Goal: Task Accomplishment & Management: Manage account settings

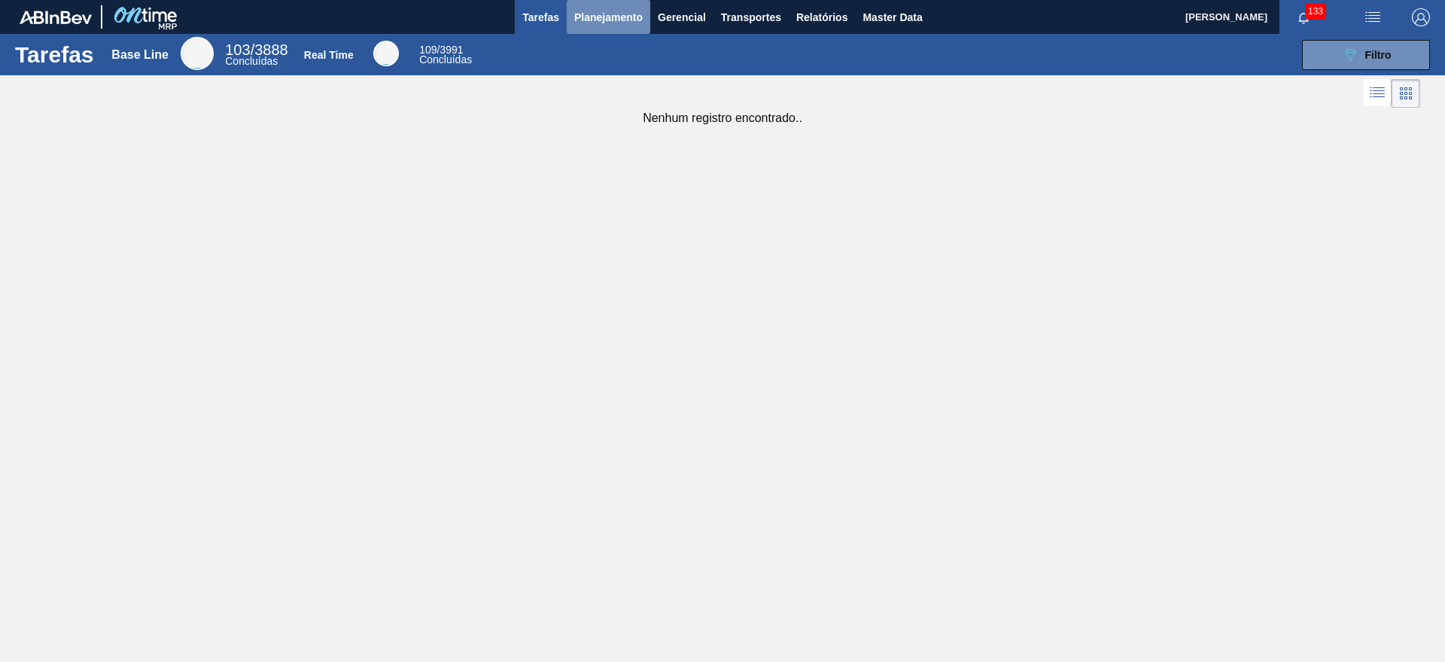
click at [595, 9] on span "Planejamento" at bounding box center [608, 17] width 68 height 18
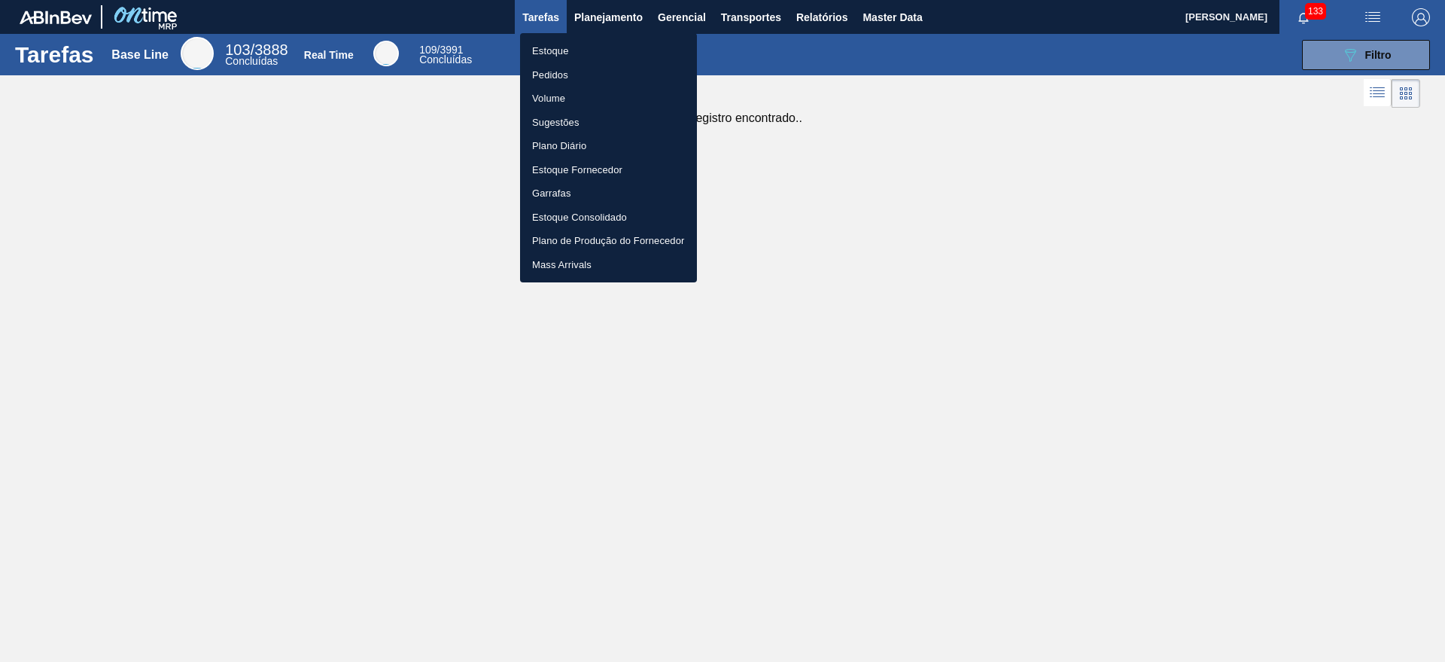
click at [598, 33] on ul "Estoque Pedidos Volume Sugestões Plano Diário Estoque Fornecedor Garrafas Estoq…" at bounding box center [608, 157] width 177 height 249
click at [598, 36] on ul "Estoque Pedidos Volume Sugestões Plano Diário Estoque Fornecedor Garrafas Estoq…" at bounding box center [608, 157] width 177 height 249
click at [586, 47] on li "Estoque" at bounding box center [608, 51] width 177 height 24
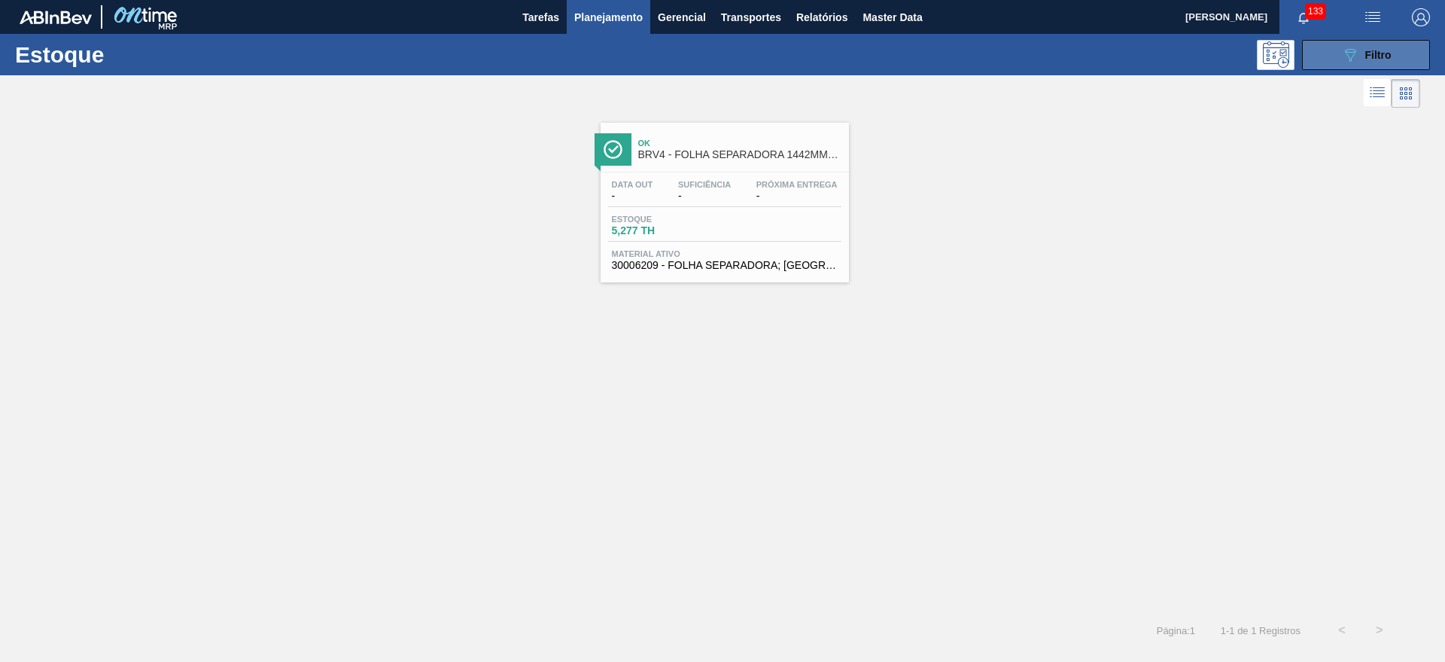
click at [1319, 60] on button "089F7B8B-B2A5-4AFE-B5C0-19BA573D28AC Filtro" at bounding box center [1366, 55] width 128 height 30
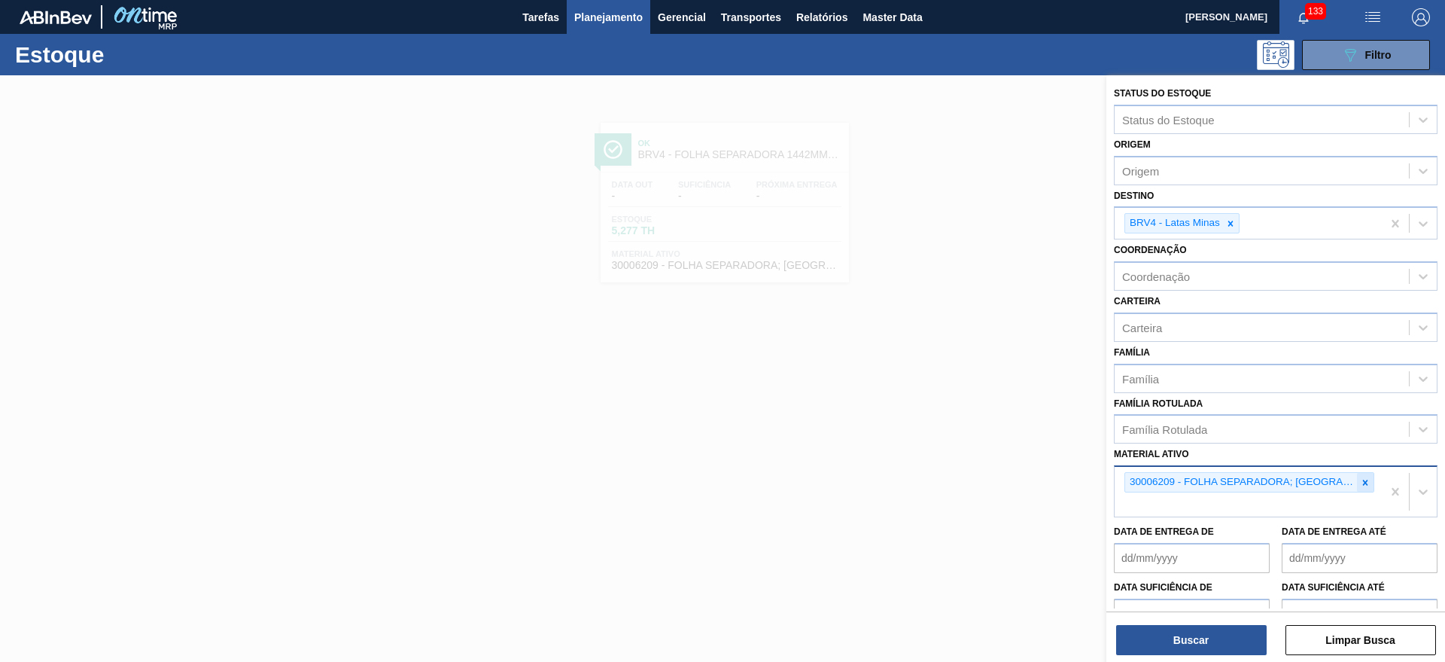
click at [1360, 483] on icon at bounding box center [1365, 482] width 11 height 11
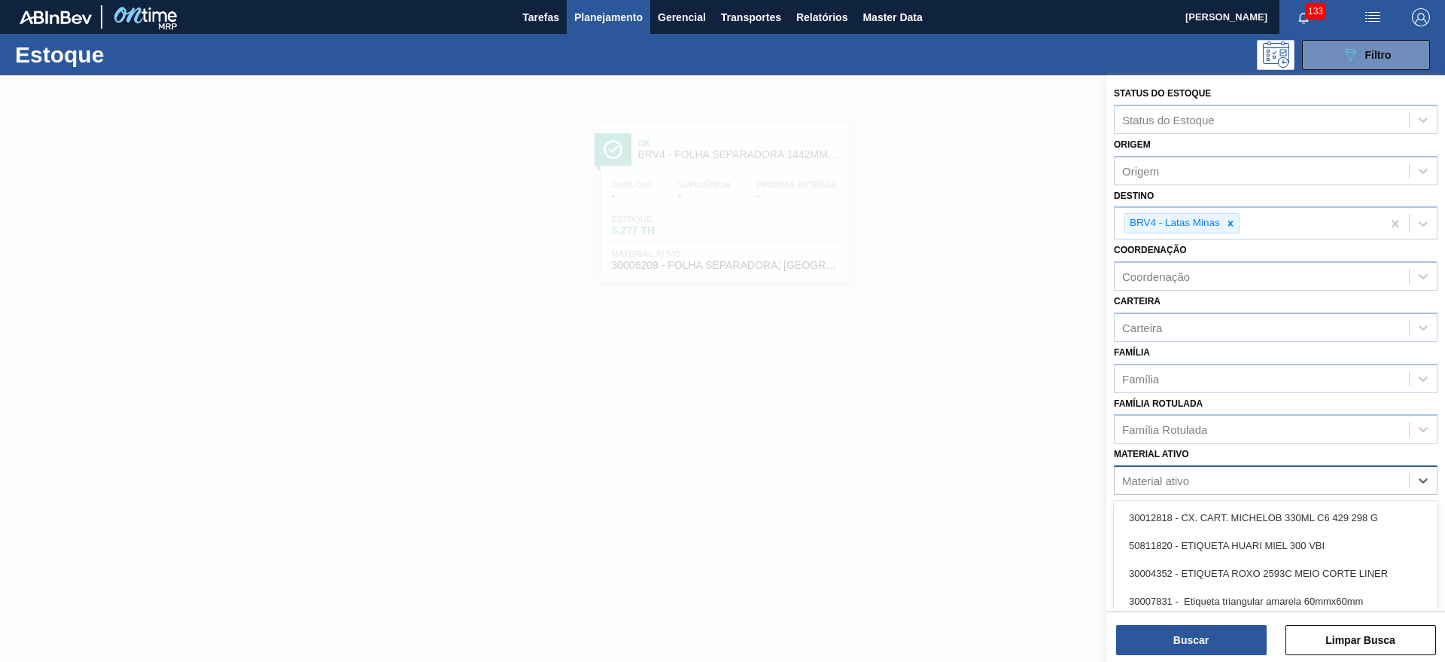
click at [1325, 483] on div "Material ativo" at bounding box center [1262, 481] width 294 height 22
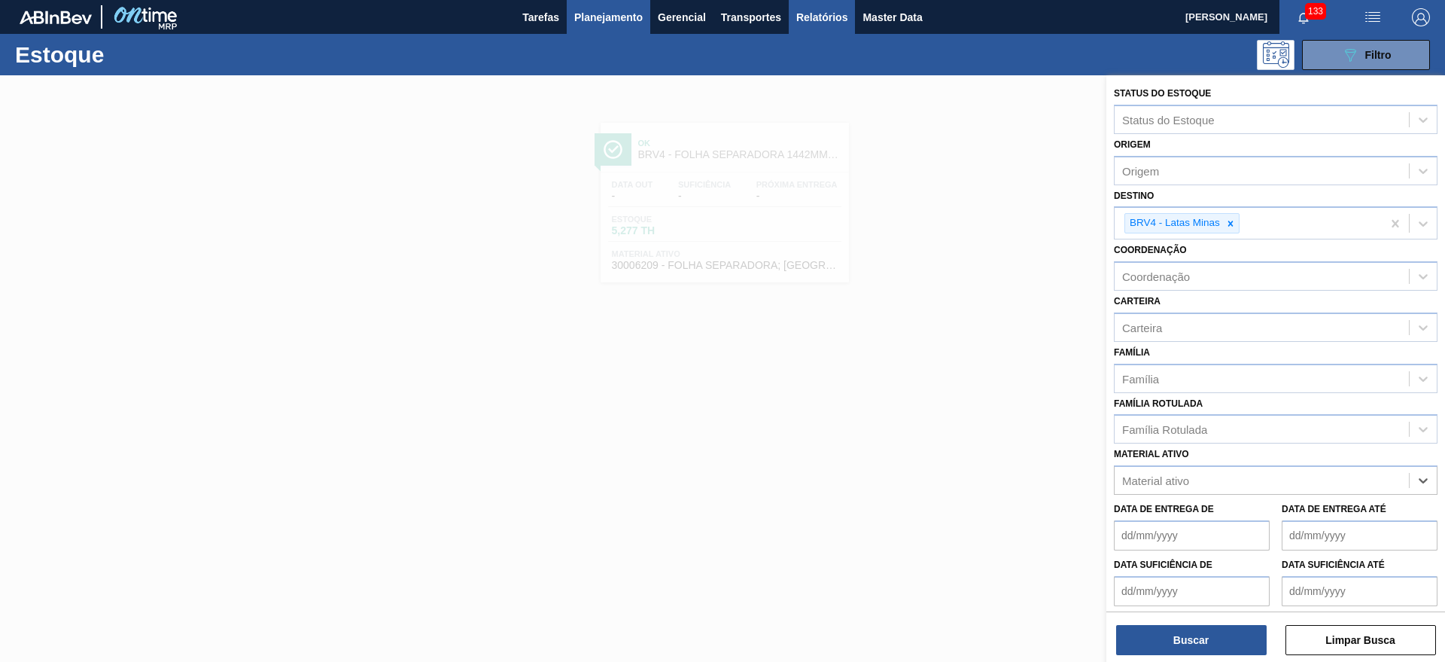
click at [798, 25] on span "Relatórios" at bounding box center [821, 17] width 51 height 18
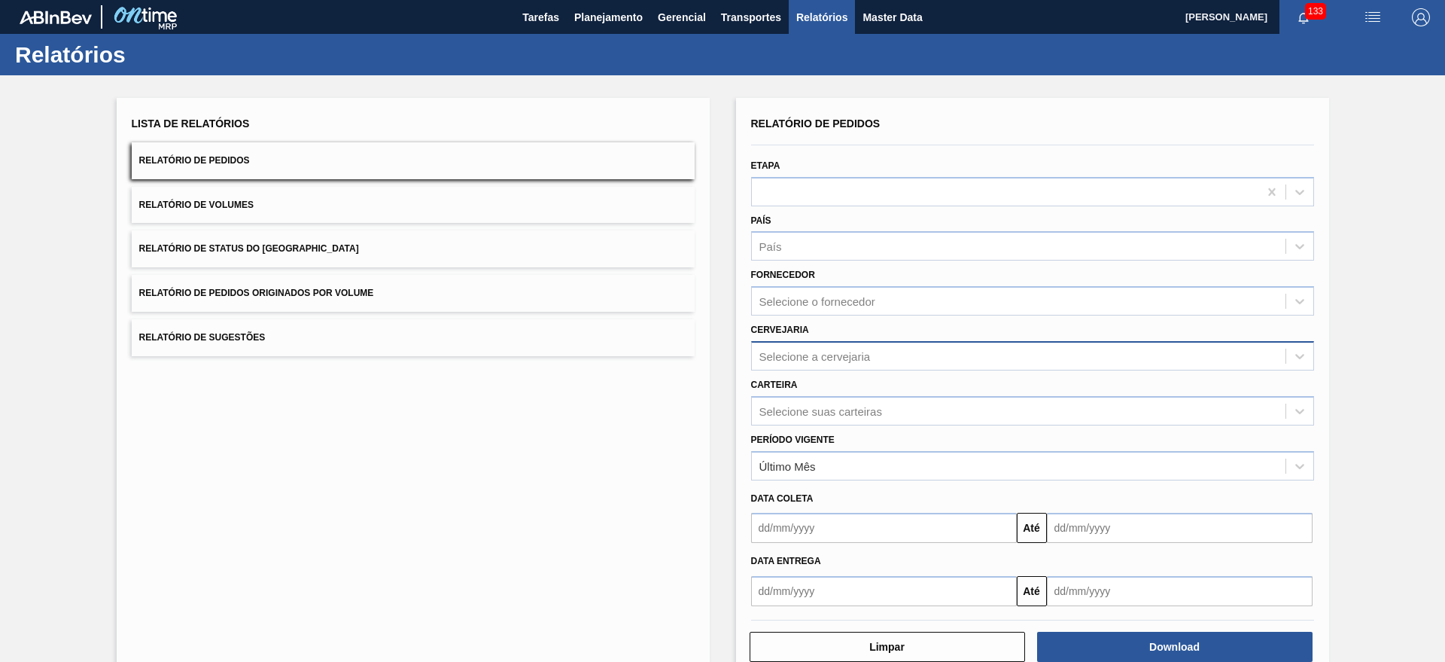
click at [861, 357] on div "Selecione a cervejaria" at bounding box center [814, 355] width 111 height 13
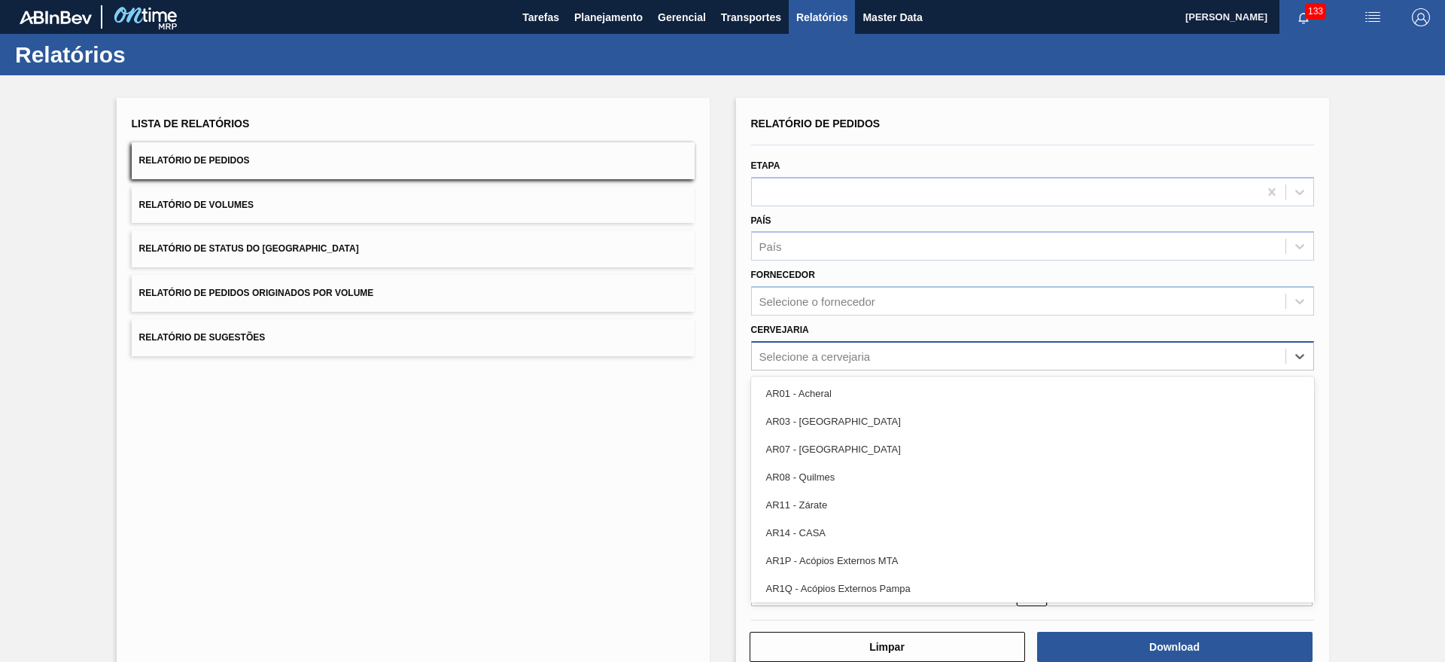
click at [861, 357] on div "Selecione a cervejaria" at bounding box center [814, 355] width 111 height 13
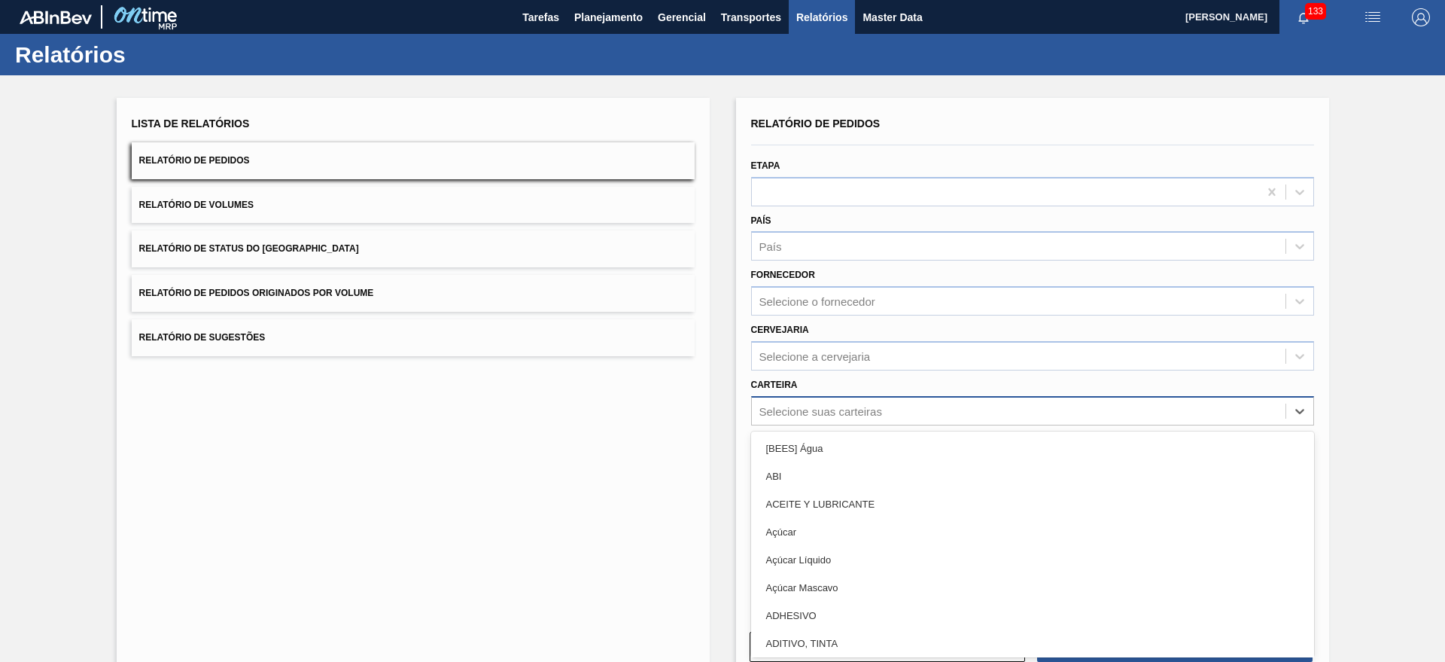
click at [853, 409] on div "Selecione suas carteiras" at bounding box center [820, 410] width 123 height 13
click at [850, 403] on div "Selecione suas carteiras" at bounding box center [1019, 411] width 534 height 22
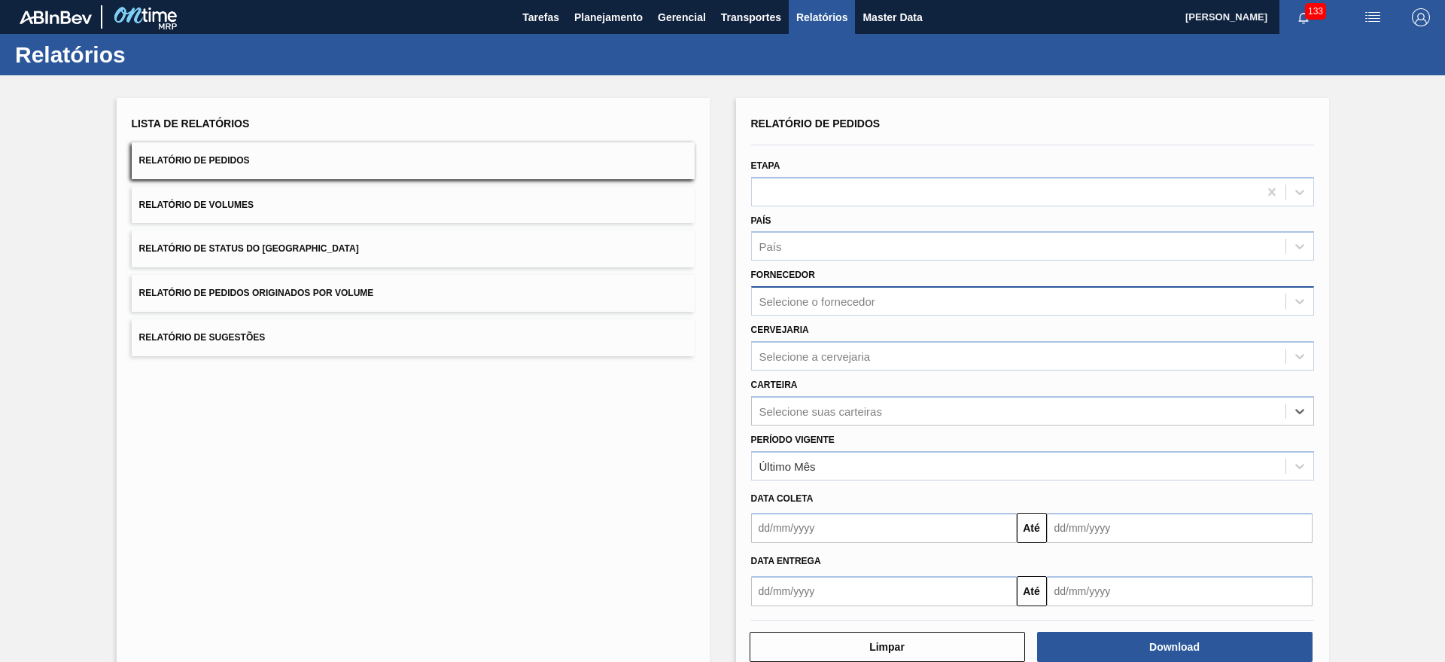
click at [863, 306] on div "Selecione o fornecedor" at bounding box center [817, 301] width 116 height 13
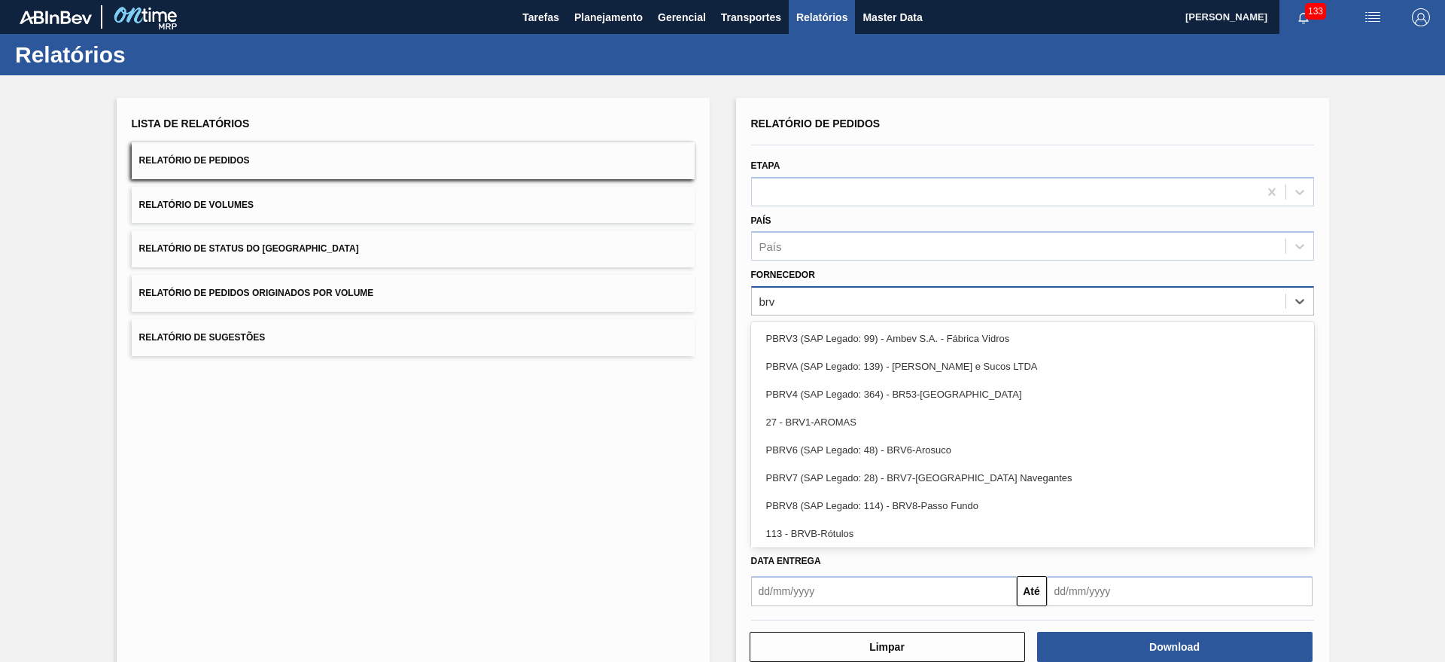
type input "brv4"
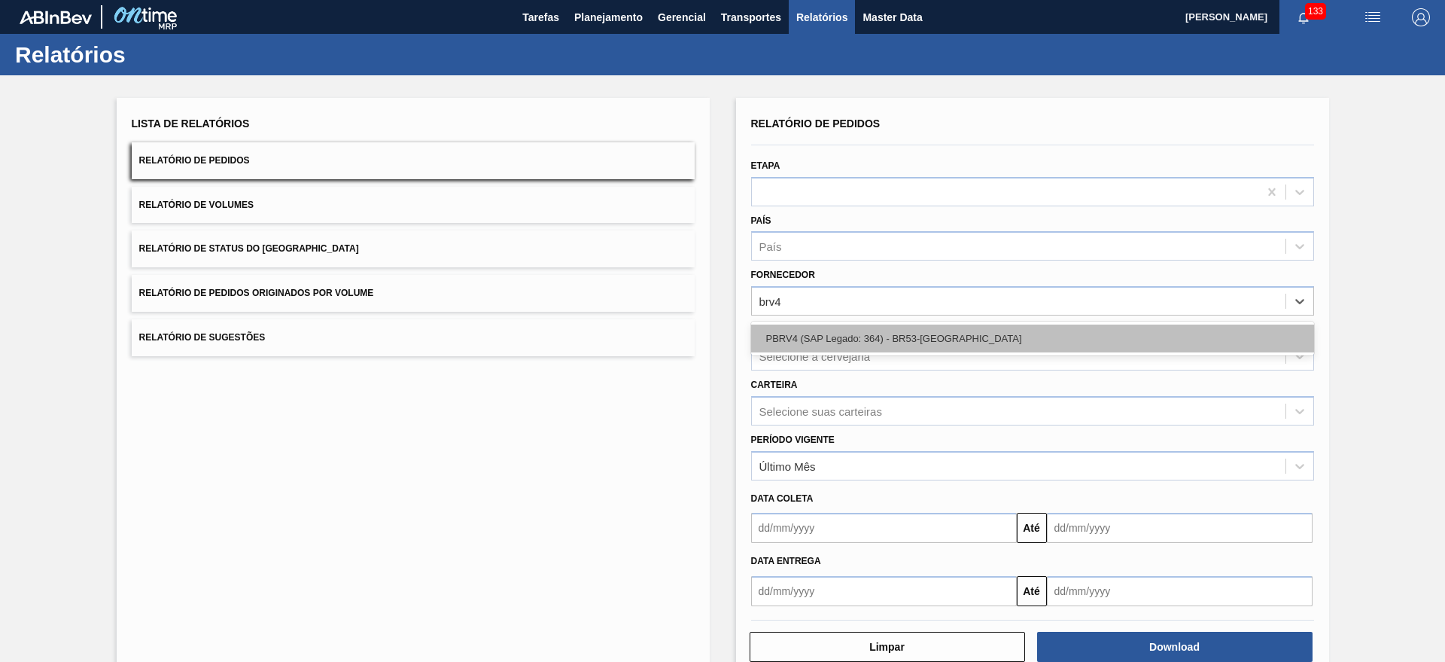
click at [917, 332] on div "PBRV4 (SAP Legado: 364) - BR53-Latas Minas" at bounding box center [1032, 338] width 563 height 28
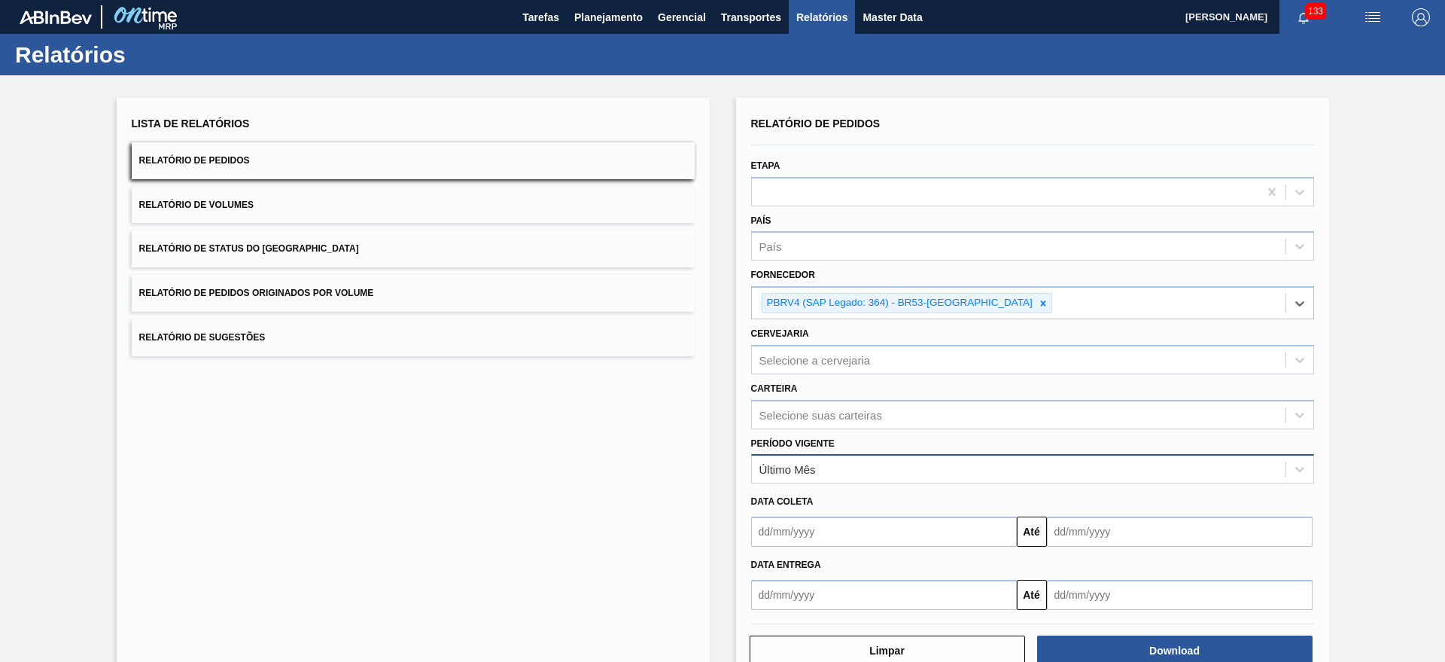
click at [894, 462] on div "Último Mês" at bounding box center [1019, 469] width 534 height 22
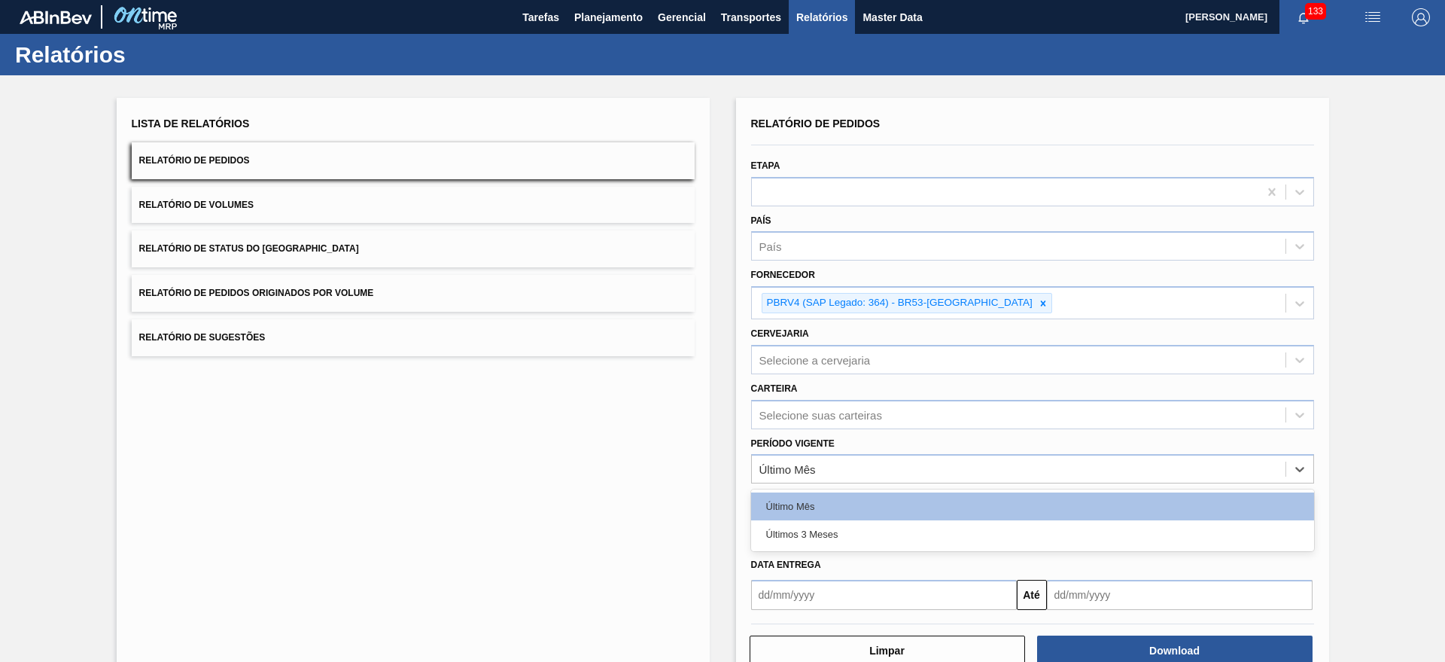
click at [831, 523] on div "Últimos 3 Meses" at bounding box center [1032, 534] width 563 height 28
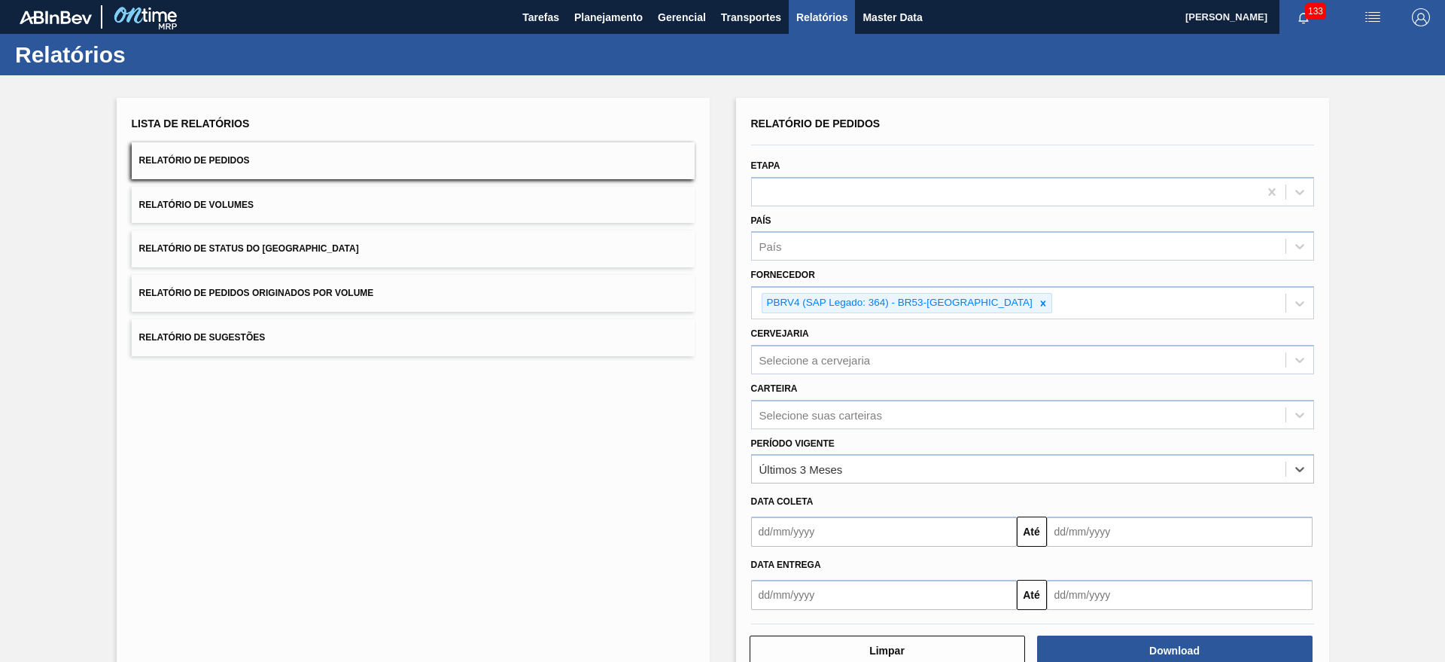
scroll to position [39, 0]
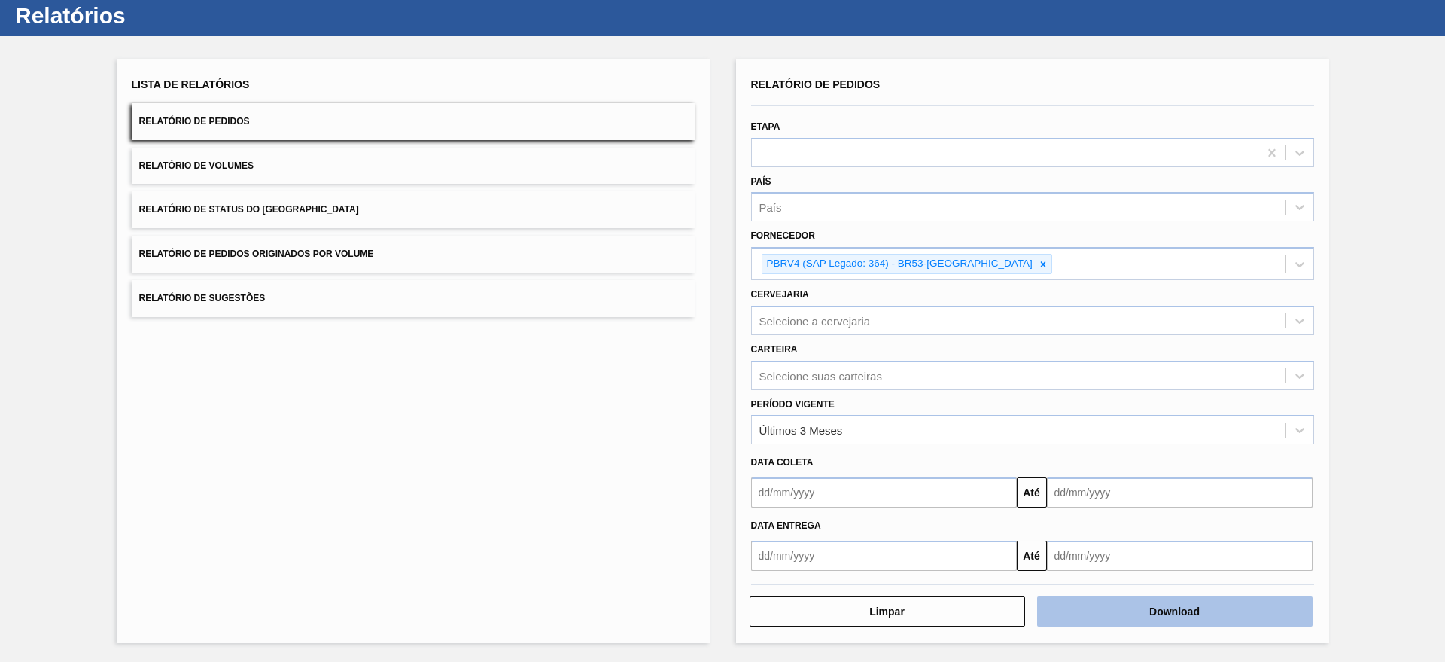
click at [1096, 613] on button "Download" at bounding box center [1174, 611] width 275 height 30
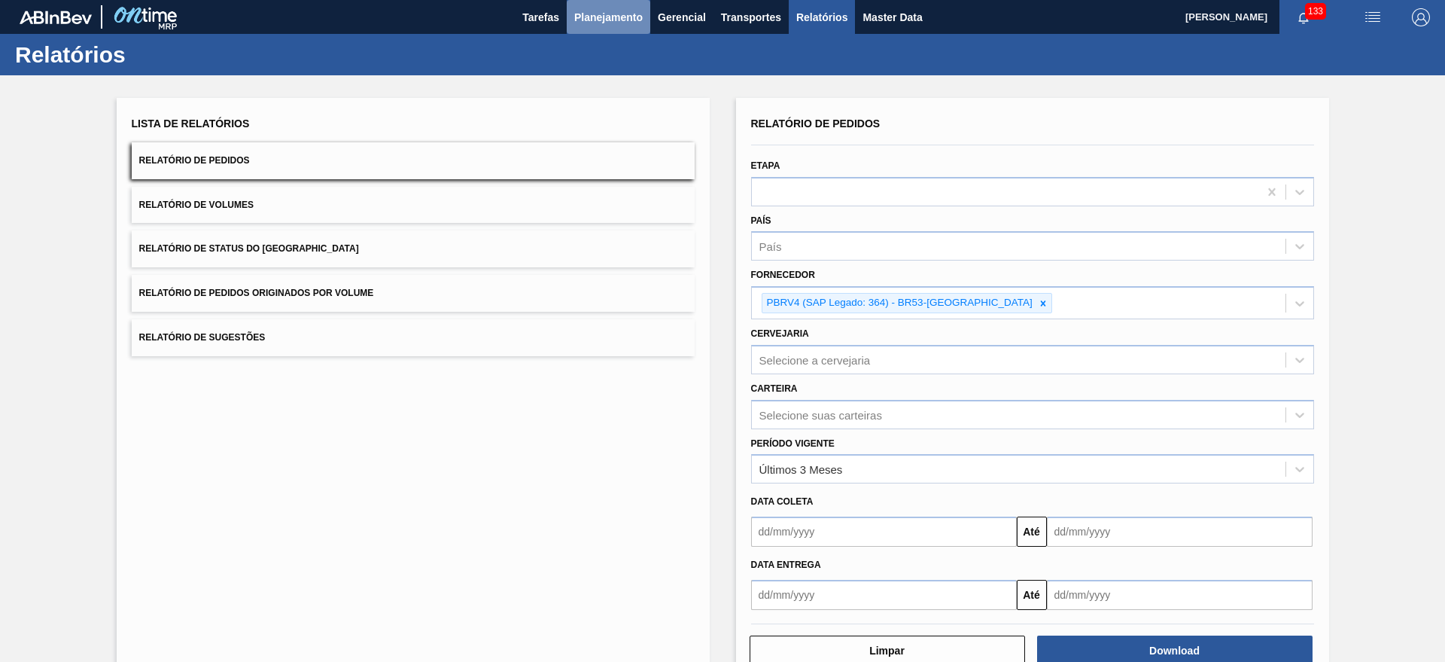
click at [585, 21] on span "Planejamento" at bounding box center [608, 17] width 68 height 18
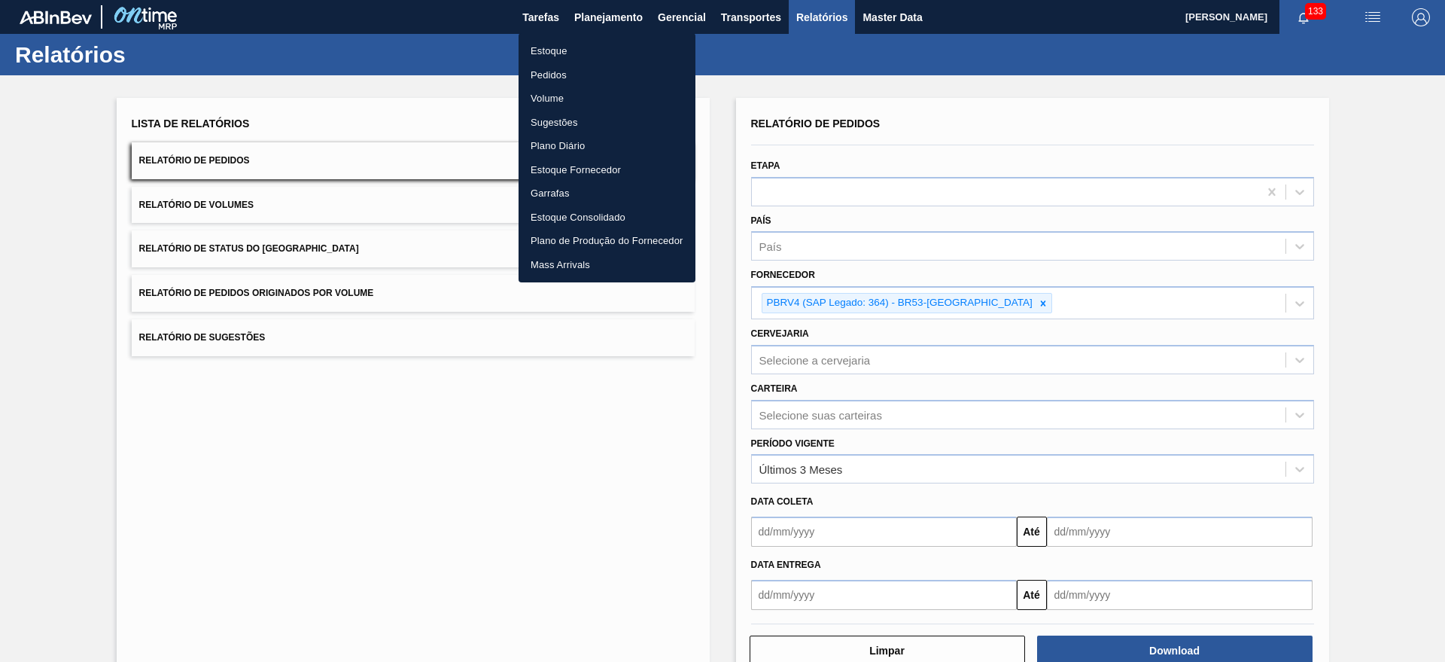
click at [598, 47] on li "Estoque" at bounding box center [607, 51] width 177 height 24
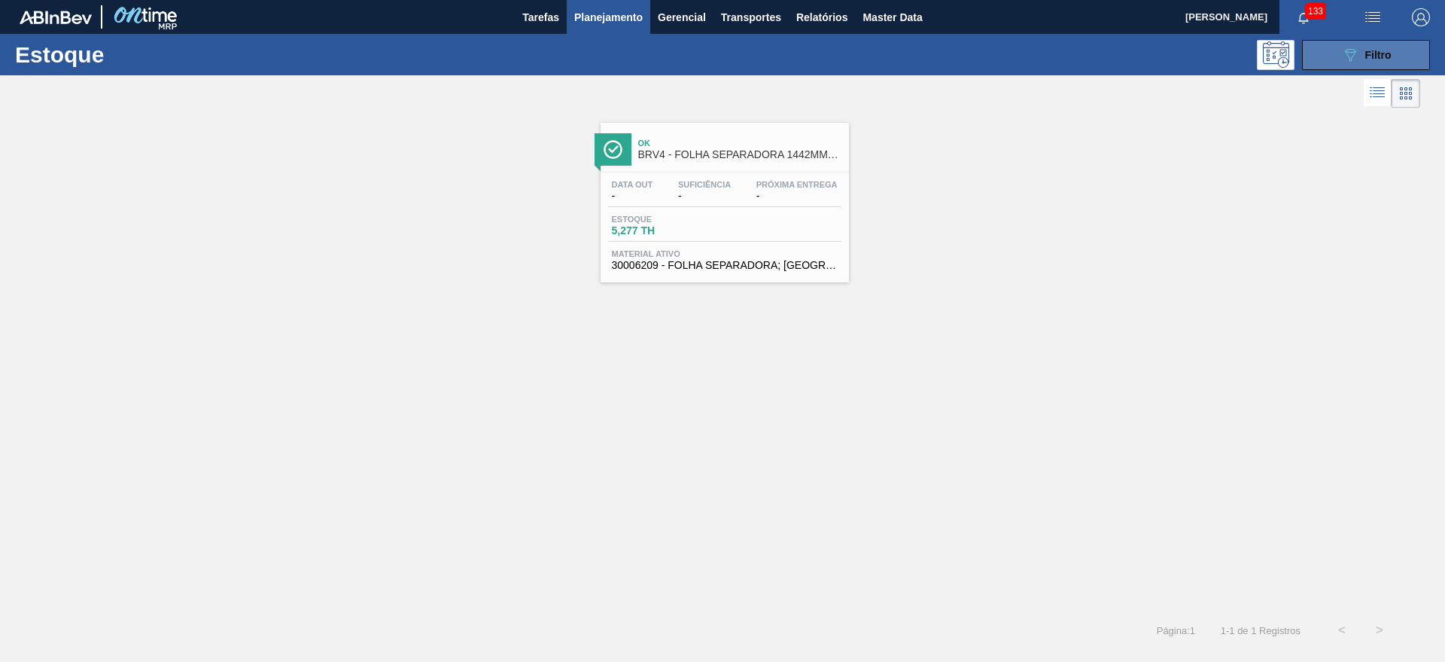
click at [1386, 44] on button "089F7B8B-B2A5-4AFE-B5C0-19BA573D28AC Filtro" at bounding box center [1366, 55] width 128 height 30
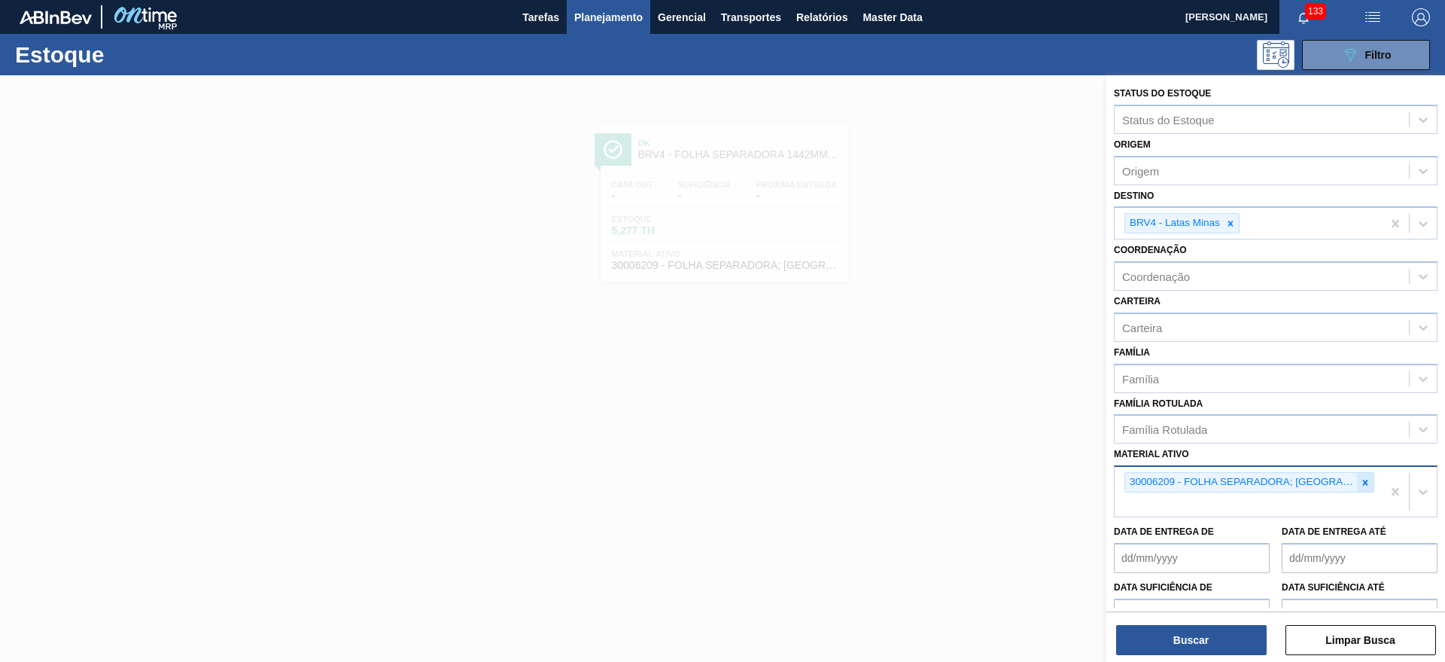
click at [1360, 486] on icon at bounding box center [1365, 482] width 11 height 11
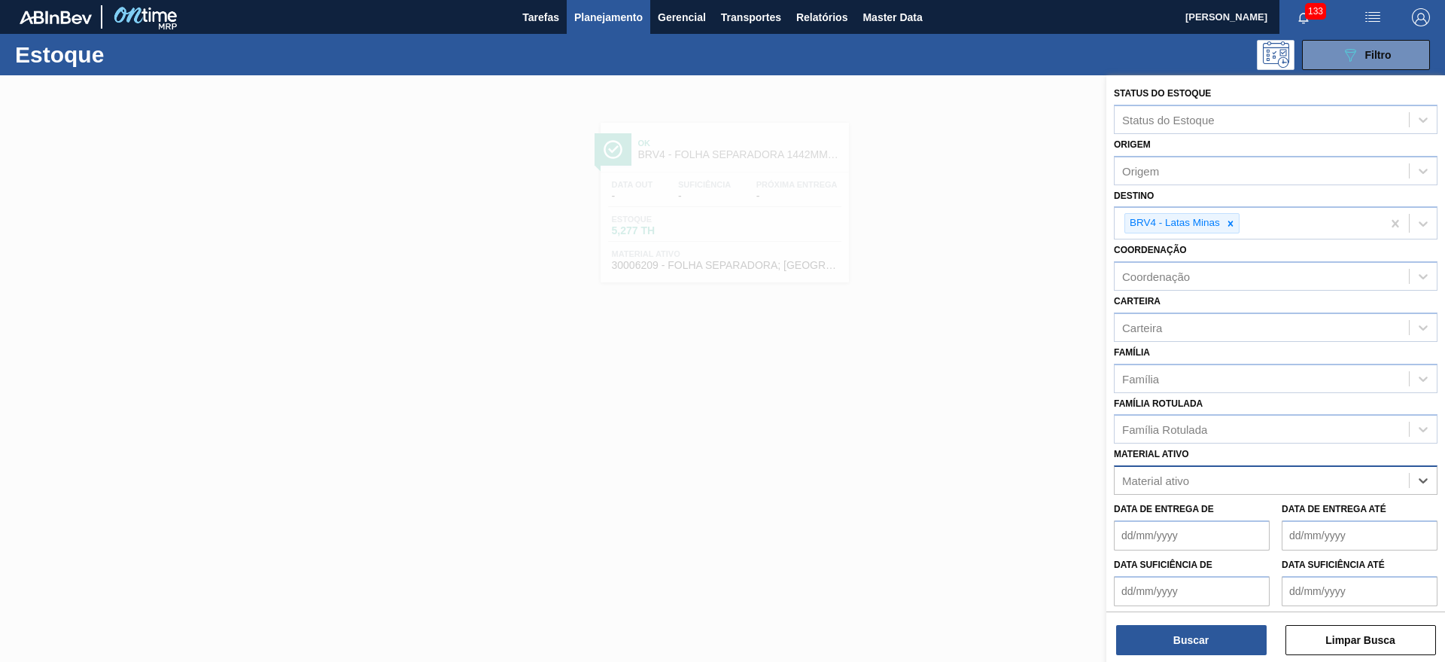
paste ativo "30006546"
type ativo "30006546"
click at [1280, 505] on div "30006546 - TINTA AMARELO POLISTAR AM4006; LATA" at bounding box center [1276, 518] width 324 height 28
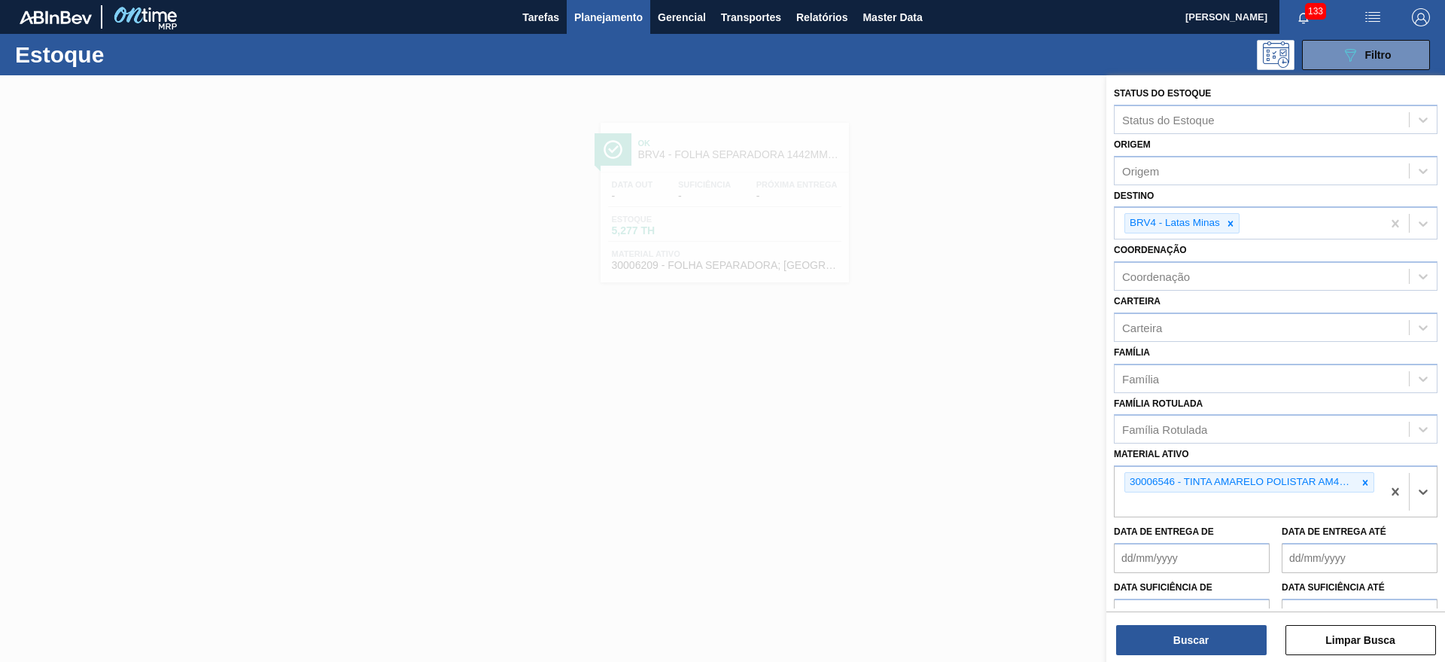
scroll to position [84, 0]
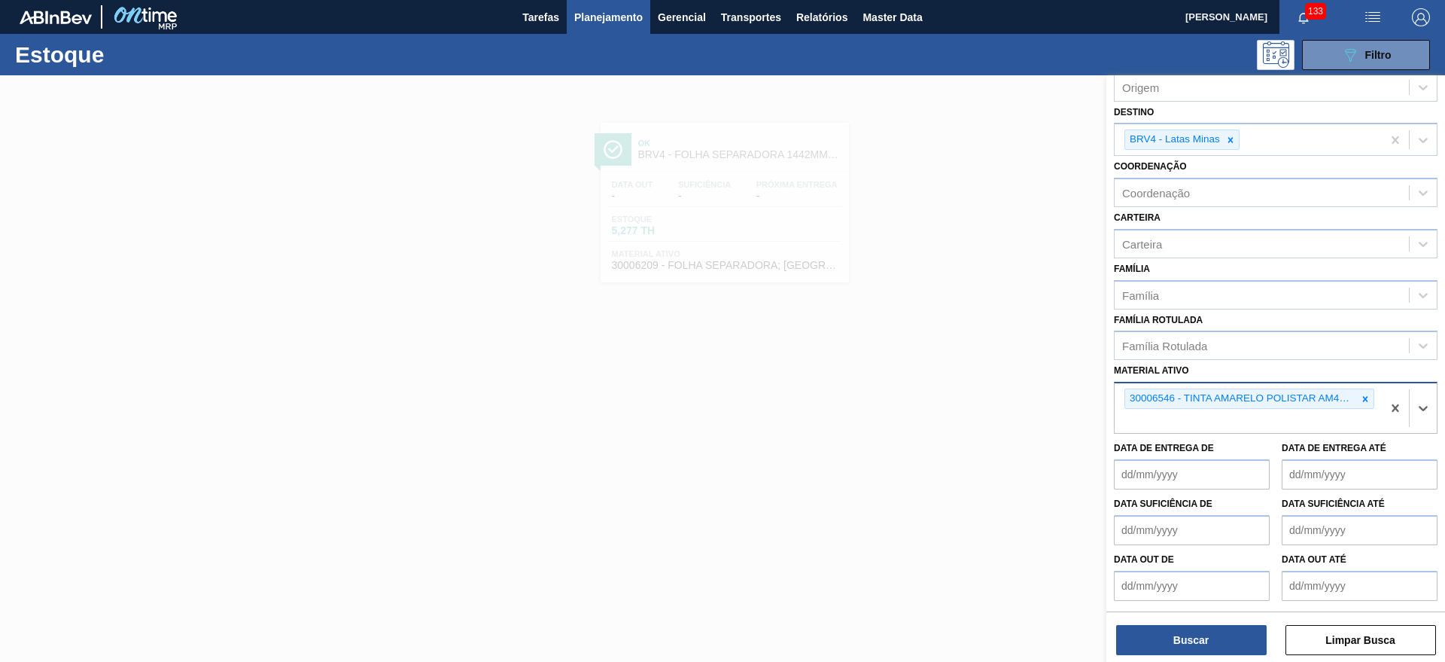
paste ativo "30006561"
type ativo "30006561"
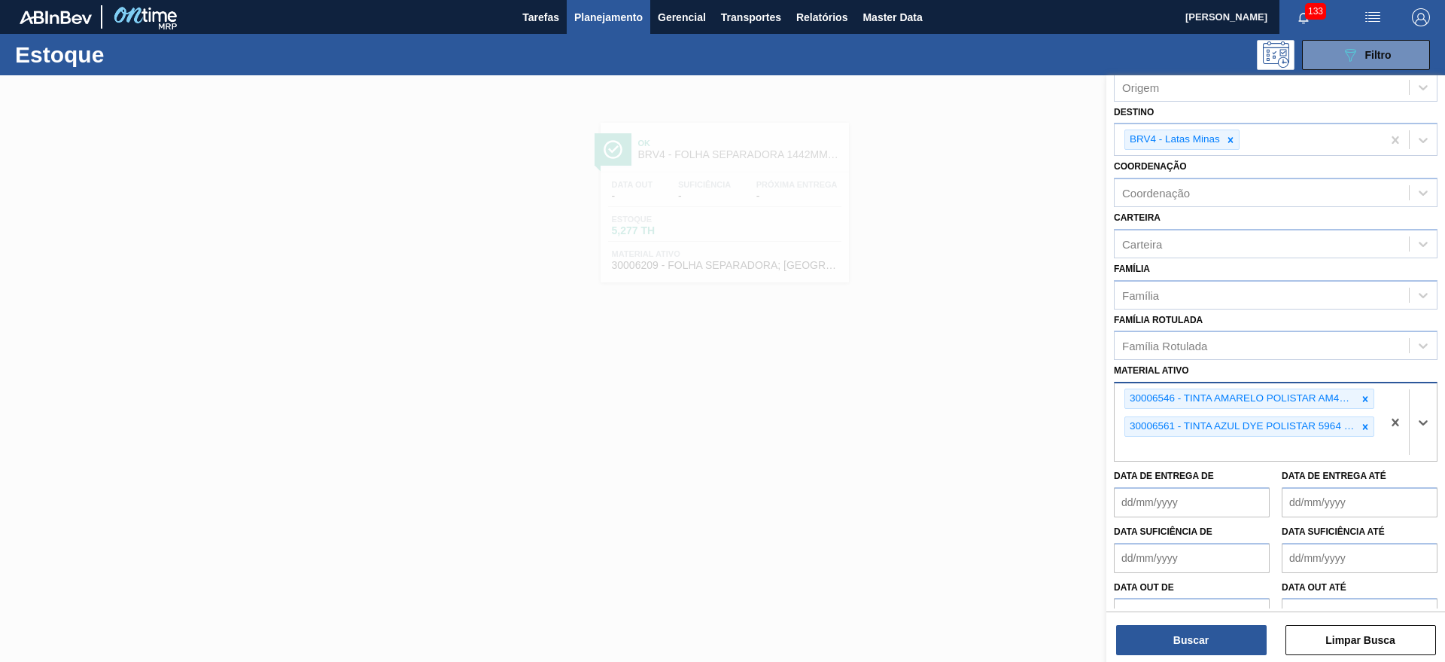
paste ativo "30006565"
type ativo "30006565"
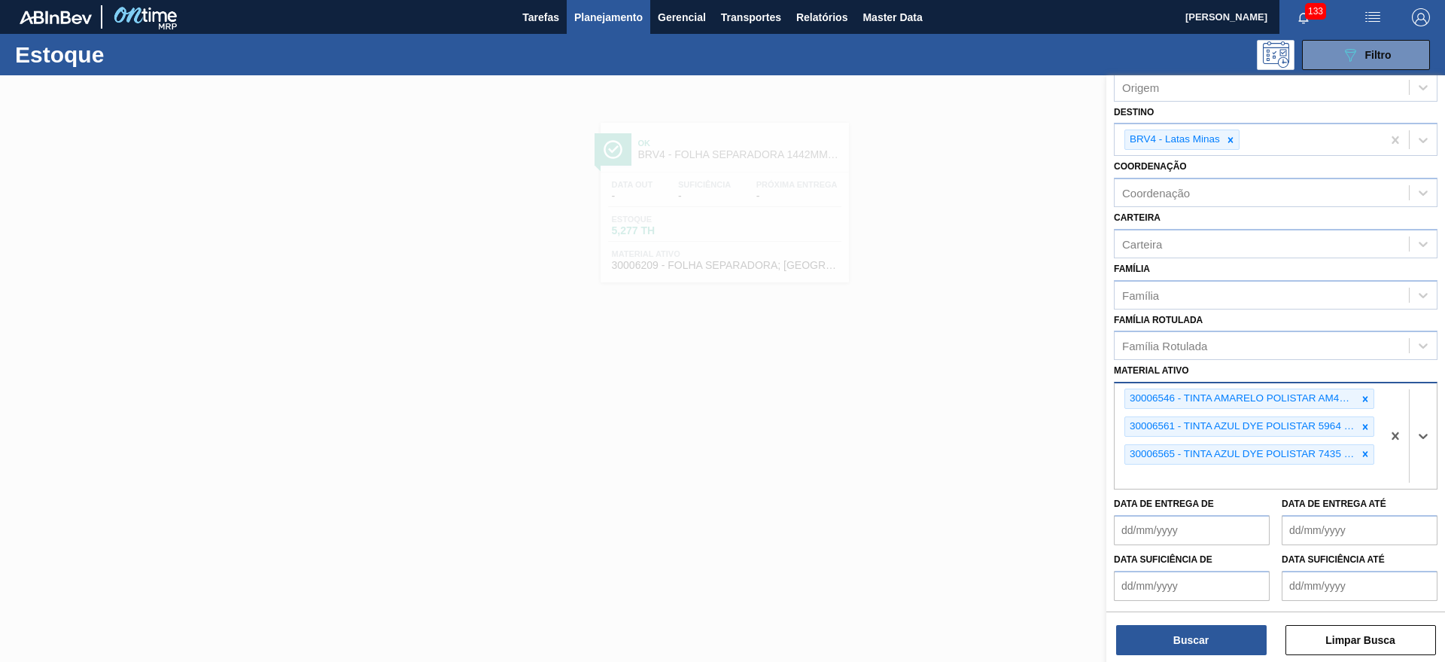
paste ativo "30006600"
type ativo "30006600"
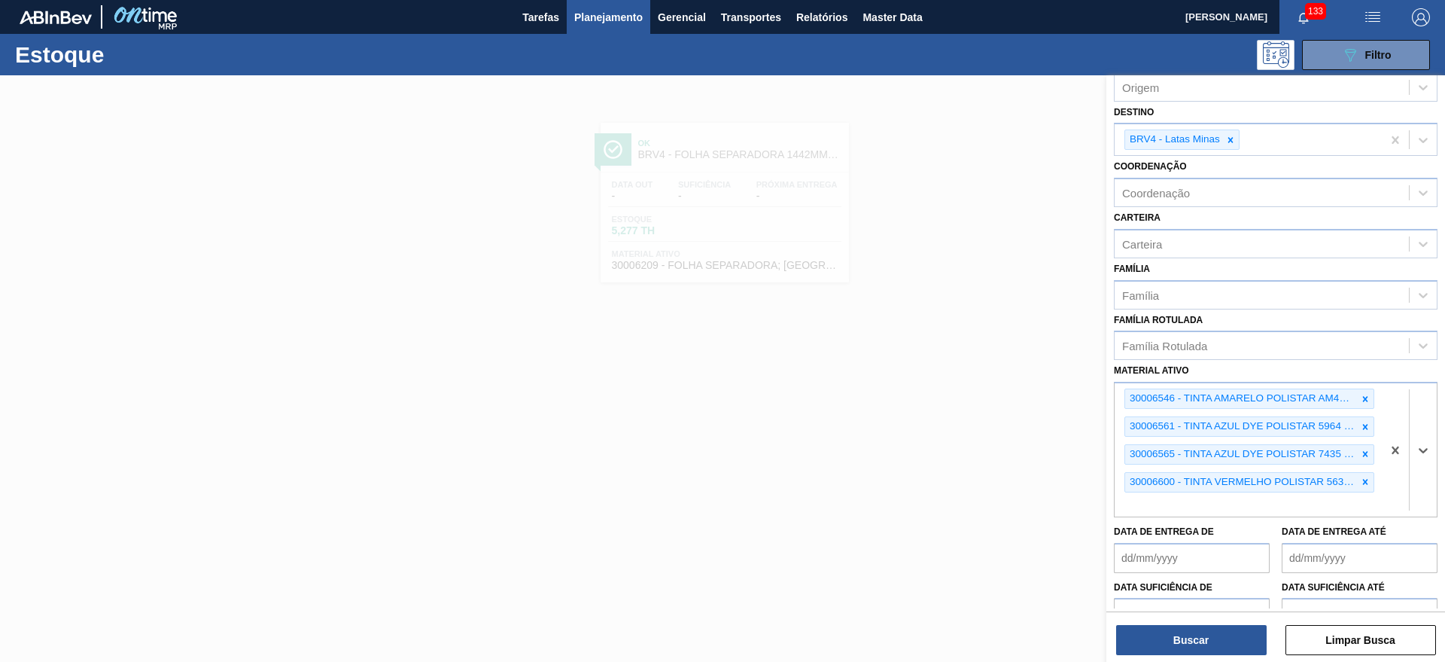
paste ativo "30004218"
type ativo "30004218"
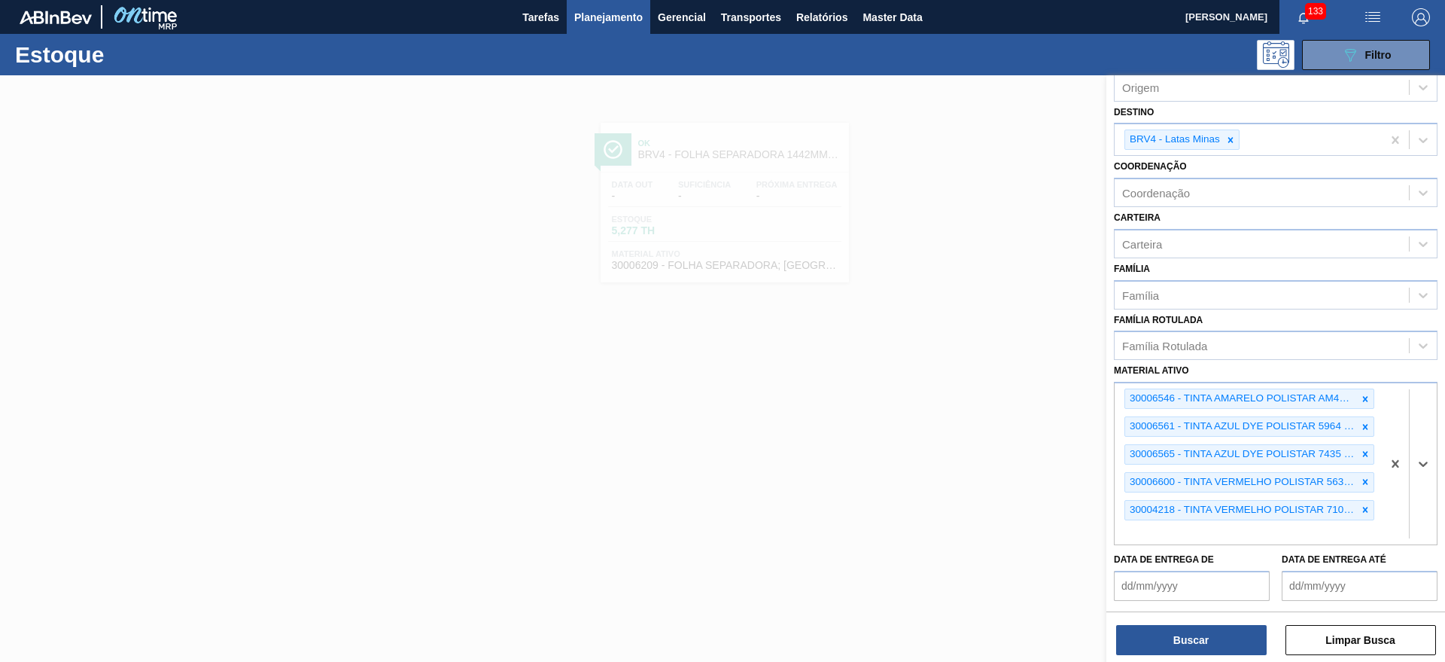
paste ativo "30004219"
type ativo "30004219"
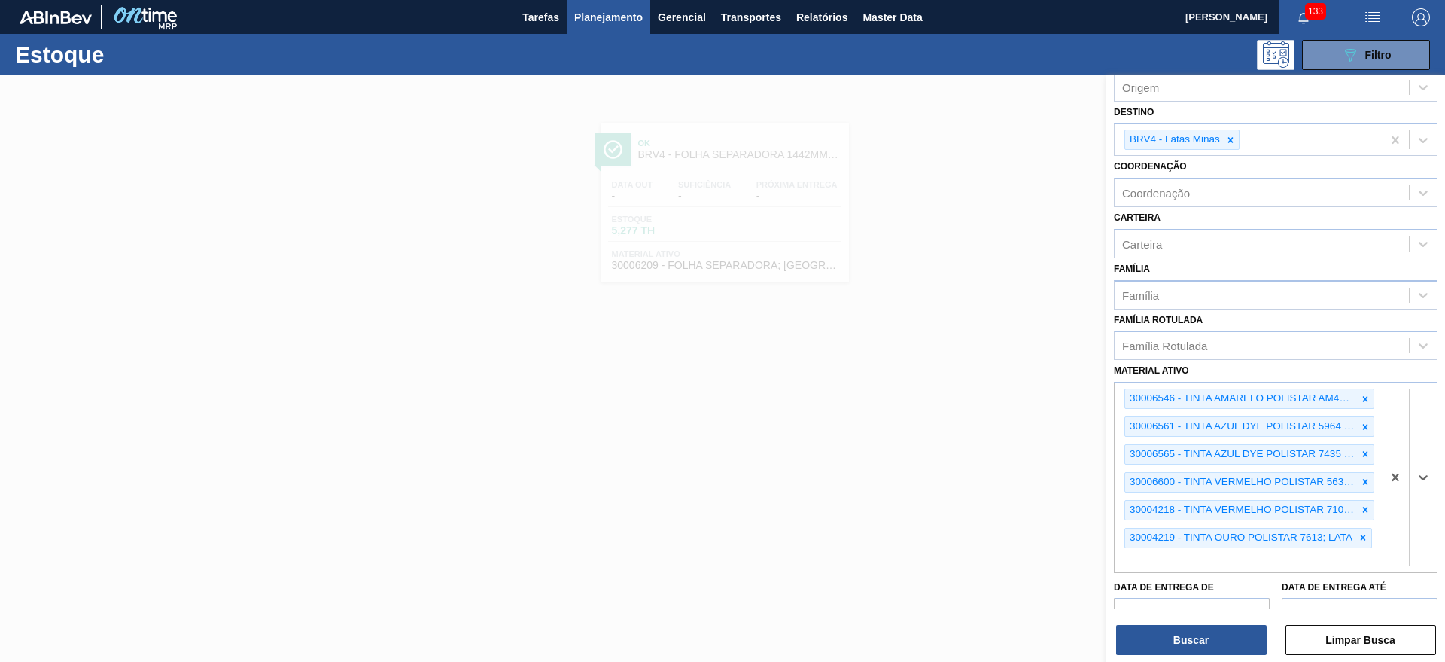
paste ativo "30033709"
type ativo "30033709"
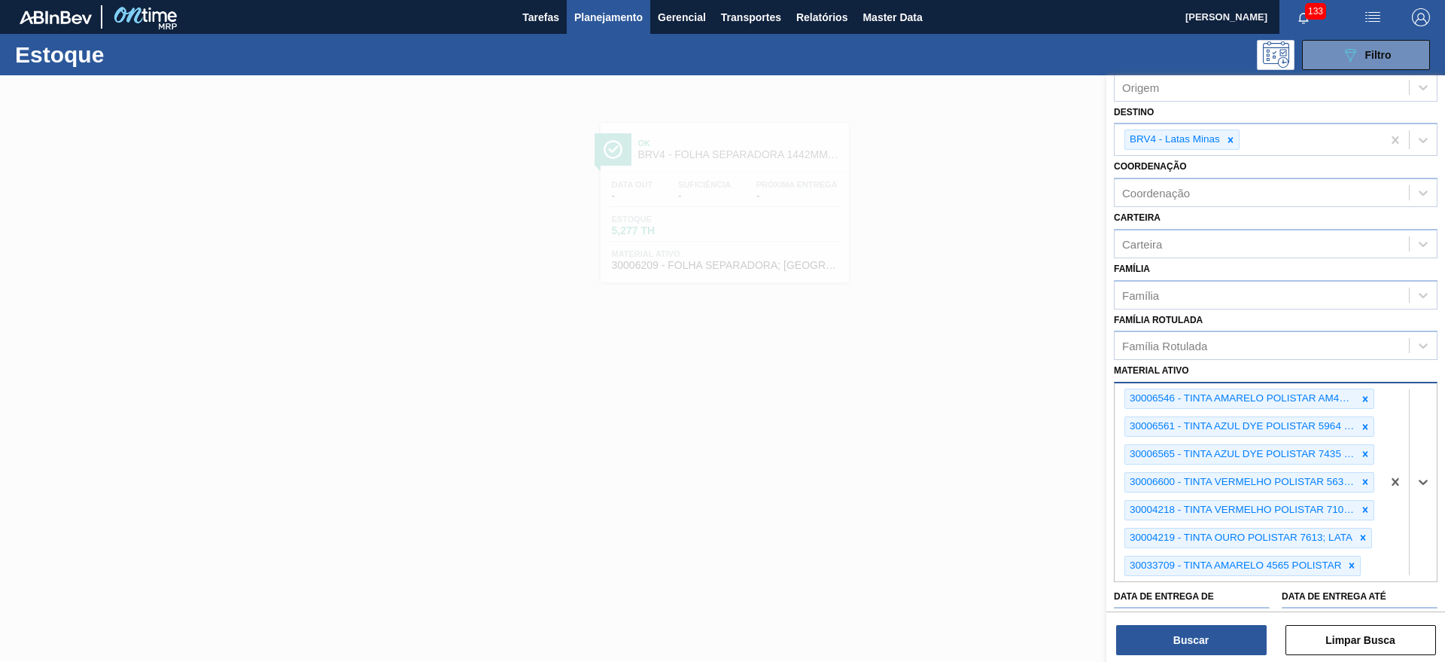
paste ativo "30002320"
type ativo "30002320"
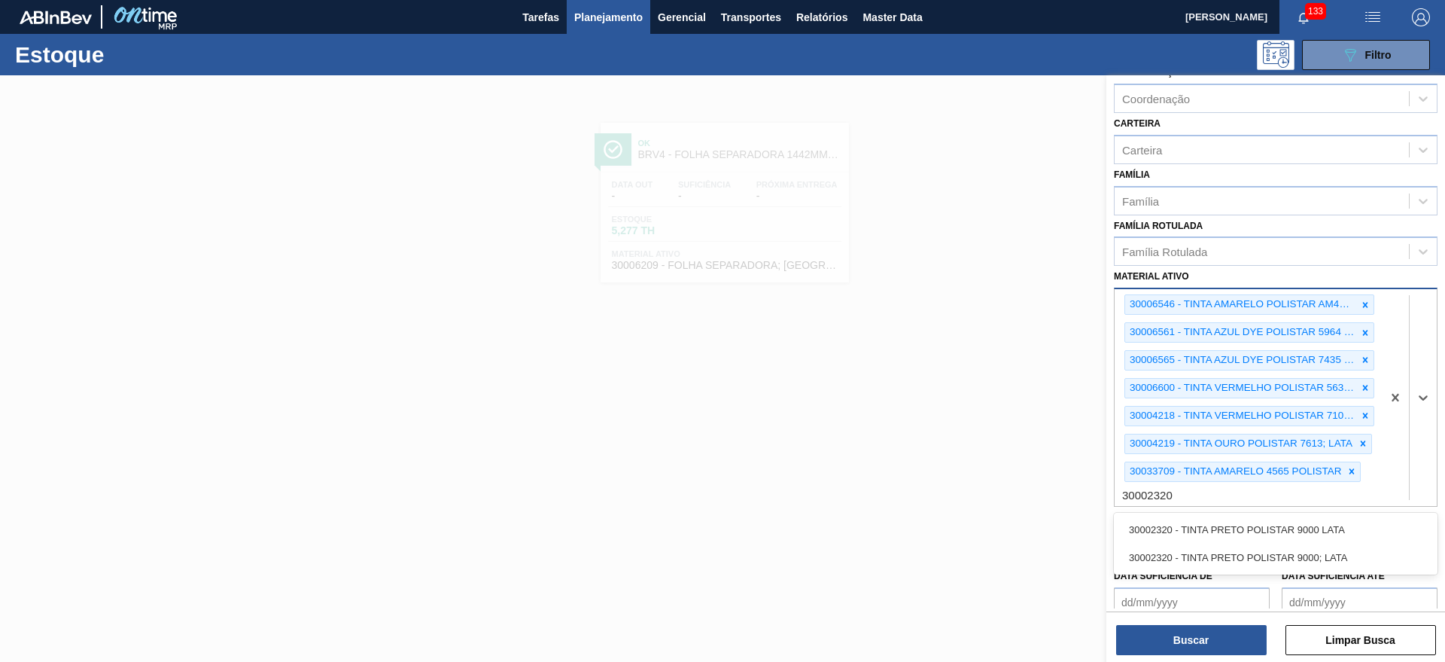
scroll to position [250, 0]
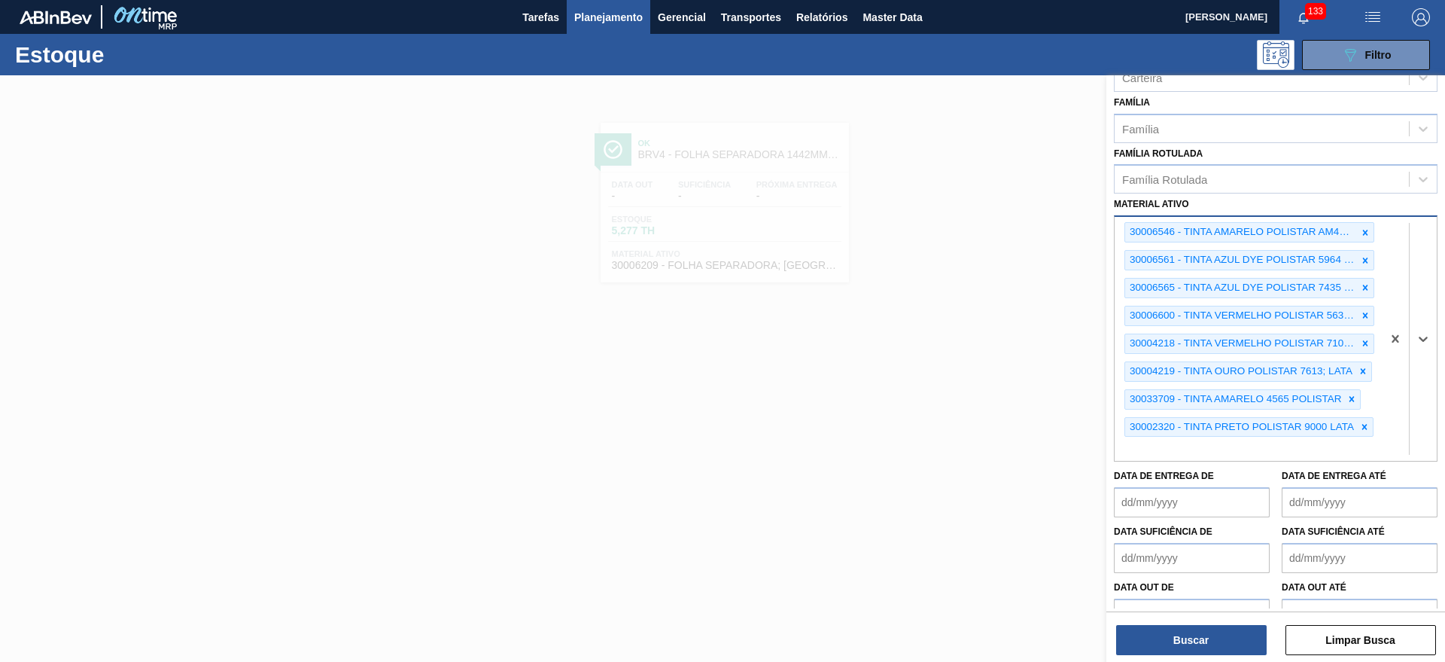
paste ativo "30006567"
type ativo "30006567"
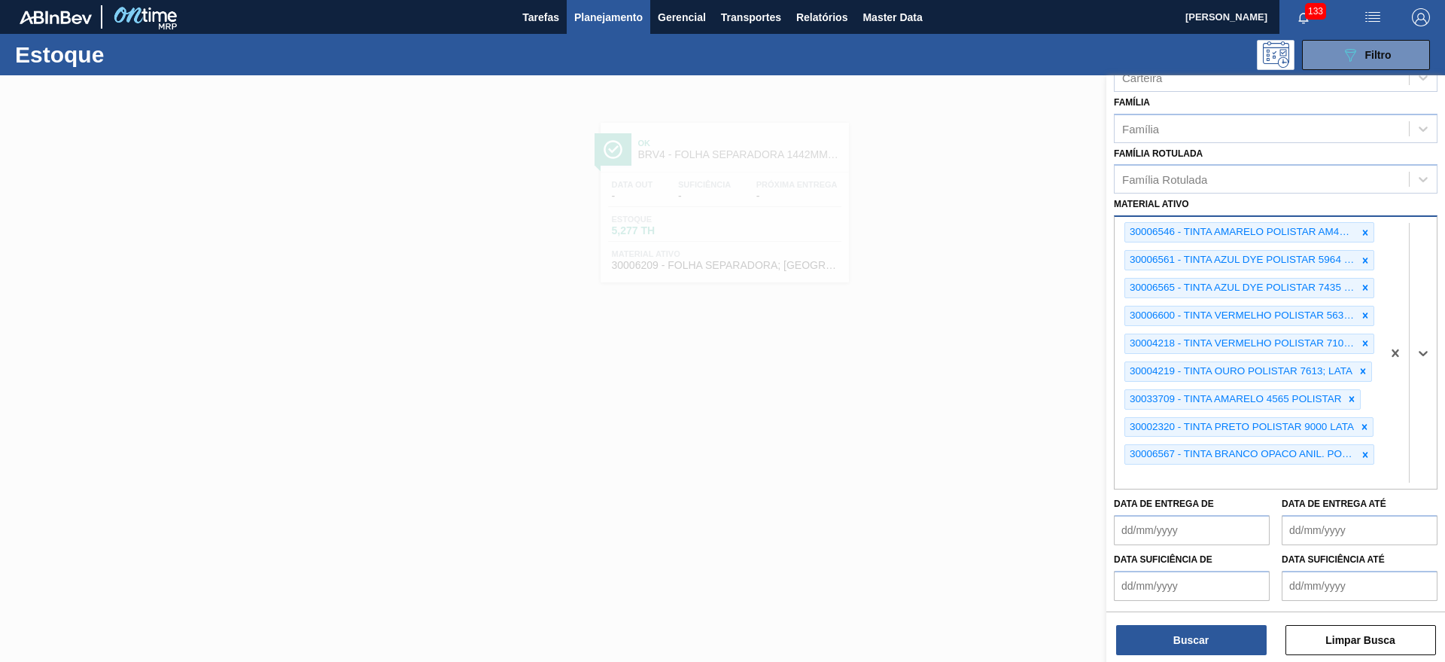
paste ativo "30017790"
type ativo "30017790"
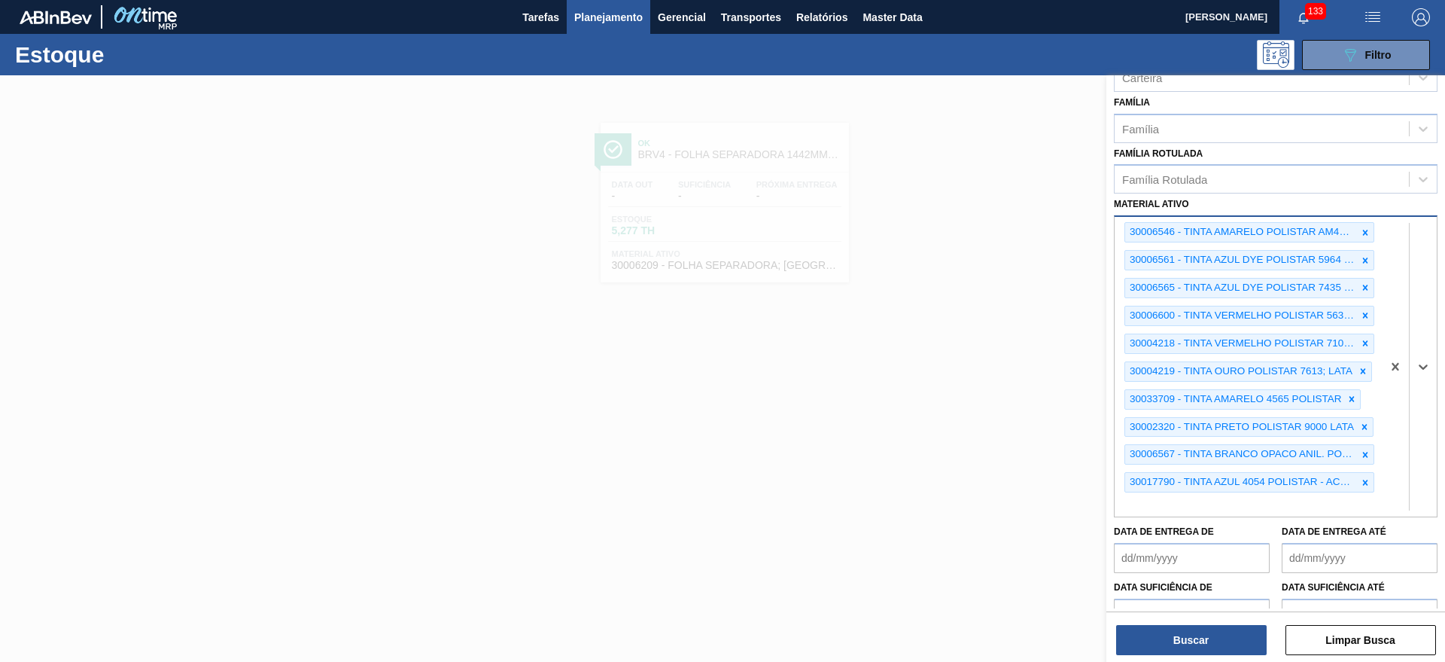
paste ativo "30017791"
type ativo "30017791"
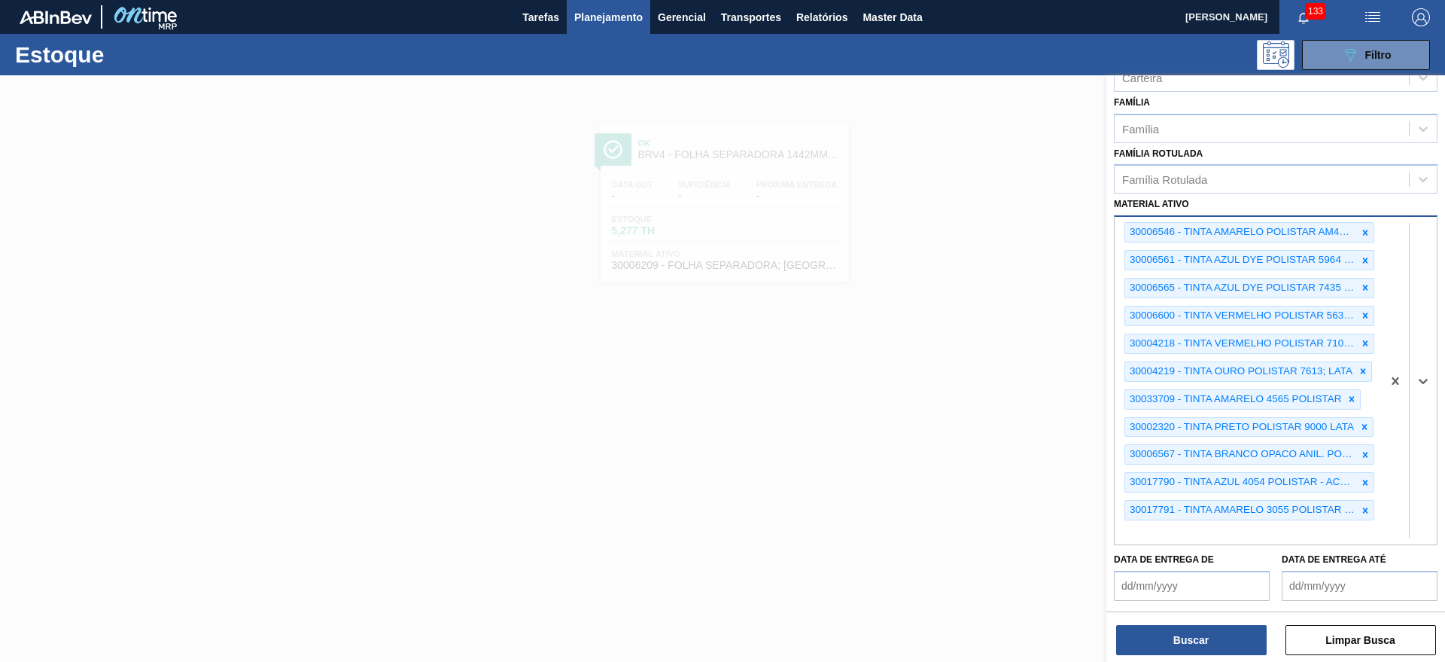
paste ativo "30017792"
type ativo "30017792"
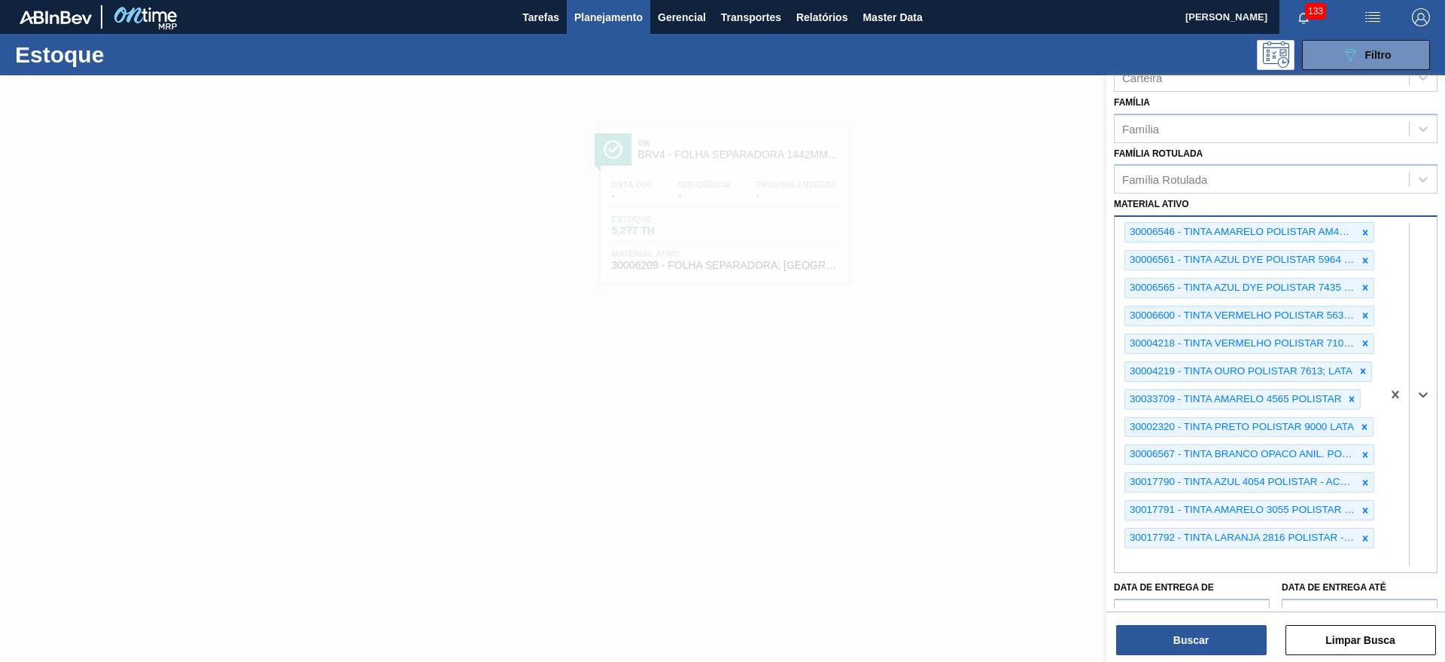
paste ativo "30017793"
type ativo "30017793"
paste ativo "30017789"
type ativo "30017789"
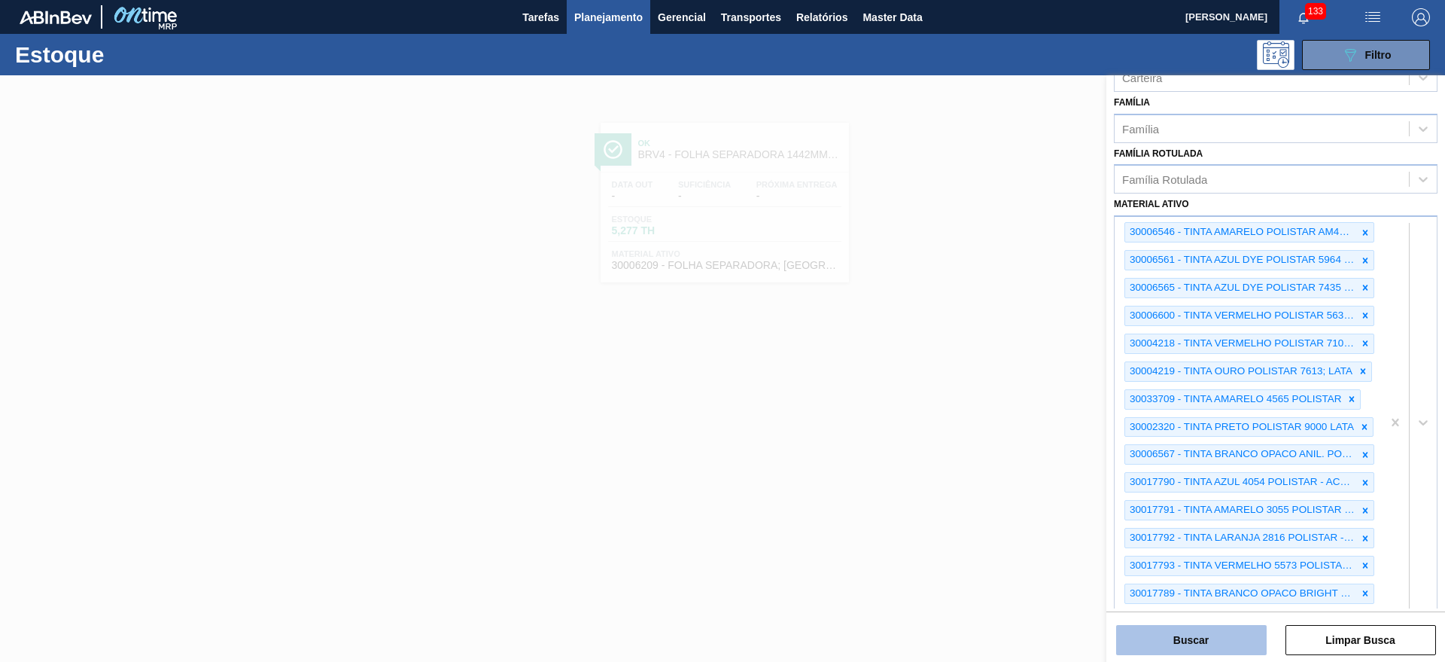
click at [1205, 635] on button "Buscar" at bounding box center [1191, 640] width 151 height 30
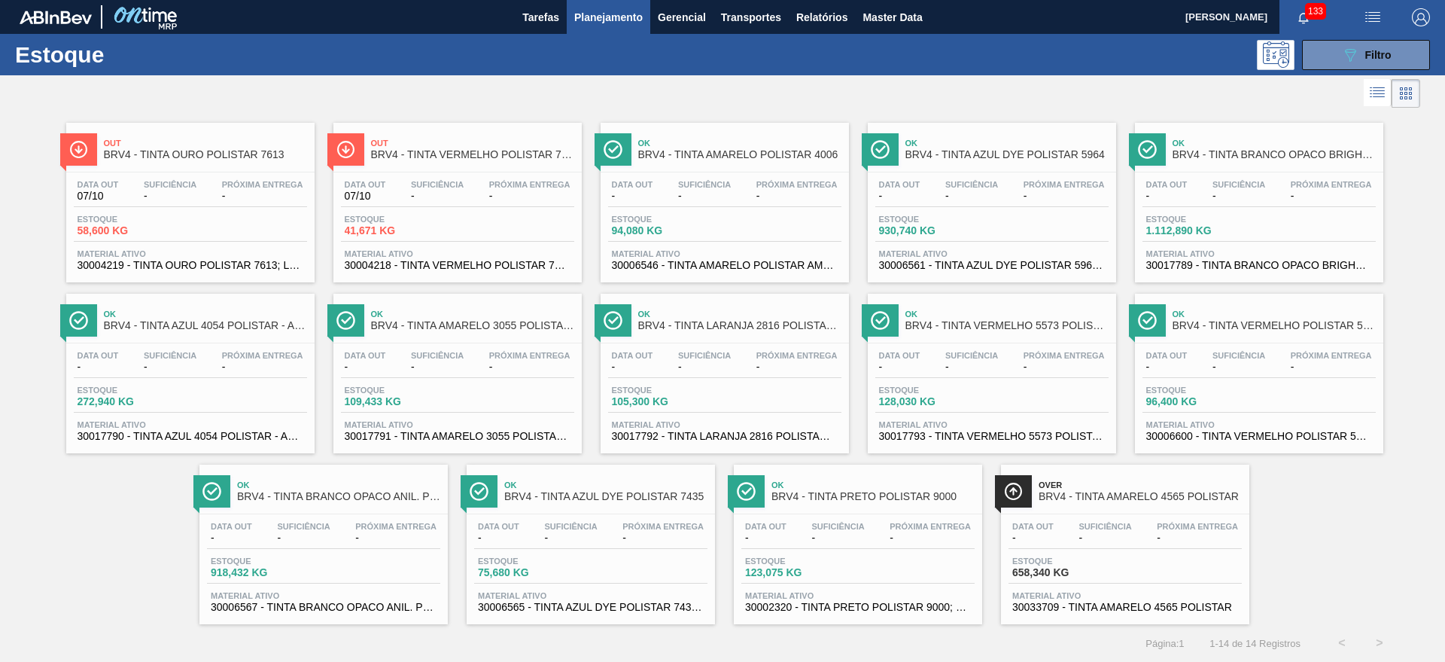
drag, startPoint x: 474, startPoint y: 367, endPoint x: 494, endPoint y: 378, distance: 23.2
click at [494, 378] on div "Data out - Suficiência - Próxima Entrega - Estoque 109,433 KG Material ativo 30…" at bounding box center [457, 394] width 248 height 102
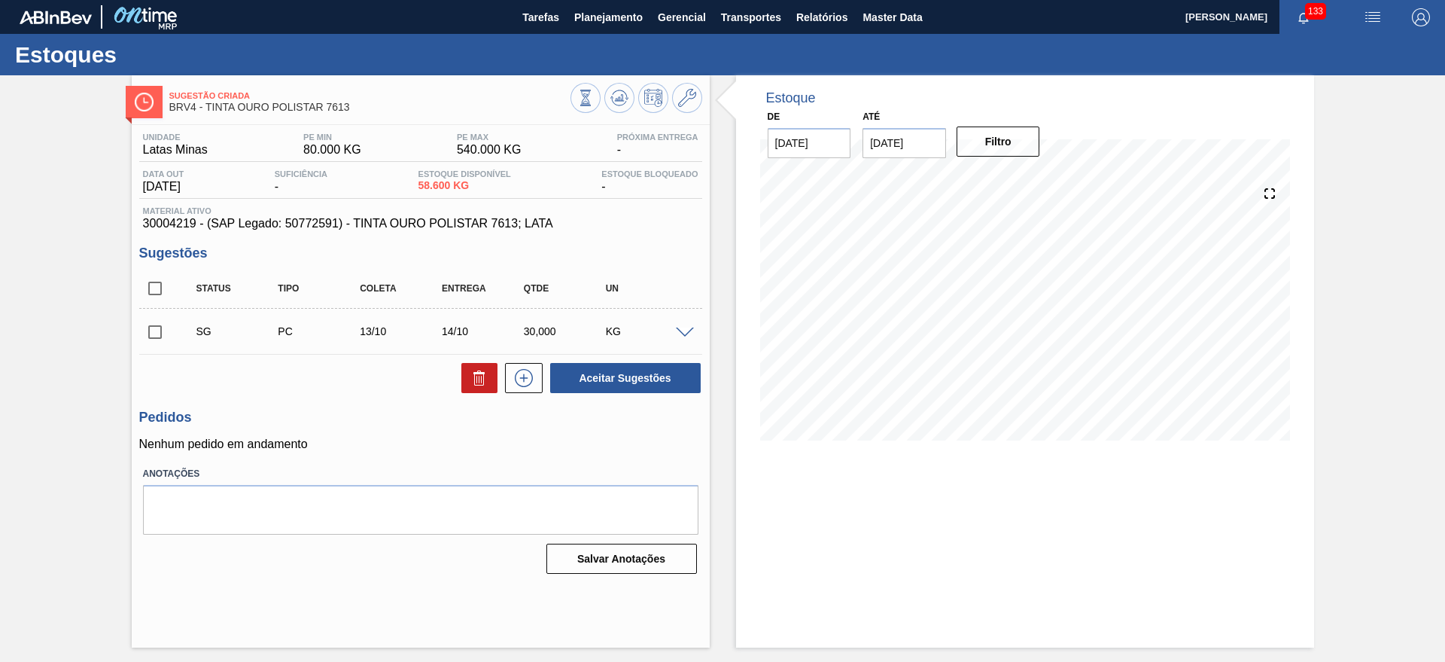
click at [686, 327] on span at bounding box center [685, 332] width 18 height 11
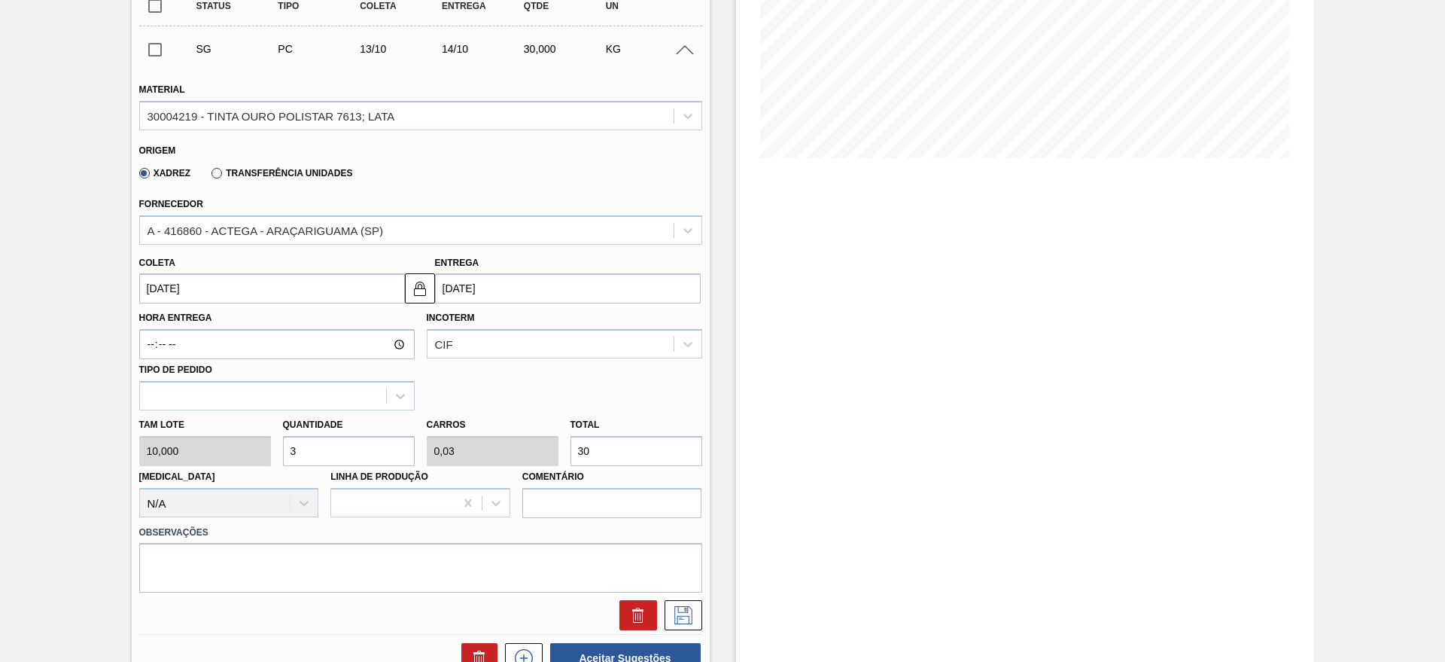
scroll to position [376, 0]
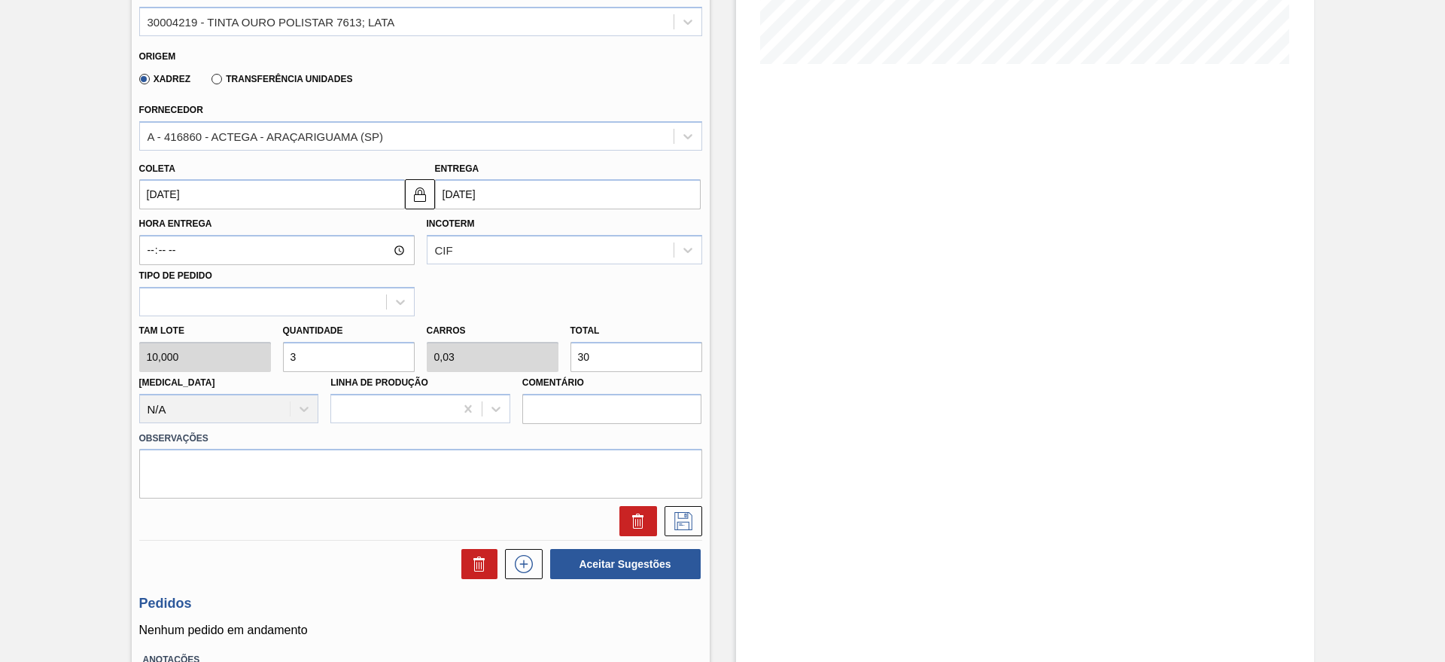
click at [361, 367] on input "3" at bounding box center [349, 357] width 132 height 30
type input "0"
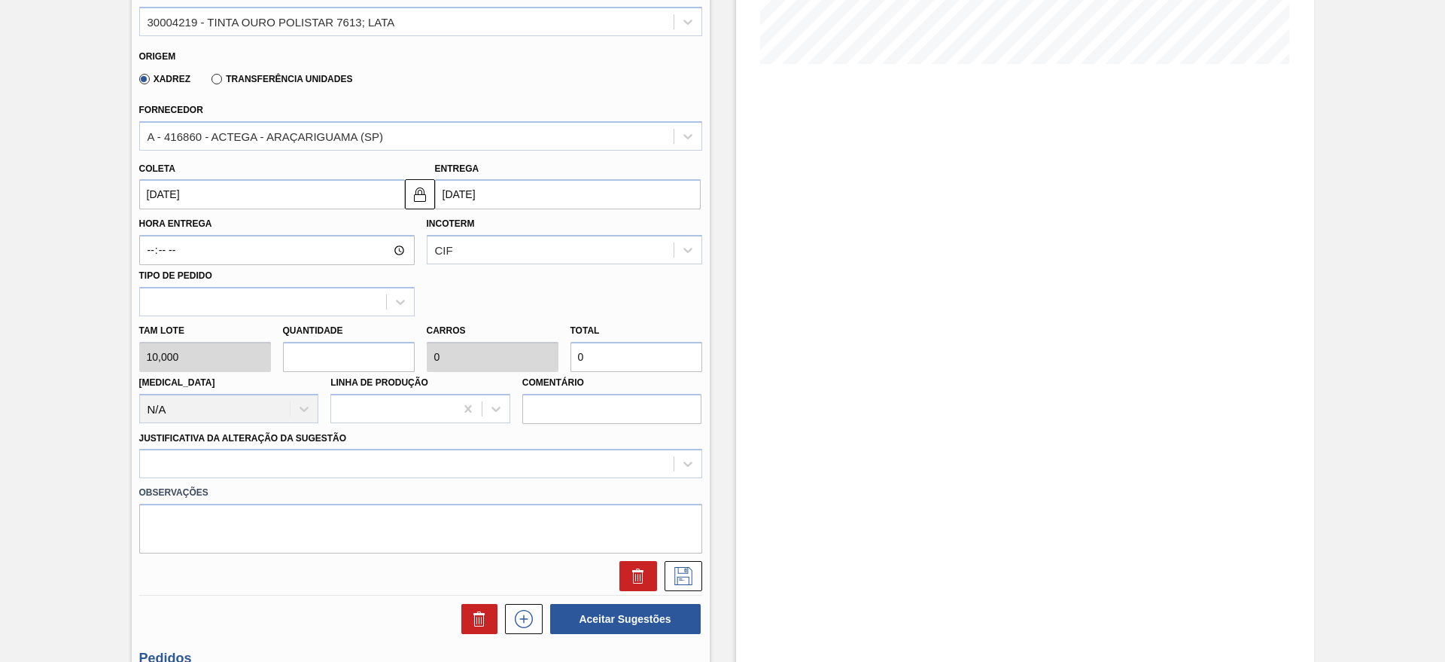
type input "7"
type input "0,07"
type input "70"
type input "7"
click at [316, 464] on div at bounding box center [420, 463] width 563 height 29
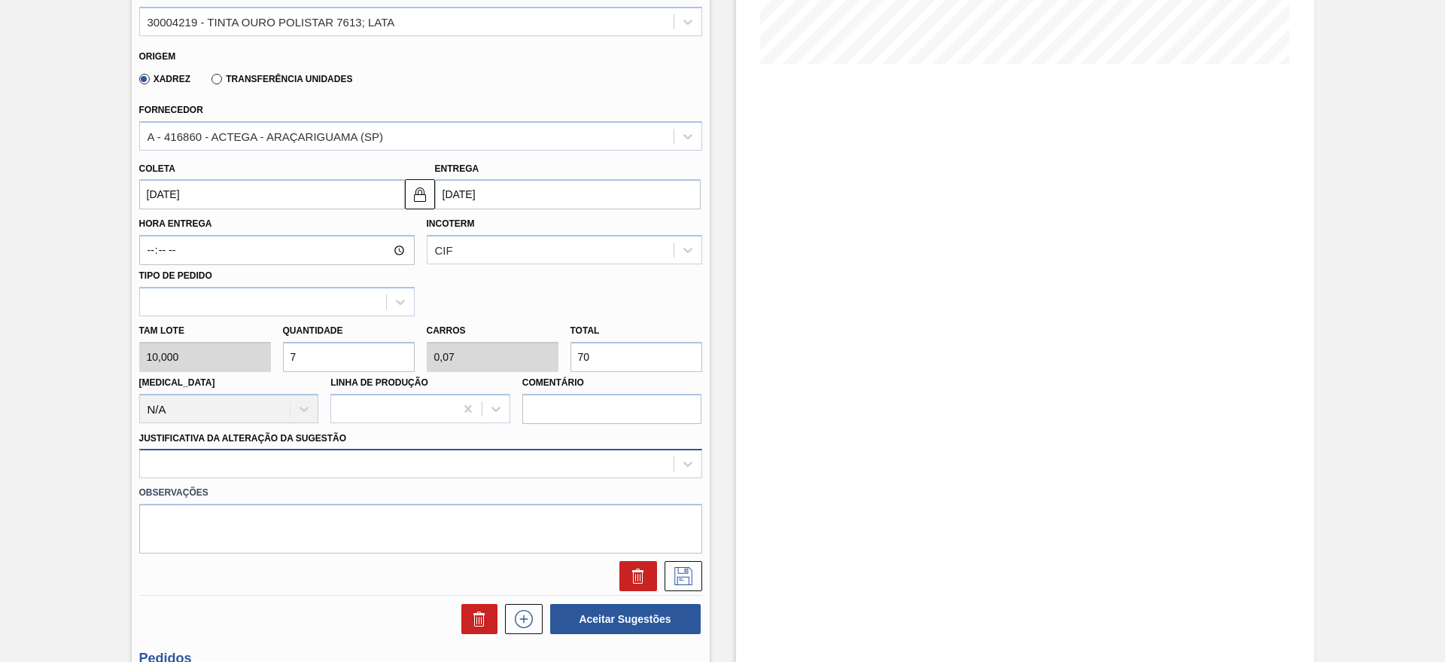
scroll to position [431, 0]
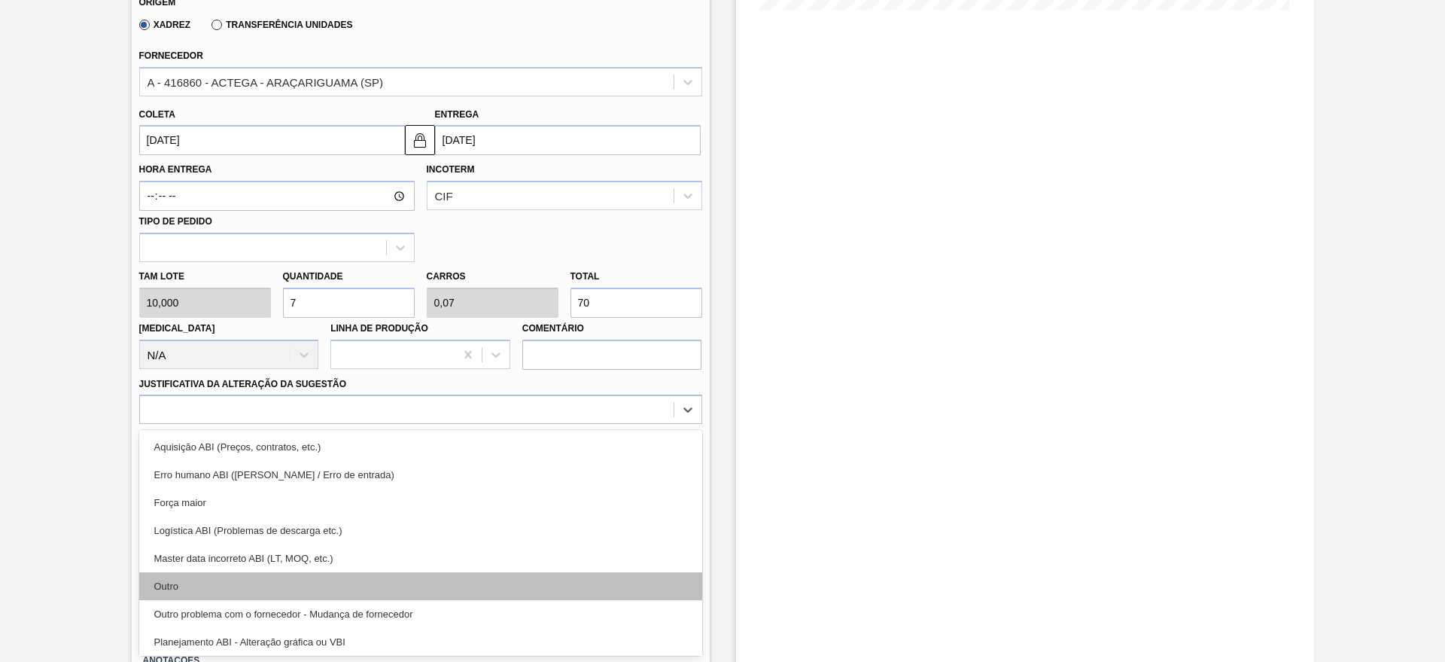
click at [188, 580] on div "Outro" at bounding box center [420, 586] width 563 height 28
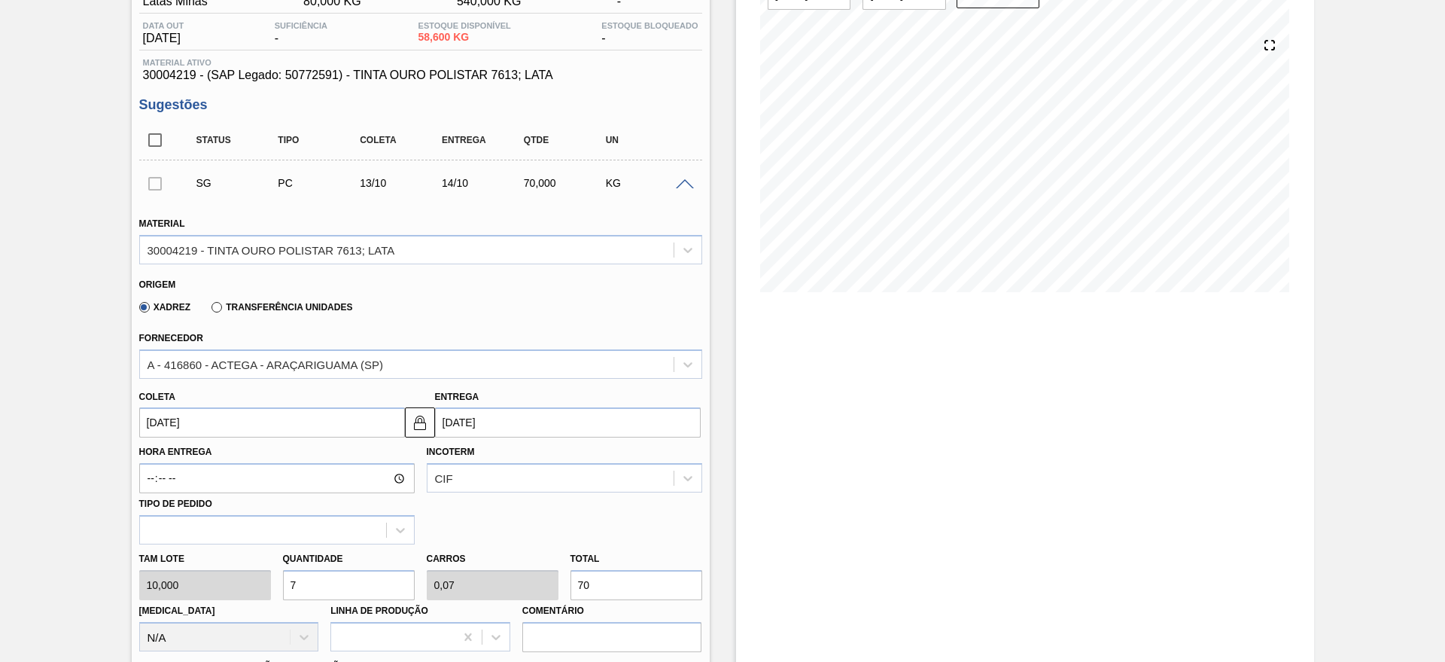
scroll to position [336, 0]
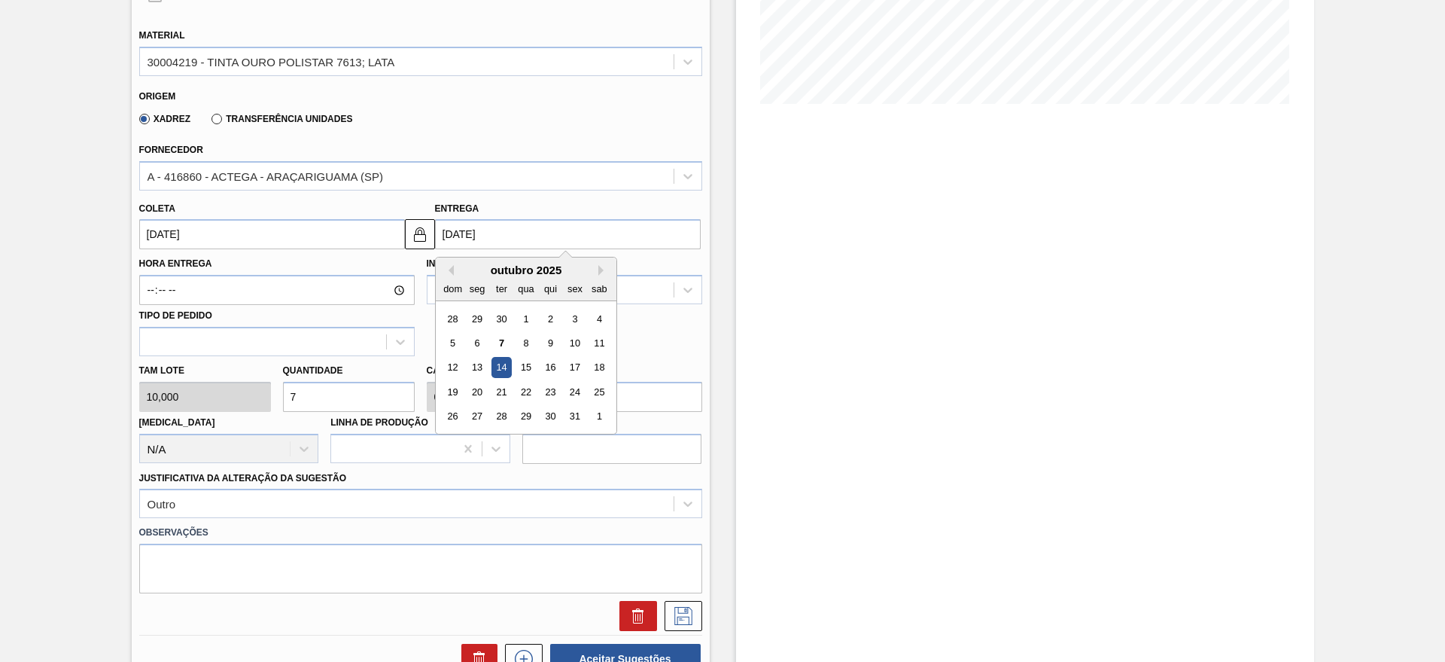
click at [519, 243] on input "[DATE]" at bounding box center [568, 234] width 266 height 30
click at [479, 367] on div "13" at bounding box center [477, 367] width 20 height 20
type input "[DATE]"
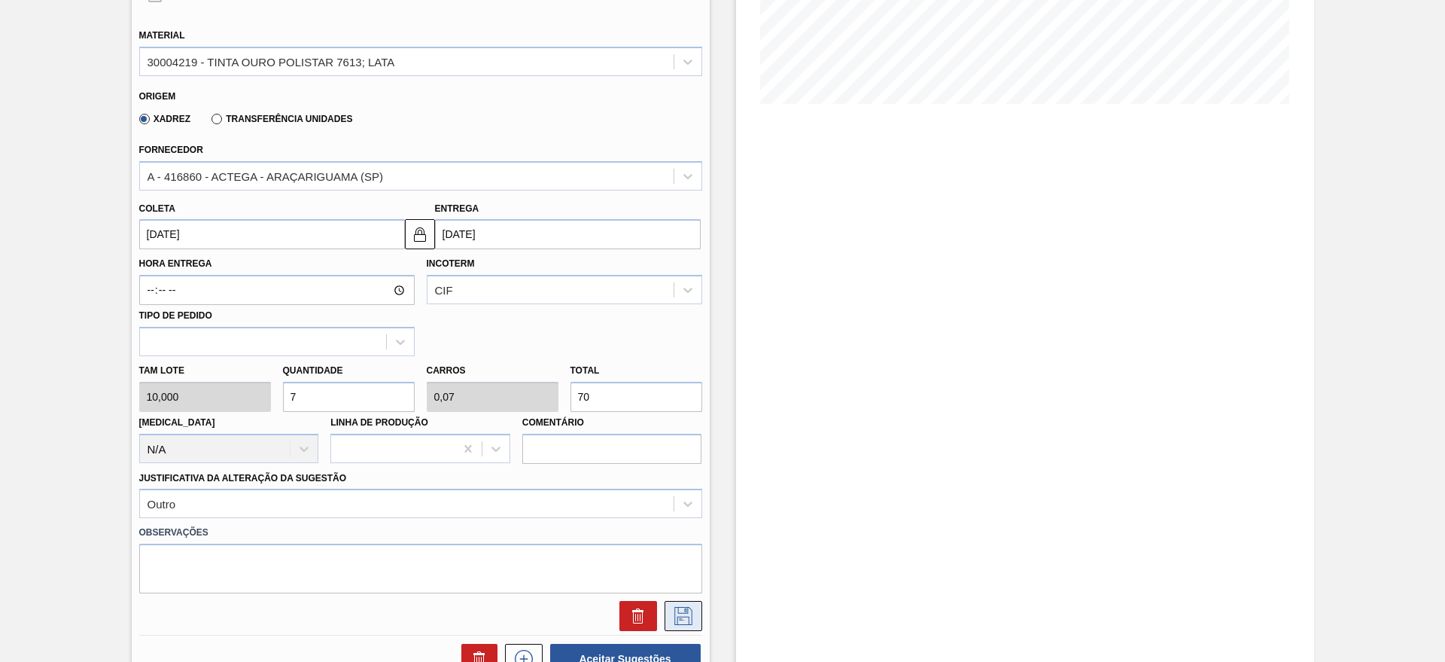
click at [677, 608] on icon at bounding box center [683, 616] width 24 height 18
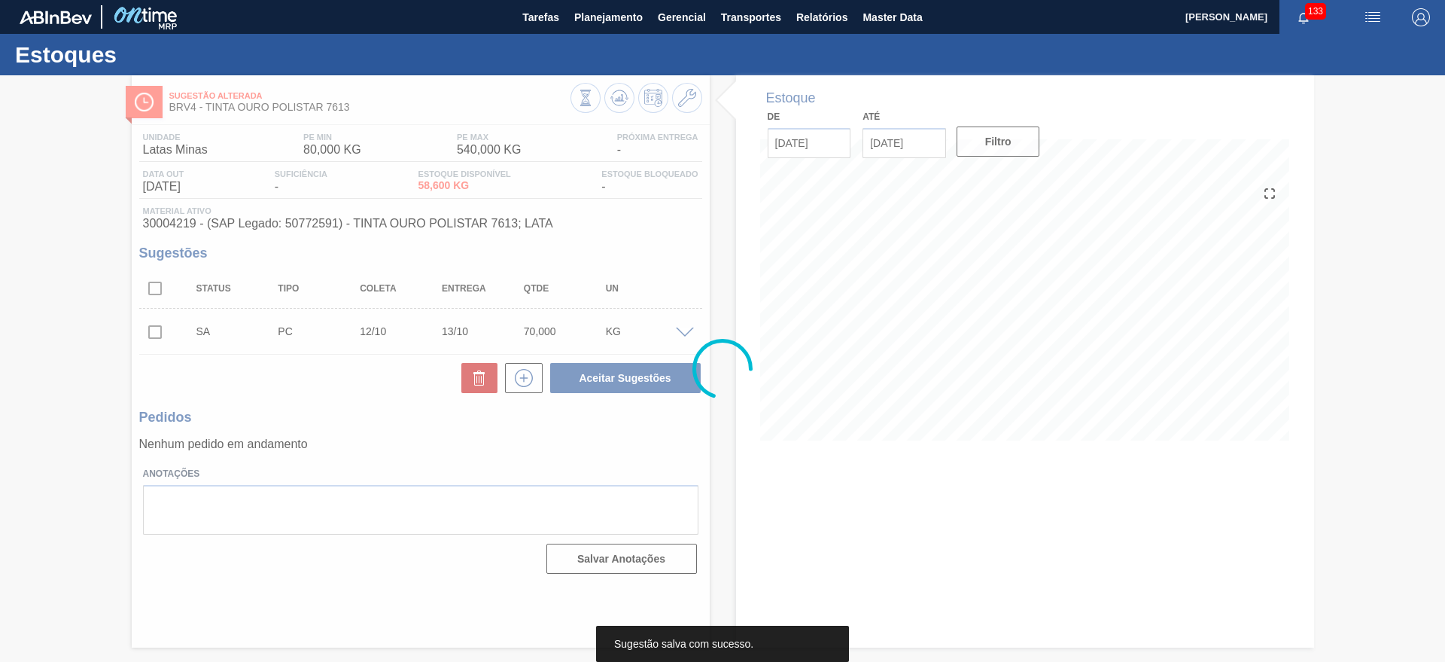
scroll to position [0, 0]
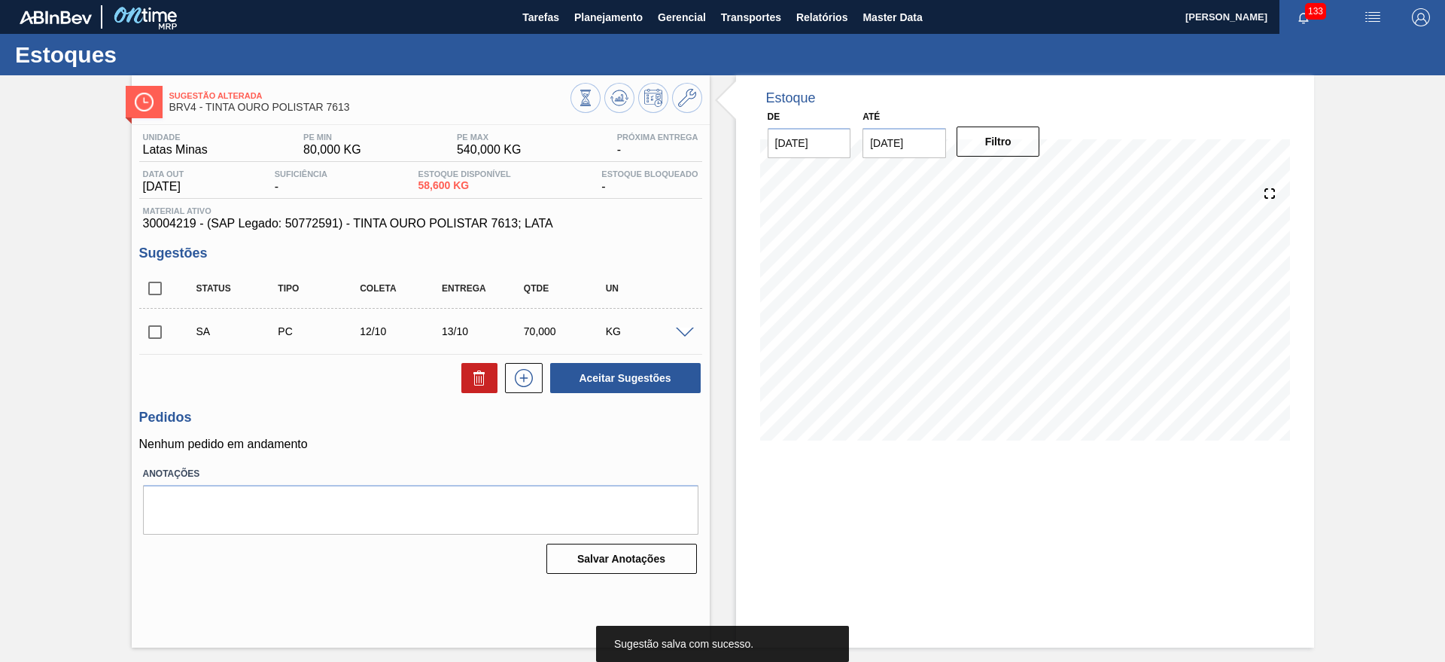
click at [164, 327] on input "checkbox" at bounding box center [155, 332] width 32 height 32
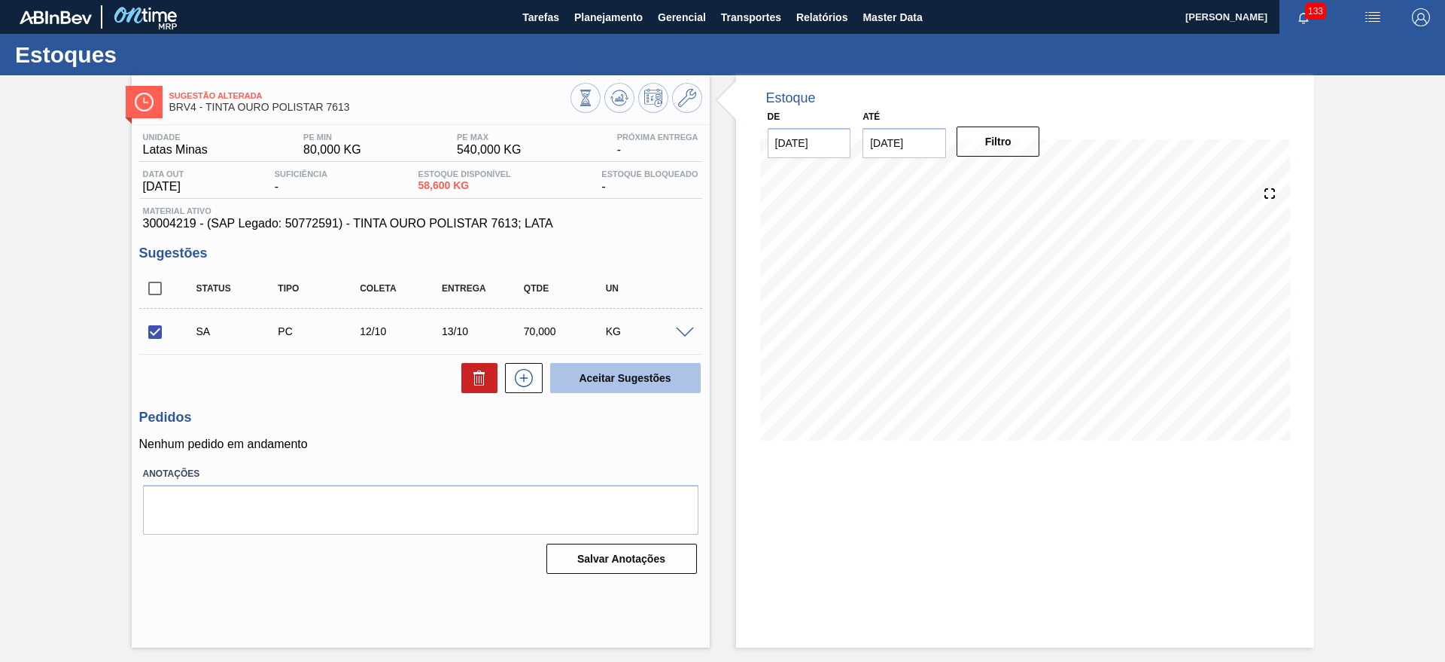
click at [559, 379] on button "Aceitar Sugestões" at bounding box center [625, 378] width 151 height 30
checkbox input "false"
click at [687, 328] on span at bounding box center [685, 332] width 18 height 11
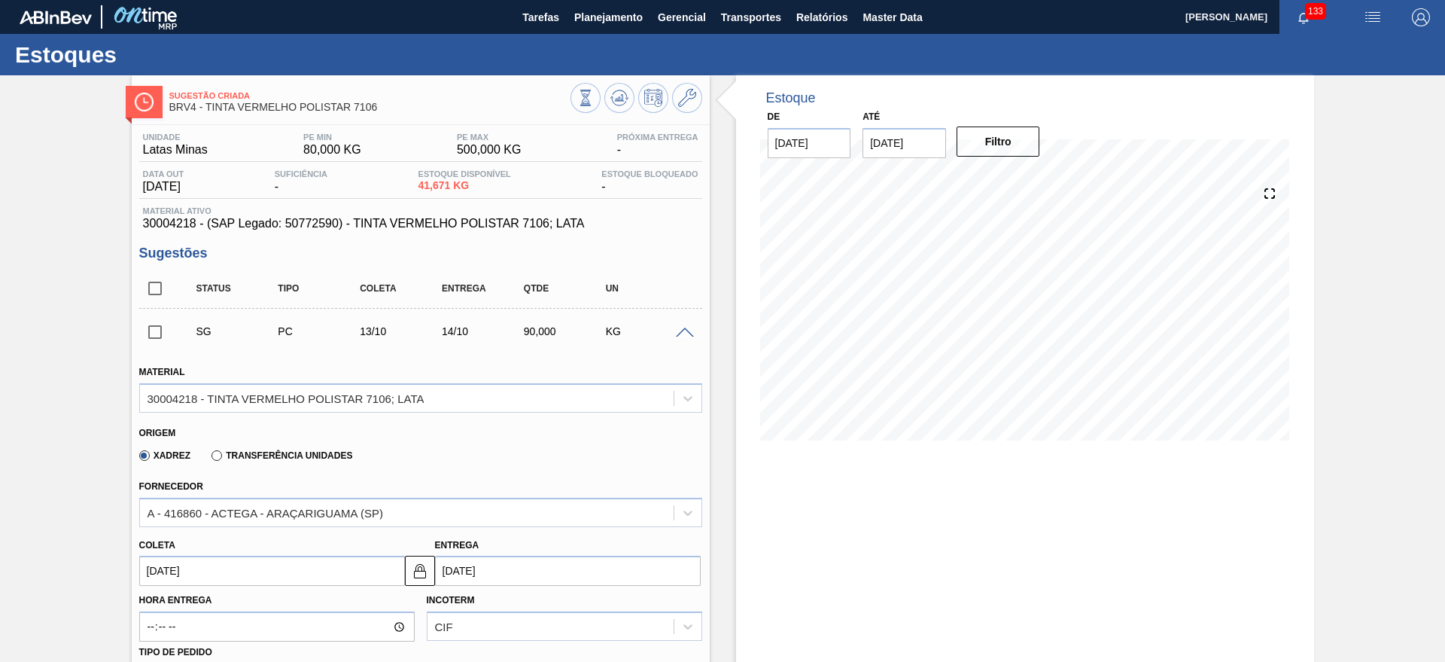
scroll to position [470, 0]
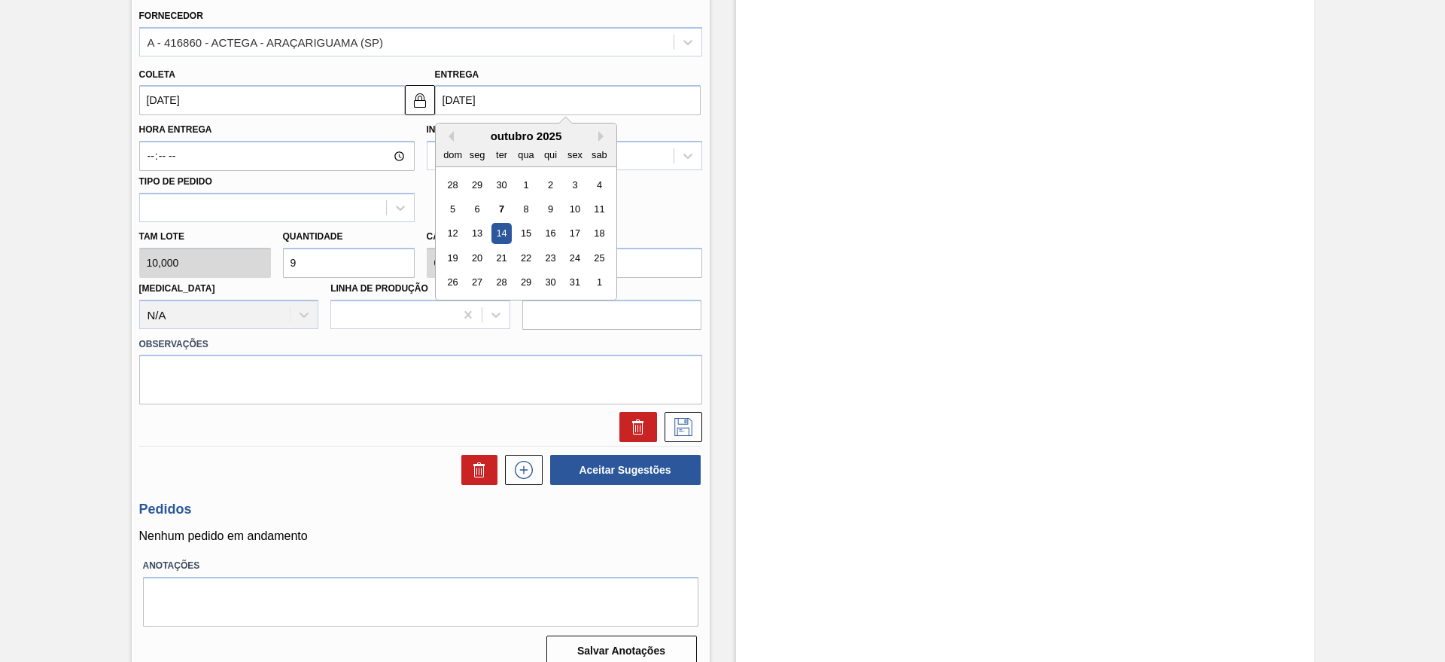
click at [514, 92] on input "14/10/2025" at bounding box center [568, 100] width 266 height 30
click at [477, 234] on div "13" at bounding box center [477, 234] width 20 height 20
type input "[DATE]"
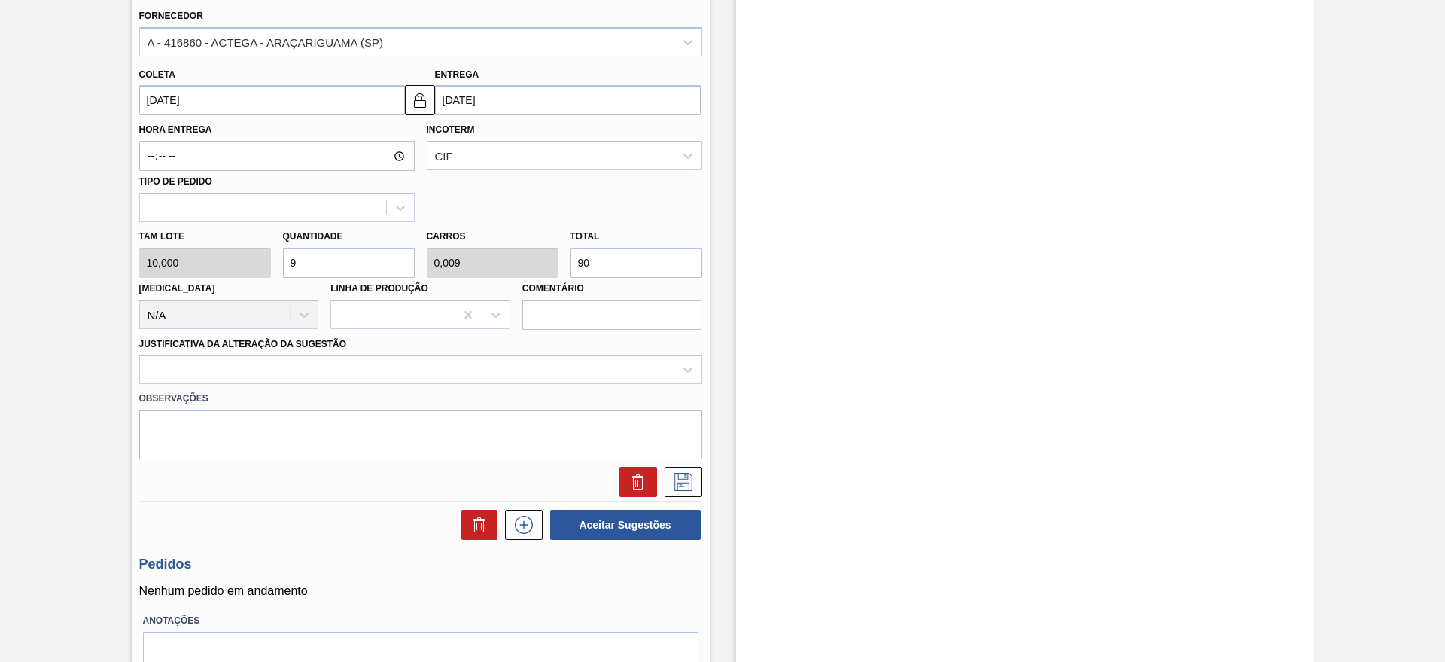
click at [334, 256] on input "9" at bounding box center [349, 263] width 132 height 30
type input "91"
type input "0,091"
type input "910"
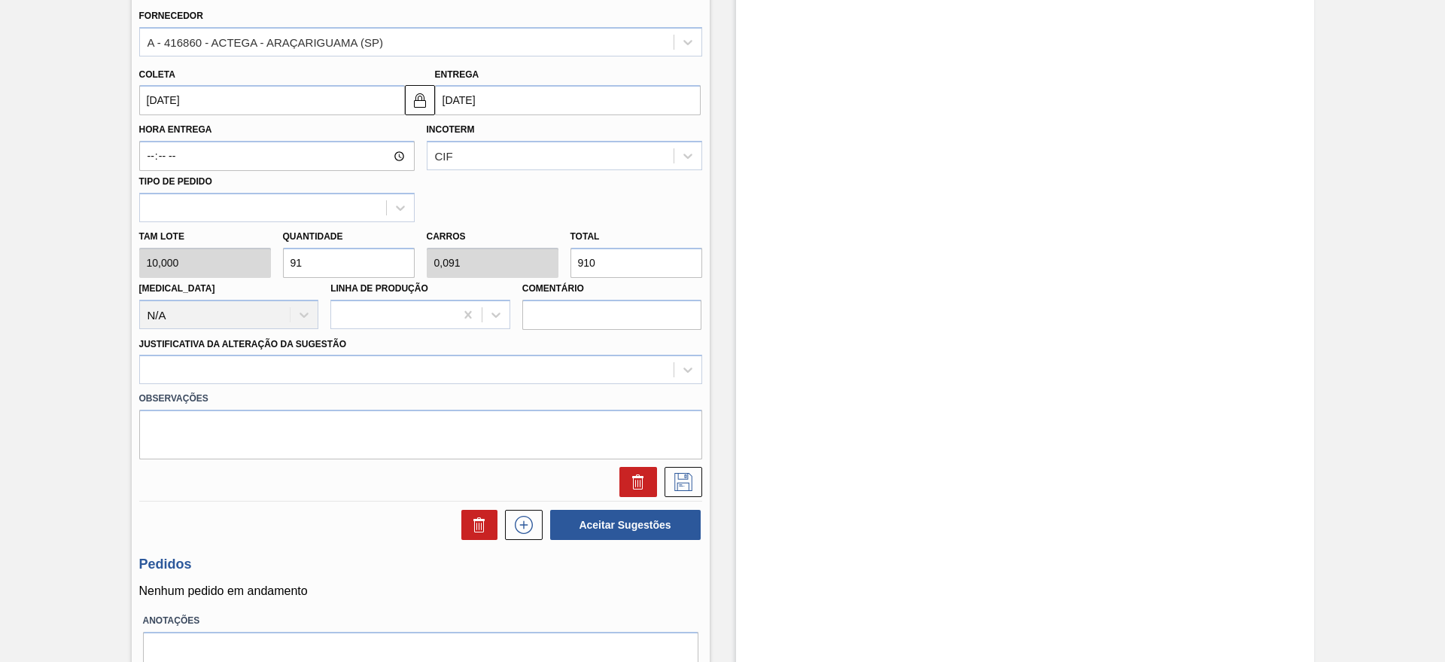
type input "0,91"
type input "9.100"
type input "91"
type input "0,091"
type input "910"
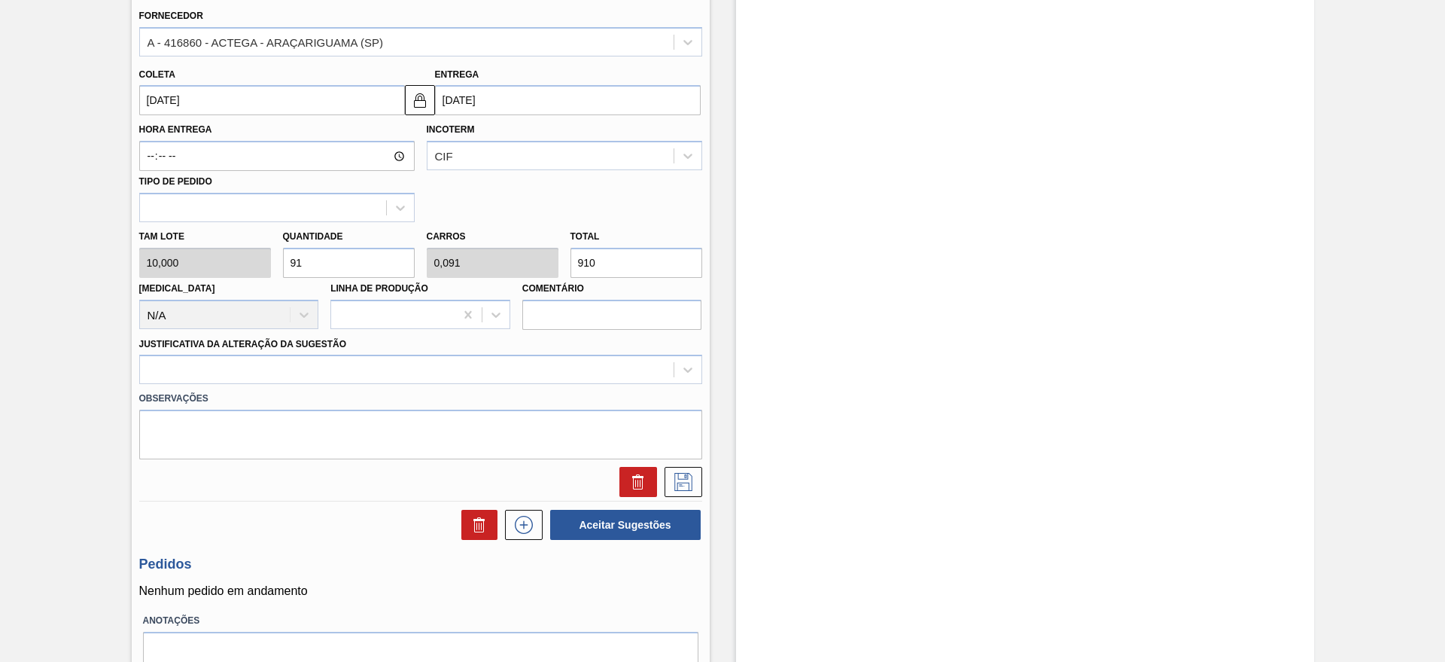
type input "9"
type input "0,009"
type input "90"
type input "0"
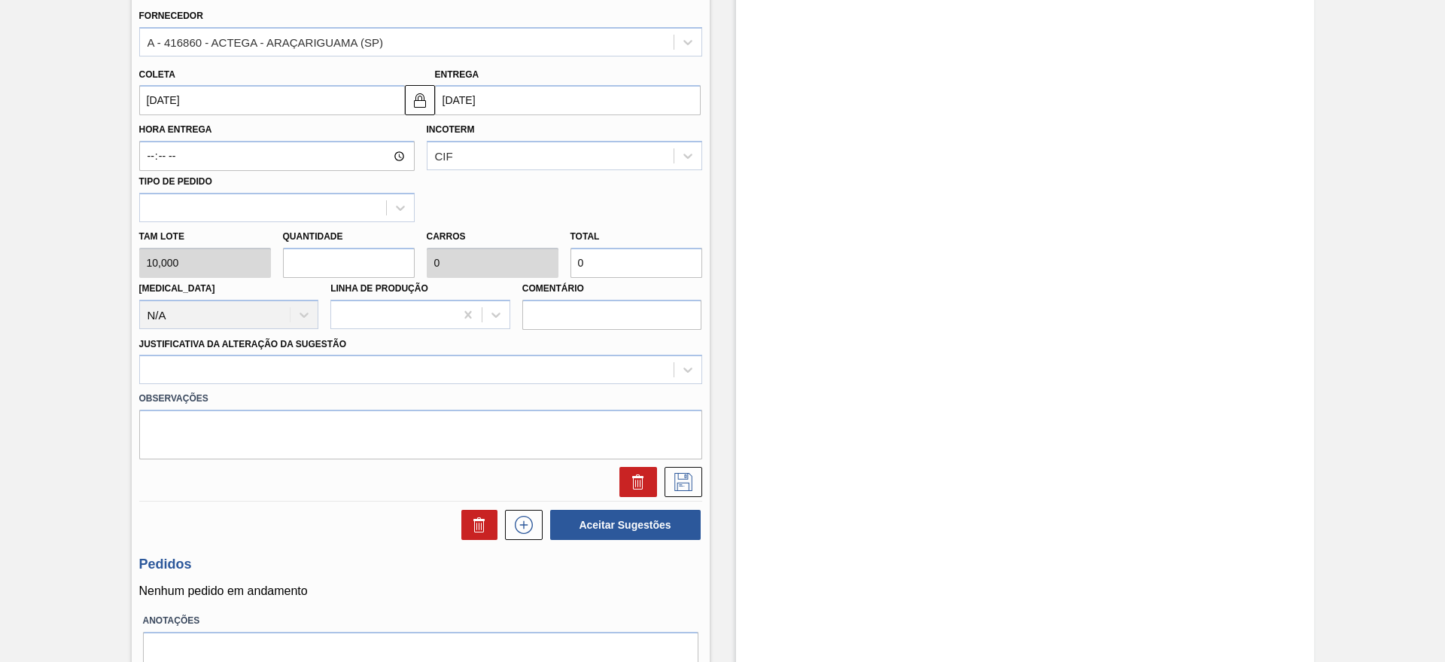
type input "1"
type input "0,001"
type input "10"
type input "0,01"
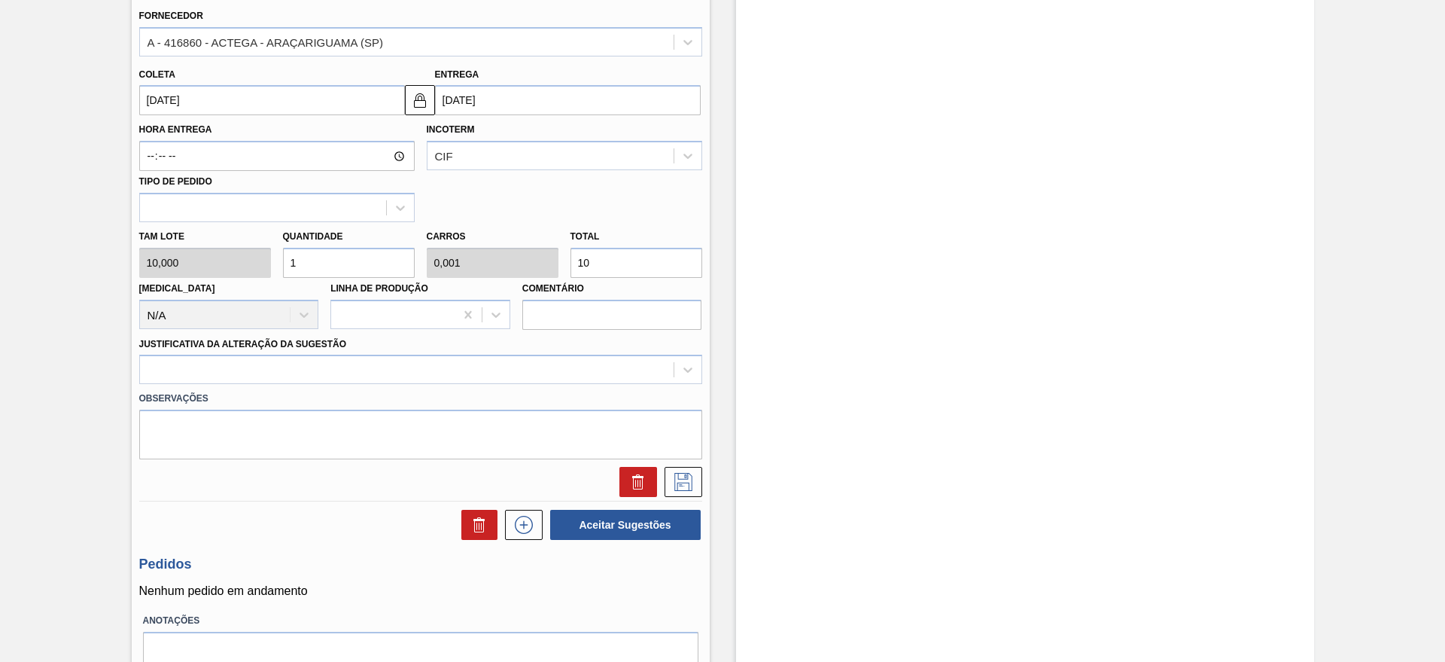
type input "100"
type input "10"
click at [339, 361] on div at bounding box center [407, 370] width 534 height 22
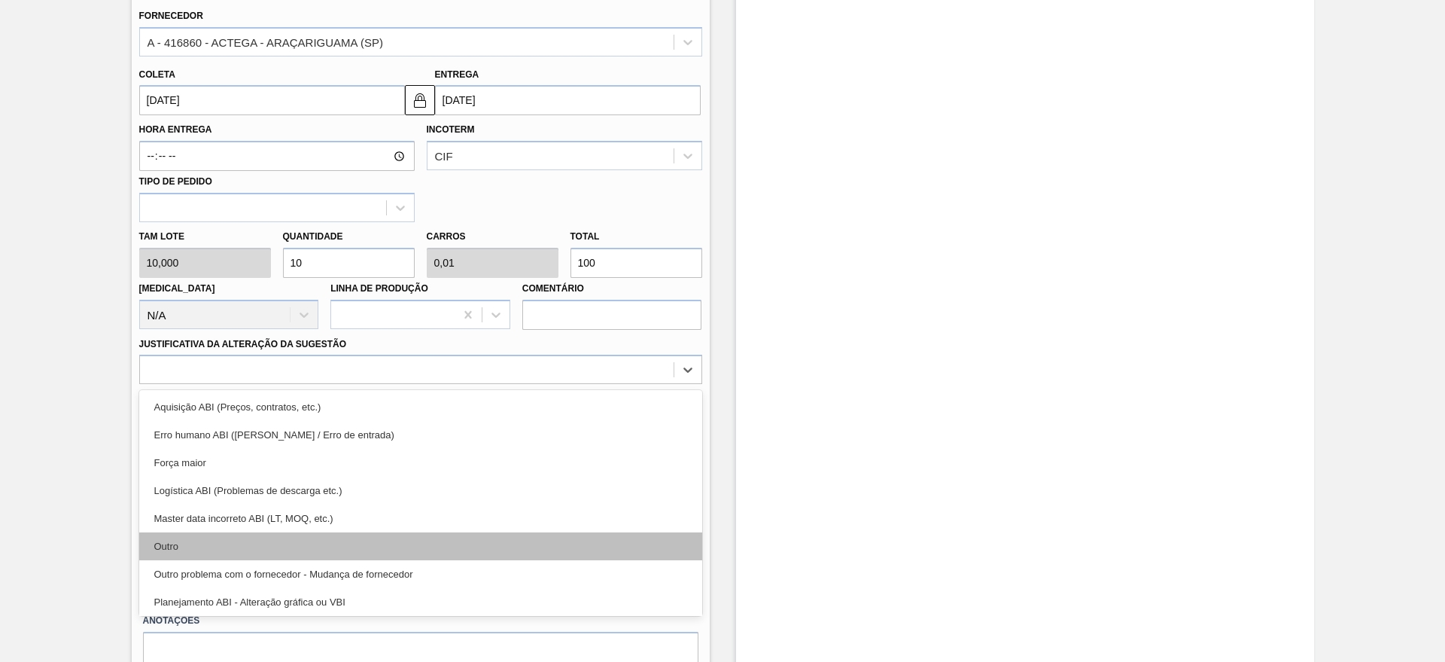
click at [240, 542] on div "Outro" at bounding box center [420, 546] width 563 height 28
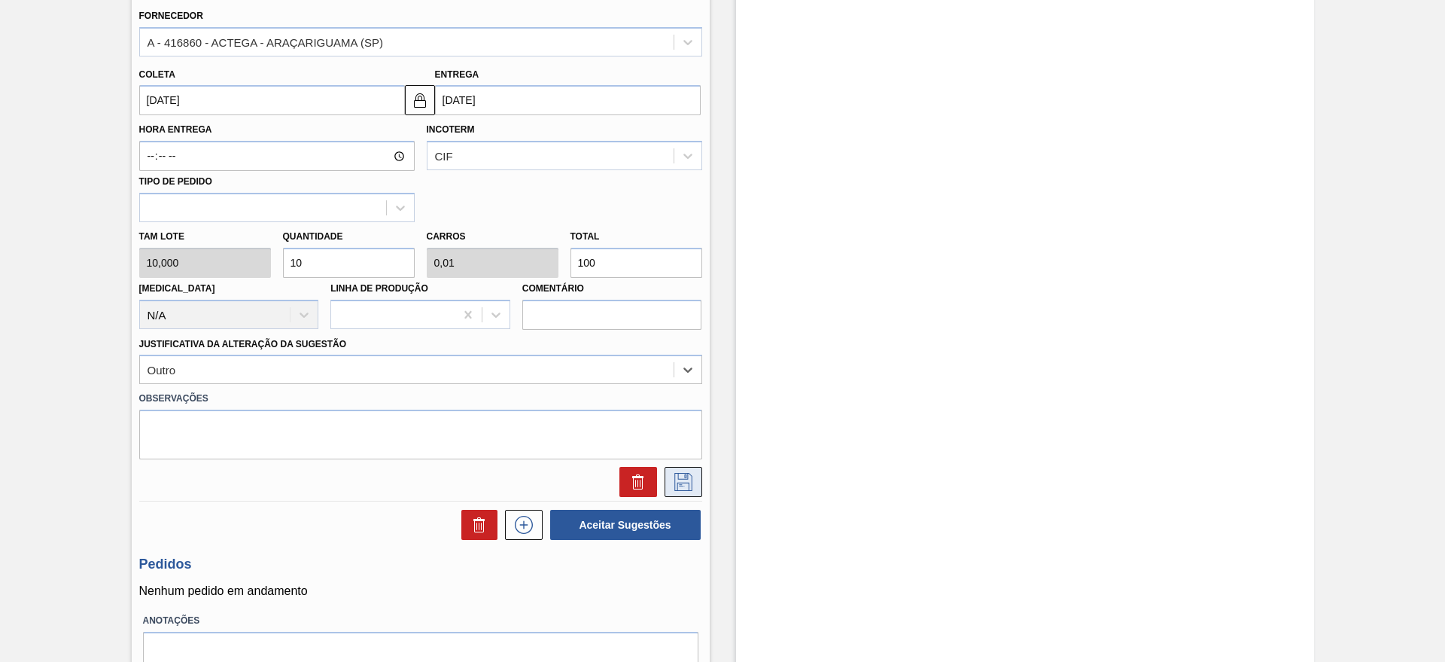
click at [680, 476] on icon at bounding box center [683, 482] width 24 height 18
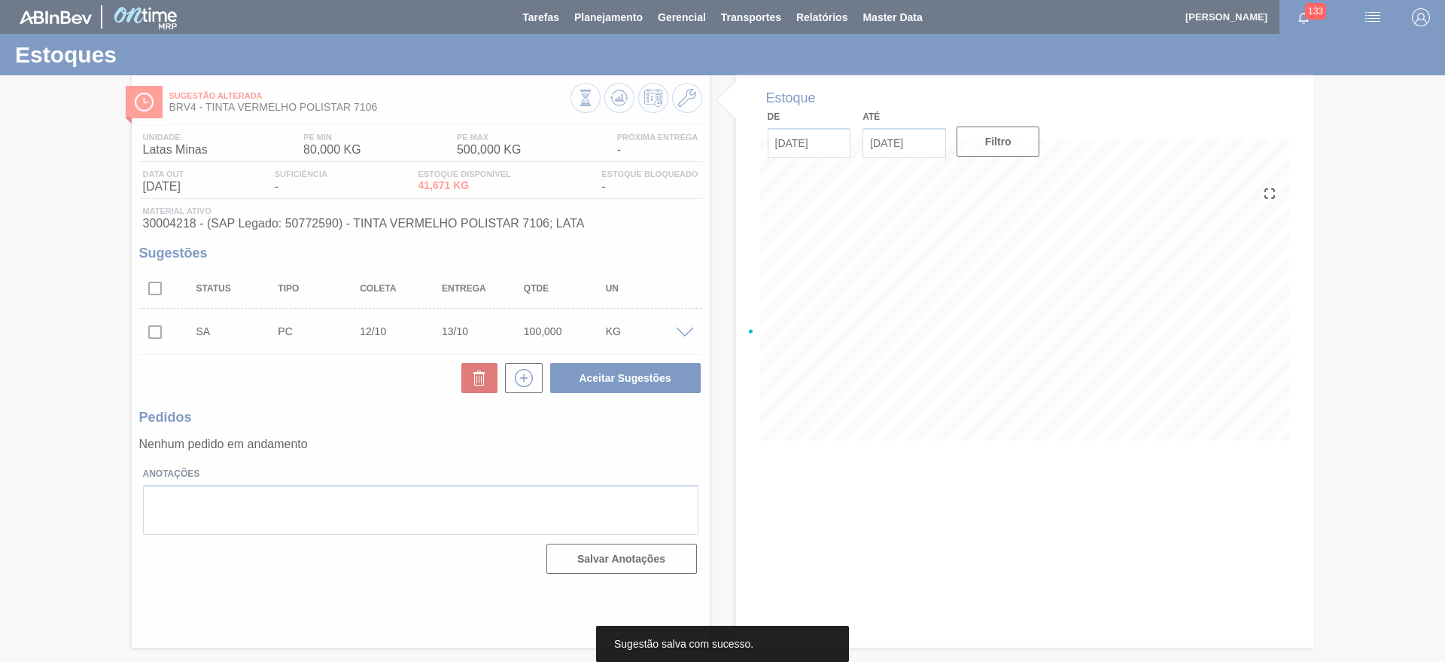
scroll to position [0, 0]
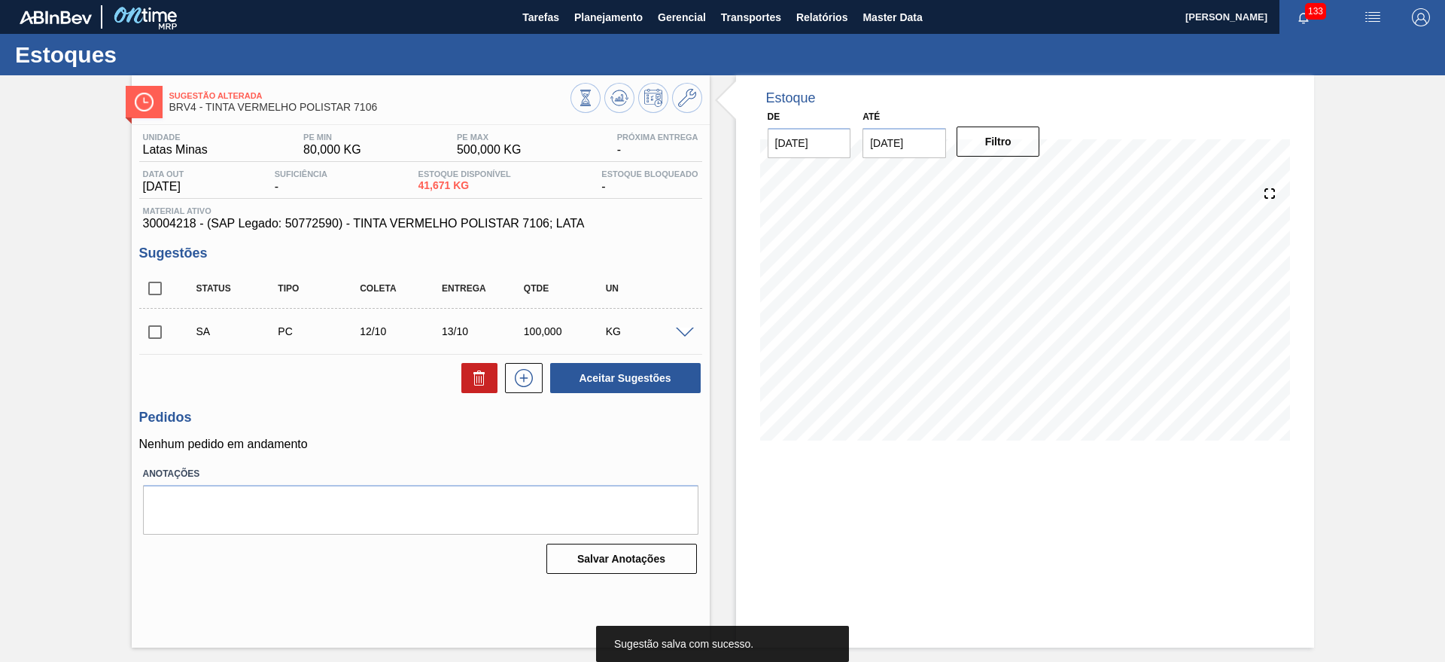
click at [160, 337] on input "checkbox" at bounding box center [155, 332] width 32 height 32
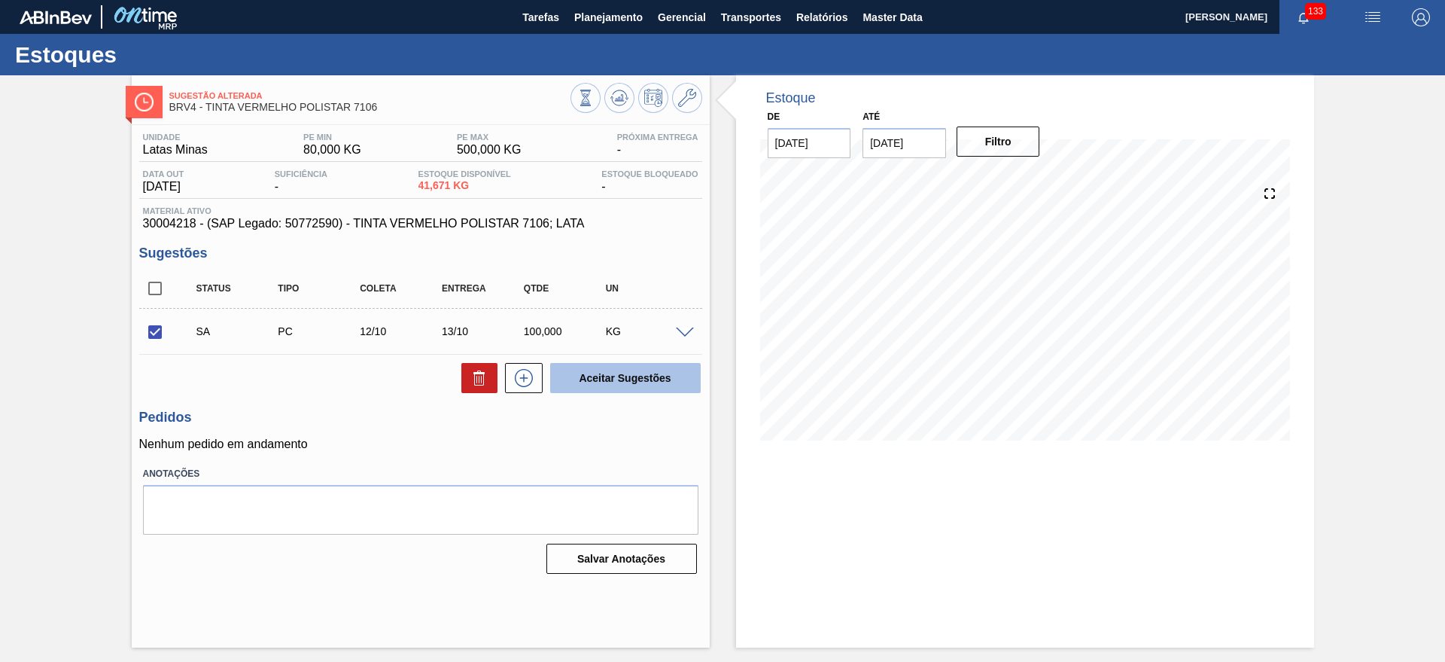
click at [580, 385] on button "Aceitar Sugestões" at bounding box center [625, 378] width 151 height 30
checkbox input "false"
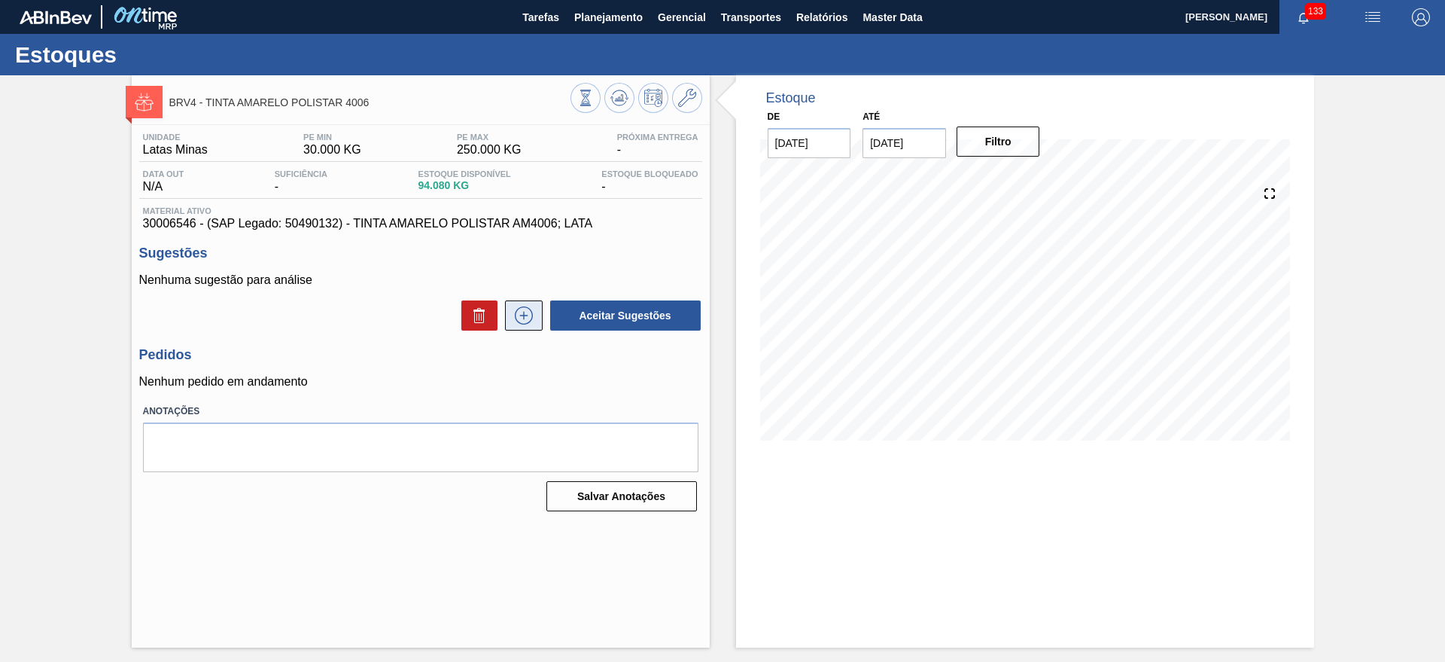
click at [512, 323] on icon at bounding box center [524, 315] width 24 height 18
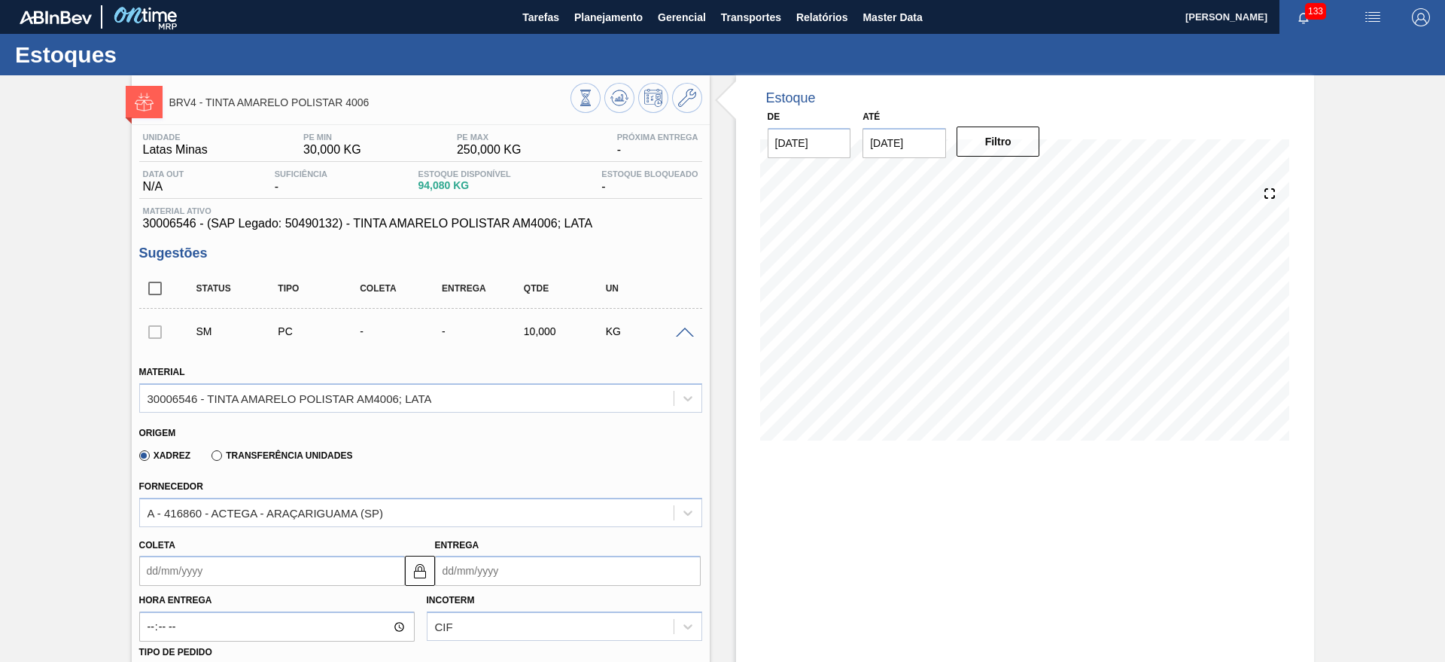
scroll to position [376, 0]
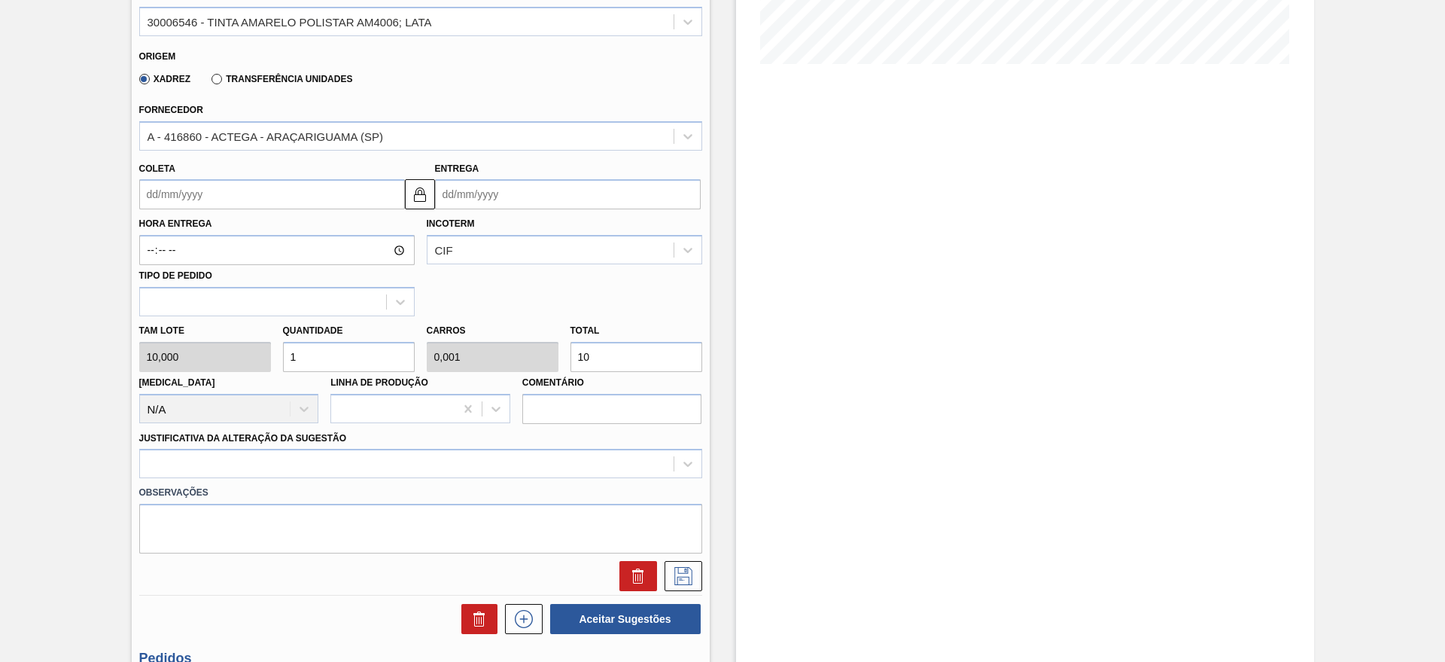
click at [488, 202] on input "Entrega" at bounding box center [568, 194] width 266 height 30
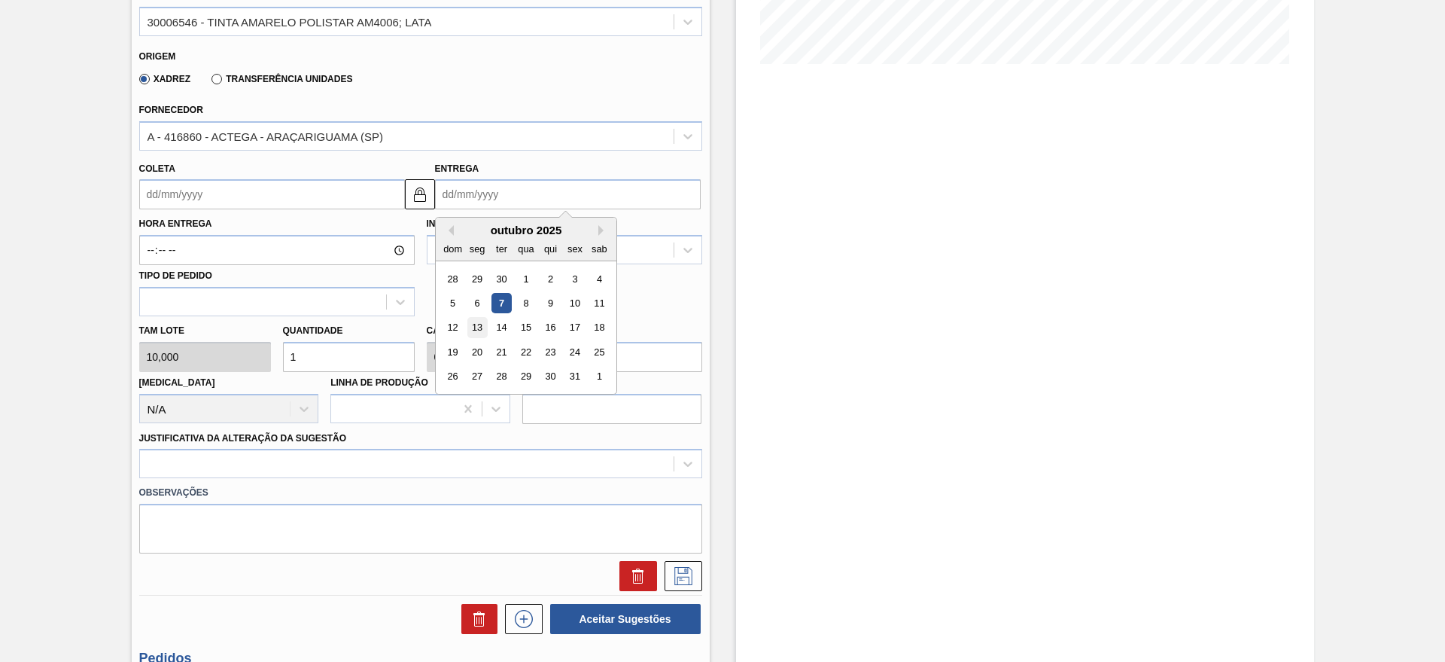
click at [475, 321] on div "13" at bounding box center [477, 328] width 20 height 20
type input "[DATE]"
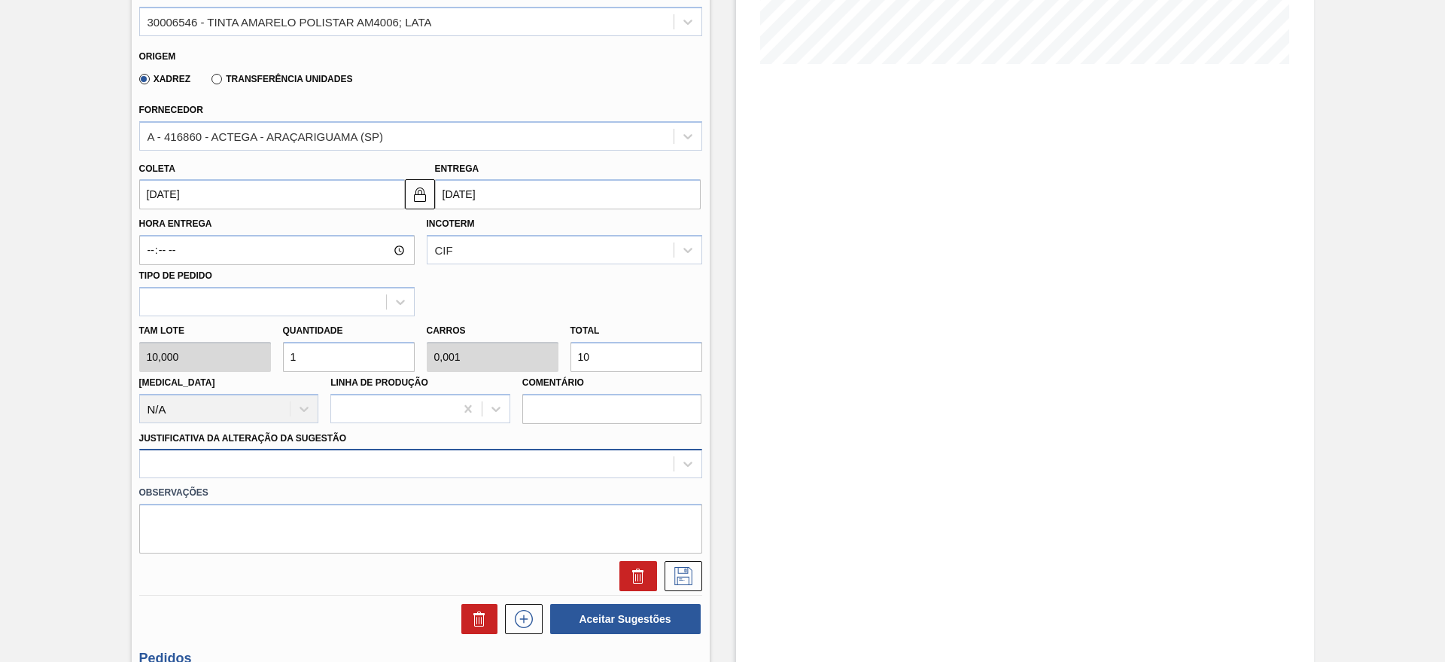
scroll to position [431, 0]
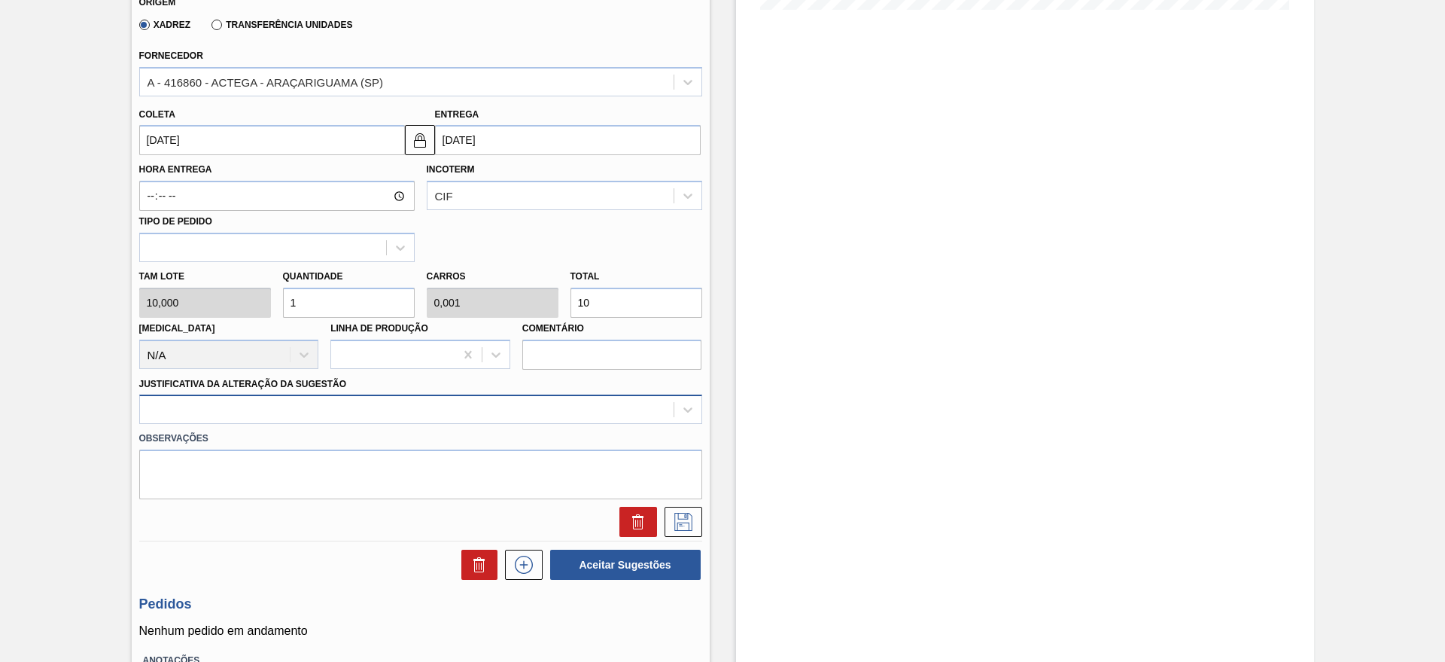
click at [289, 424] on div at bounding box center [420, 408] width 563 height 29
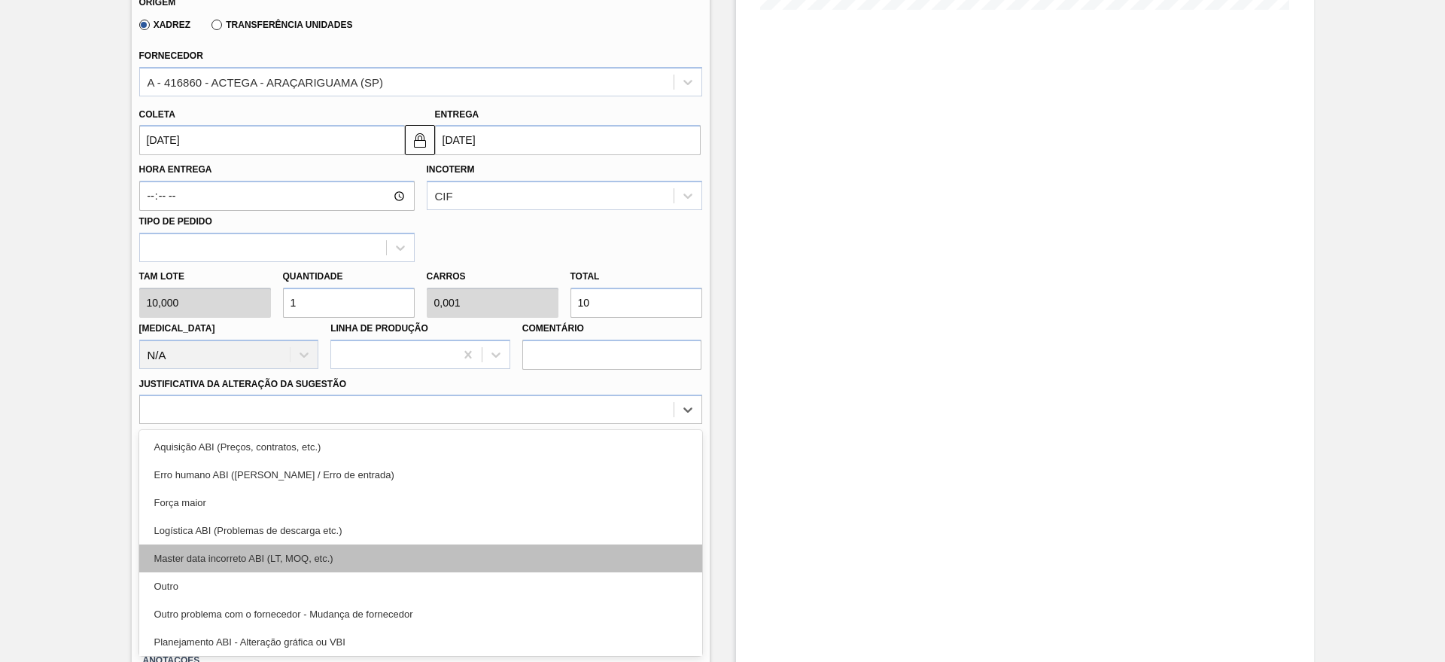
click at [199, 570] on div "Master data incorreto ABI (LT, MOQ, etc.)" at bounding box center [420, 558] width 563 height 28
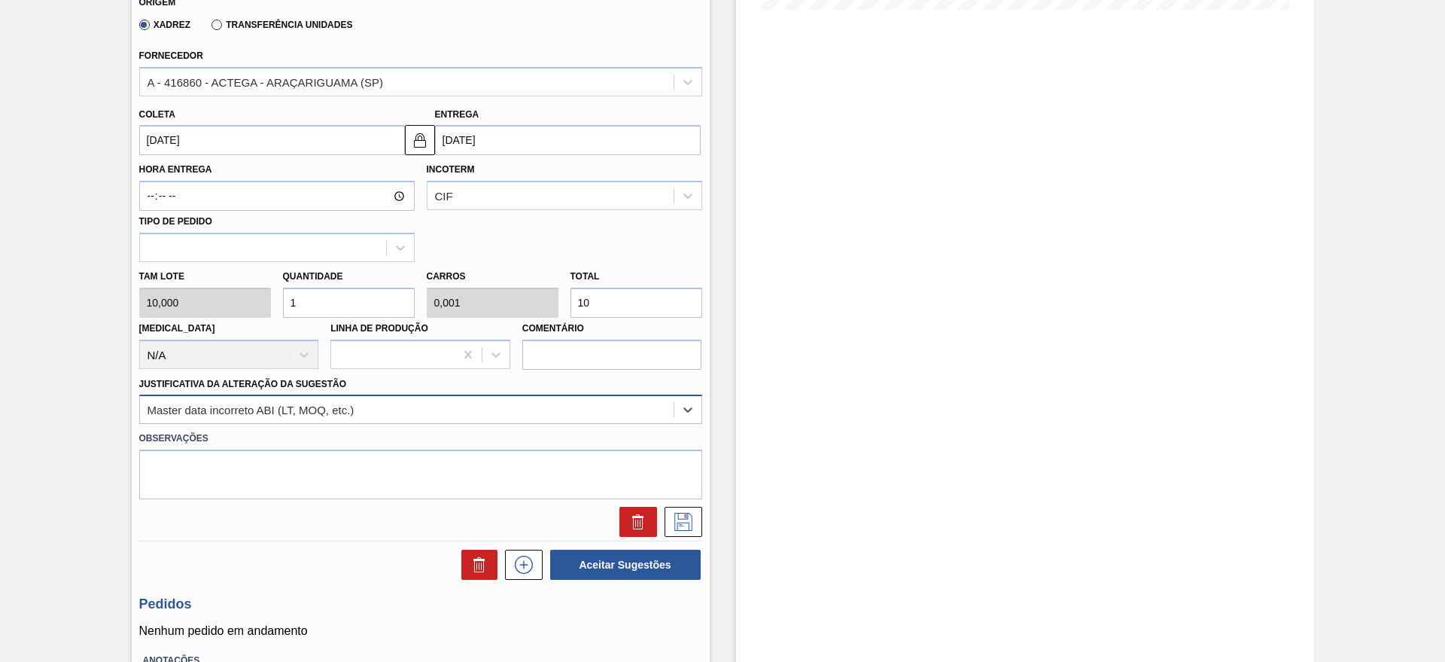
click at [239, 412] on div "Master data incorreto ABI (LT, MOQ, etc.)" at bounding box center [251, 409] width 207 height 13
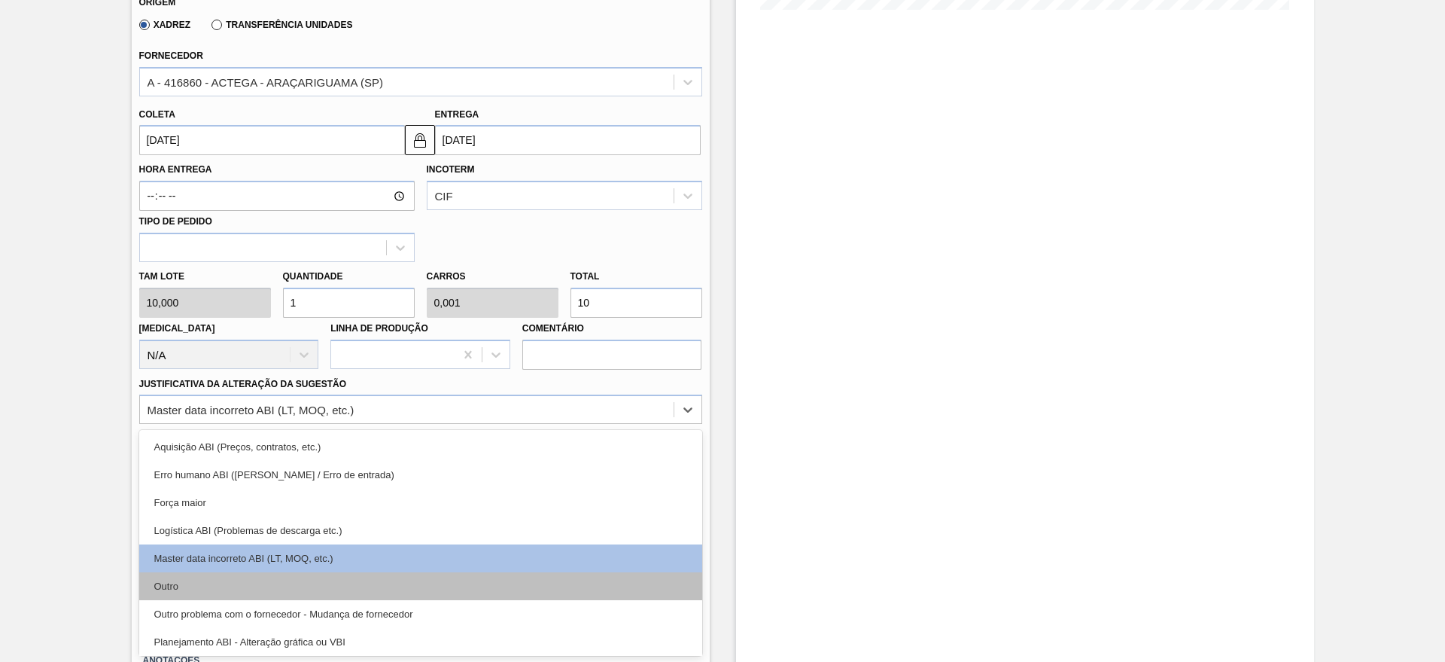
click at [190, 583] on div "Outro" at bounding box center [420, 586] width 563 height 28
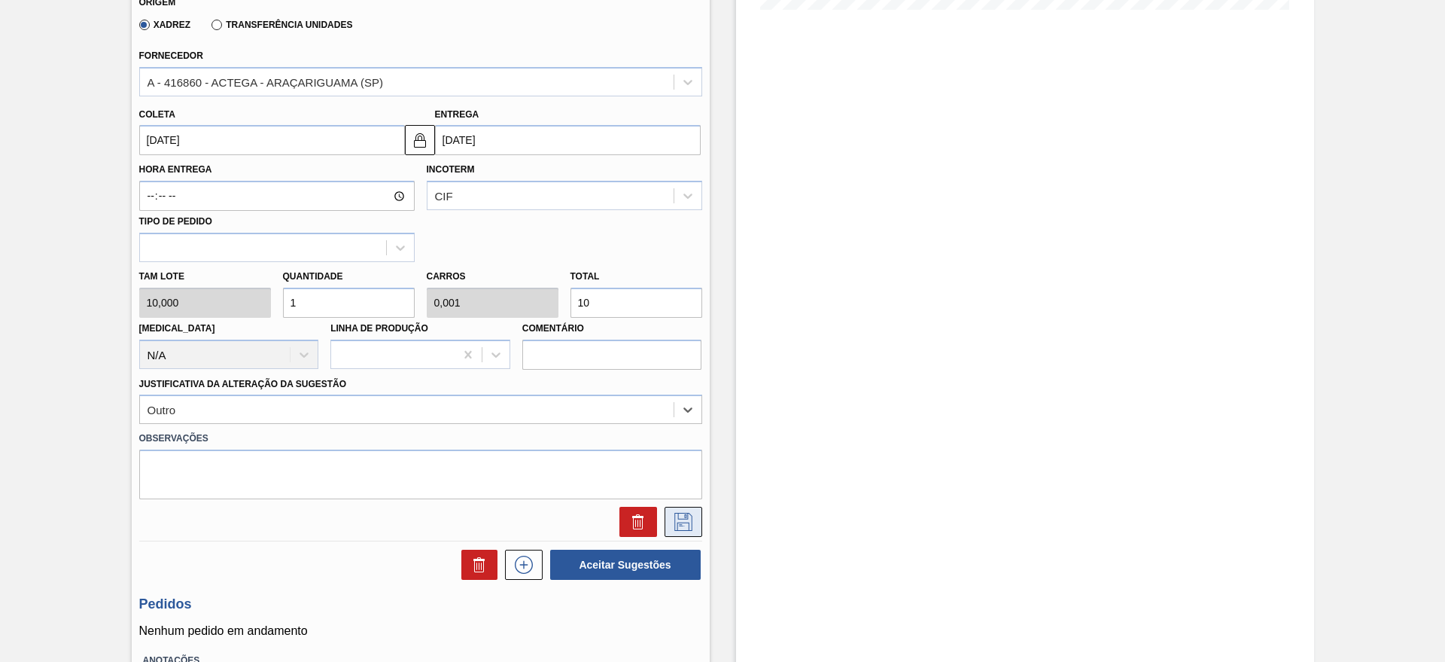
click at [670, 534] on button at bounding box center [684, 522] width 38 height 30
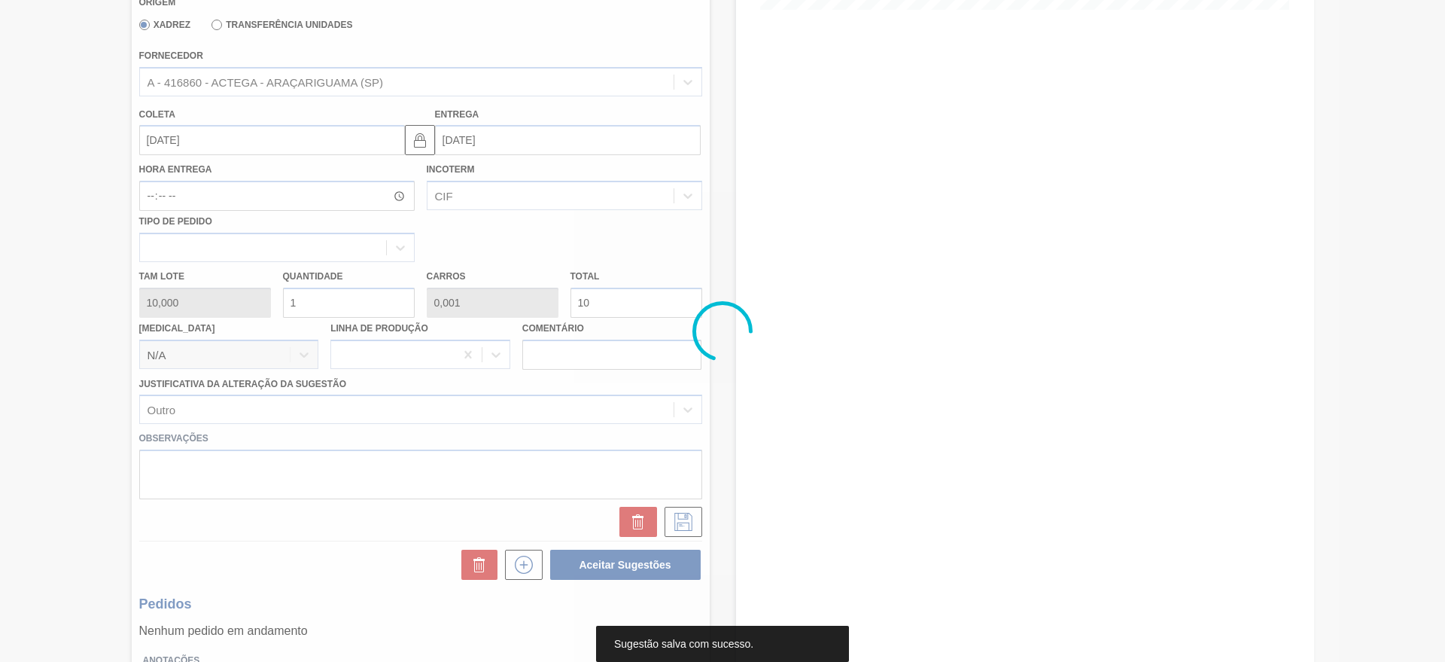
scroll to position [0, 0]
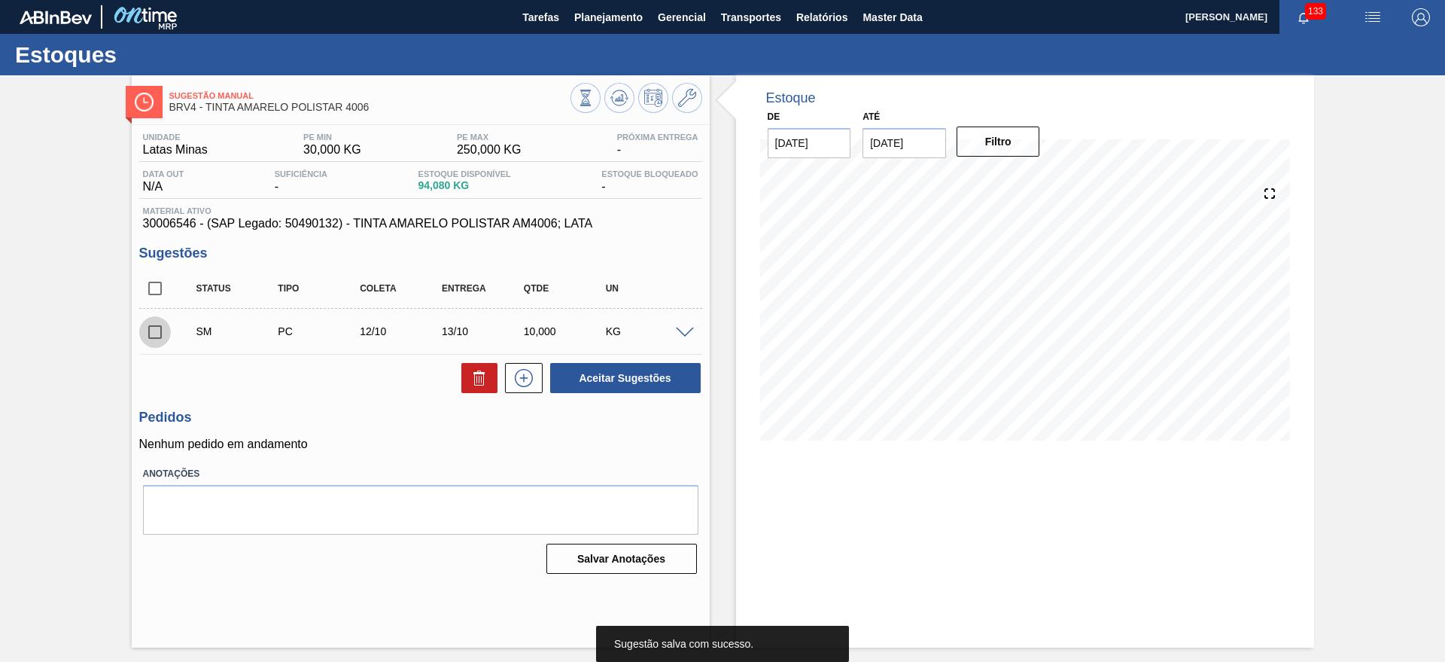
click at [170, 336] on input "checkbox" at bounding box center [155, 332] width 32 height 32
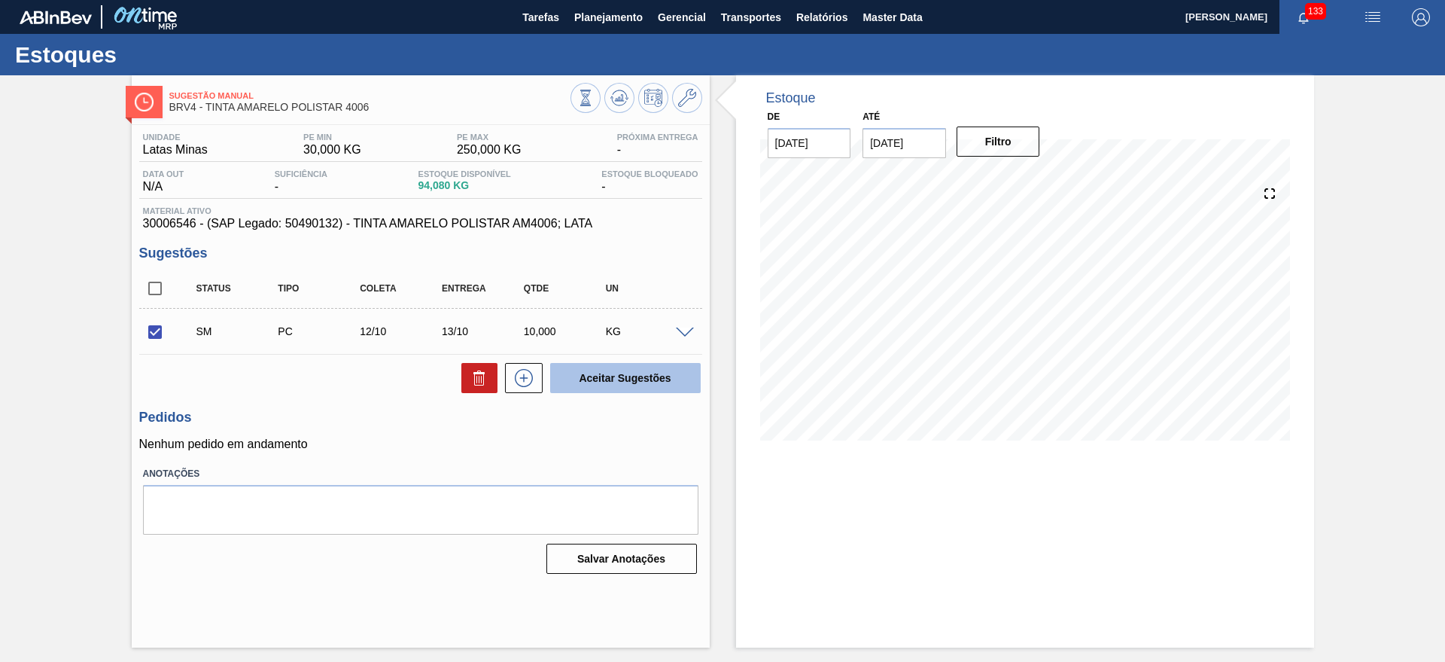
click at [656, 369] on button "Aceitar Sugestões" at bounding box center [625, 378] width 151 height 30
checkbox input "false"
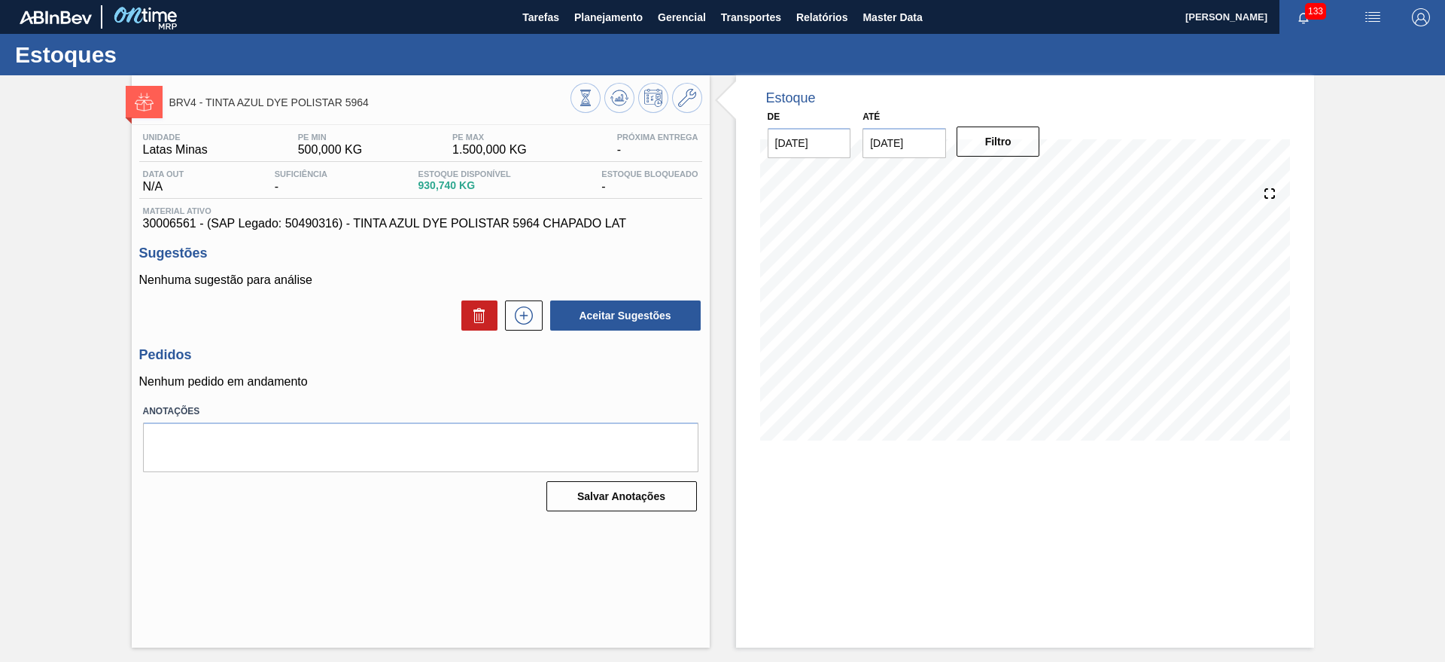
click at [543, 318] on div "Aceitar Sugestões" at bounding box center [623, 315] width 160 height 33
click at [536, 316] on button at bounding box center [524, 315] width 38 height 30
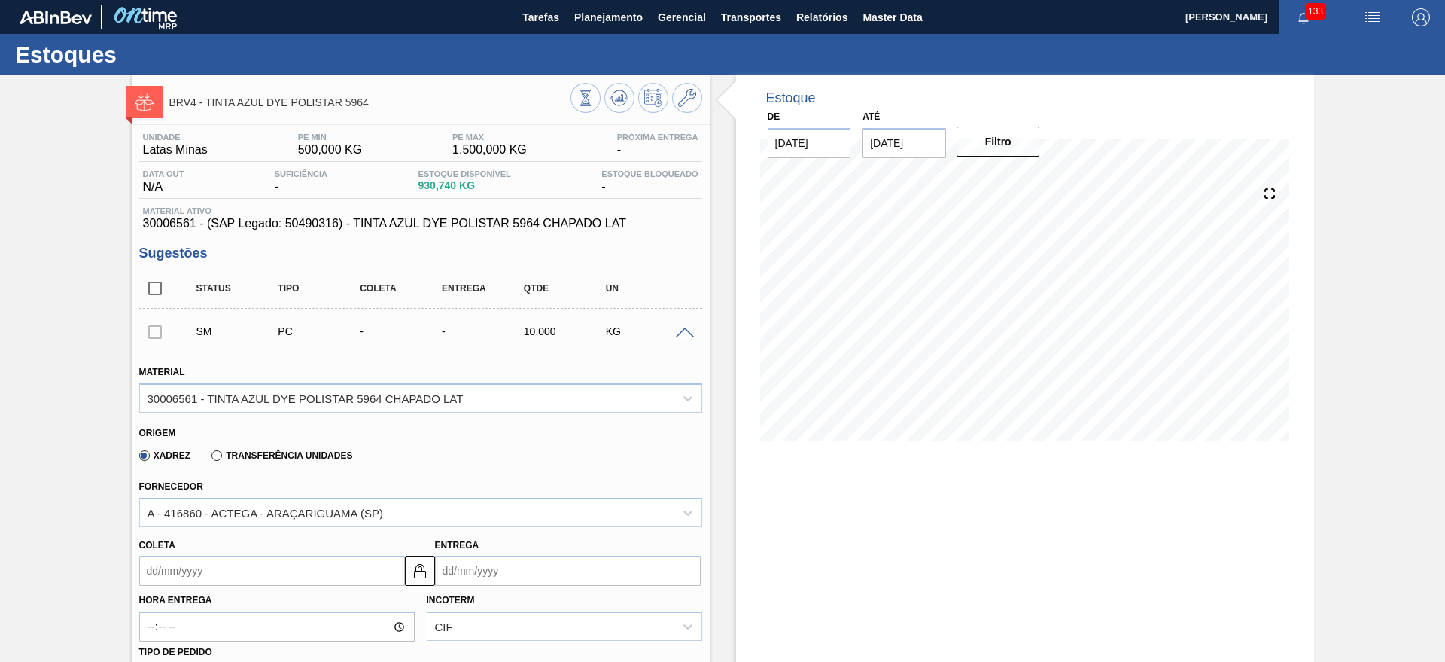
scroll to position [188, 0]
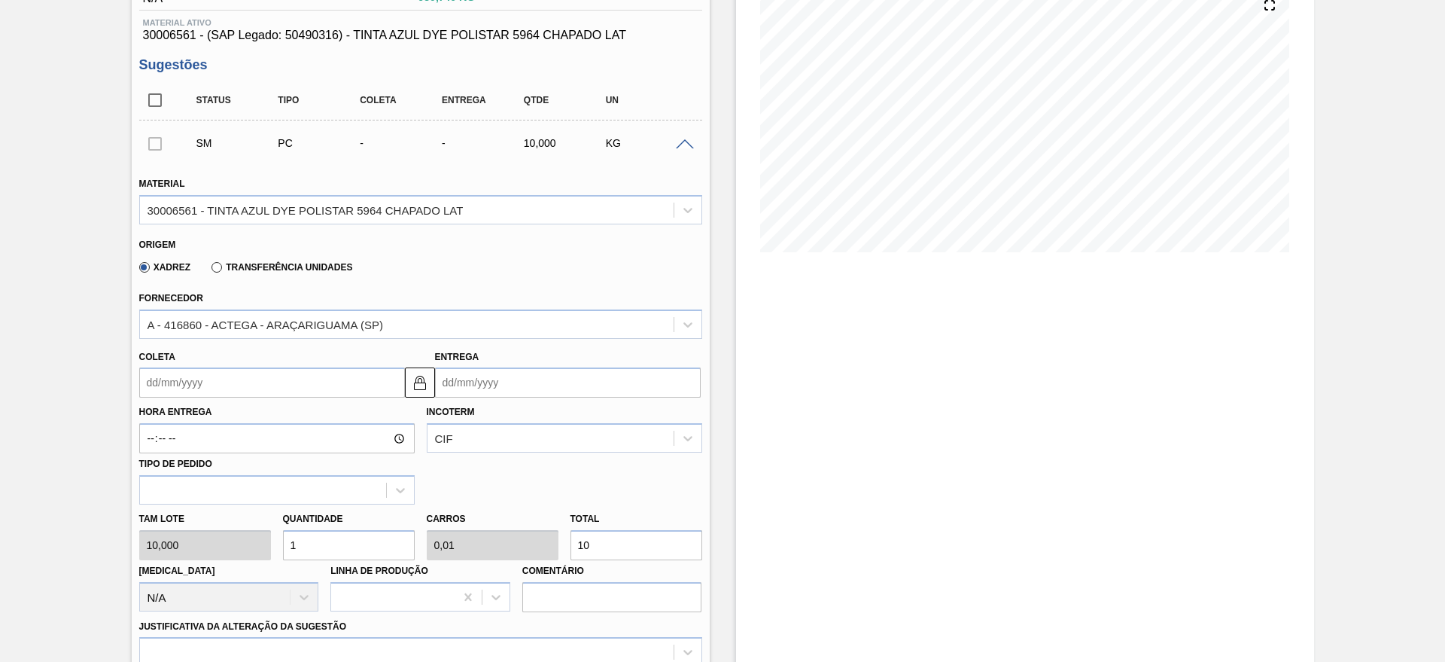
click at [466, 379] on input "Entrega" at bounding box center [568, 382] width 266 height 30
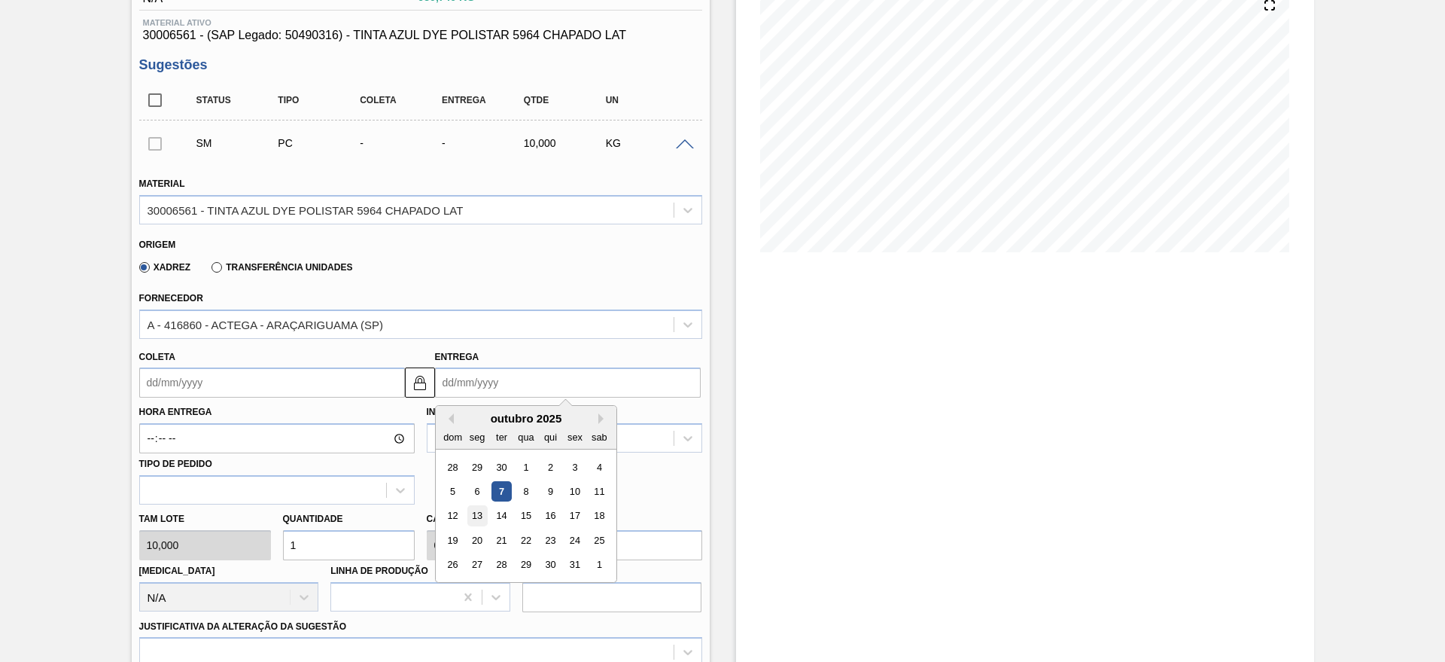
click at [470, 516] on div "13" at bounding box center [477, 516] width 20 height 20
type input "[DATE]"
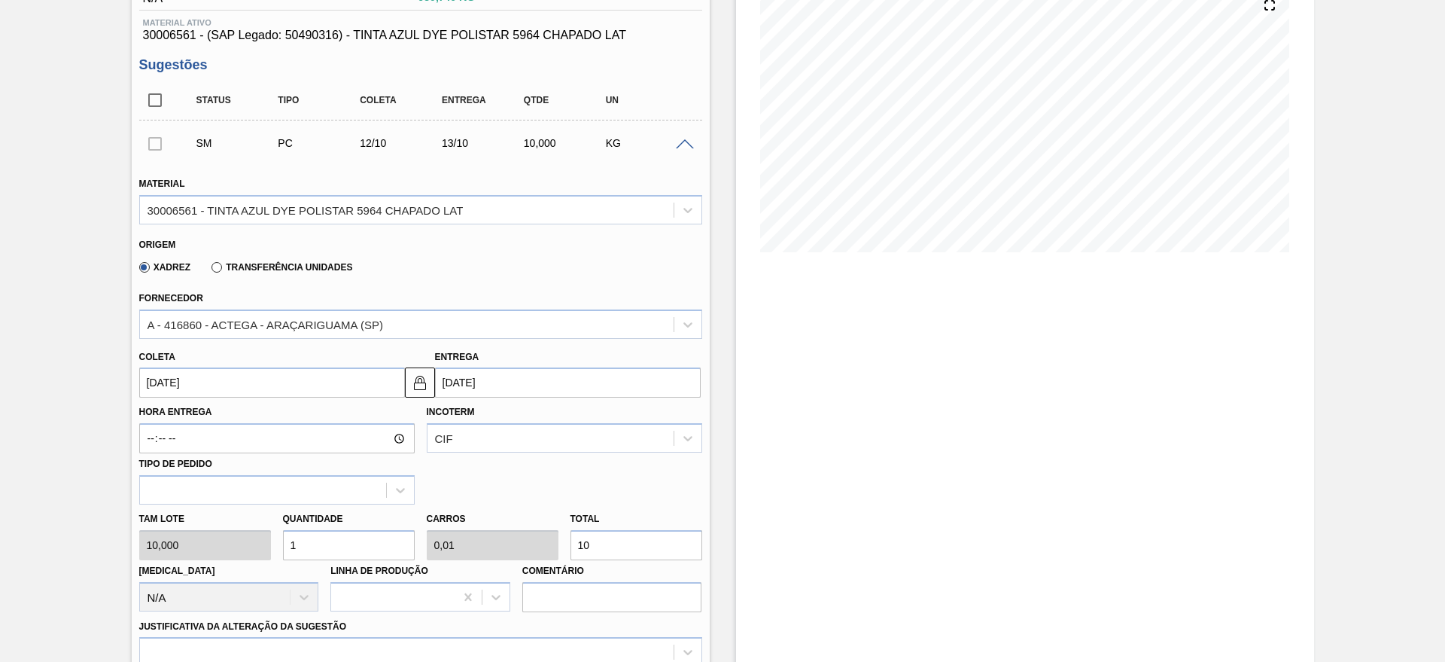
click at [373, 539] on input "1" at bounding box center [349, 545] width 132 height 30
type input "0"
type input "3"
type input "0,03"
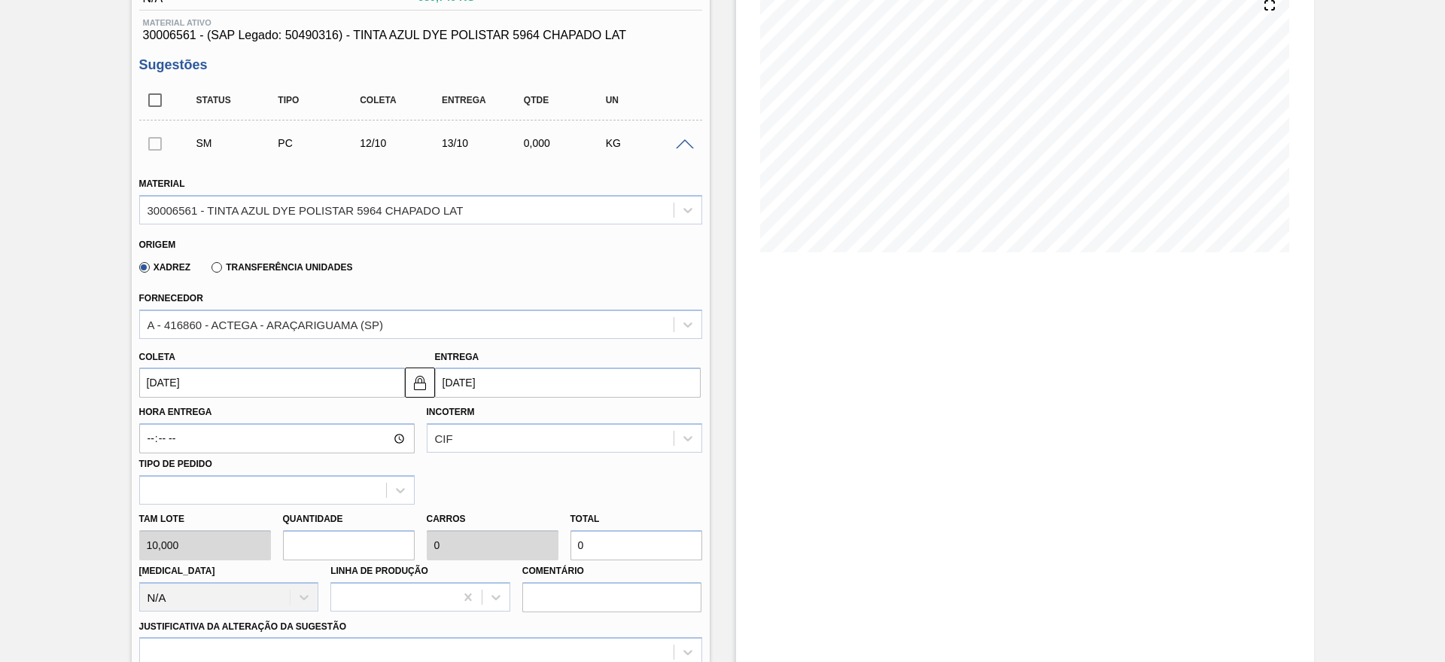
type input "30"
type input "0,3"
type input "300"
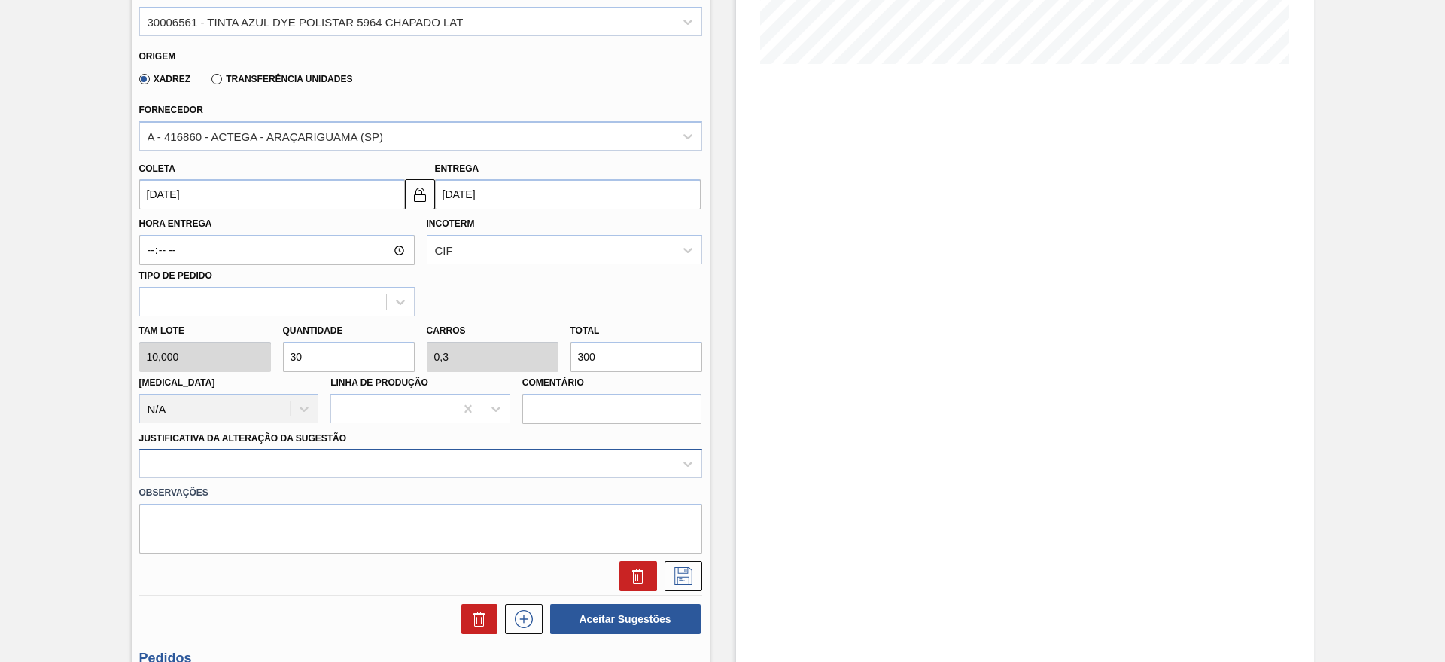
type input "30"
click at [262, 465] on div at bounding box center [420, 463] width 563 height 29
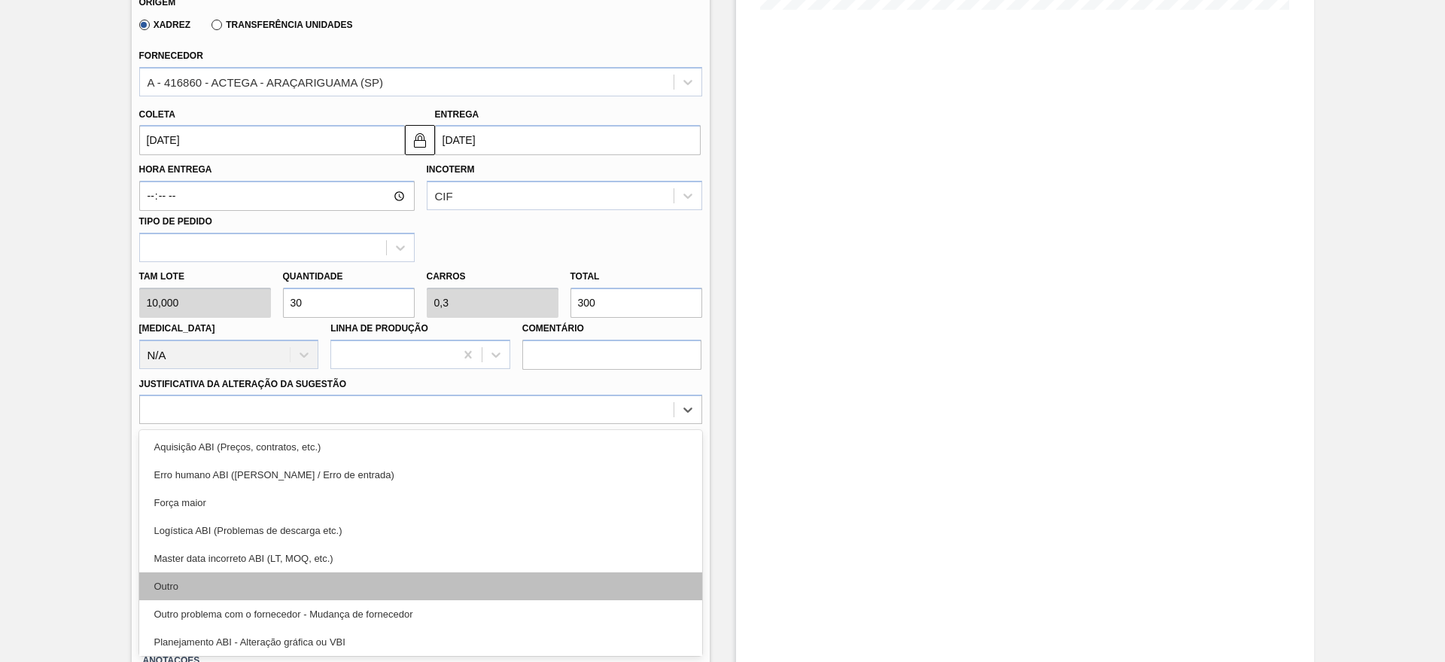
click at [204, 595] on div "Outro" at bounding box center [420, 586] width 563 height 28
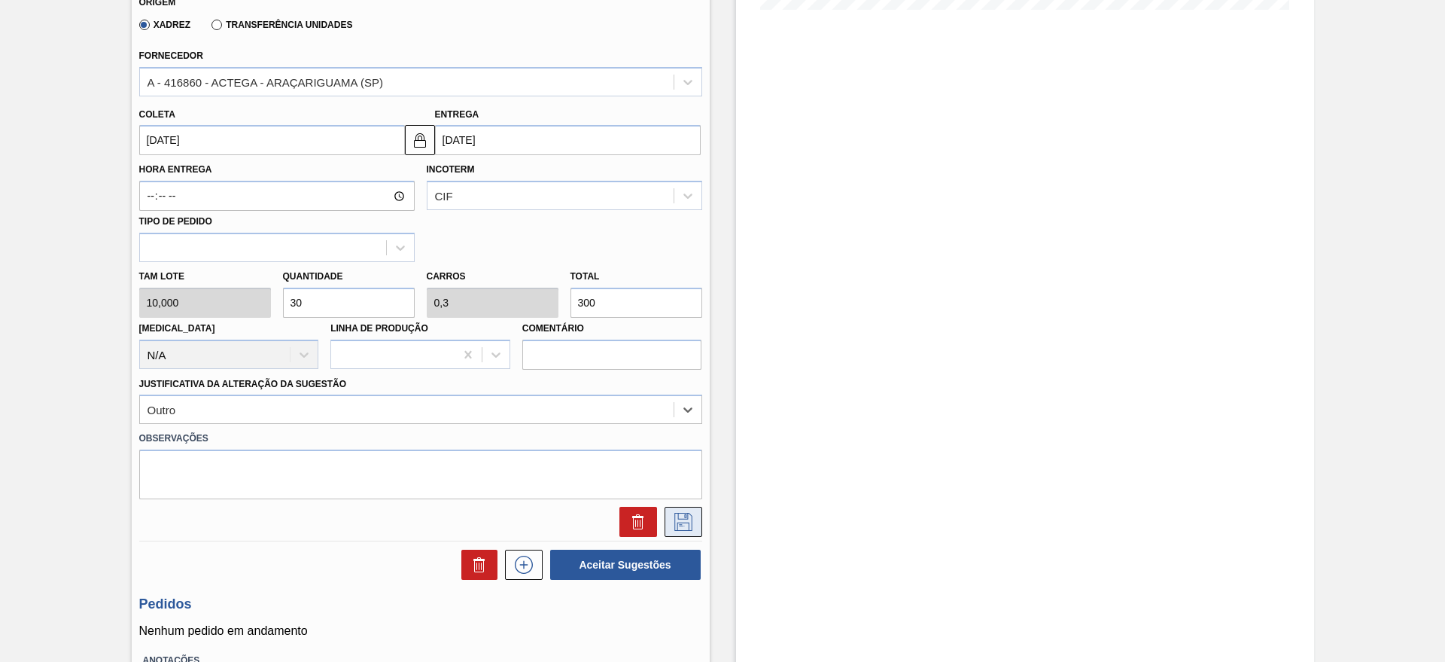
click at [672, 521] on icon at bounding box center [683, 522] width 24 height 18
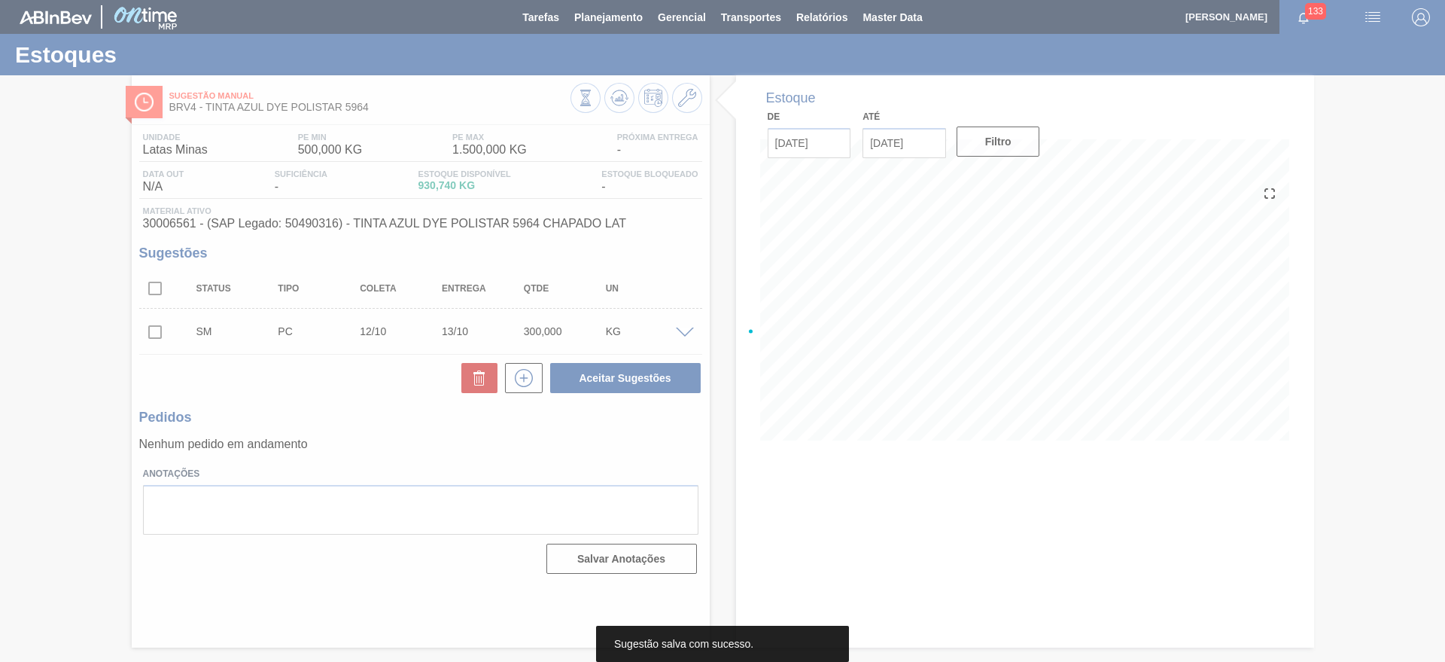
scroll to position [0, 0]
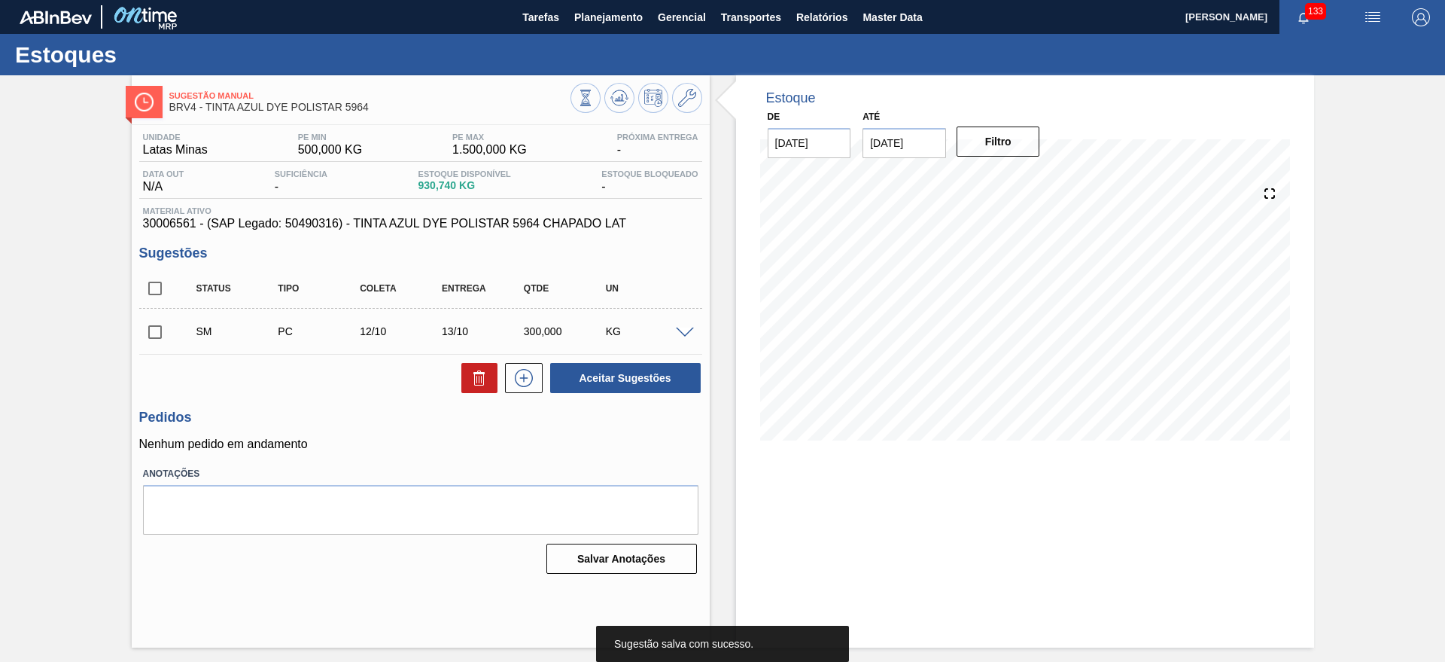
click at [160, 332] on input "checkbox" at bounding box center [155, 332] width 32 height 32
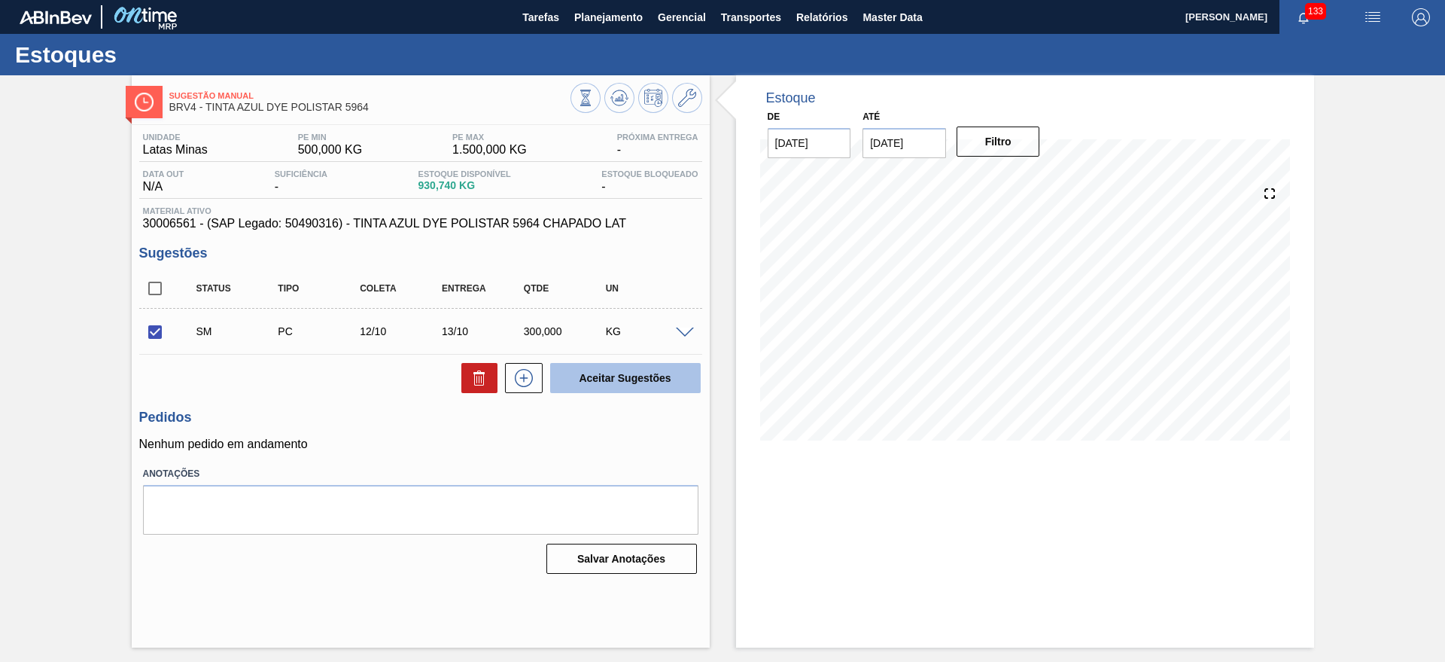
click at [620, 376] on button "Aceitar Sugestões" at bounding box center [625, 378] width 151 height 30
checkbox input "false"
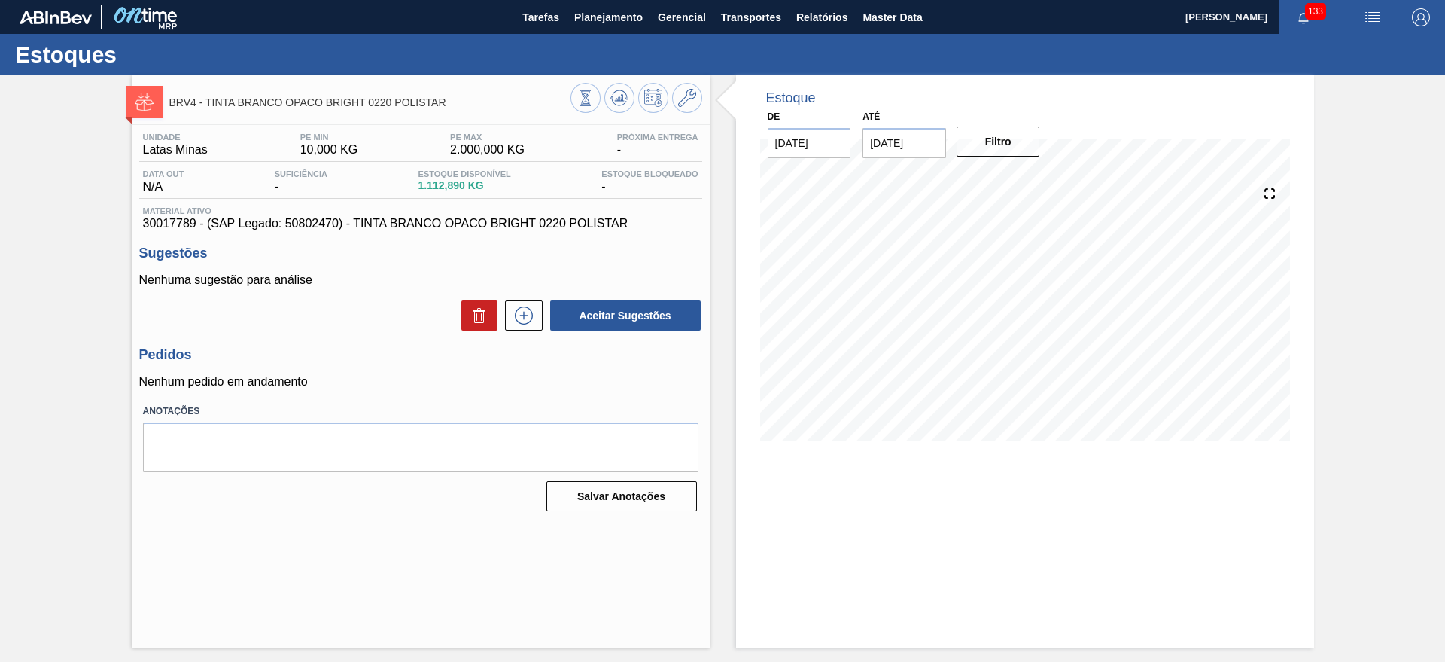
click at [543, 313] on div "Aceitar Sugestões" at bounding box center [623, 315] width 160 height 33
click at [537, 311] on button at bounding box center [524, 315] width 38 height 30
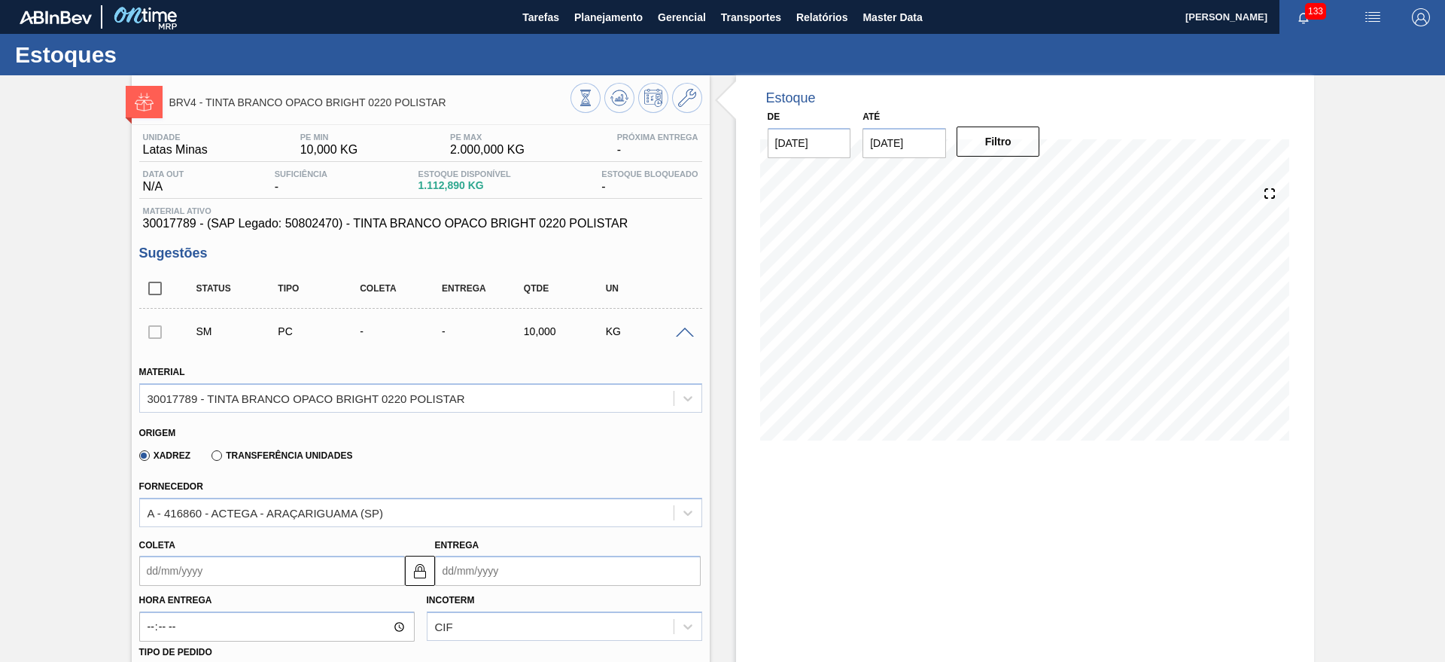
scroll to position [376, 0]
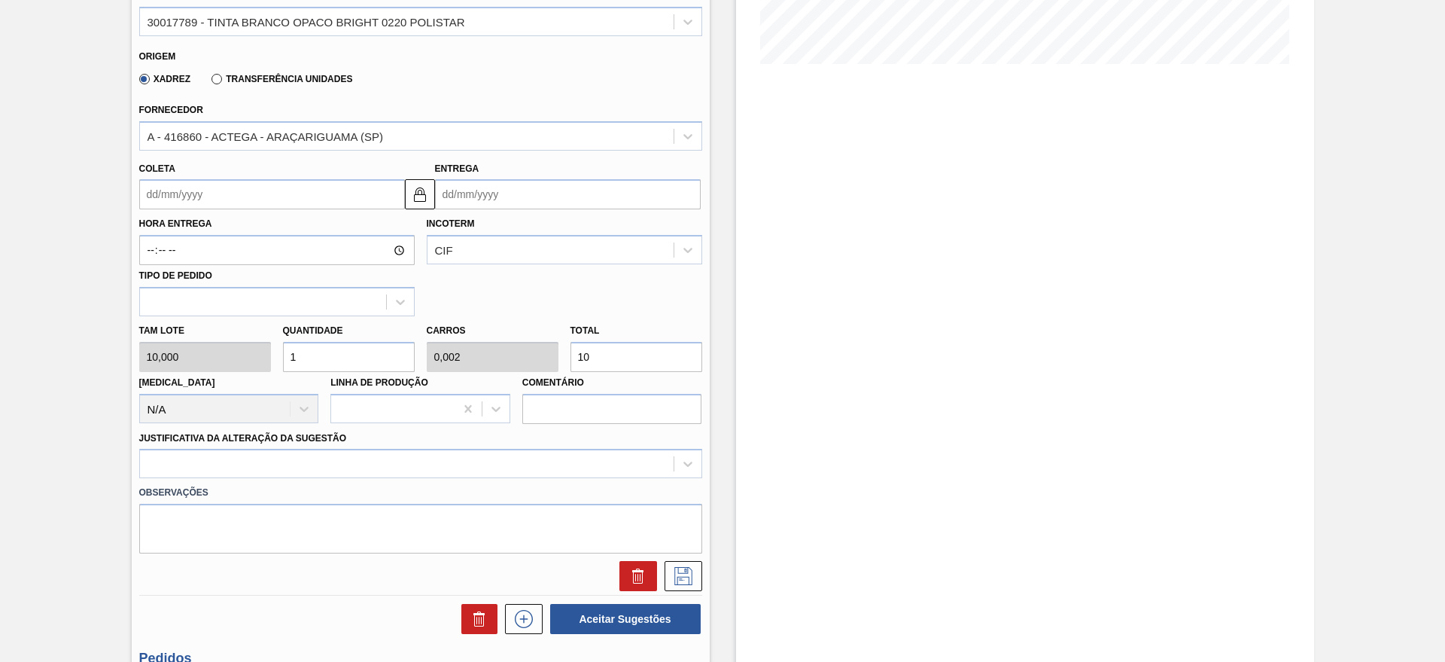
click at [526, 190] on input "Entrega" at bounding box center [568, 194] width 266 height 30
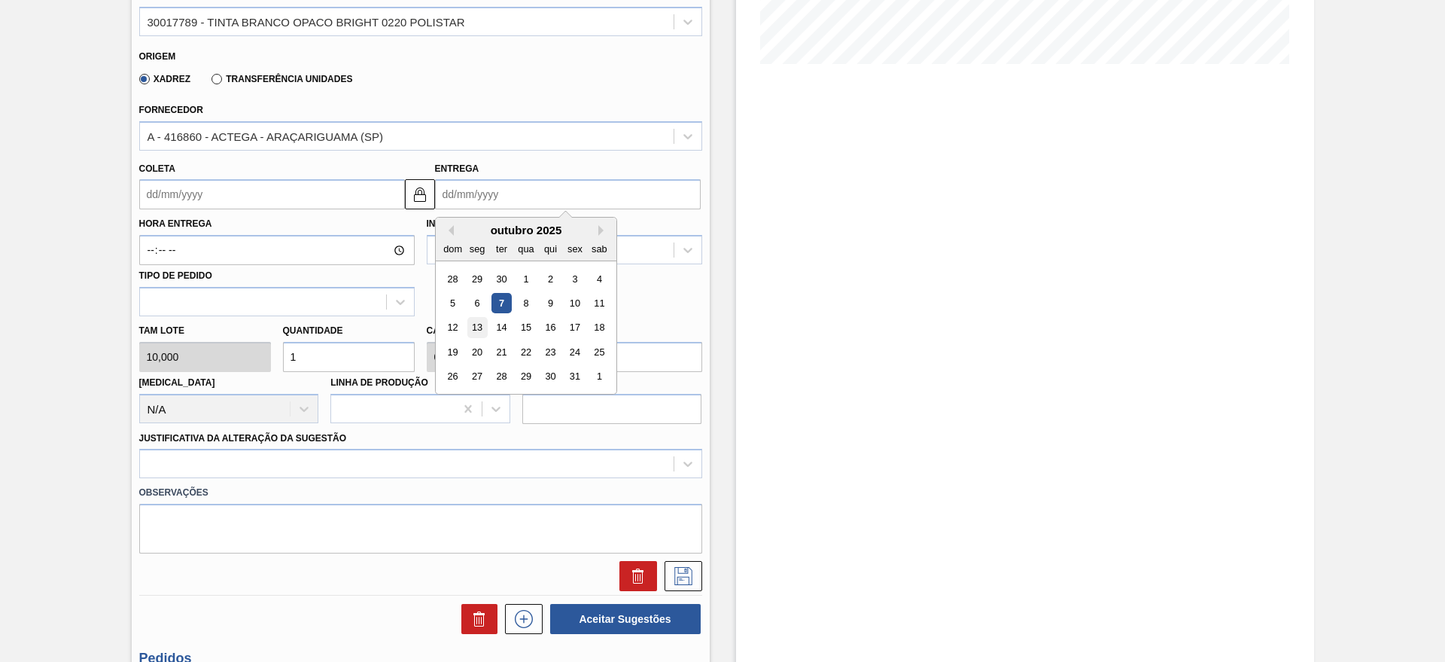
click at [477, 327] on div "13" at bounding box center [477, 328] width 20 height 20
type input "[DATE]"
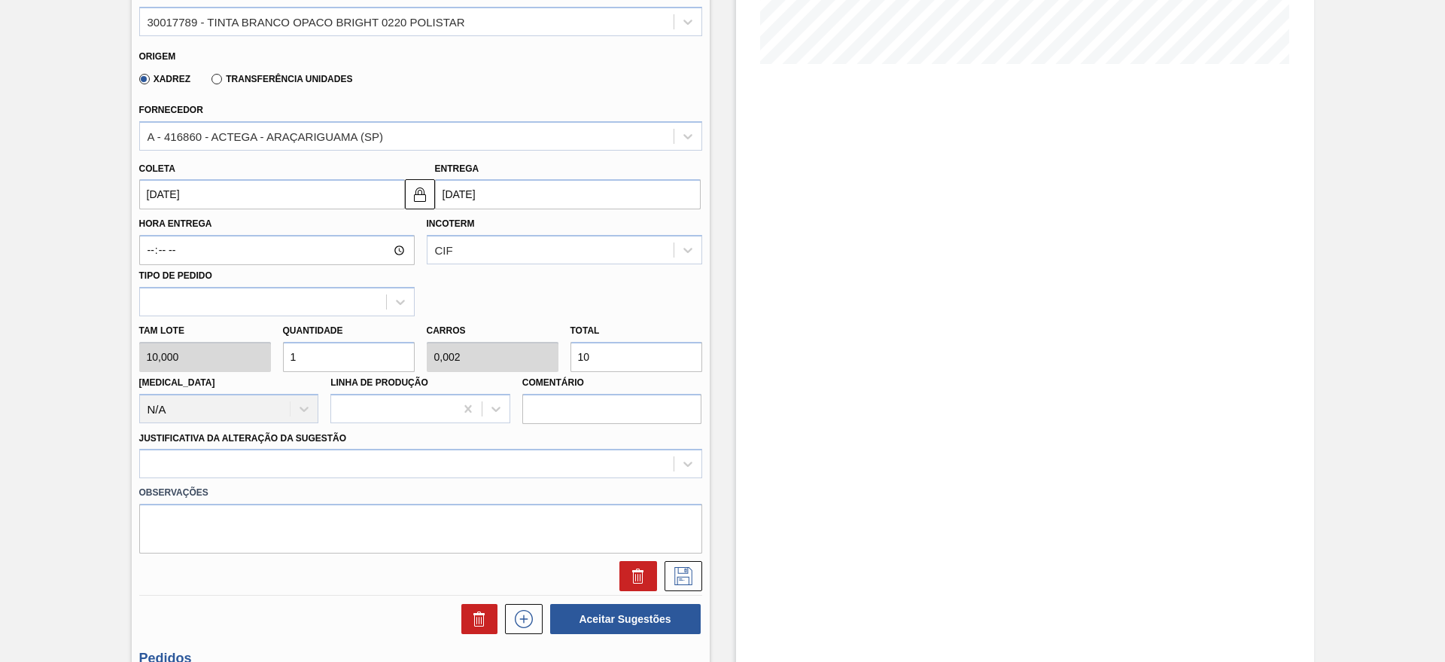
click at [392, 348] on input "1" at bounding box center [349, 357] width 132 height 30
type input "0"
type input "4"
type input "0,008"
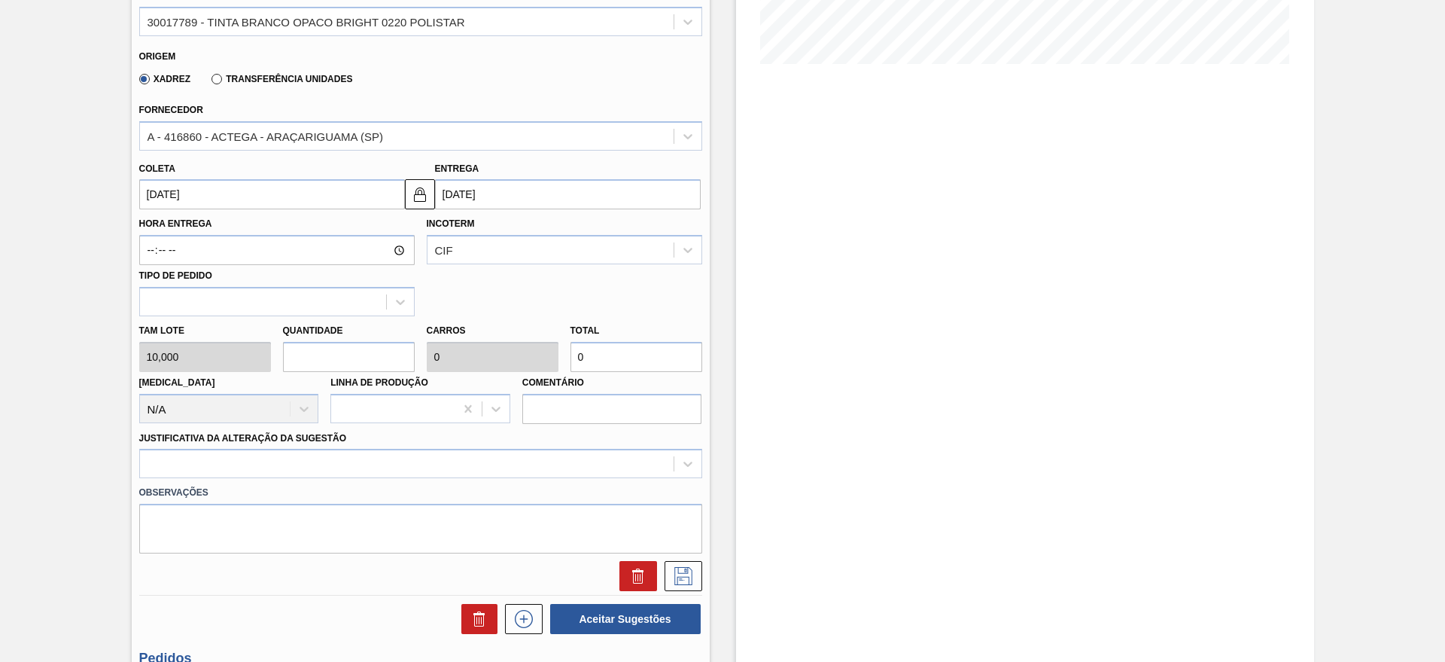
type input "40"
type input "0,08"
type input "400"
type input "40"
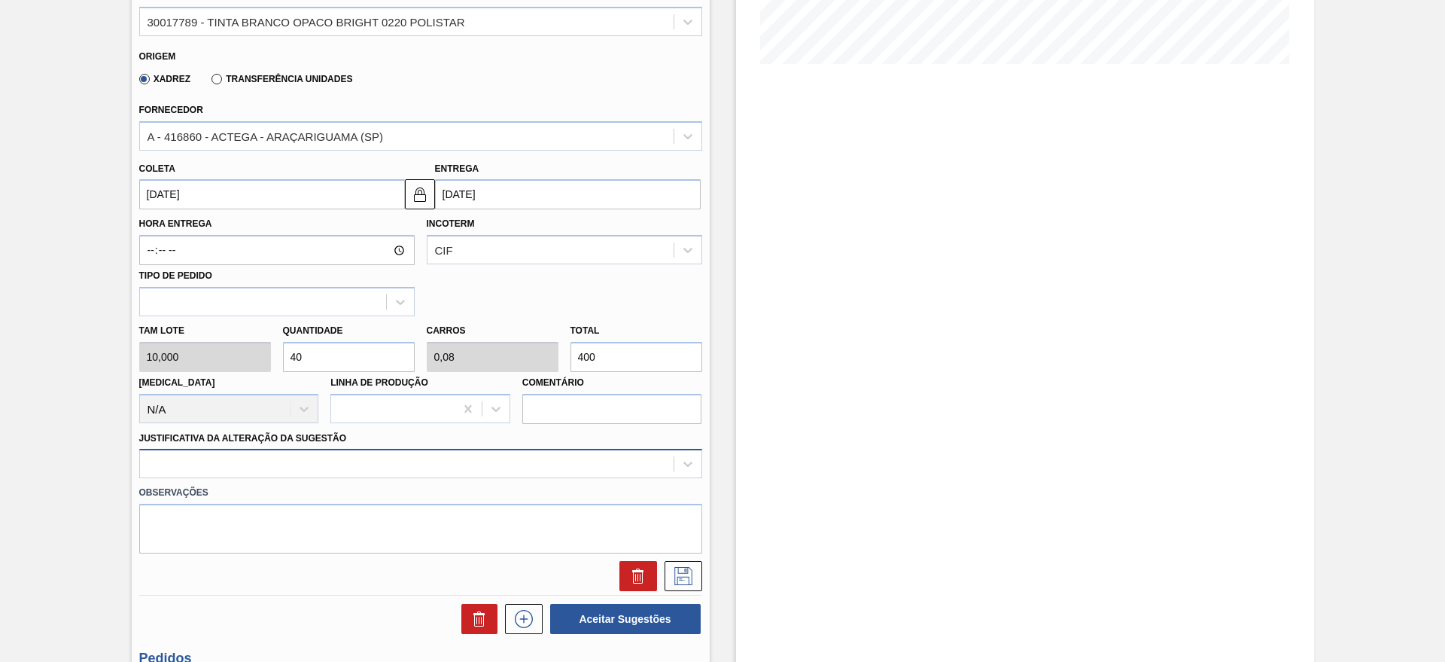
click at [367, 473] on div at bounding box center [420, 463] width 563 height 29
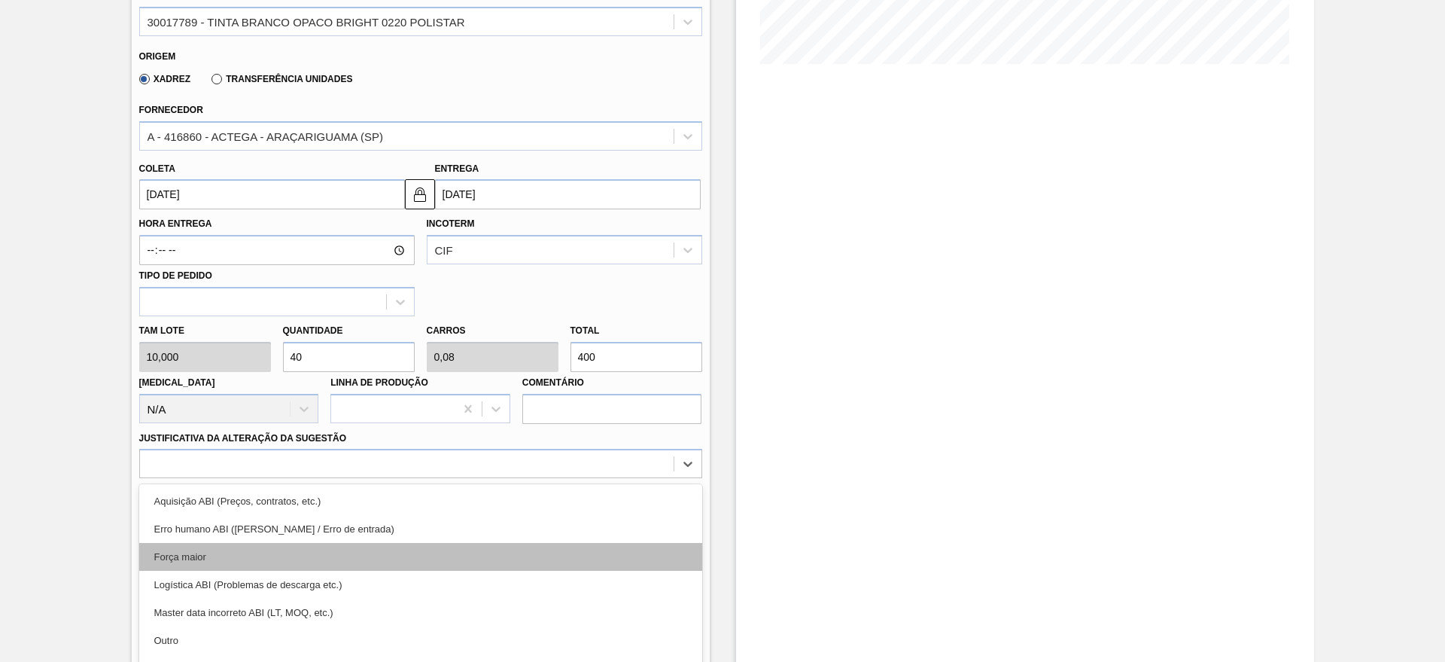
scroll to position [431, 0]
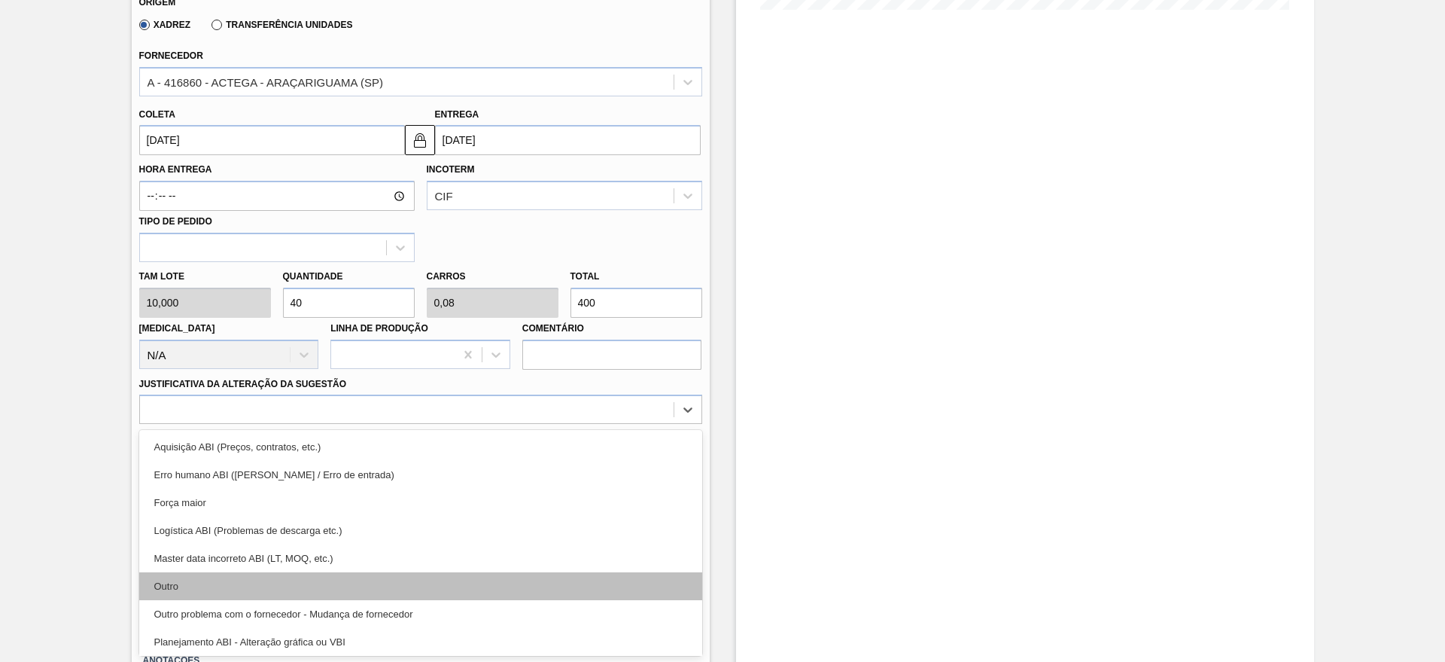
click at [201, 574] on div "Outro" at bounding box center [420, 586] width 563 height 28
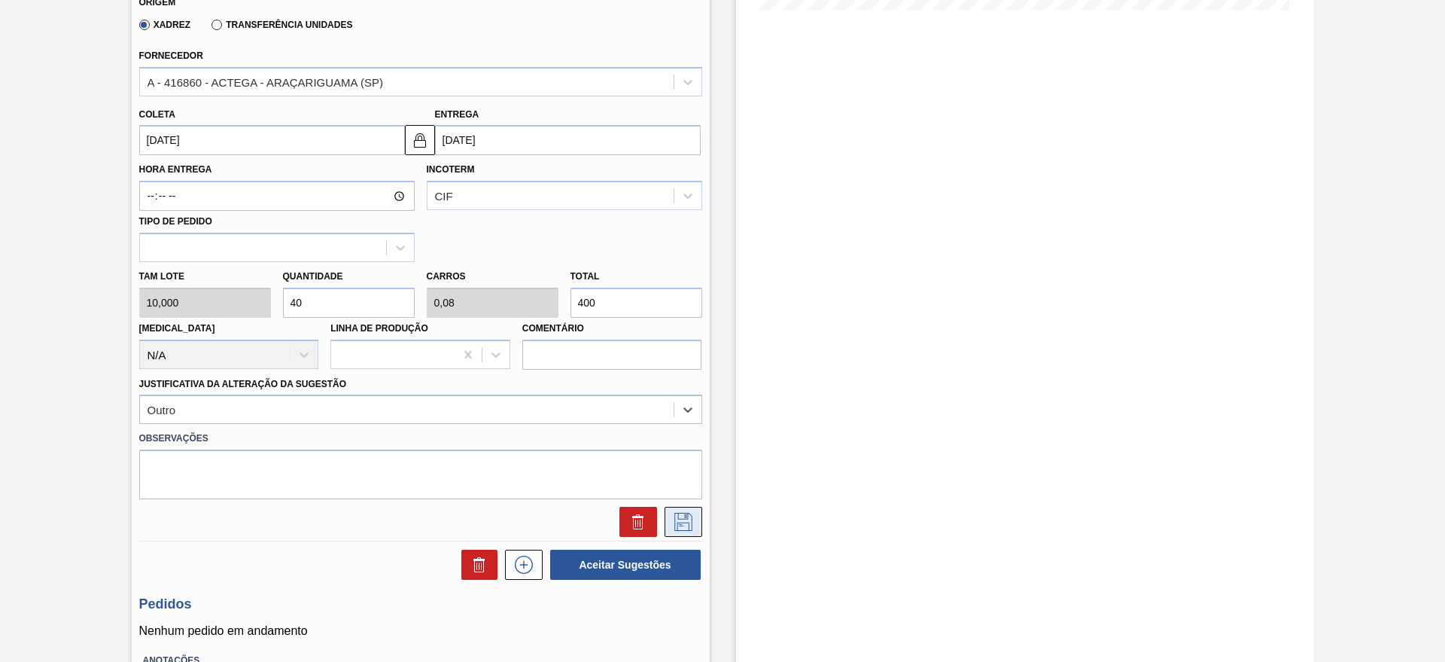
click at [677, 513] on icon at bounding box center [683, 522] width 18 height 18
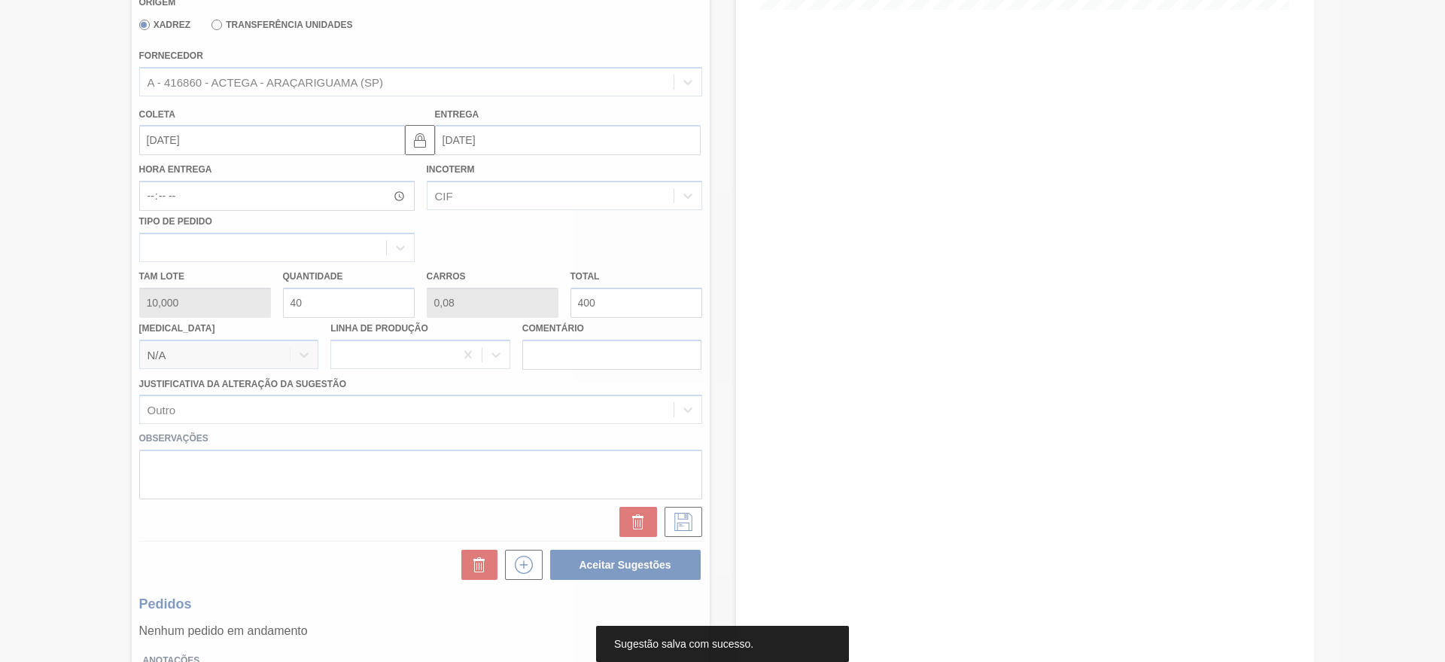
scroll to position [0, 0]
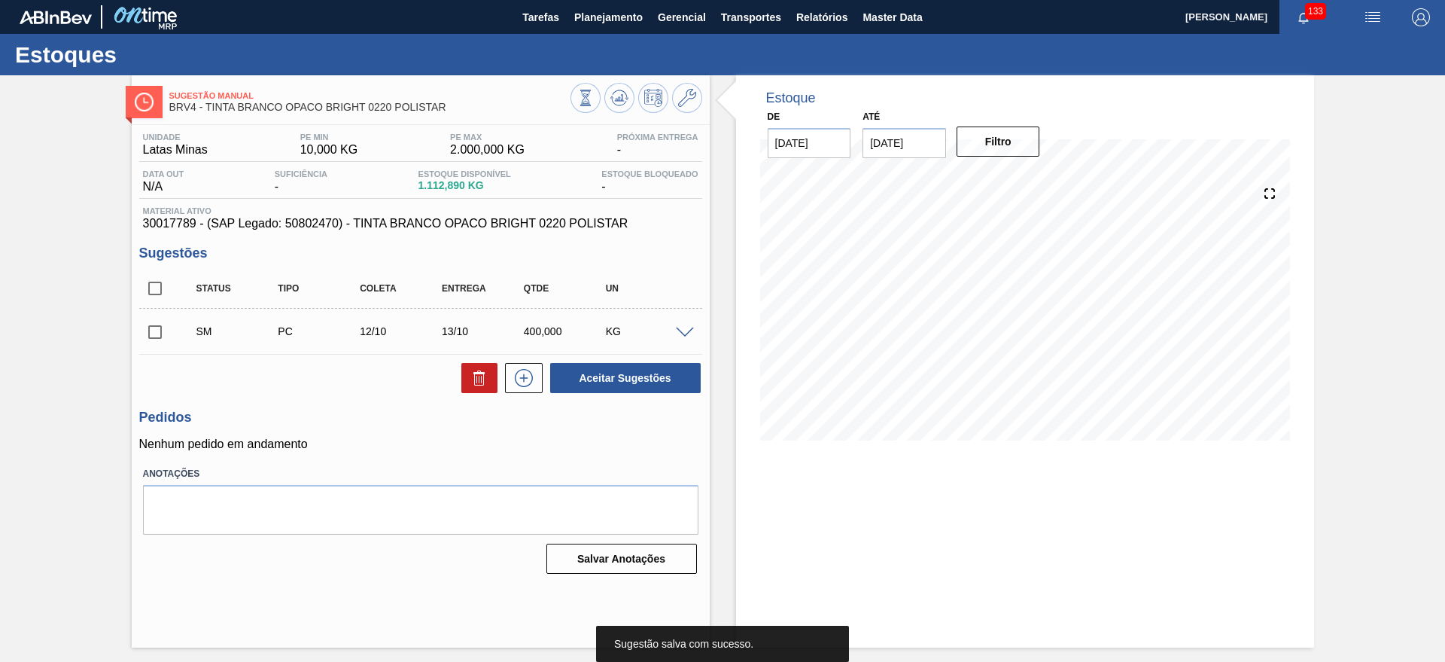
click at [157, 321] on input "checkbox" at bounding box center [155, 332] width 32 height 32
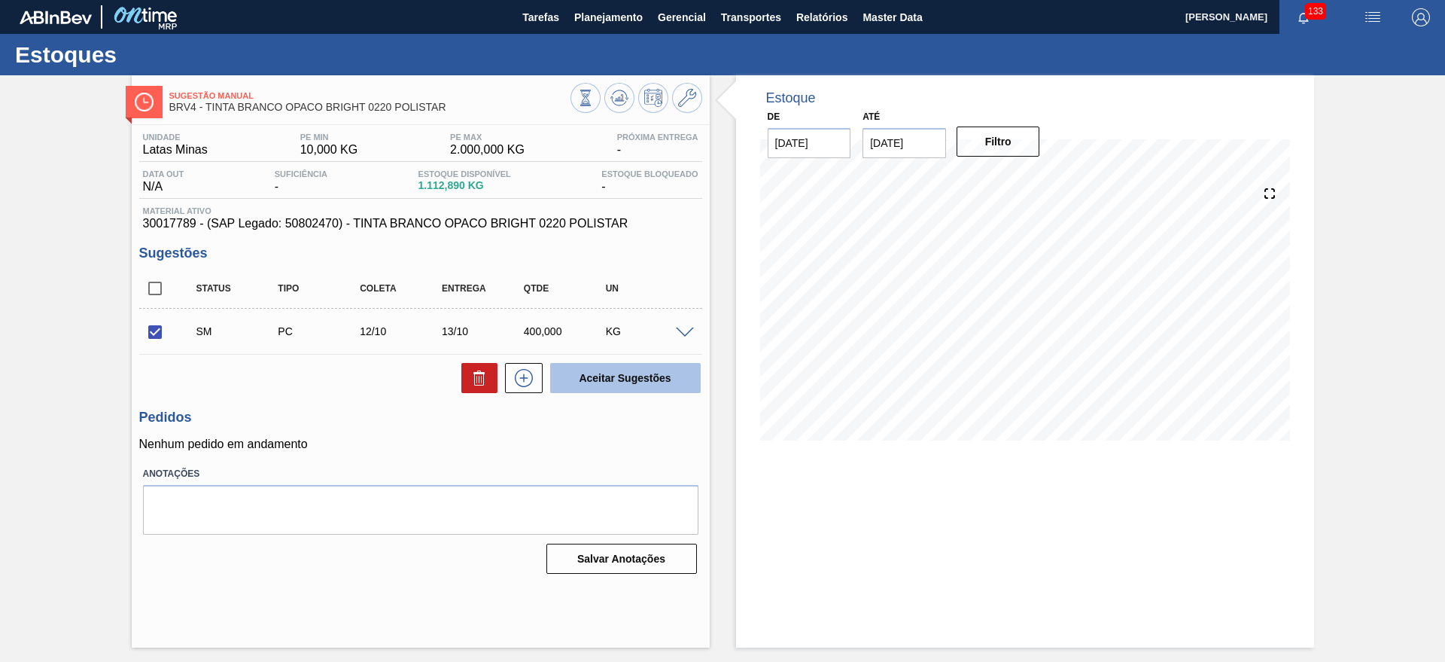
click at [606, 370] on button "Aceitar Sugestões" at bounding box center [625, 378] width 151 height 30
checkbox input "false"
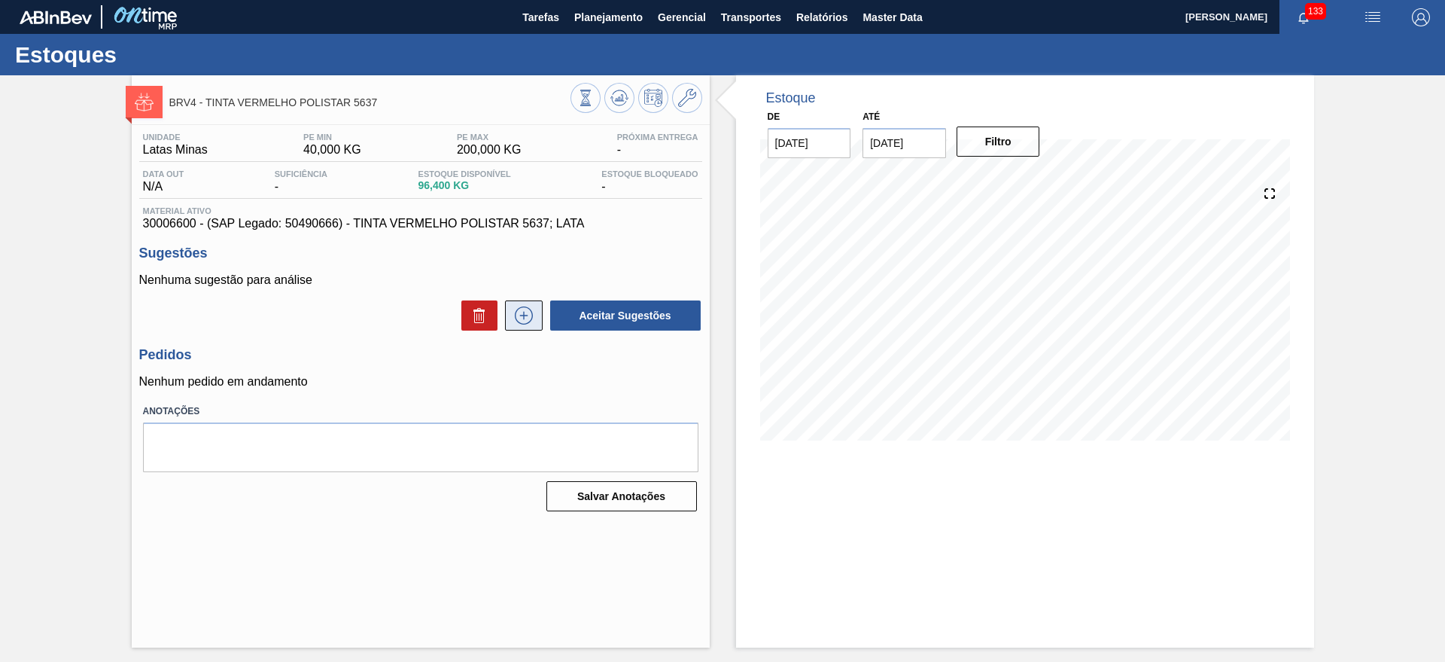
click at [516, 319] on icon at bounding box center [524, 315] width 18 height 18
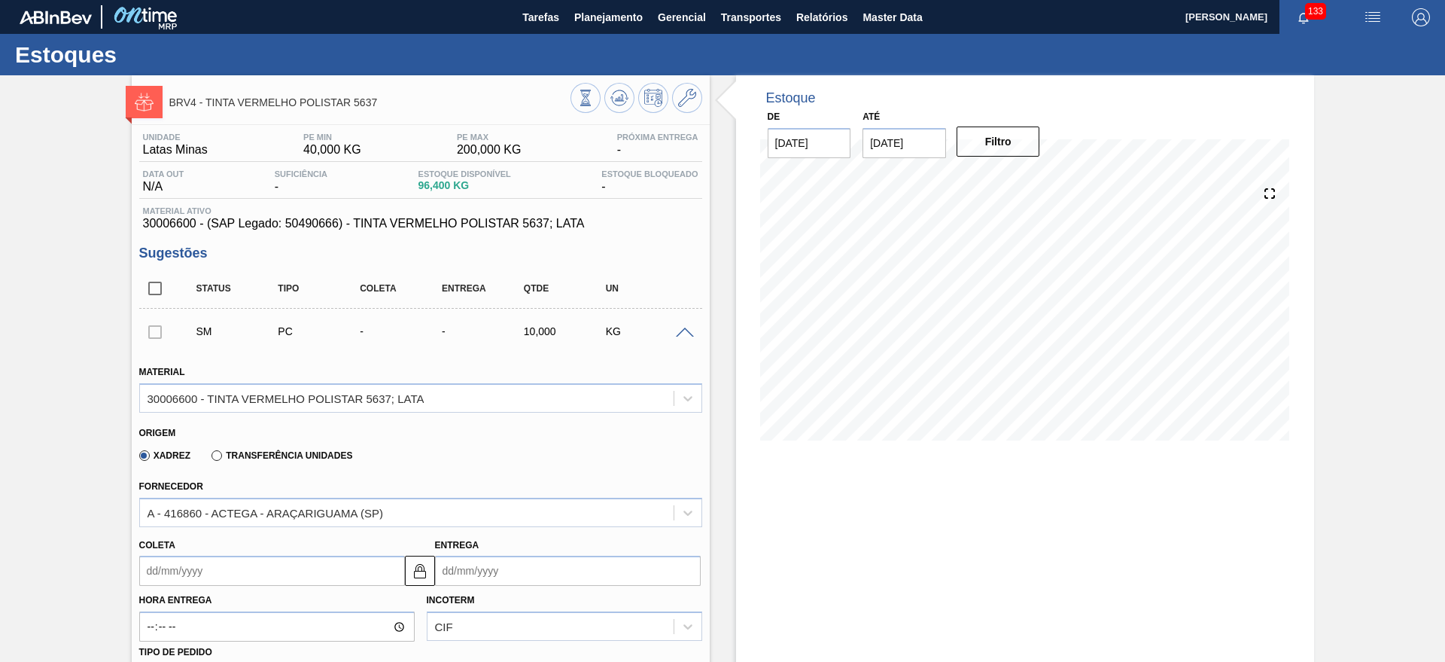
click at [561, 573] on input "Entrega" at bounding box center [568, 570] width 266 height 30
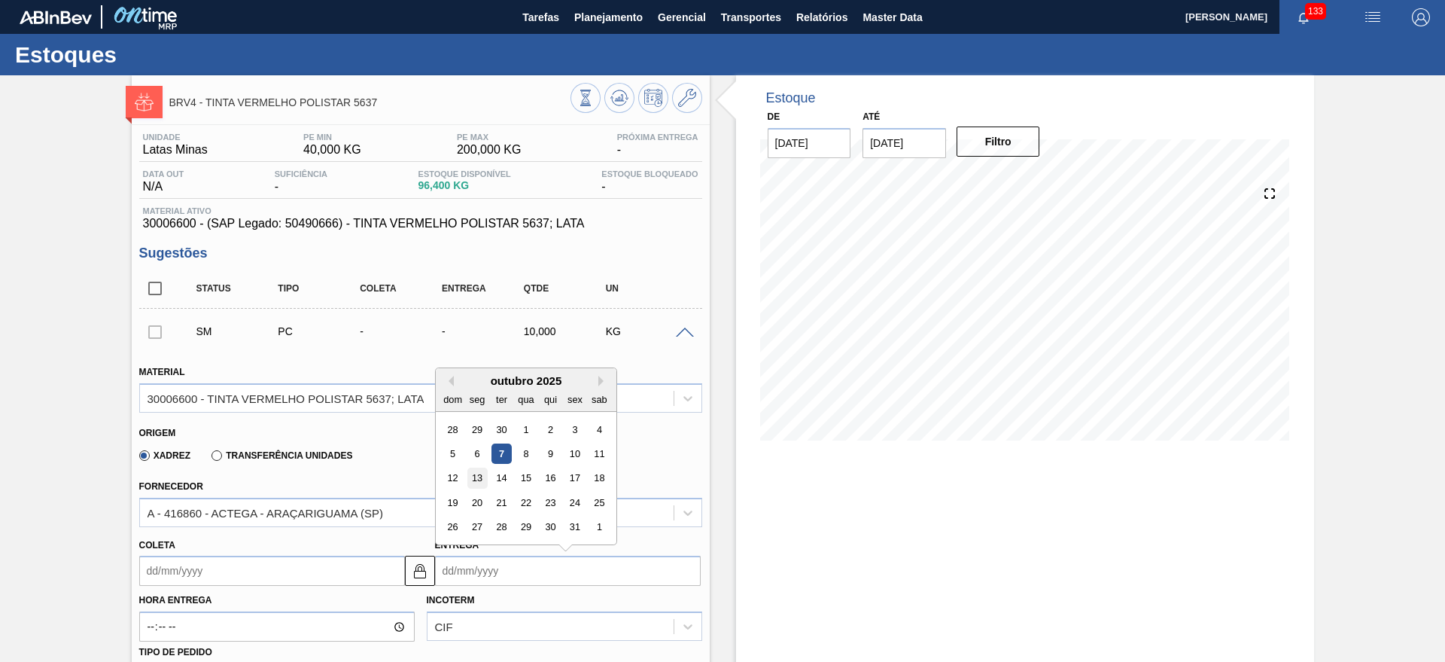
click at [479, 474] on div "13" at bounding box center [477, 478] width 20 height 20
type input "[DATE]"
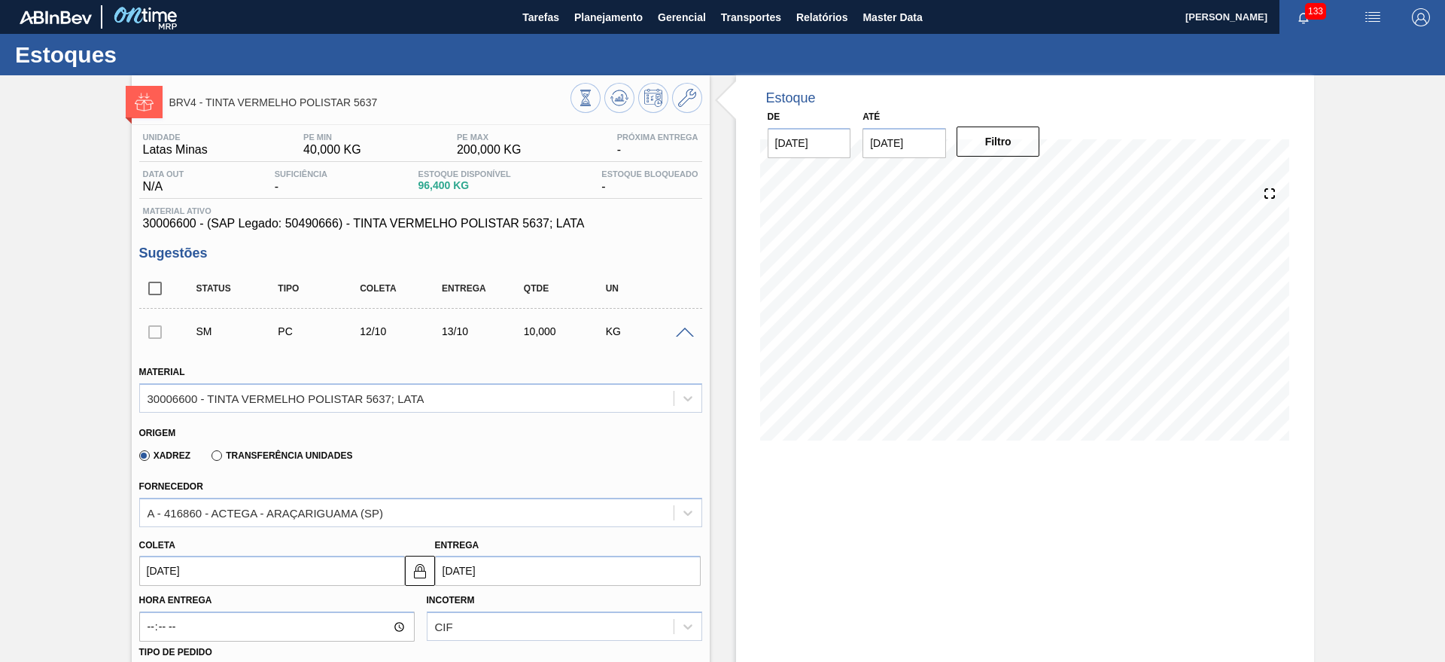
scroll to position [282, 0]
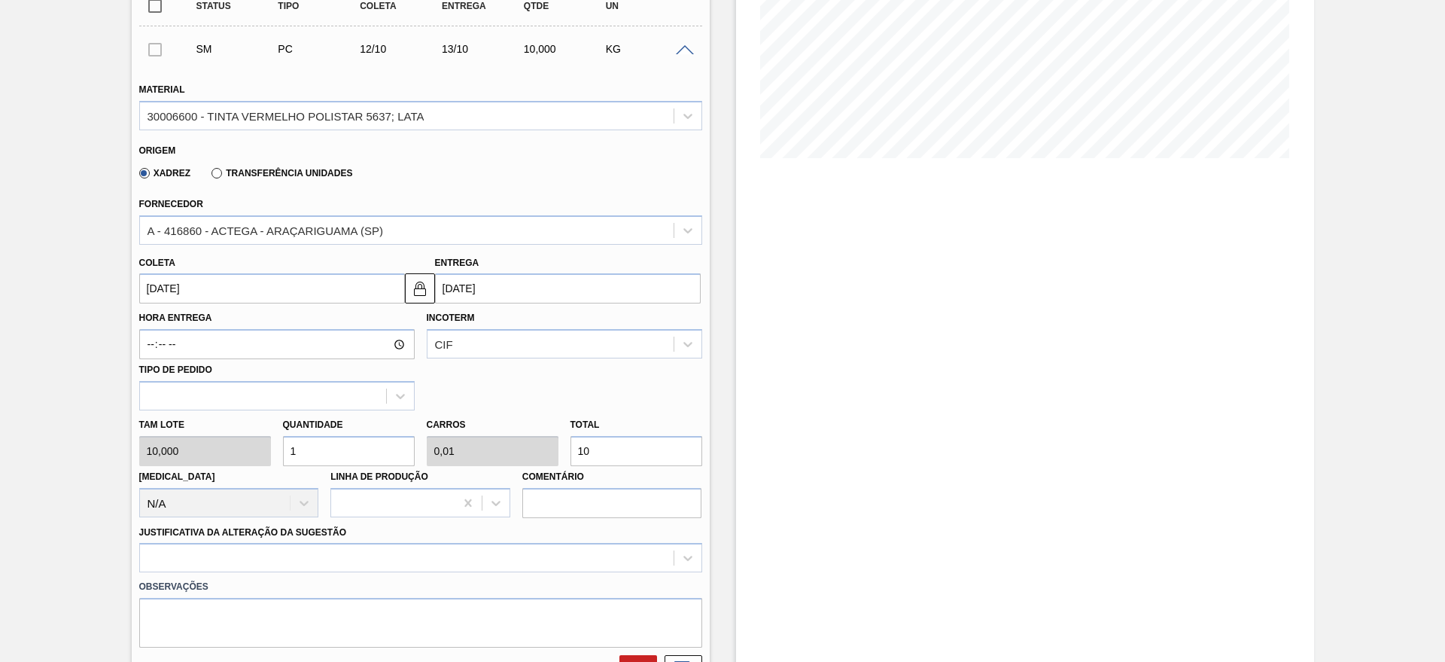
click at [336, 452] on input "1" at bounding box center [349, 451] width 132 height 30
type input "0"
type input "2"
type input "0,02"
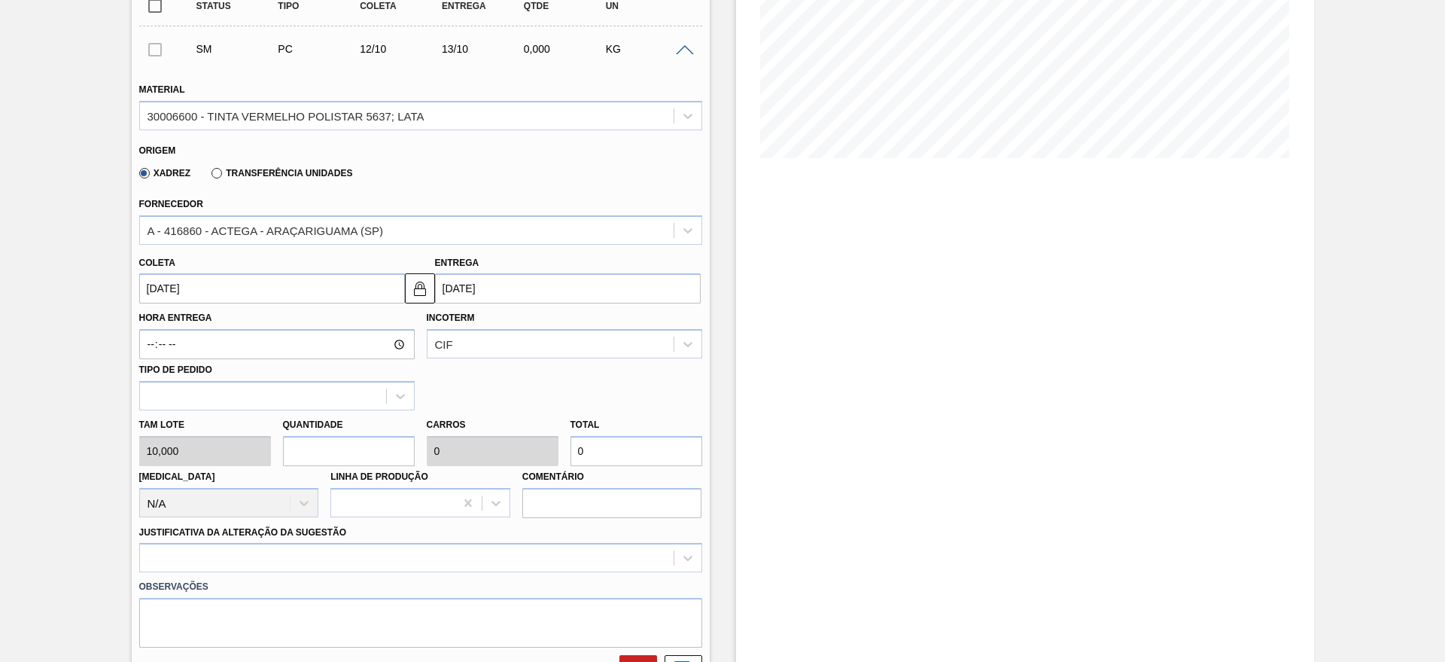
type input "20"
type input "2"
click at [251, 577] on label "Observações" at bounding box center [420, 587] width 563 height 22
click at [244, 566] on div at bounding box center [420, 557] width 563 height 29
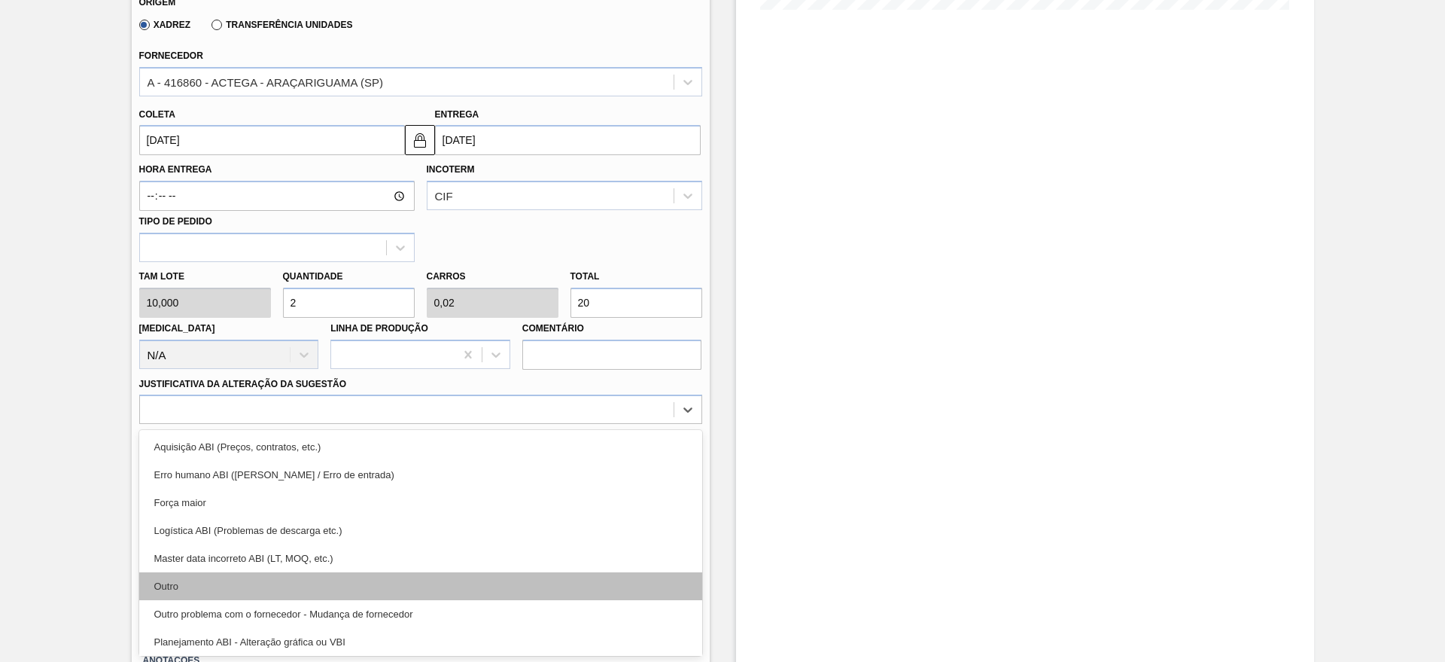
click at [187, 594] on div "Outro" at bounding box center [420, 586] width 563 height 28
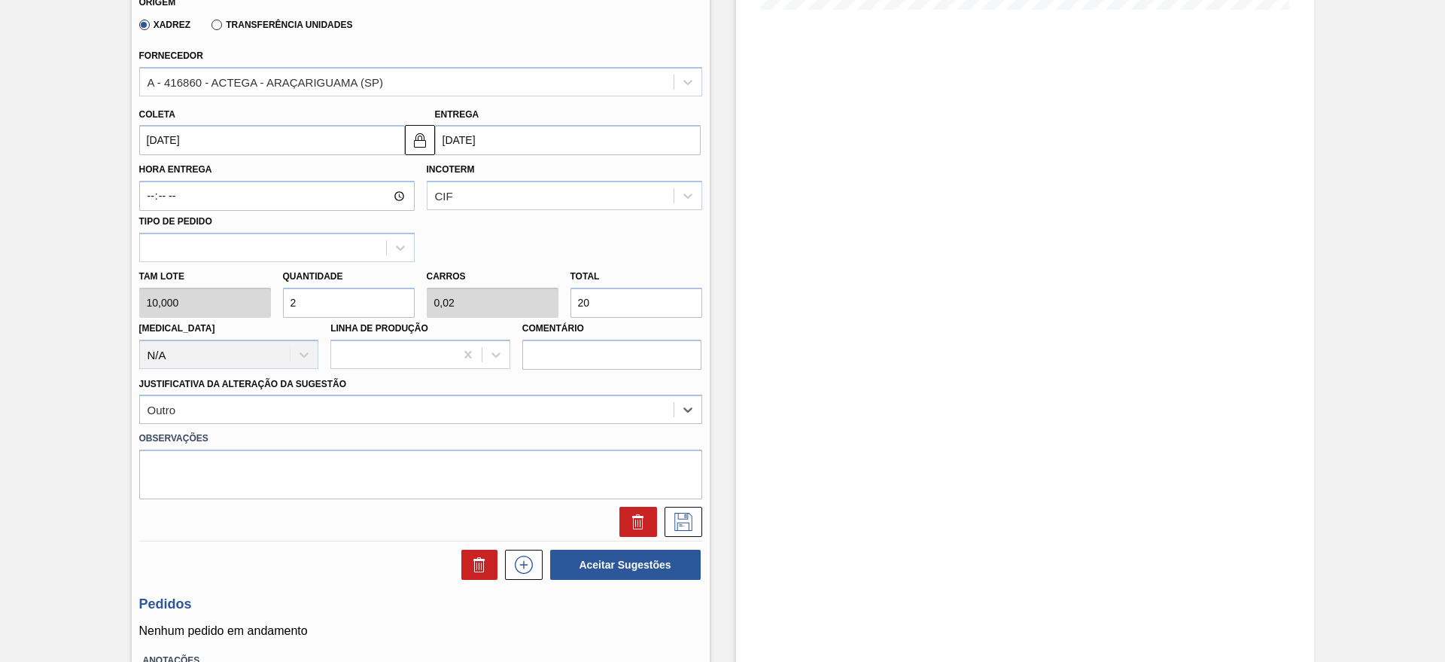
click at [662, 522] on div at bounding box center [679, 522] width 45 height 30
click at [669, 523] on button at bounding box center [684, 522] width 38 height 30
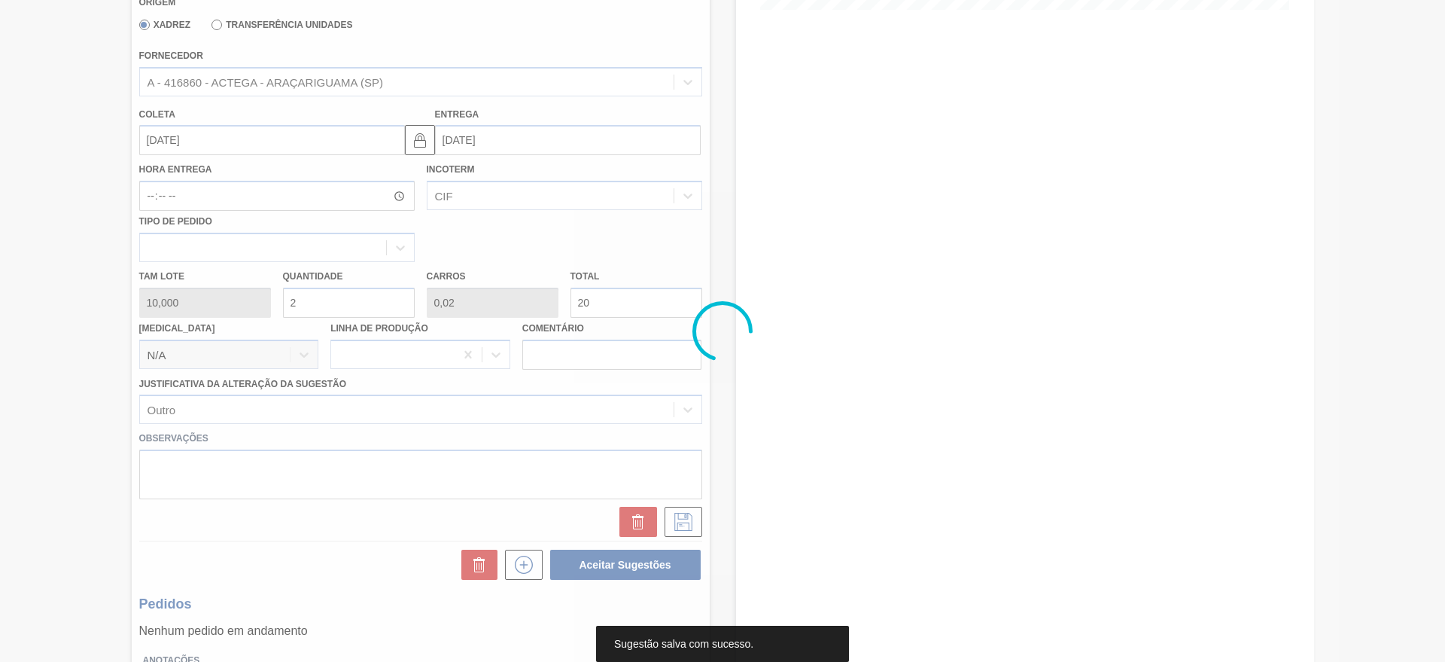
scroll to position [0, 0]
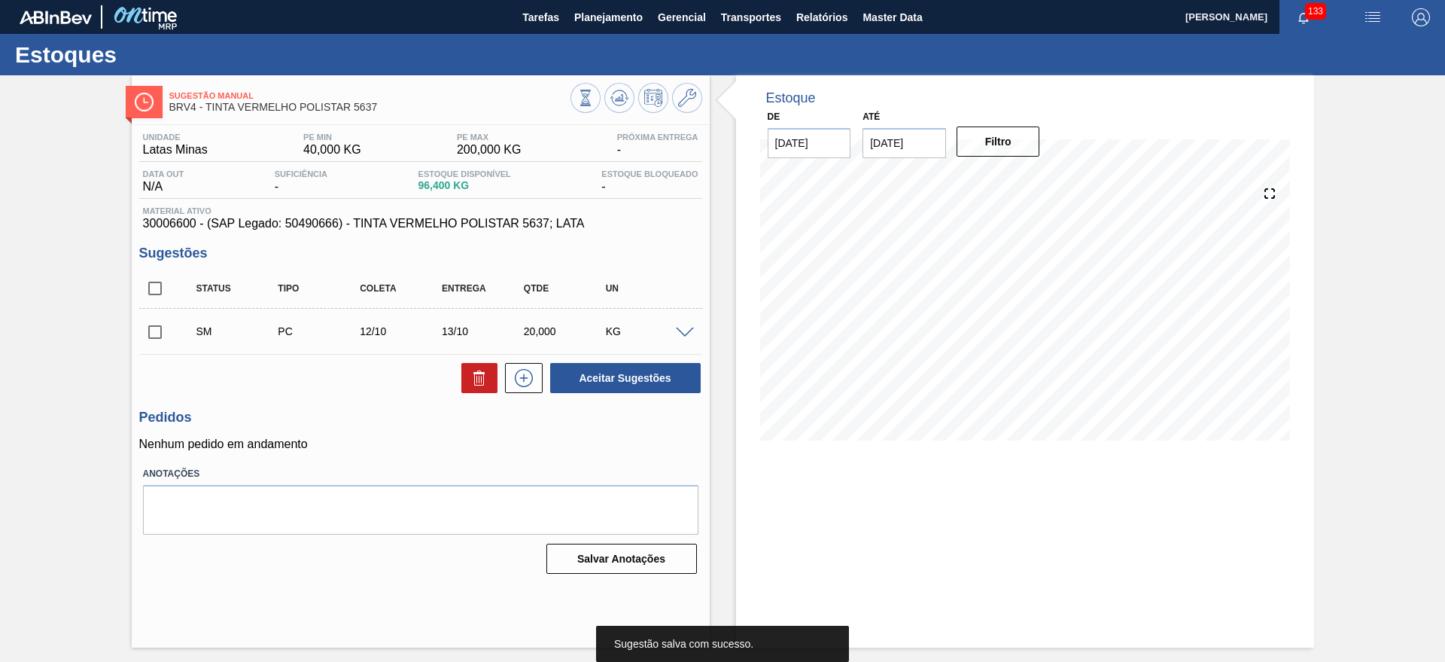
click at [157, 324] on input "checkbox" at bounding box center [155, 332] width 32 height 32
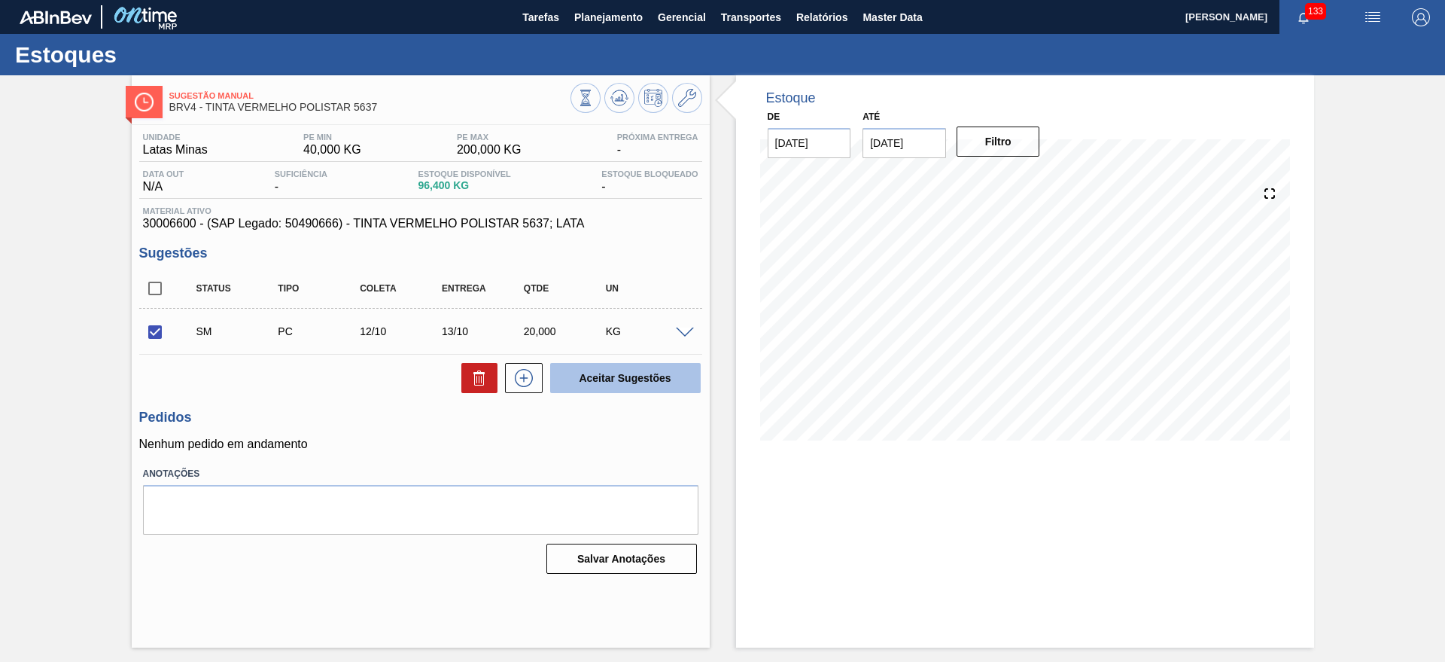
click at [588, 381] on button "Aceitar Sugestões" at bounding box center [625, 378] width 151 height 30
checkbox input "false"
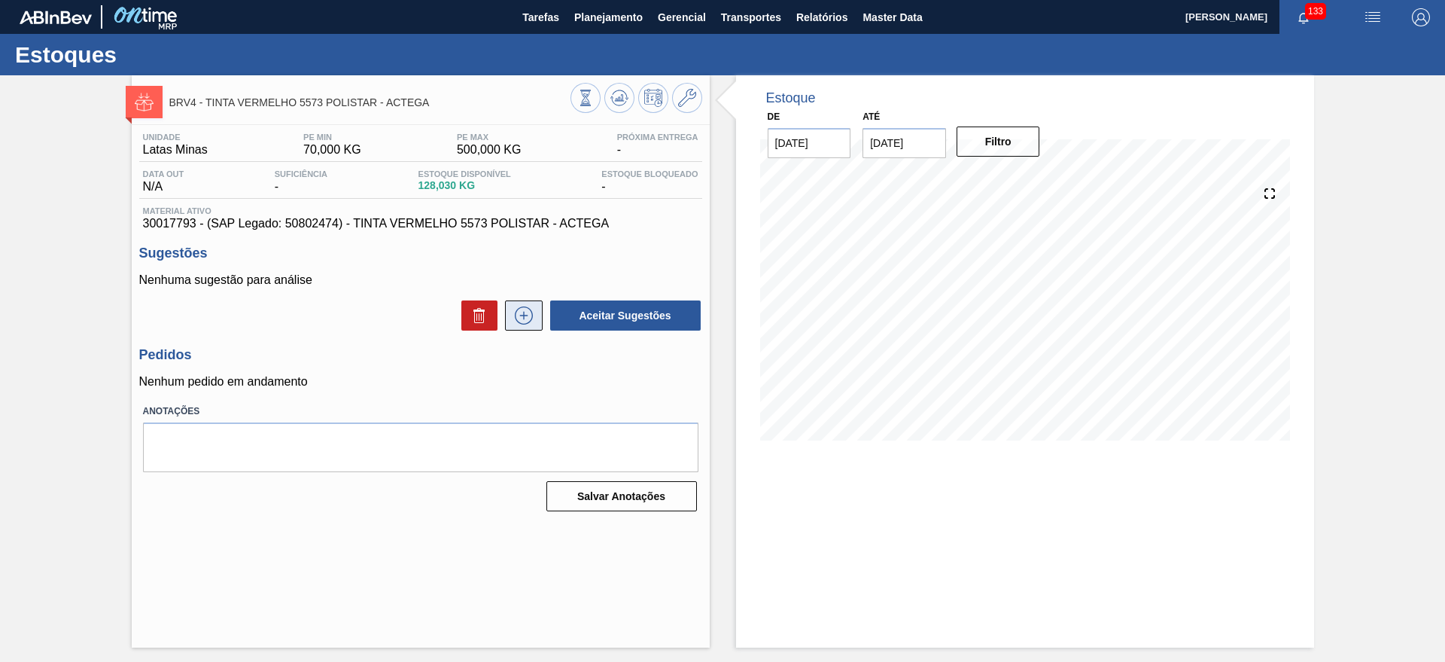
click at [514, 310] on icon at bounding box center [524, 315] width 24 height 18
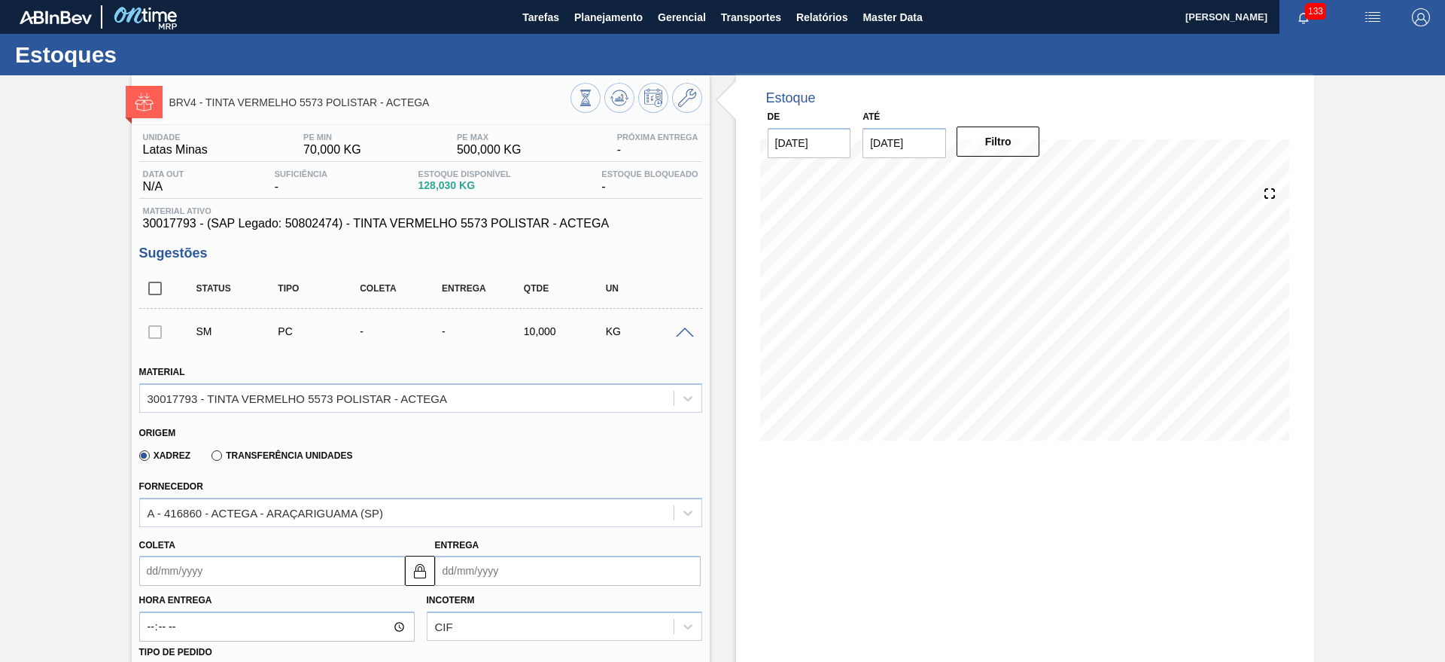
scroll to position [470, 0]
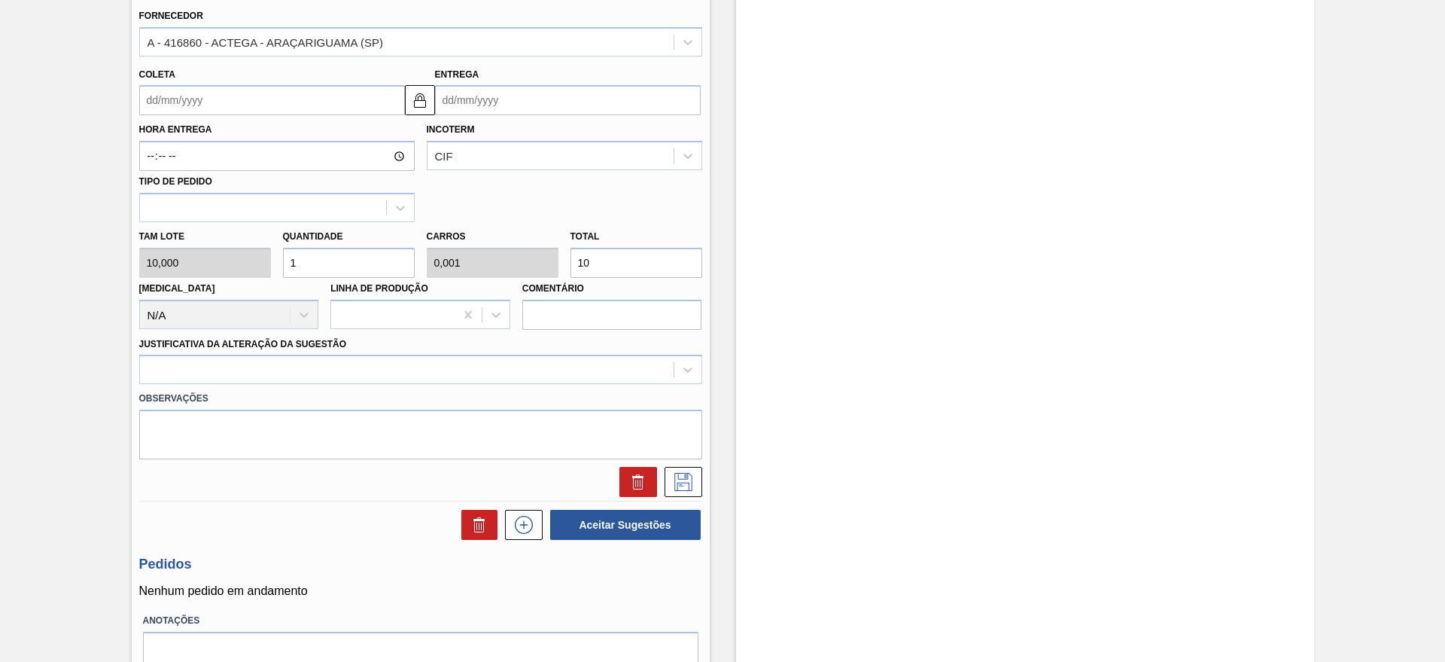
click at [480, 114] on div "Material 30017793 - TINTA VERMELHO 5573 POLISTAR - ACTEGA Origem Xadrez Transfe…" at bounding box center [420, 188] width 563 height 617
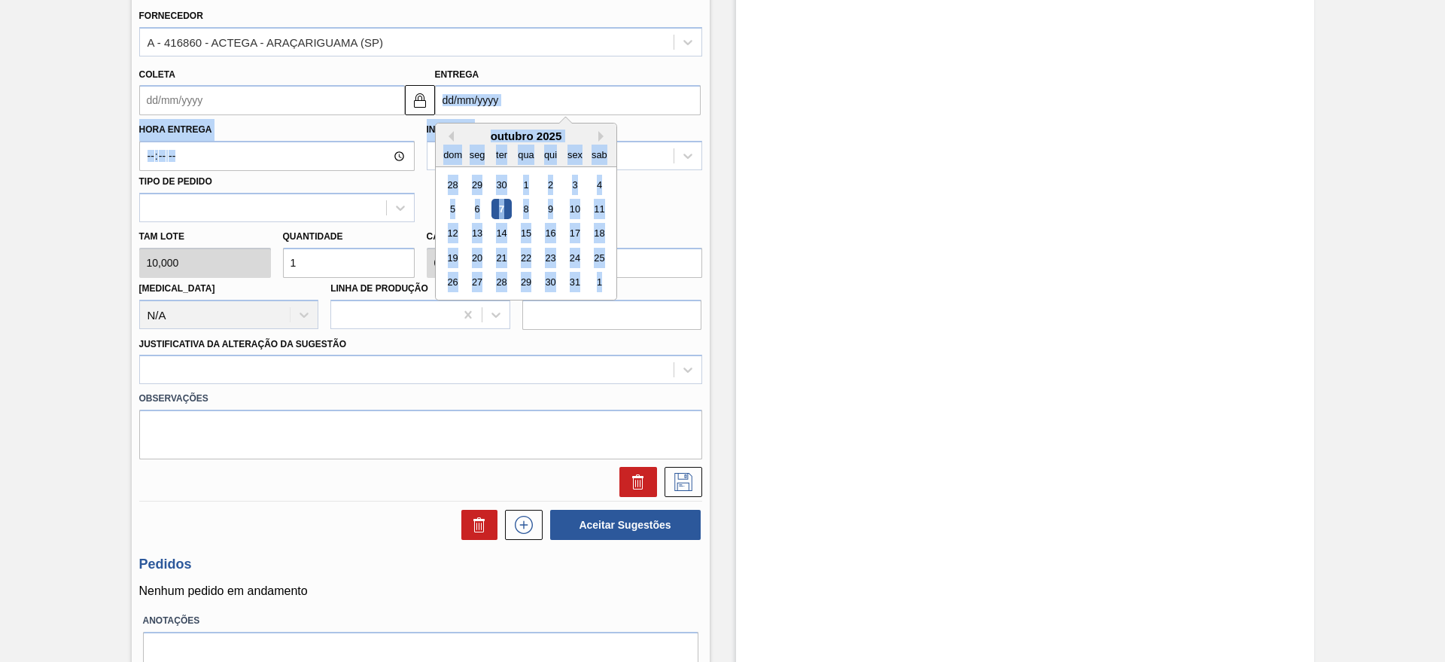
click at [480, 108] on input "Entrega" at bounding box center [568, 100] width 266 height 30
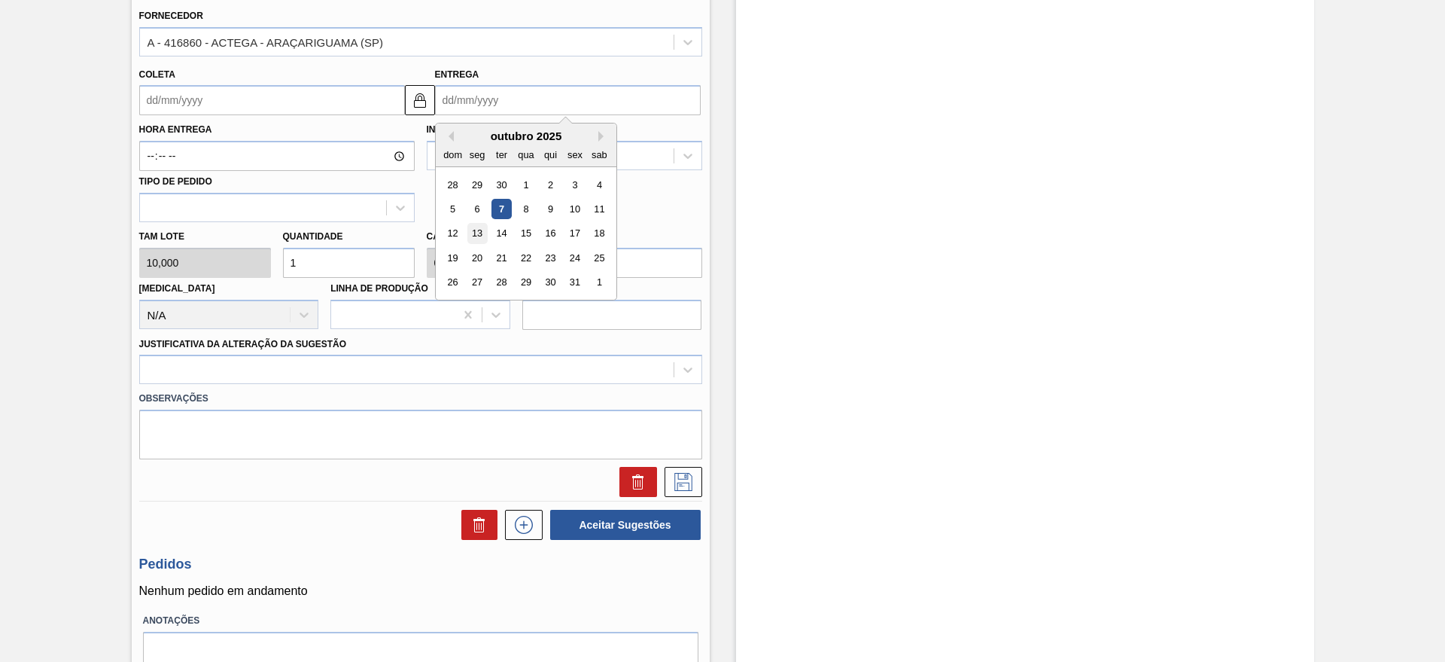
click at [476, 226] on div "13" at bounding box center [477, 234] width 20 height 20
type input "12/10/2025"
type input "[DATE]"
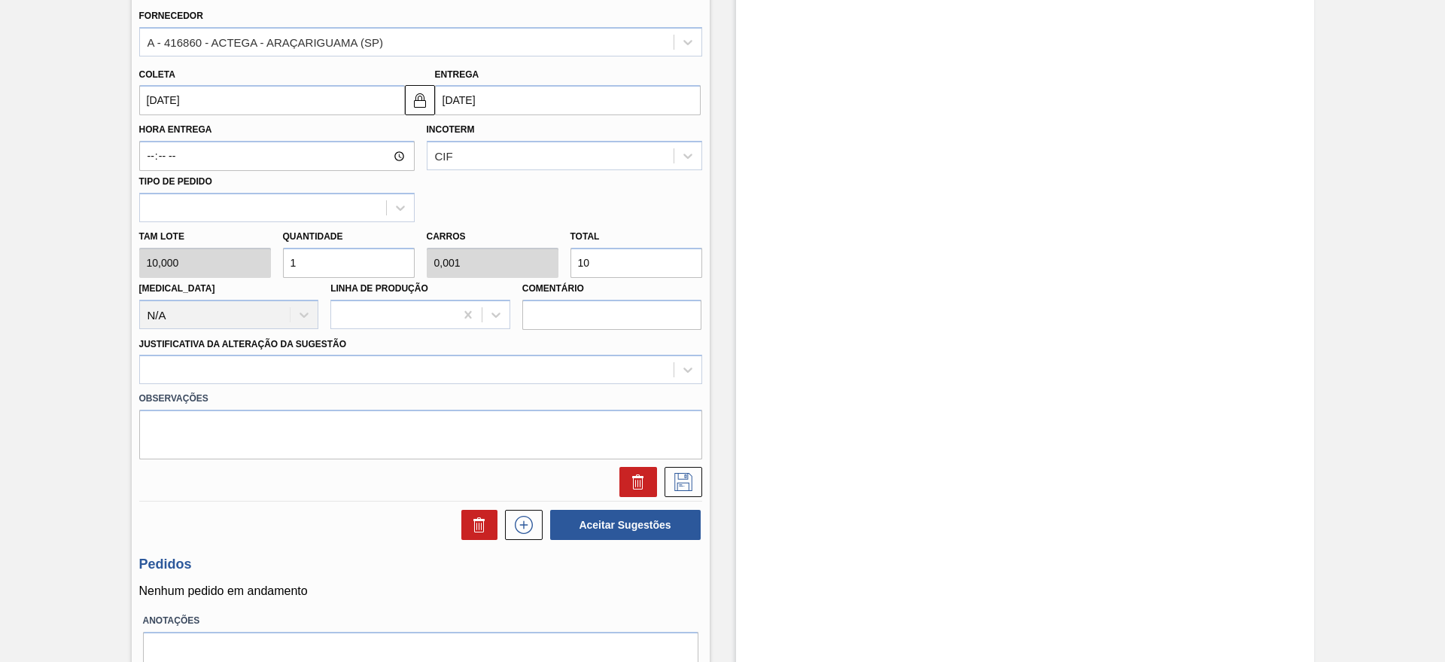
click at [382, 254] on input "1" at bounding box center [349, 263] width 132 height 30
type input "0"
type input "5"
type input "0,005"
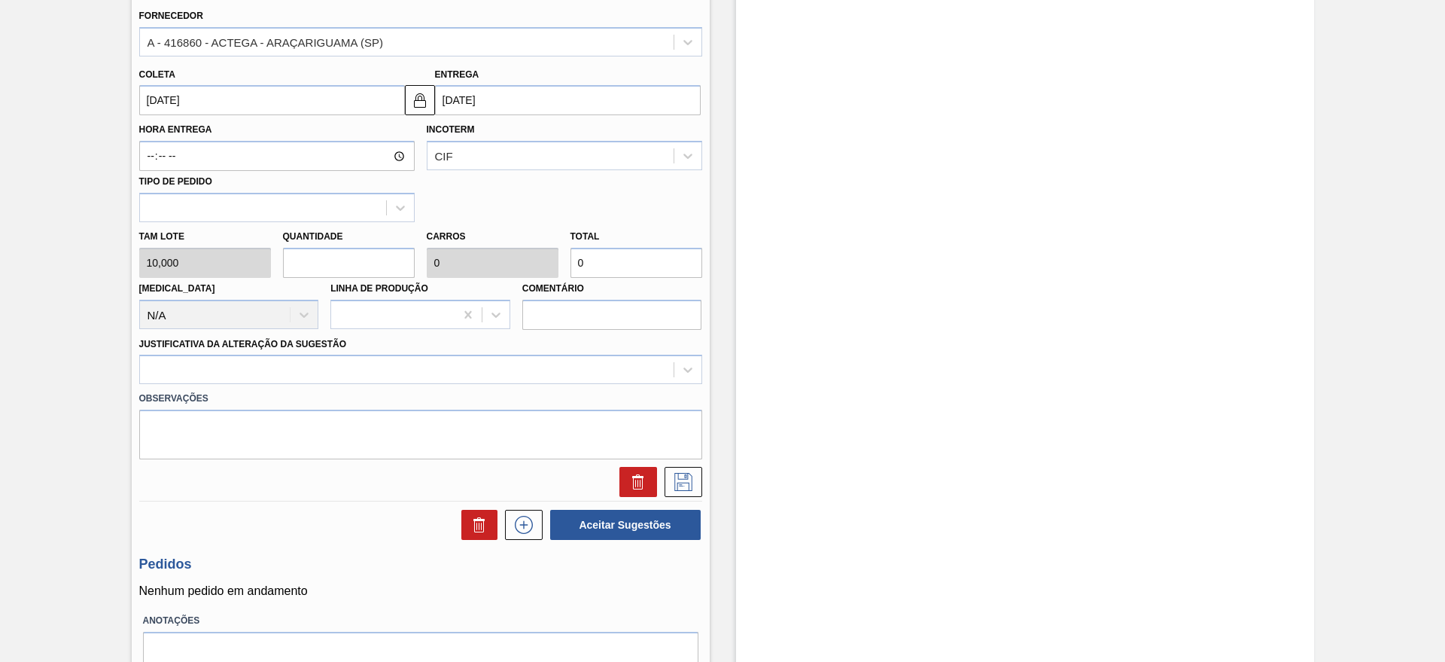
type input "50"
type input "5"
click at [219, 370] on div at bounding box center [407, 370] width 534 height 22
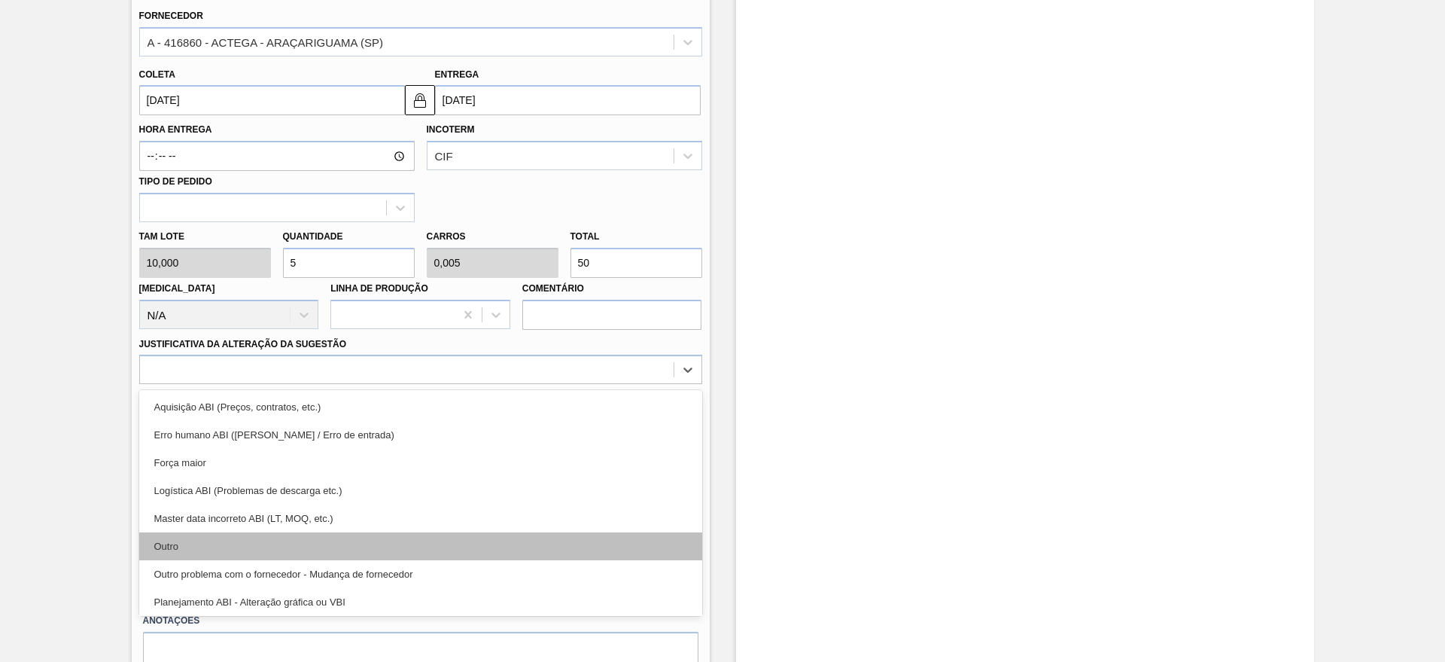
click at [185, 540] on div "Outro" at bounding box center [420, 546] width 563 height 28
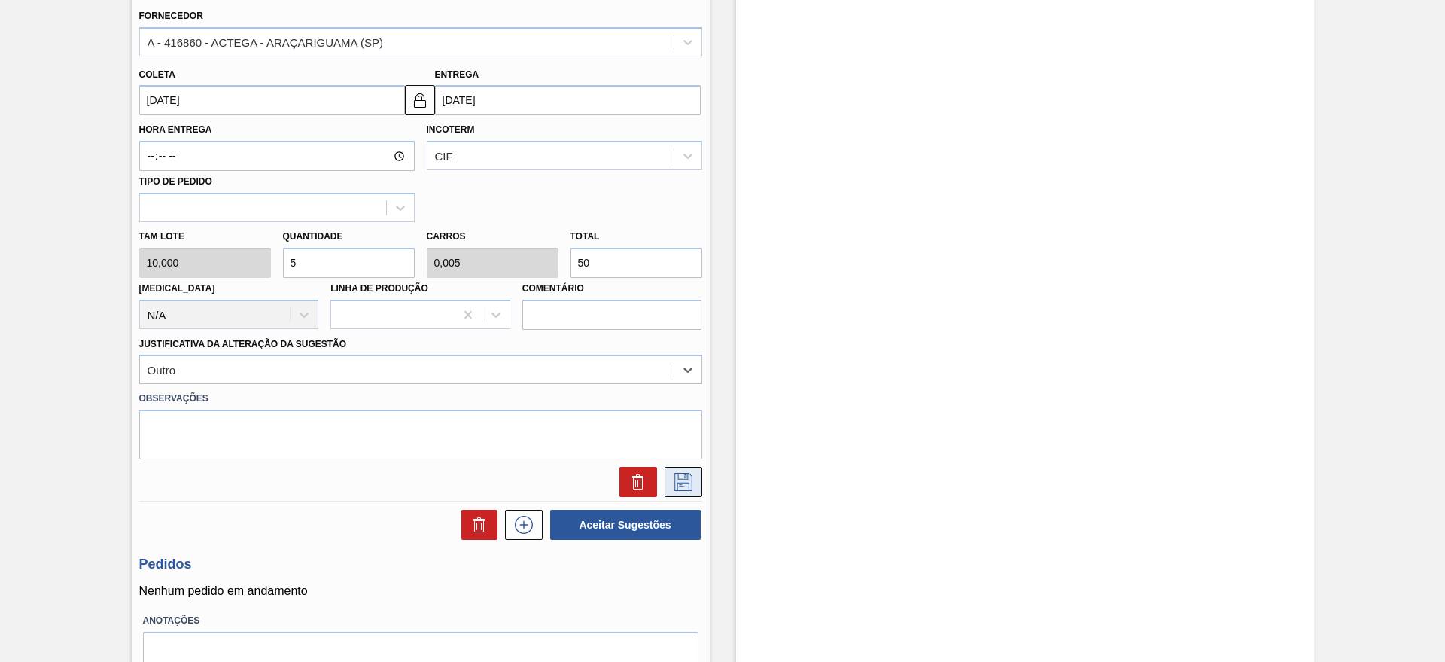
click at [695, 481] on button at bounding box center [684, 482] width 38 height 30
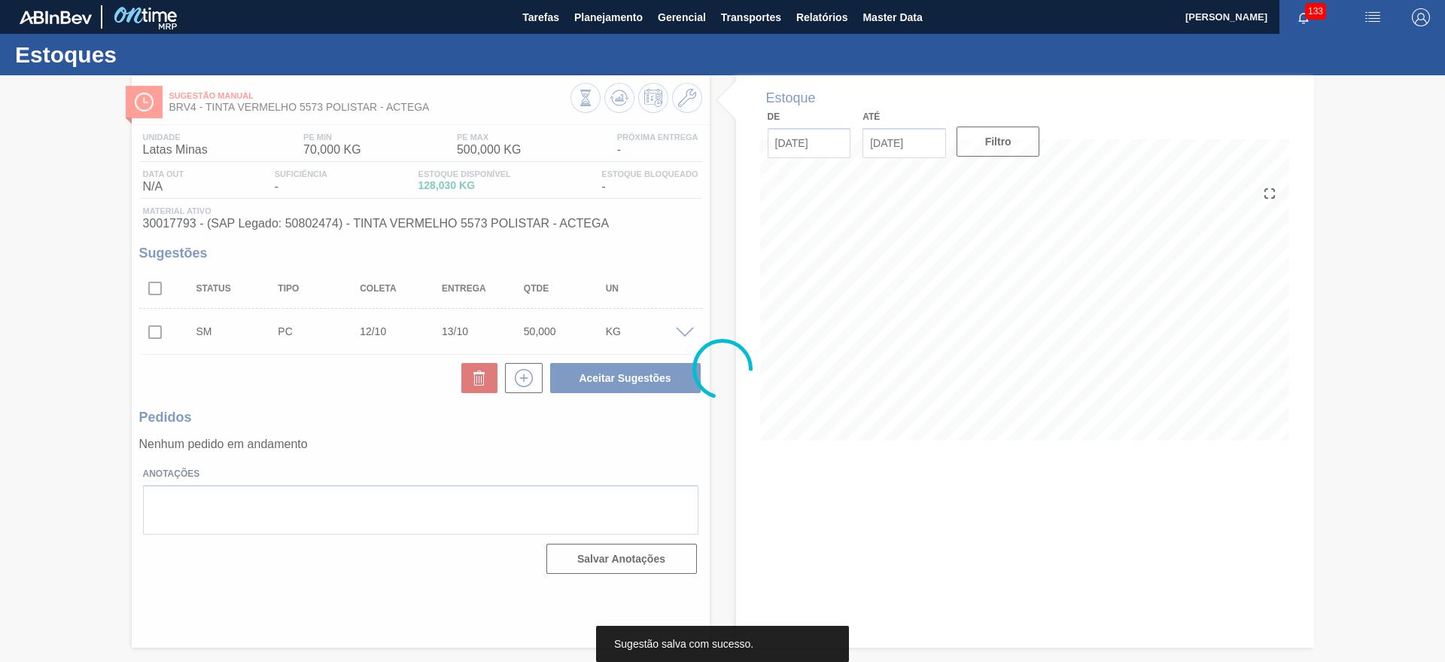
scroll to position [0, 0]
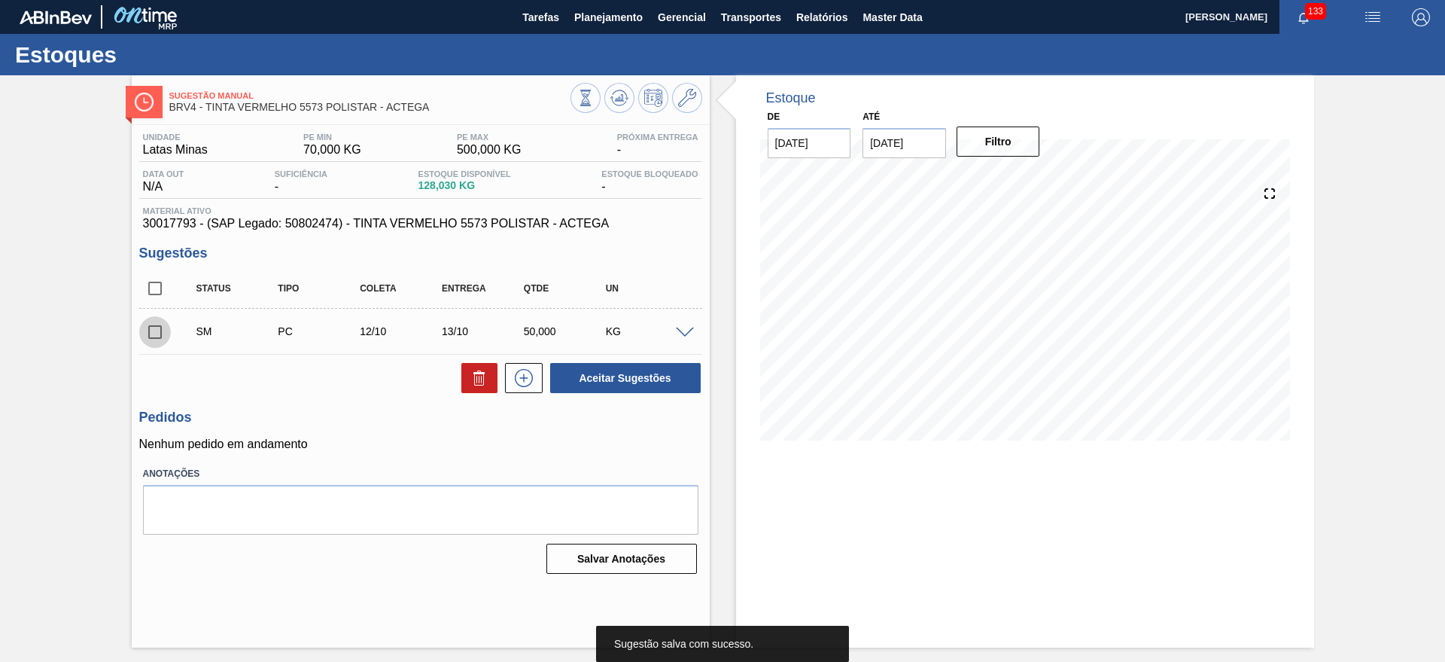
click at [156, 330] on input "checkbox" at bounding box center [155, 332] width 32 height 32
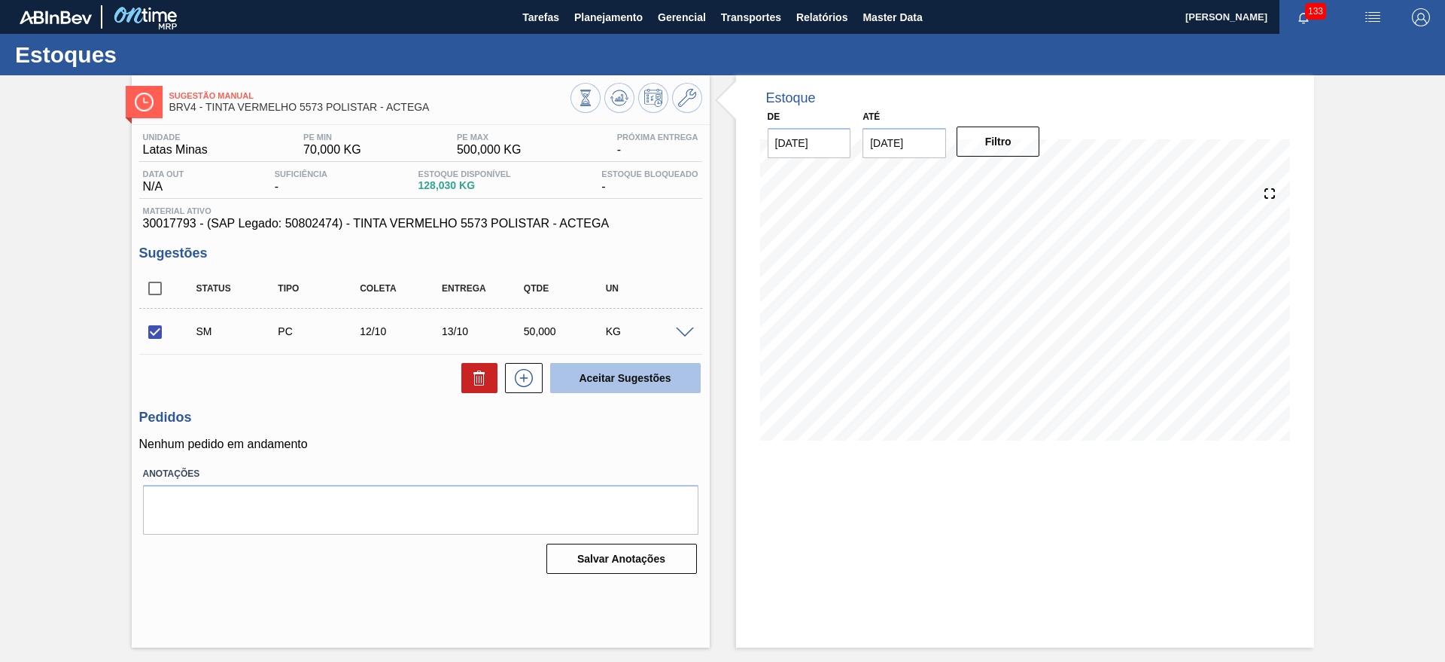
click at [603, 368] on button "Aceitar Sugestões" at bounding box center [625, 378] width 151 height 30
checkbox input "false"
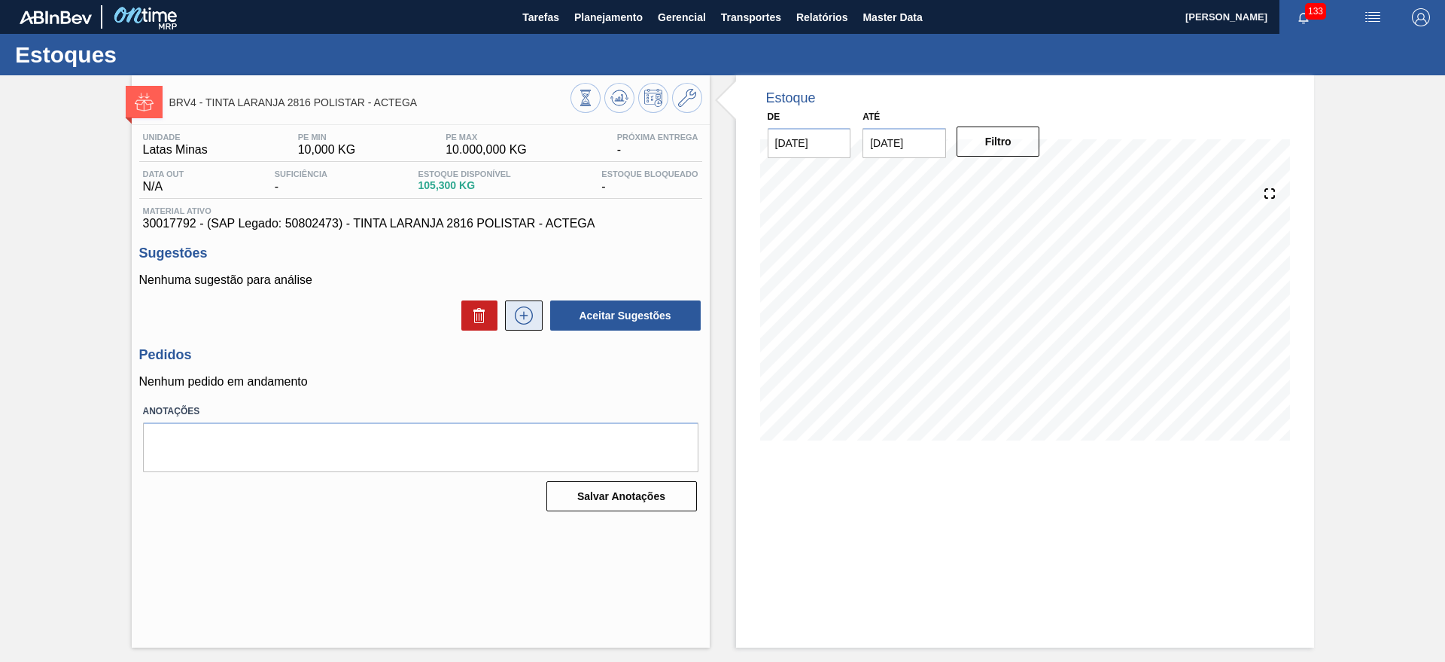
click at [522, 320] on icon at bounding box center [524, 315] width 24 height 18
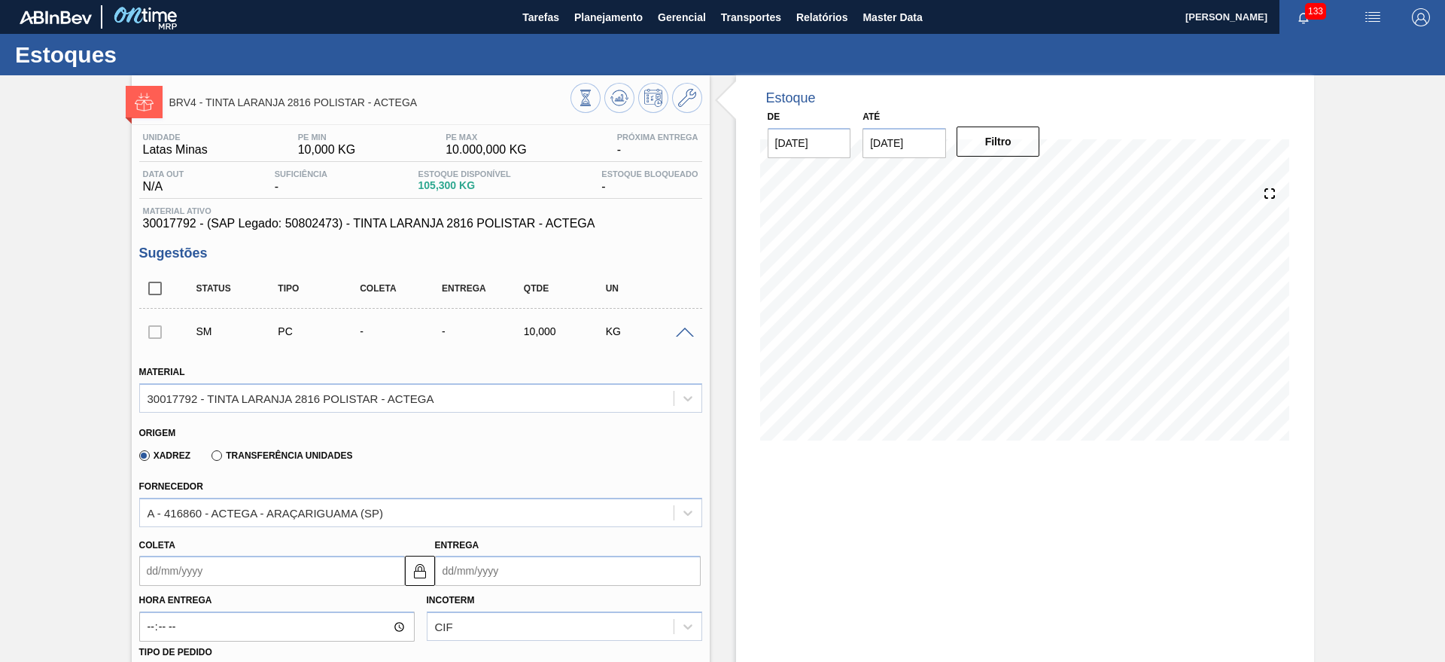
scroll to position [282, 0]
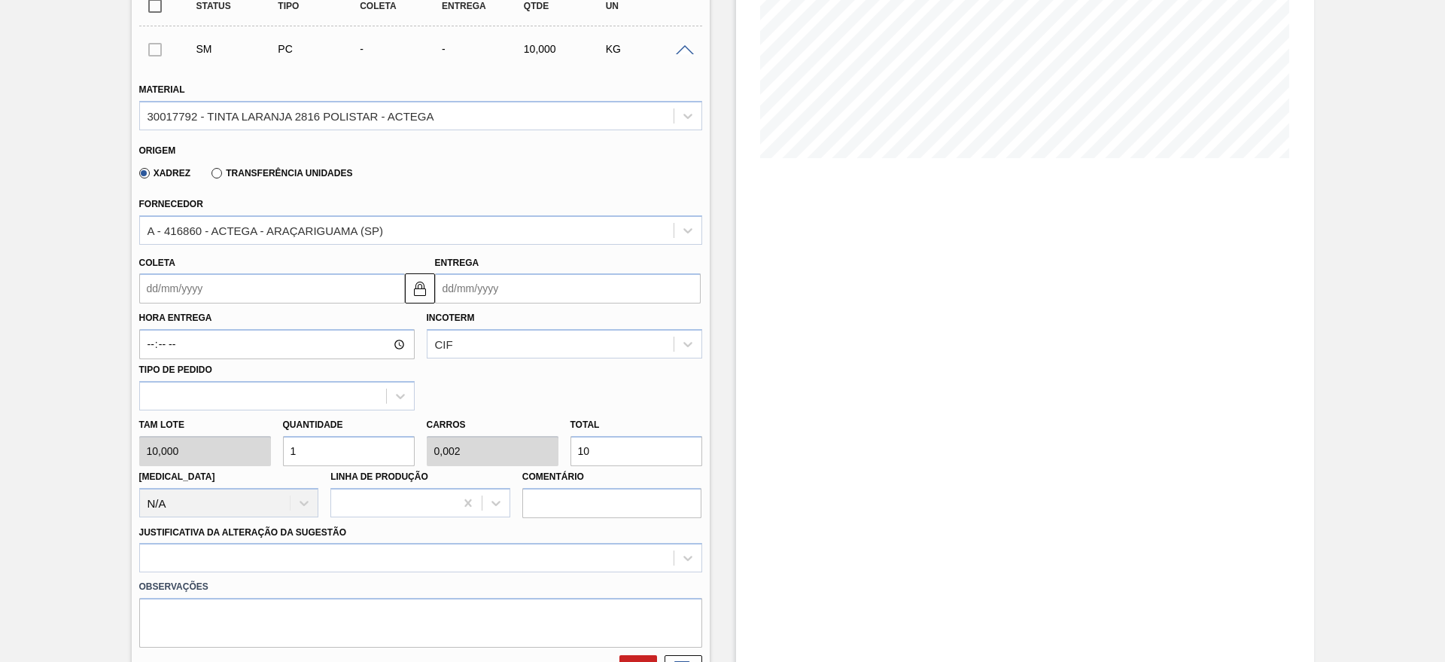
click at [509, 275] on input "Entrega" at bounding box center [568, 288] width 266 height 30
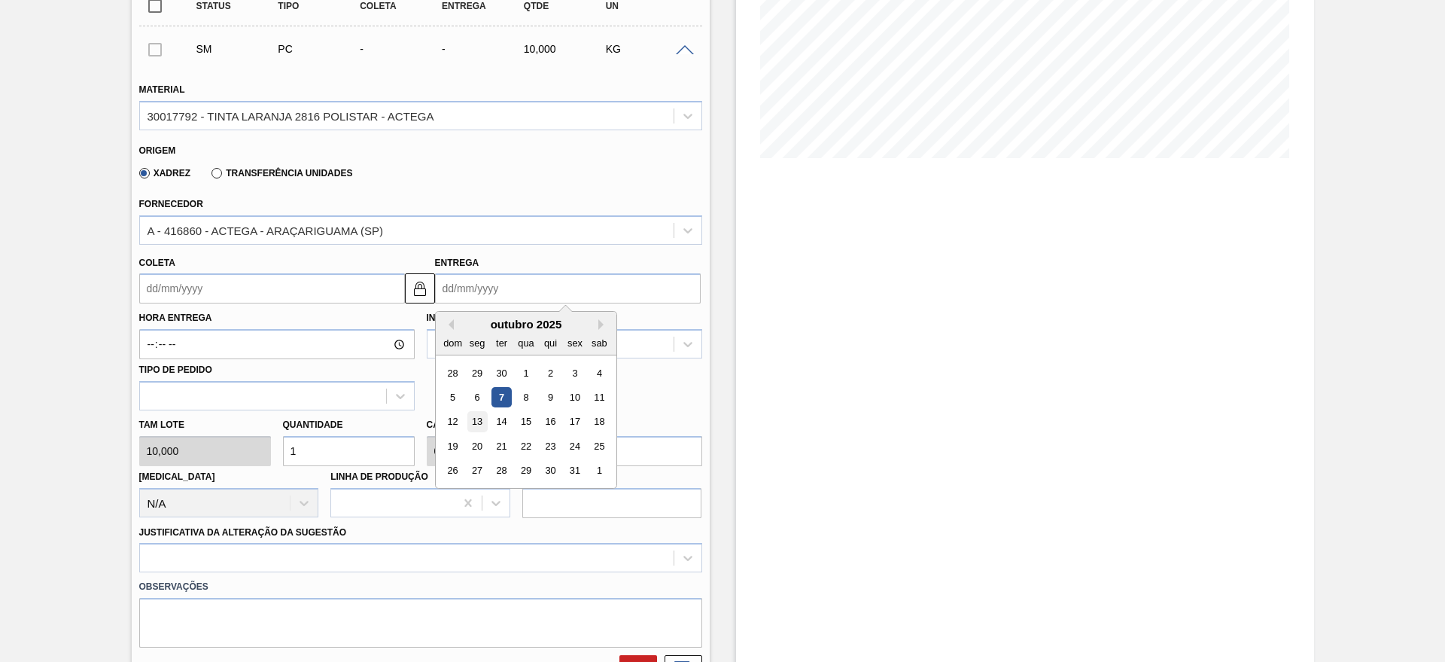
click at [470, 426] on div "13" at bounding box center [477, 422] width 20 height 20
type input "12/10/2025"
type input "[DATE]"
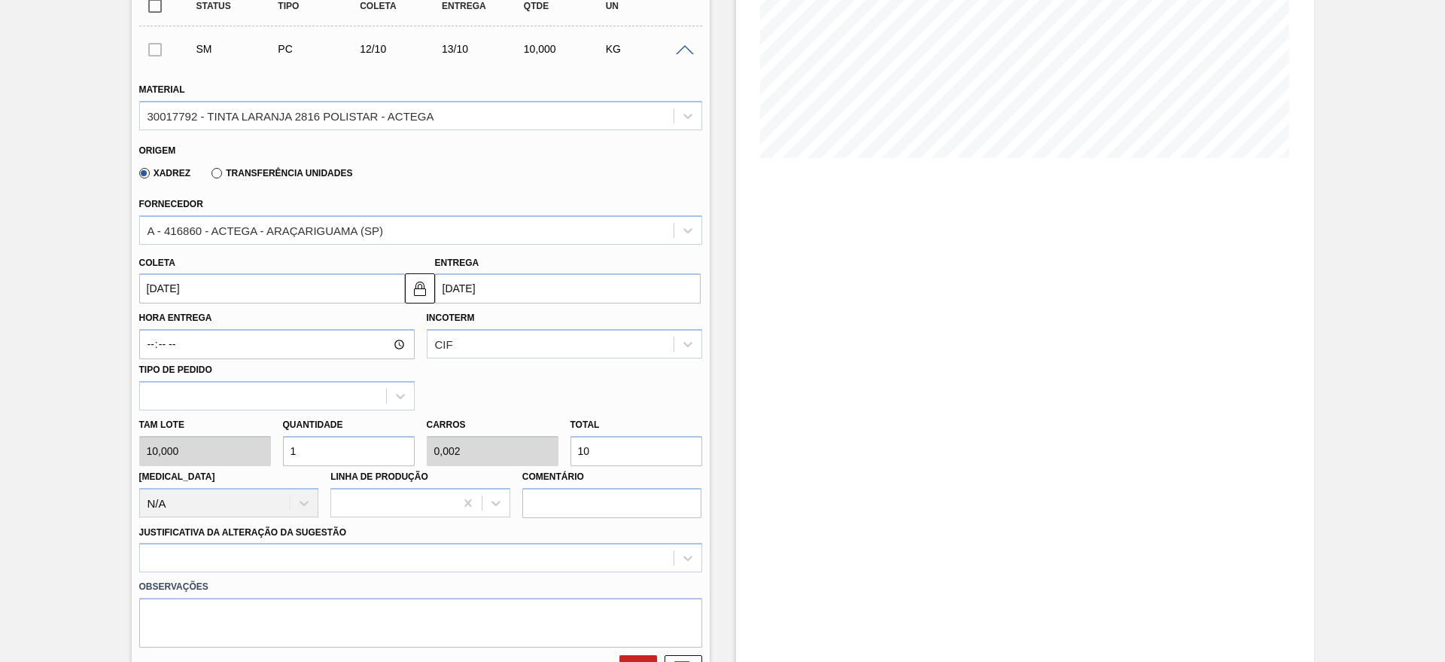
click at [400, 443] on input "1" at bounding box center [349, 451] width 132 height 30
type input "0"
type input "3"
type input "0,006"
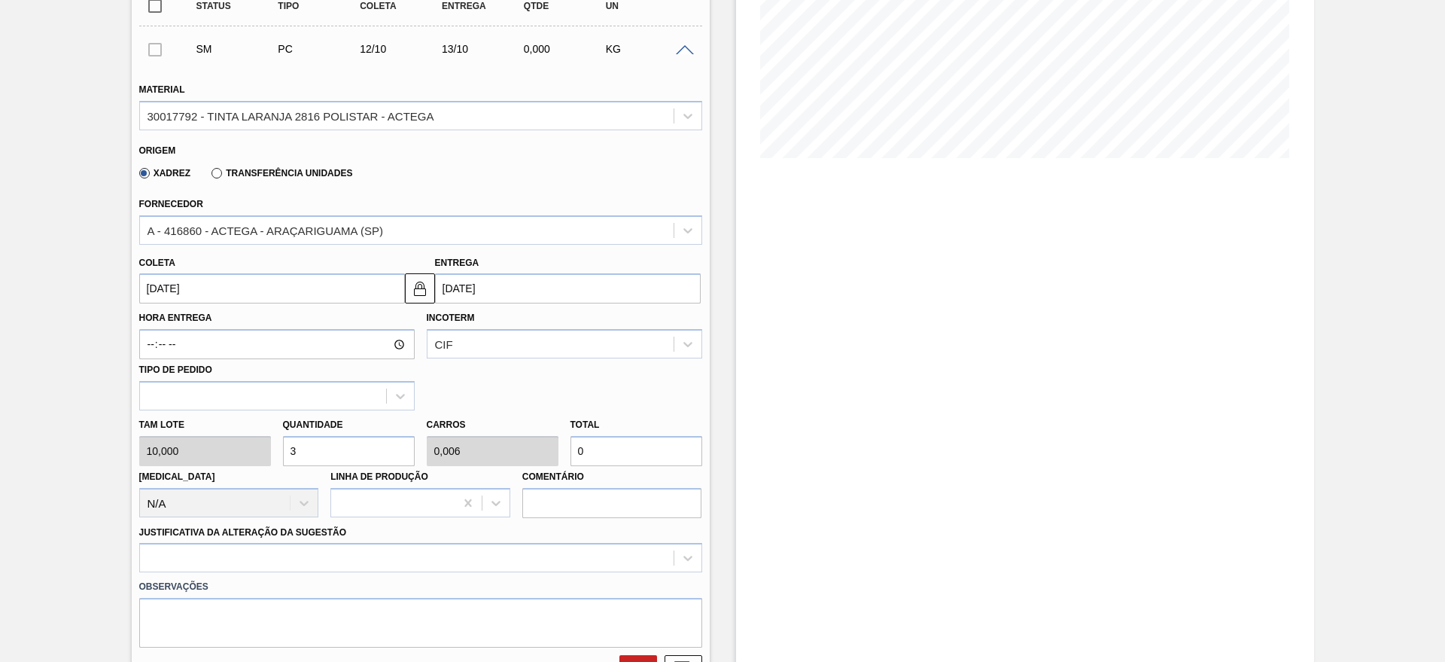
type input "30"
type input "3"
click at [300, 585] on label "Observações" at bounding box center [420, 587] width 563 height 22
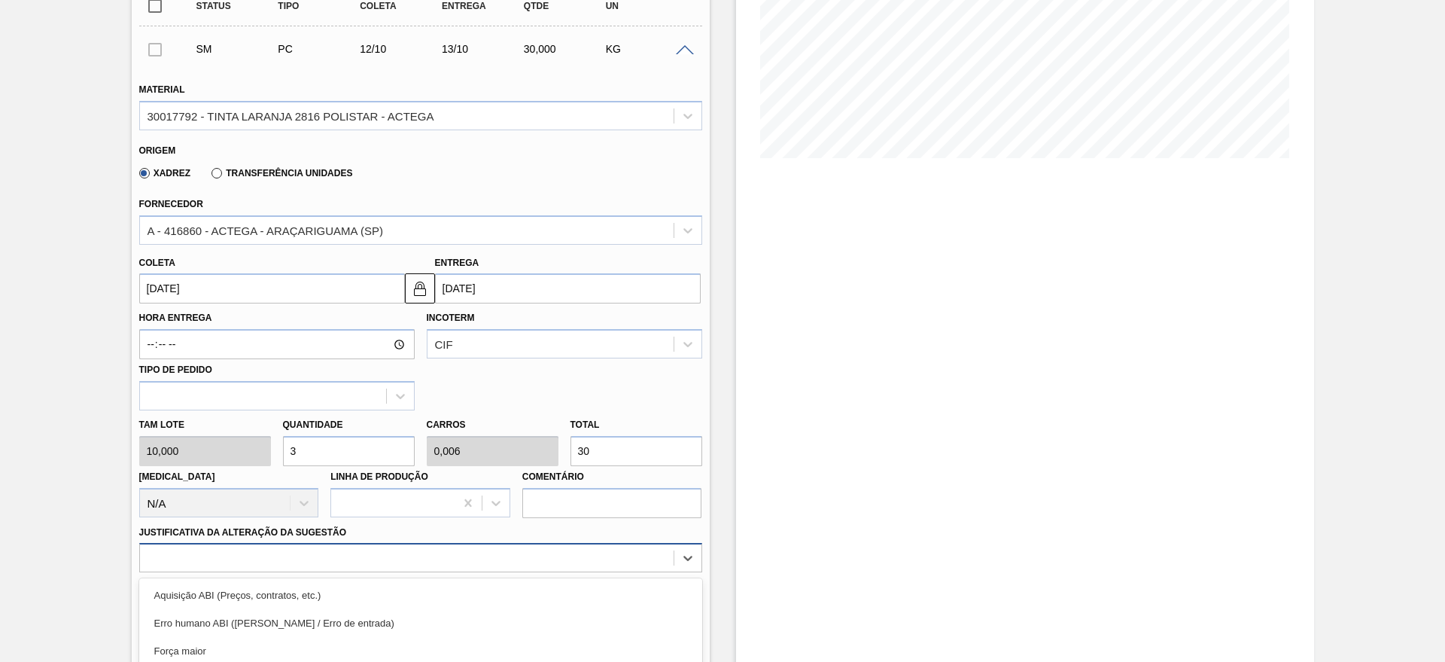
click at [294, 570] on div "option Master data incorreto ABI (LT, MOQ, etc.) focused, 5 of 18. 18 results a…" at bounding box center [420, 557] width 563 height 29
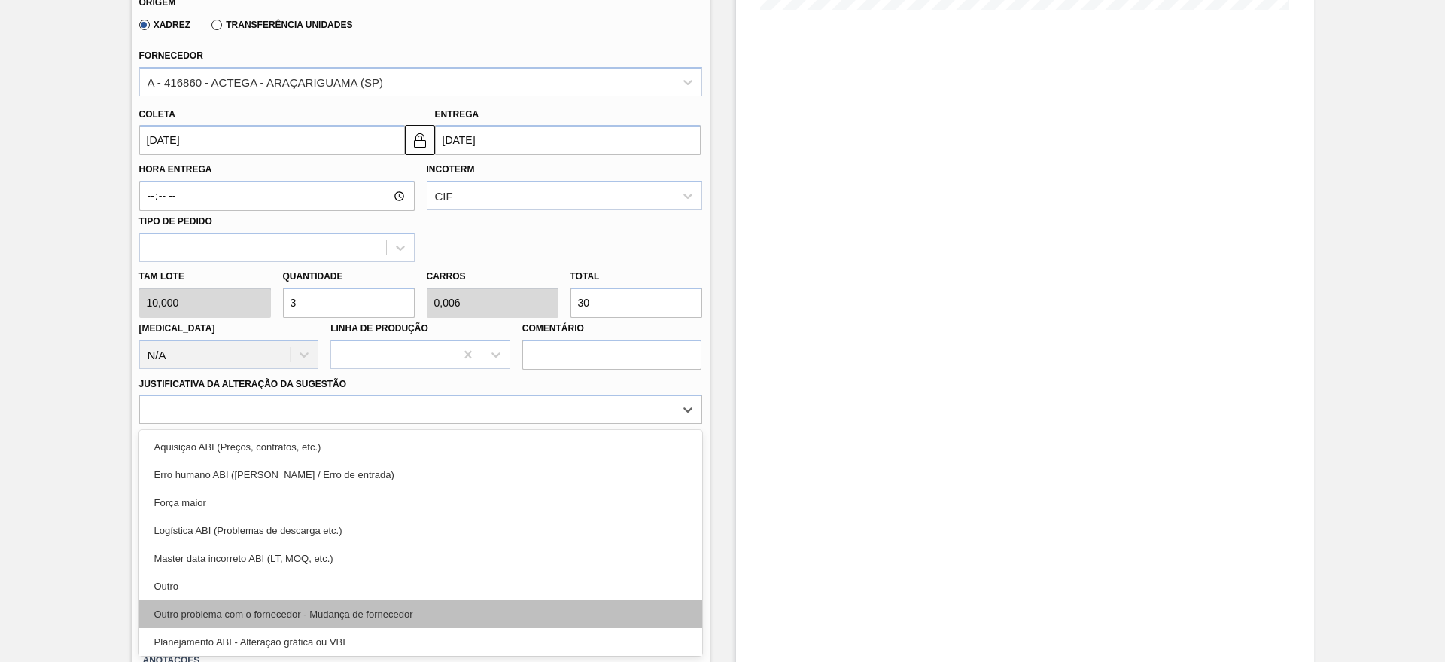
click at [250, 600] on div "Outro problema com o fornecedor - Mudança de fornecedor" at bounding box center [420, 614] width 563 height 28
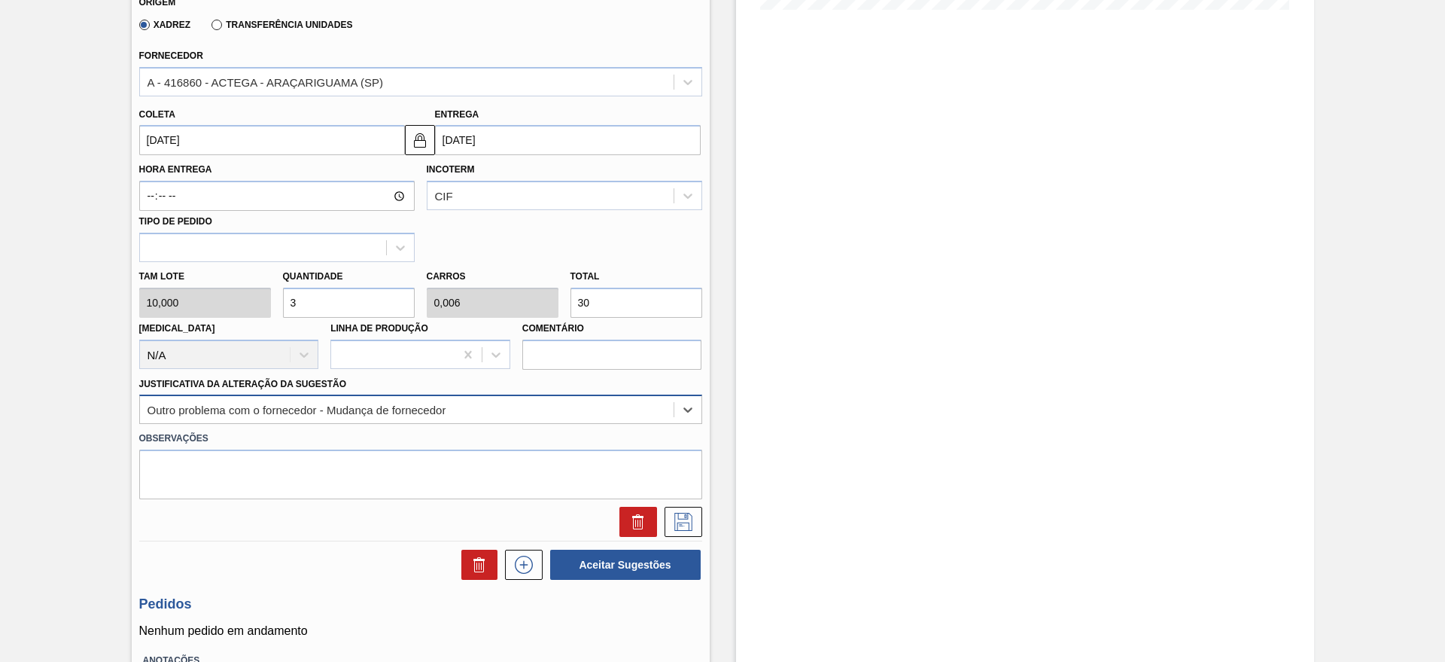
click at [257, 419] on div "Outro problema com o fornecedor - Mudança de fornecedor" at bounding box center [407, 410] width 534 height 22
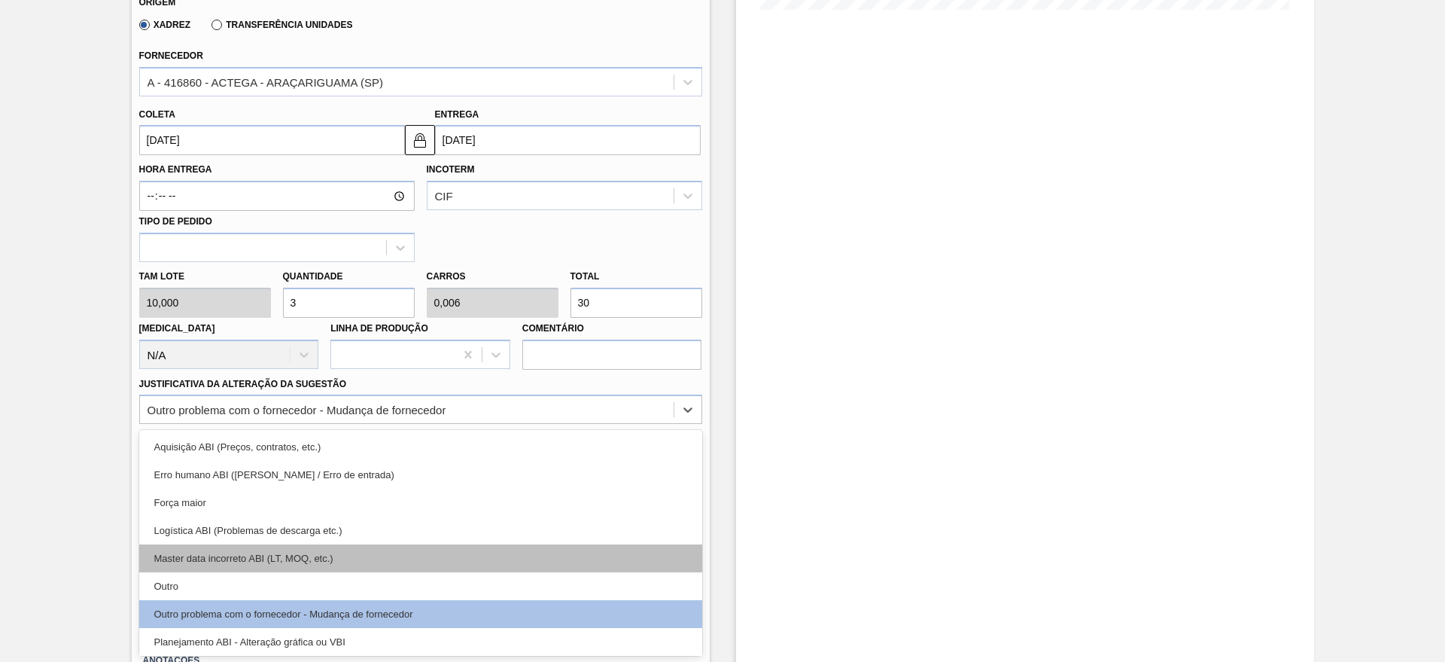
click at [208, 567] on div "Master data incorreto ABI (LT, MOQ, etc.)" at bounding box center [420, 558] width 563 height 28
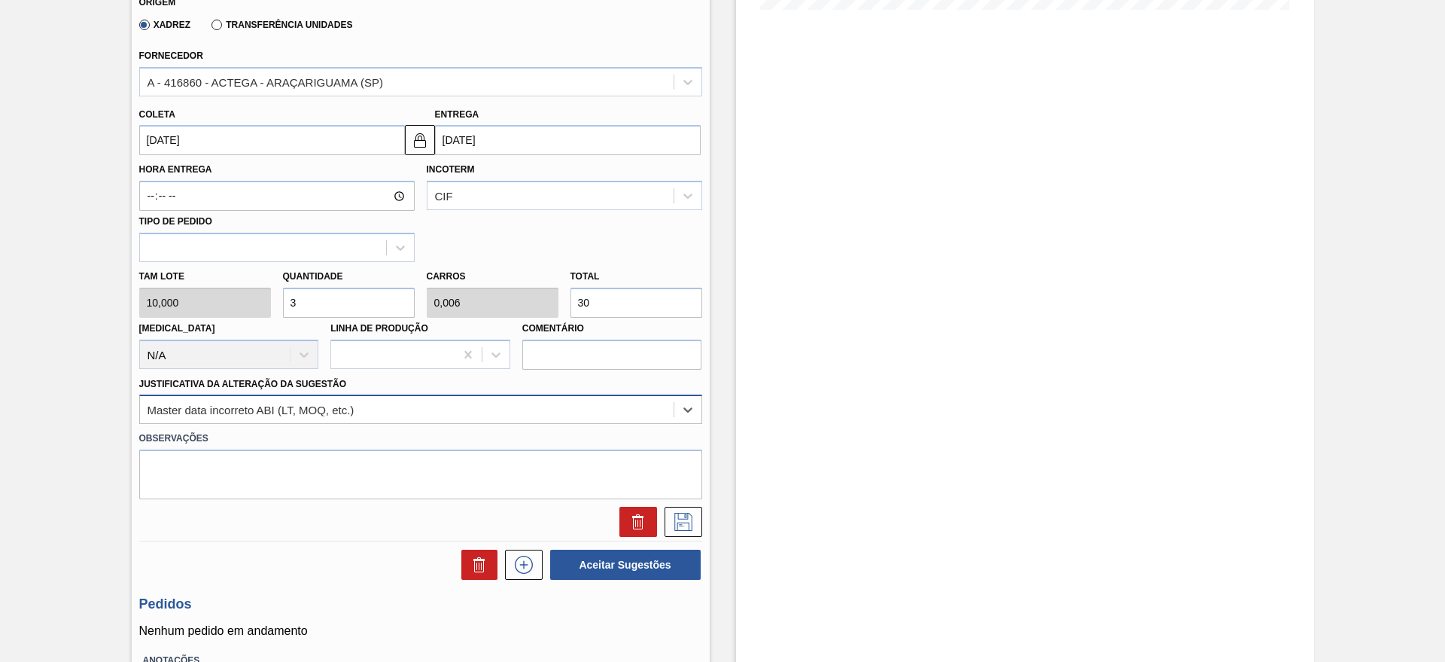
click at [284, 405] on div "Master data incorreto ABI (LT, MOQ, etc.)" at bounding box center [251, 409] width 207 height 13
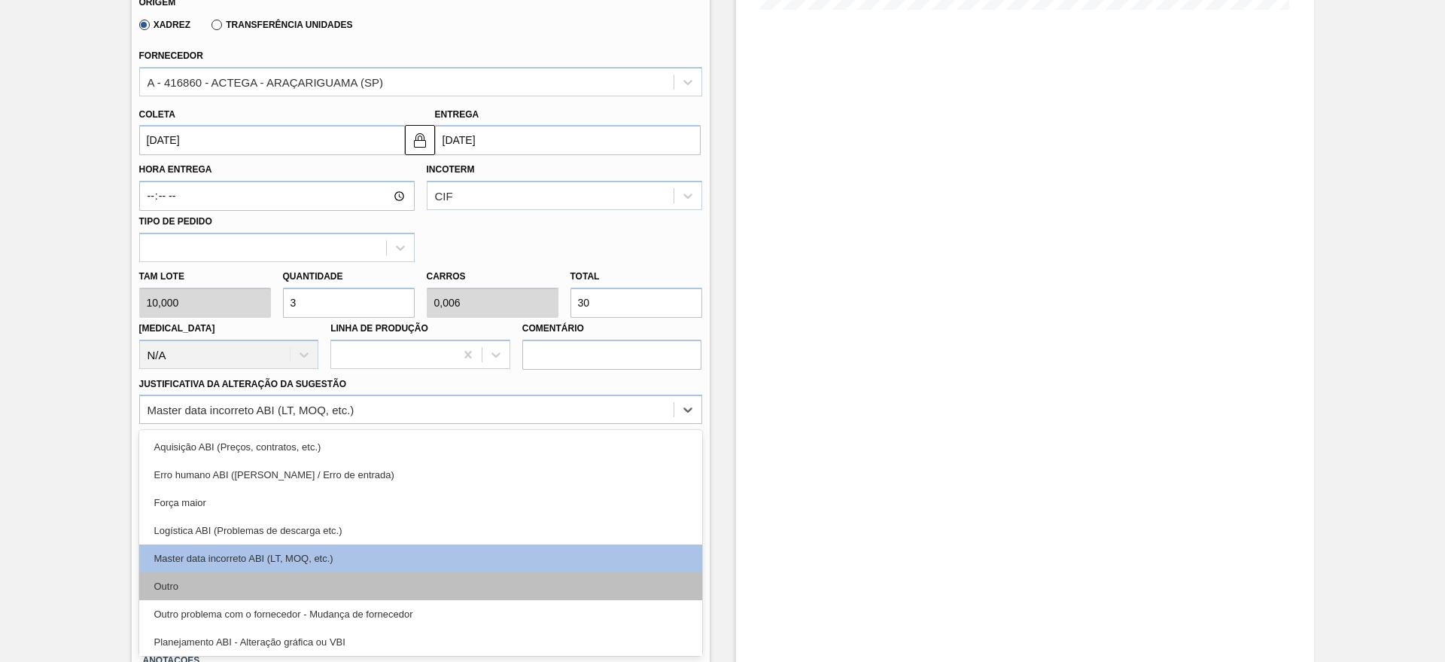
click at [199, 583] on div "Outro" at bounding box center [420, 586] width 563 height 28
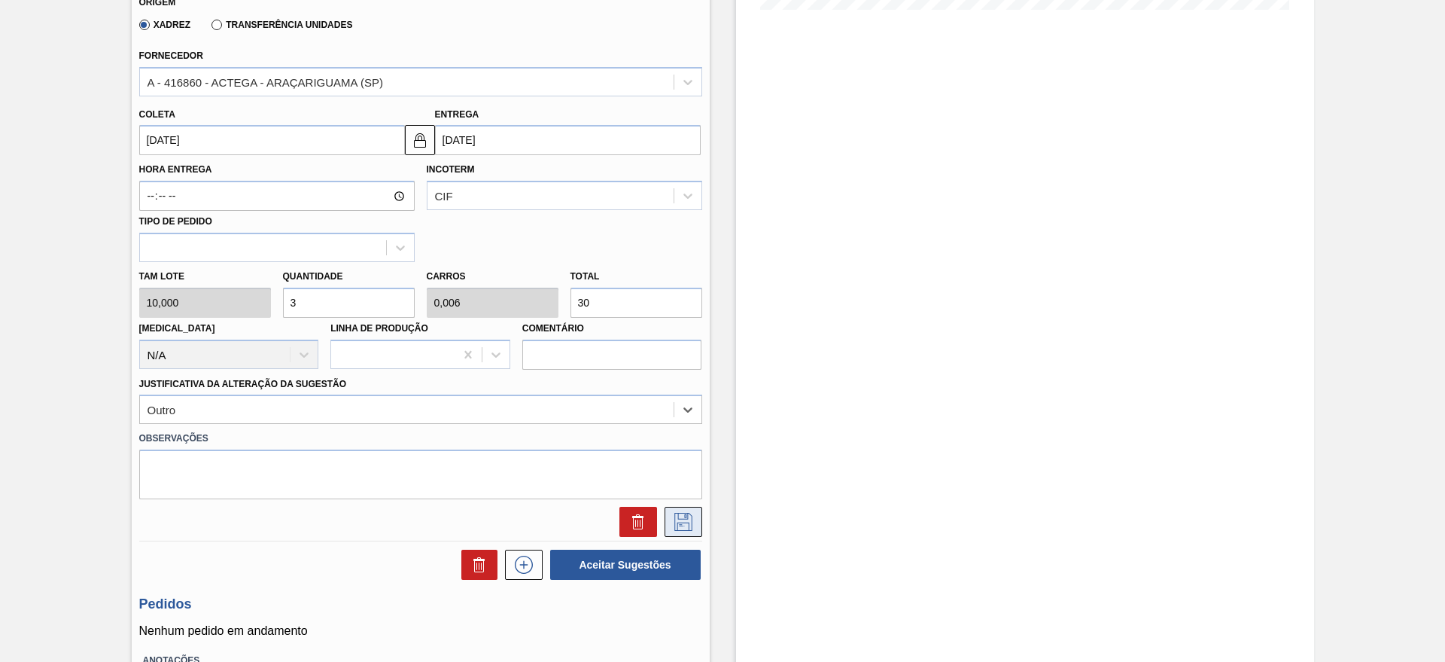
click at [677, 525] on icon at bounding box center [683, 522] width 24 height 18
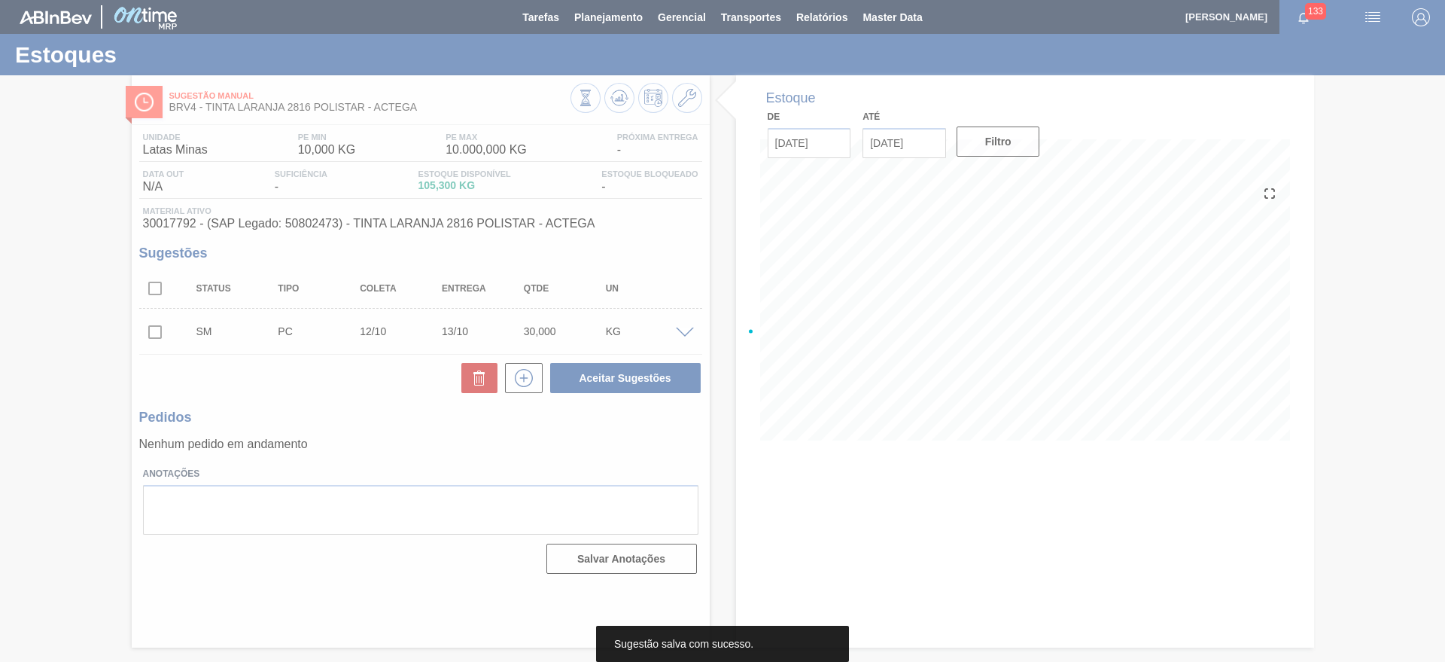
scroll to position [0, 0]
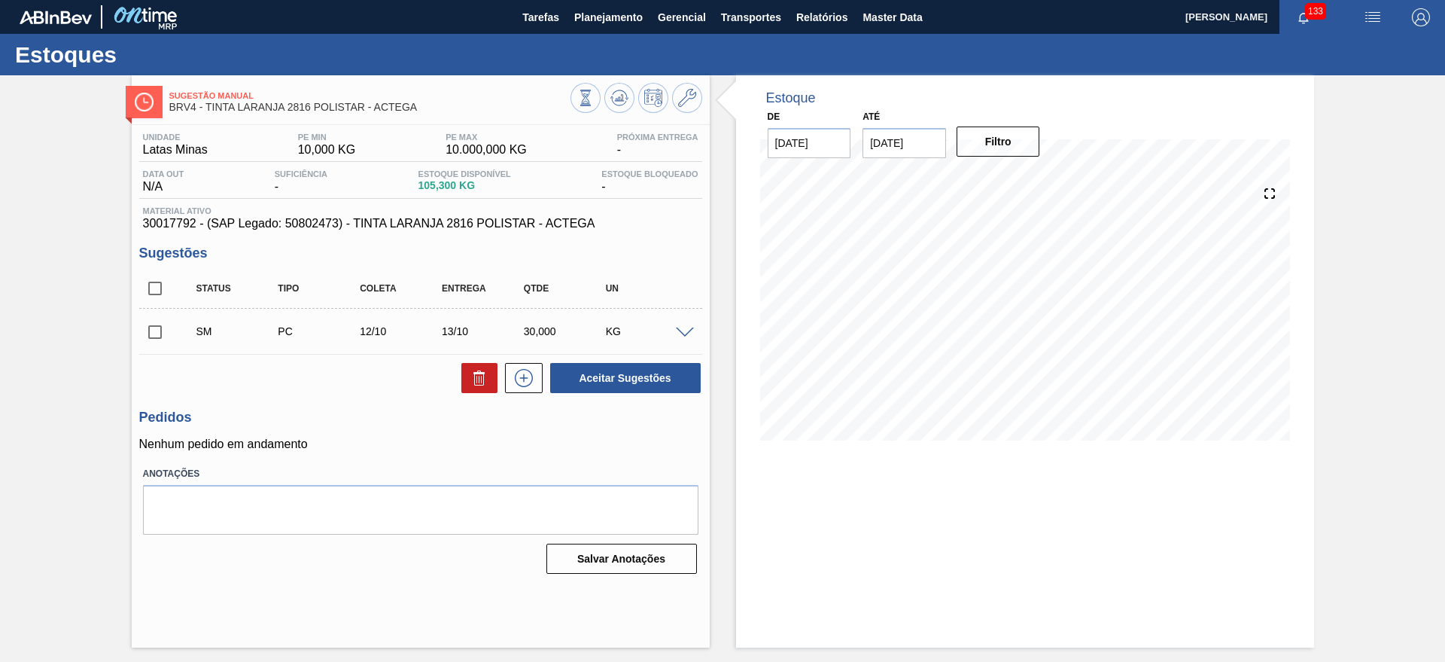
click at [155, 335] on input "checkbox" at bounding box center [155, 332] width 32 height 32
click at [675, 370] on button "Aceitar Sugestões" at bounding box center [625, 378] width 151 height 30
checkbox input "false"
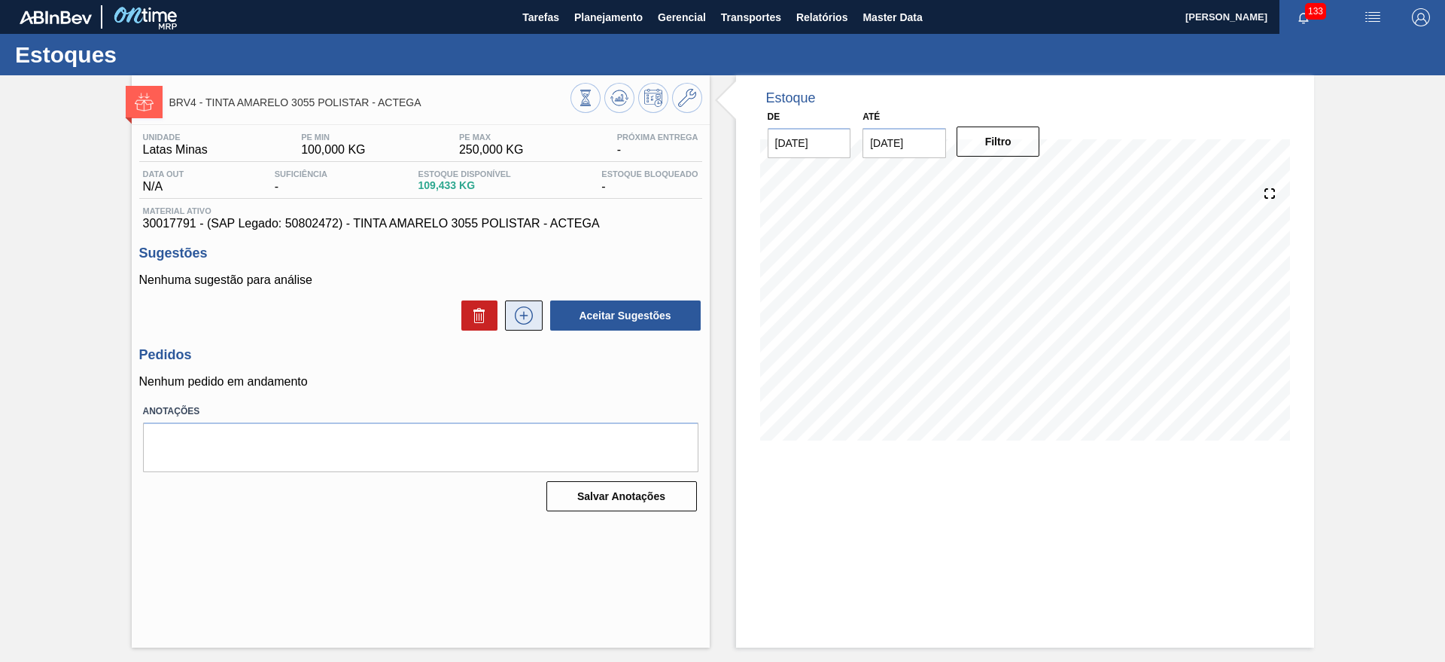
click at [540, 312] on button at bounding box center [524, 315] width 38 height 30
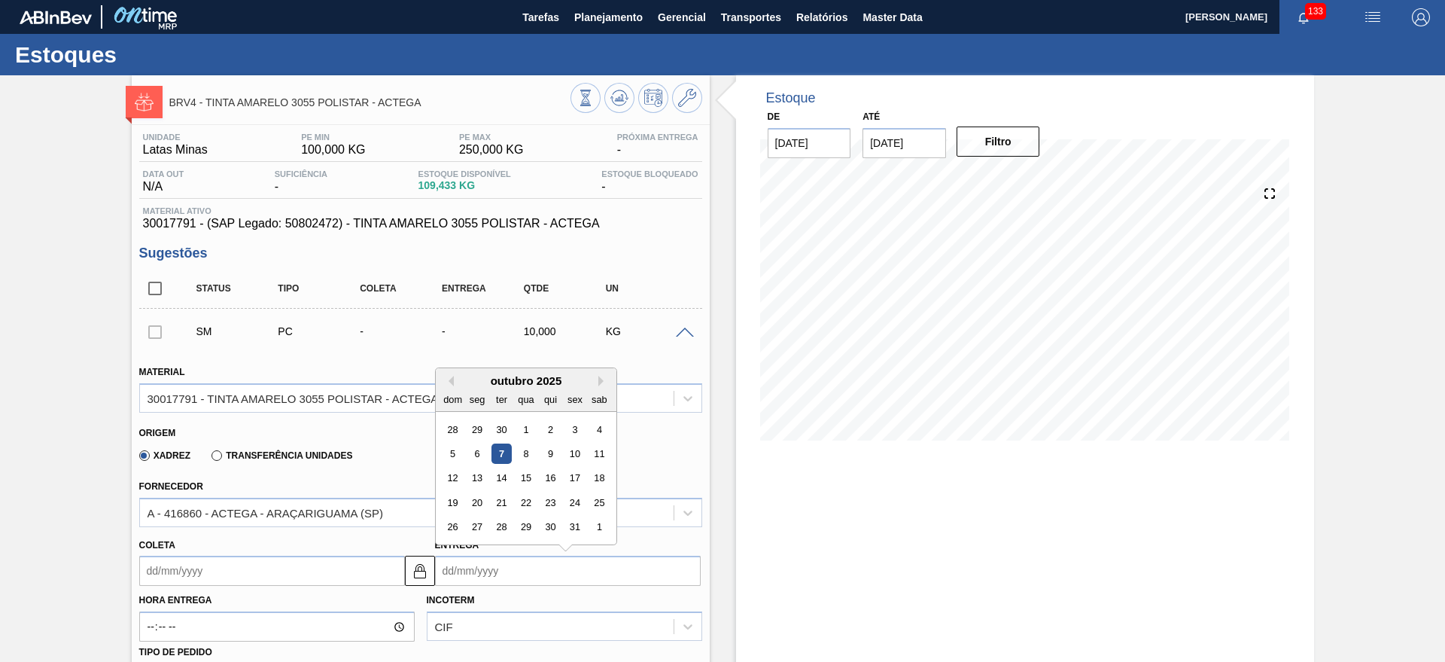
click at [552, 561] on input "Entrega" at bounding box center [568, 570] width 266 height 30
click at [473, 479] on div "13" at bounding box center [477, 478] width 20 height 20
type input "[DATE]"
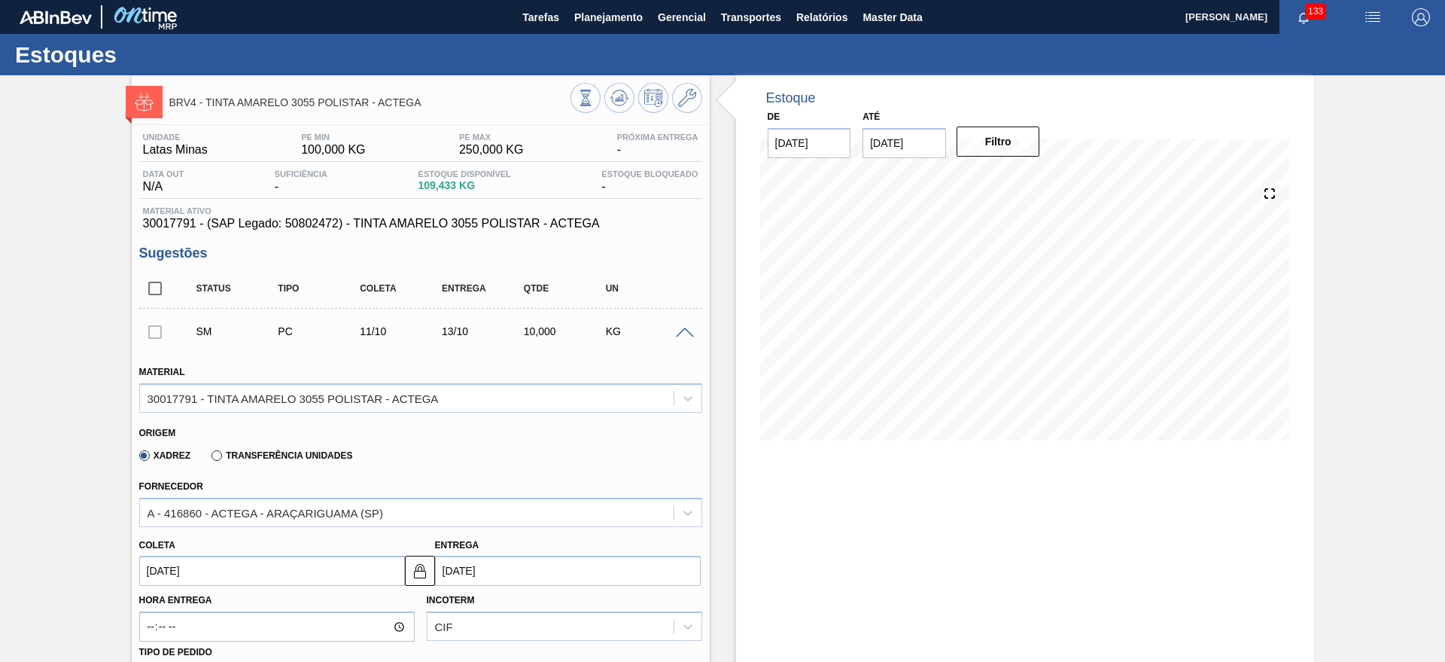
scroll to position [376, 0]
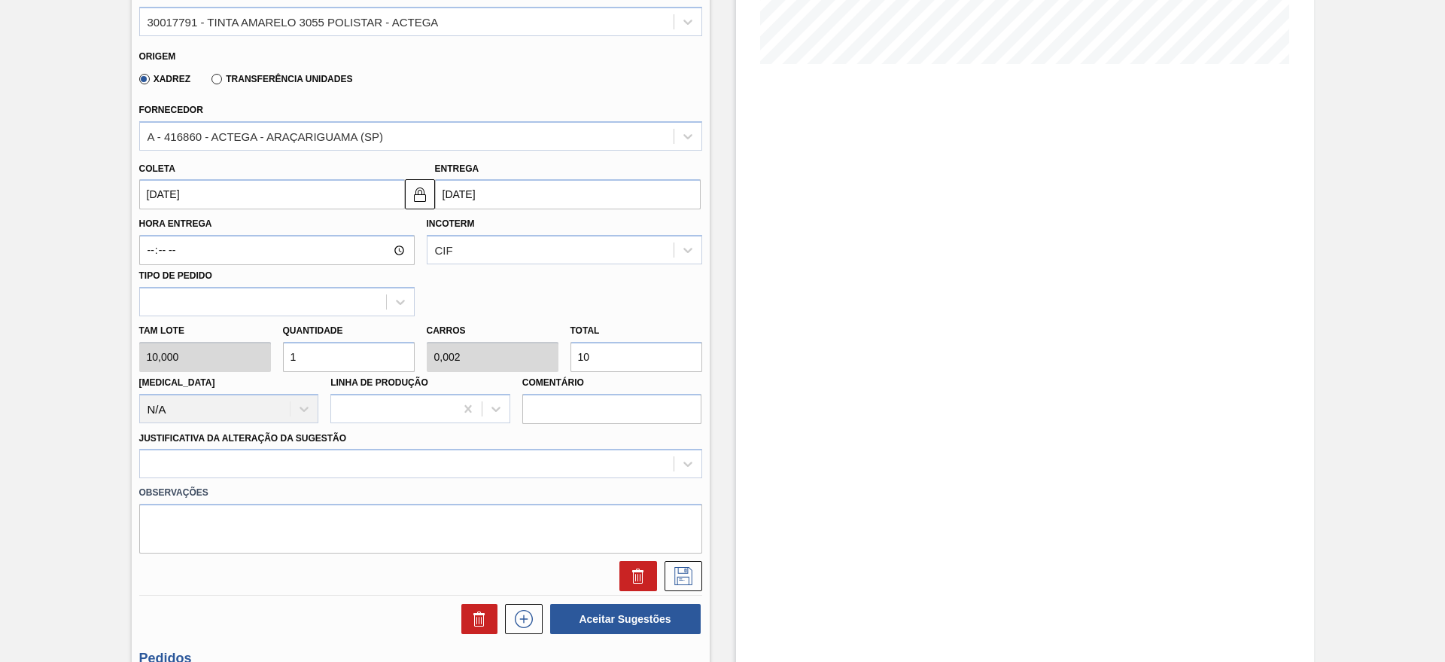
click at [327, 351] on input "1" at bounding box center [349, 357] width 132 height 30
type input "0"
type input "9"
type input "0,018"
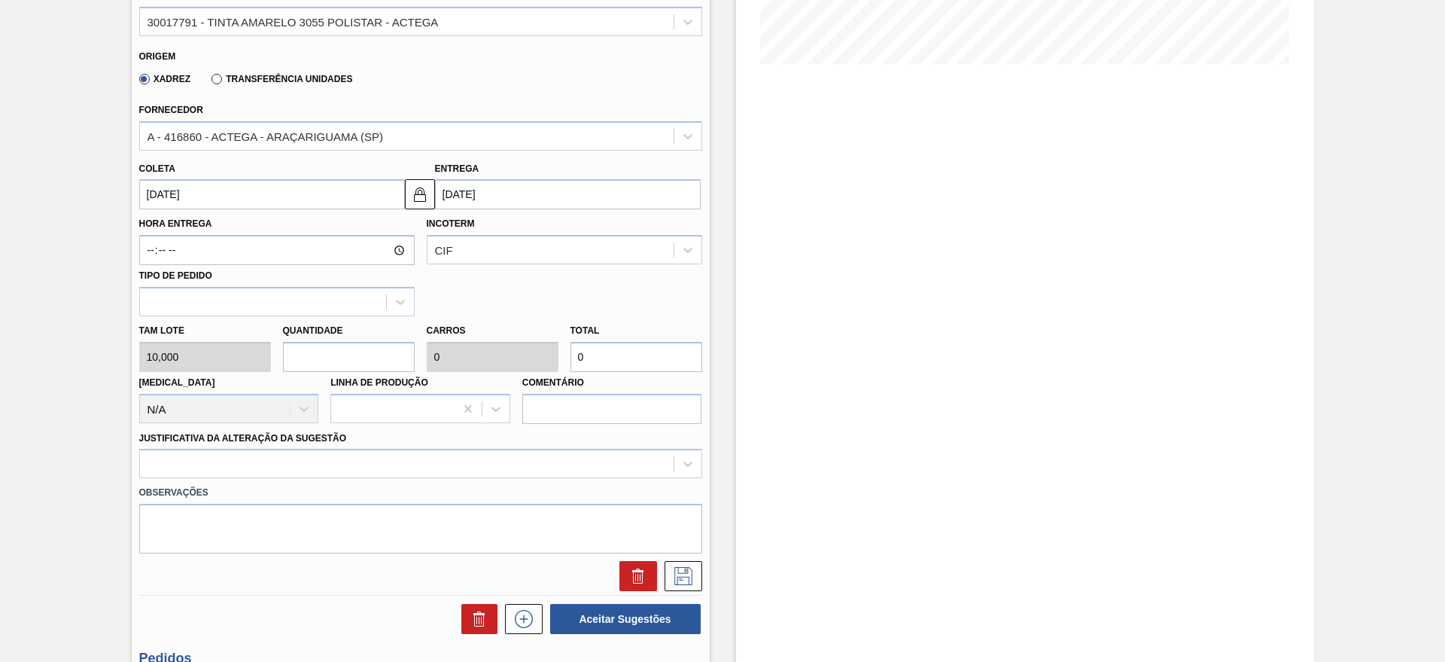
type input "90"
type input "9"
click at [263, 477] on div at bounding box center [420, 463] width 563 height 29
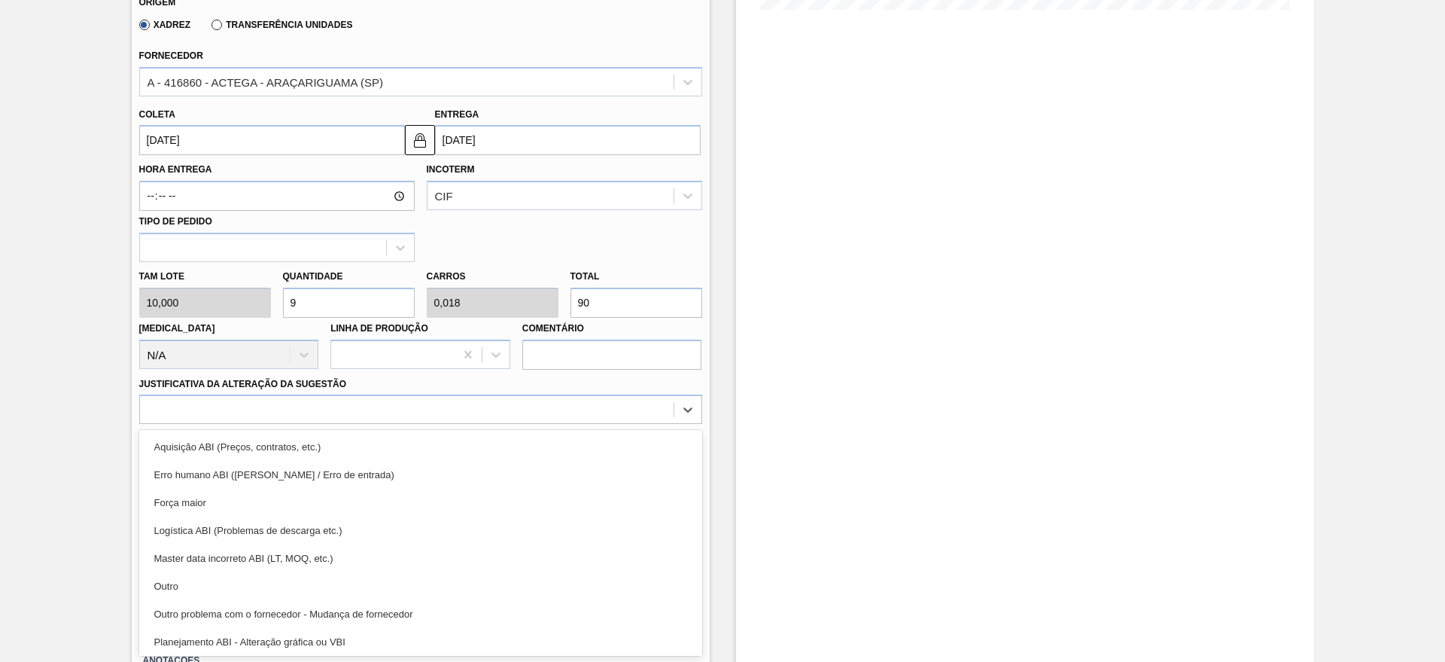
drag, startPoint x: 203, startPoint y: 578, endPoint x: 251, endPoint y: 551, distance: 55.3
click at [204, 578] on div "Outro" at bounding box center [420, 586] width 563 height 28
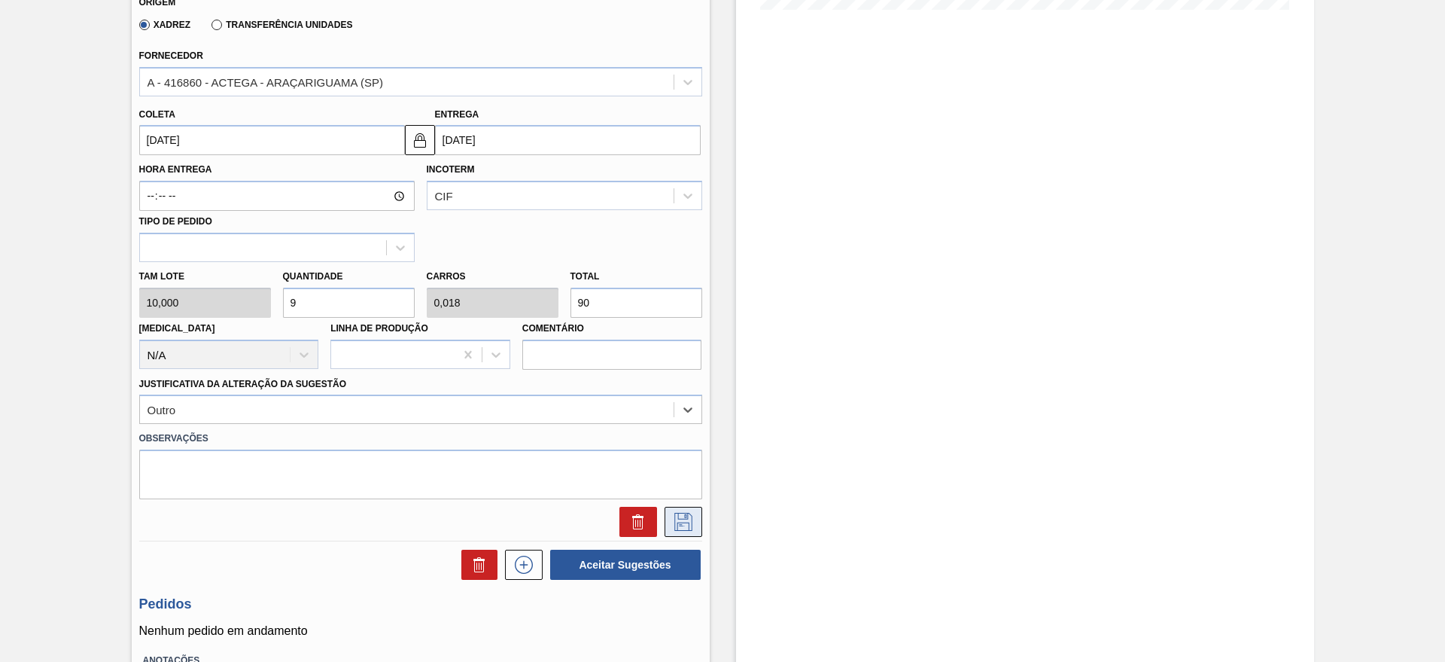
click at [674, 517] on icon at bounding box center [683, 522] width 18 height 18
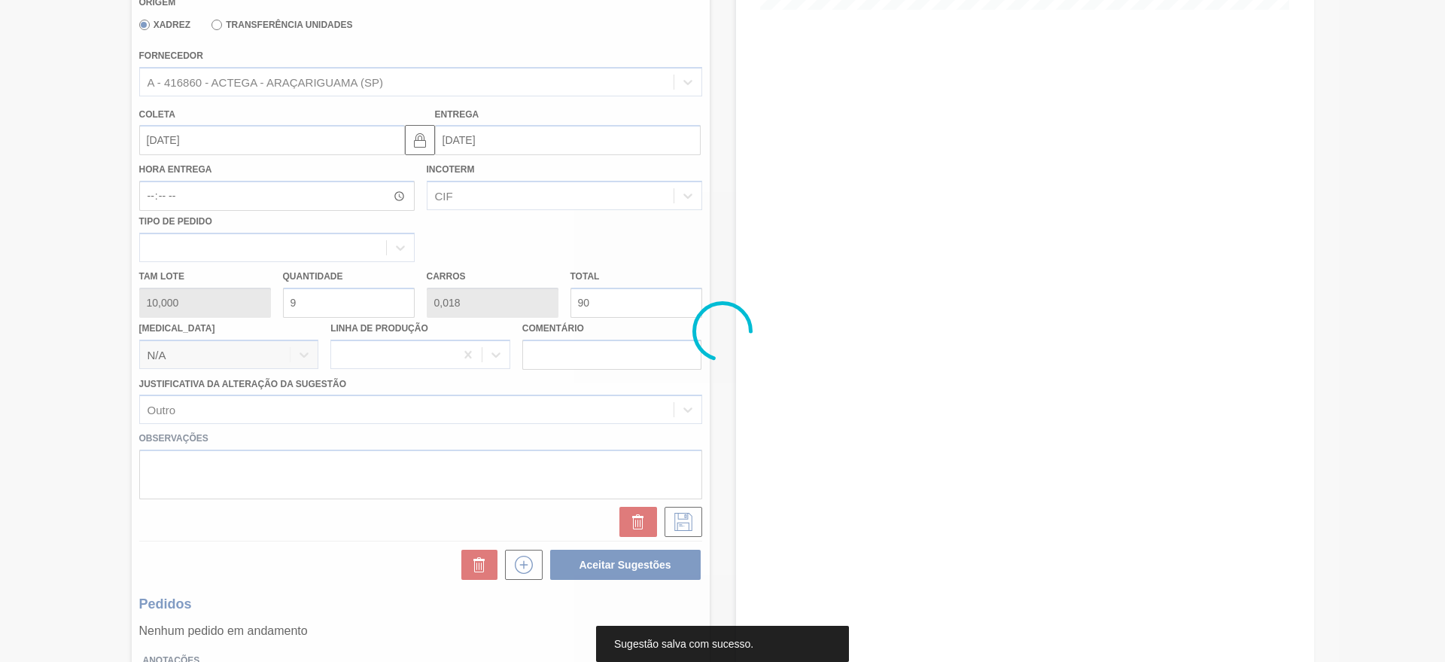
scroll to position [0, 0]
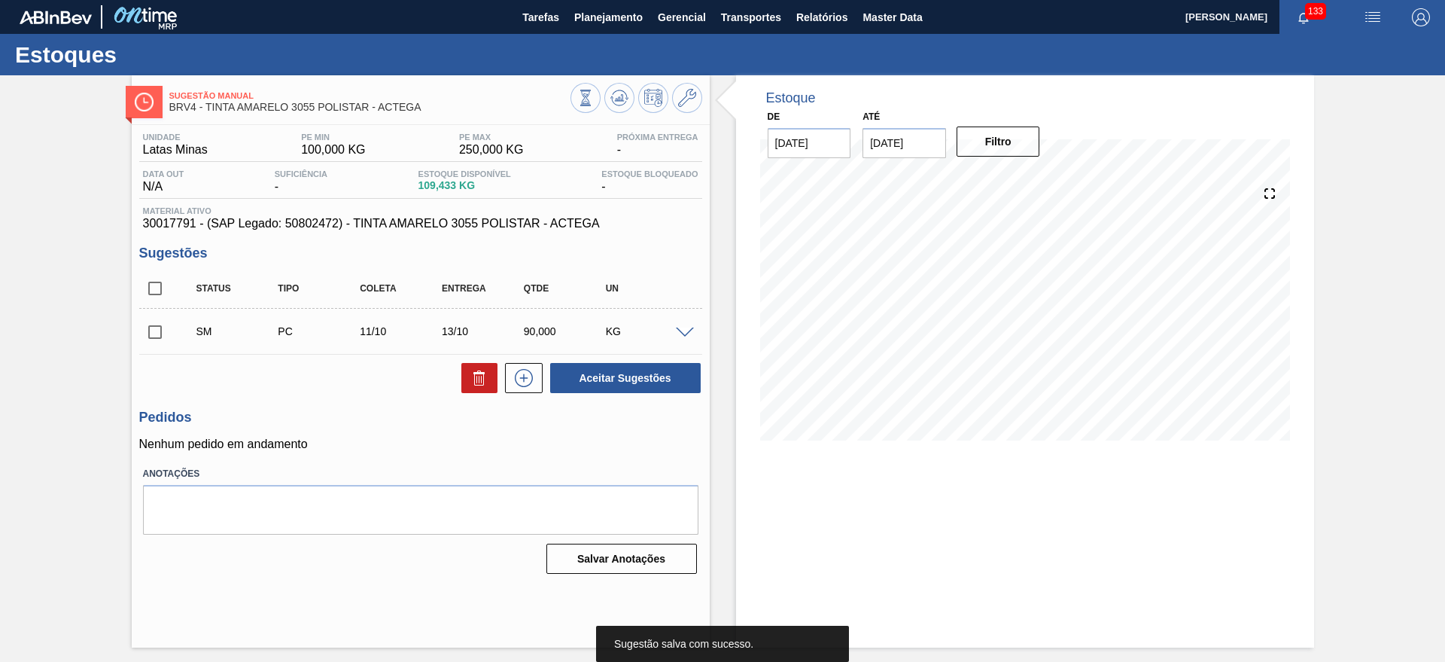
click at [155, 324] on input "checkbox" at bounding box center [155, 332] width 32 height 32
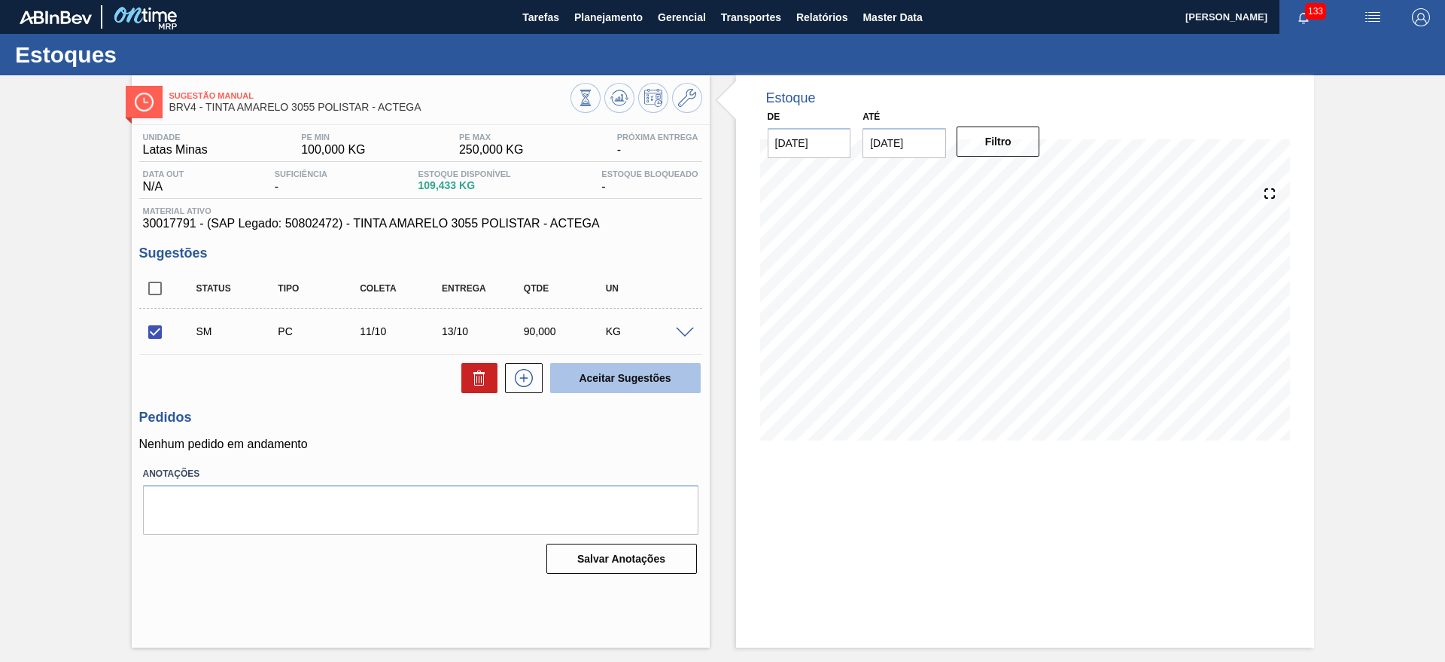
click at [606, 380] on button "Aceitar Sugestões" at bounding box center [625, 378] width 151 height 30
checkbox input "false"
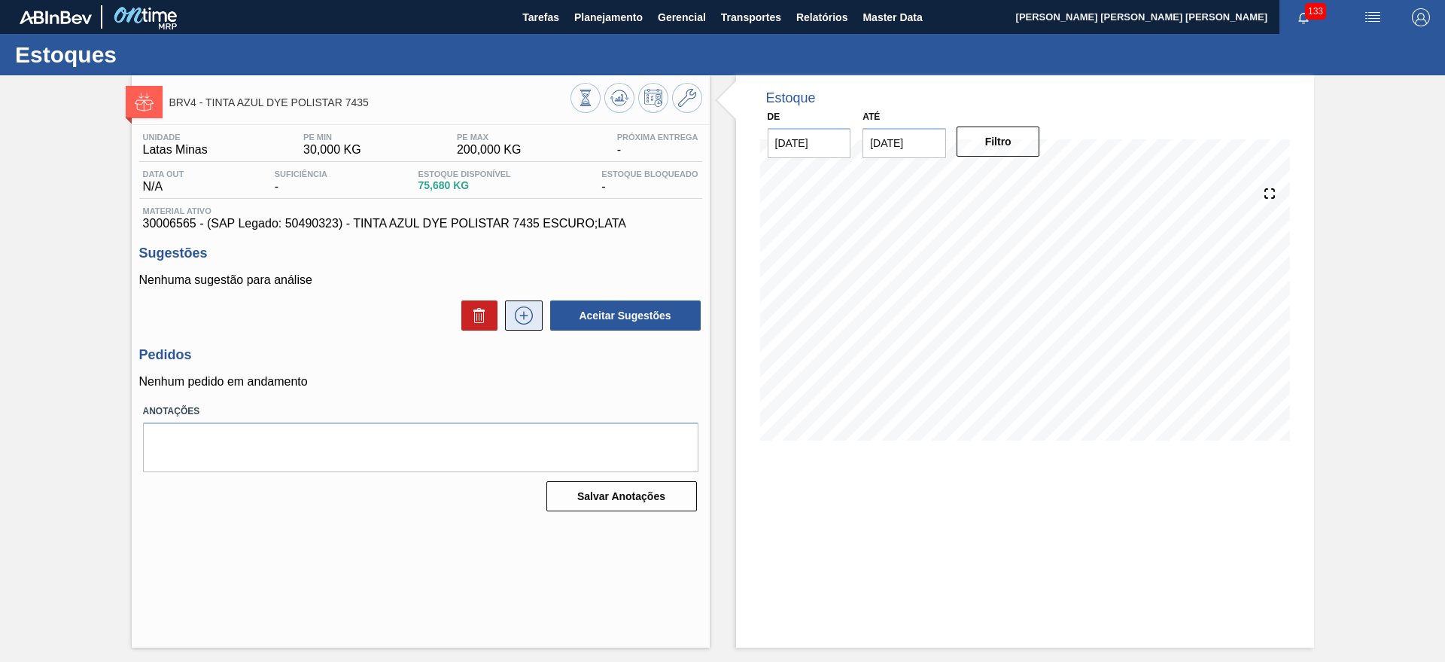
click at [528, 323] on icon at bounding box center [524, 315] width 24 height 18
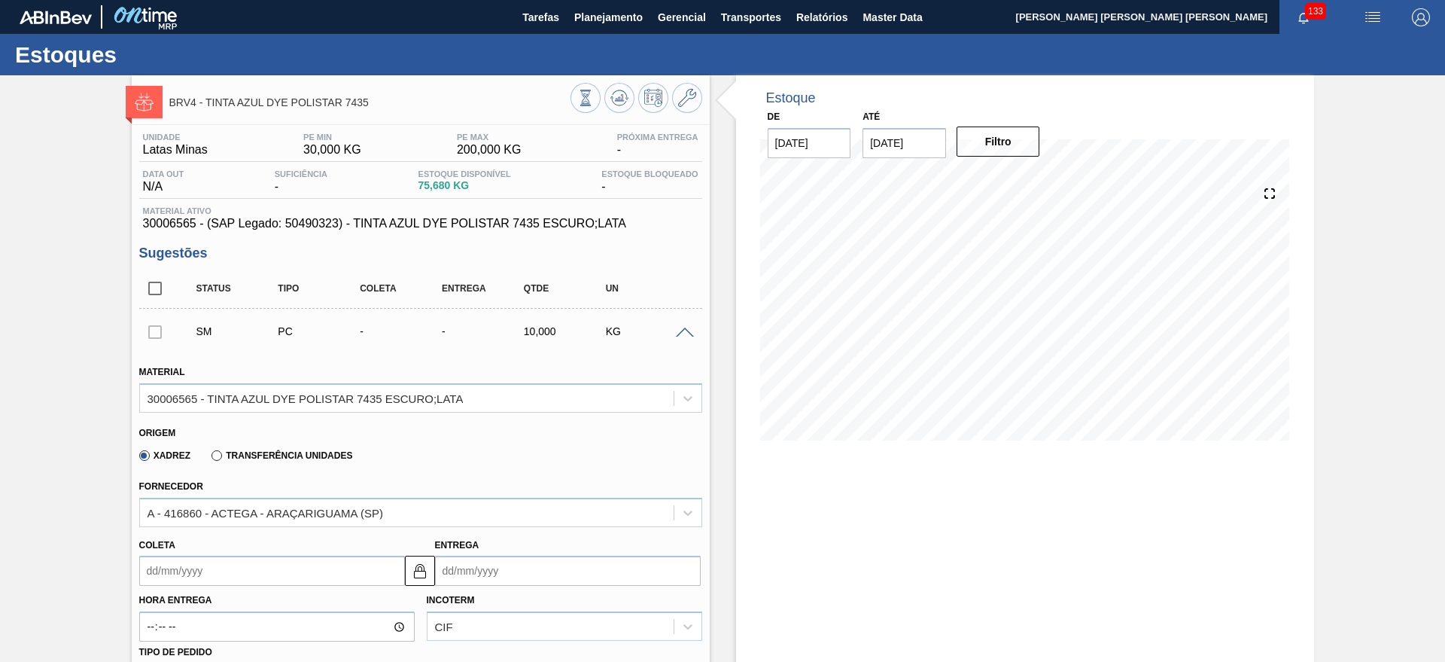
scroll to position [282, 0]
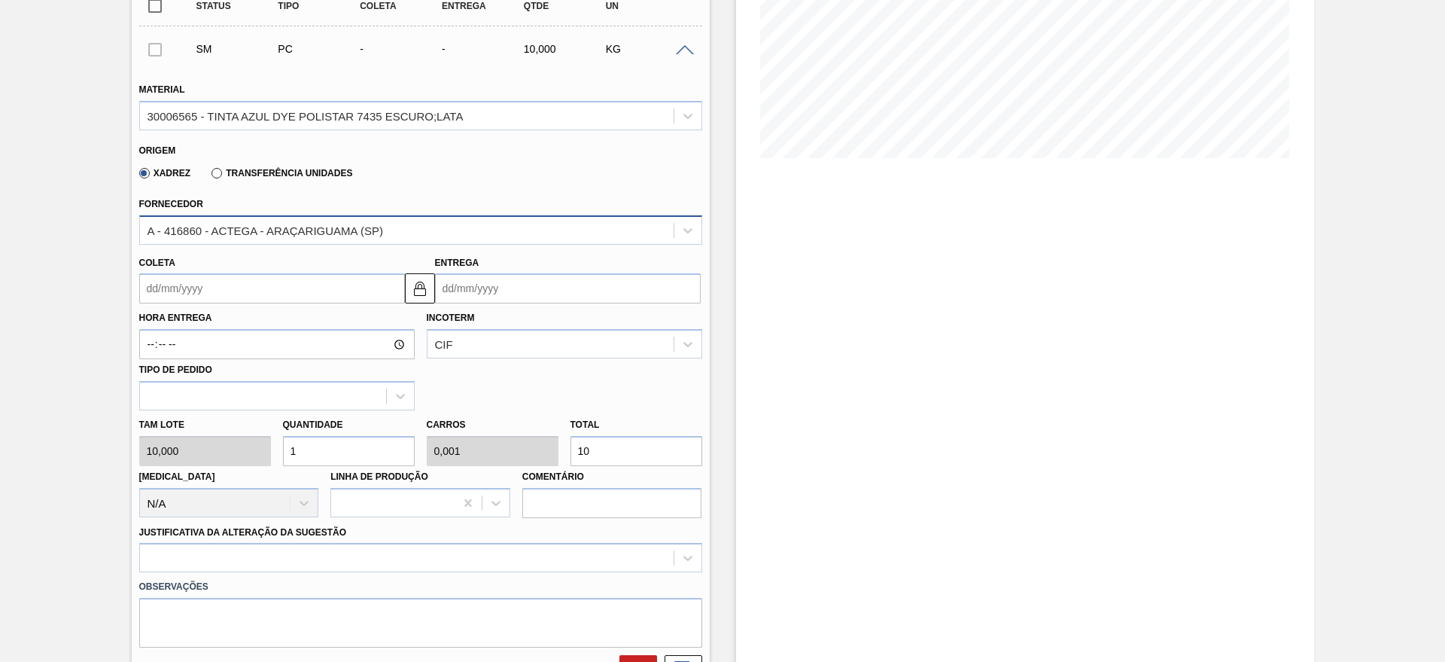
click at [494, 240] on div "A - 416860 - ACTEGA - ARAÇARIGUAMA (SP)" at bounding box center [407, 230] width 534 height 22
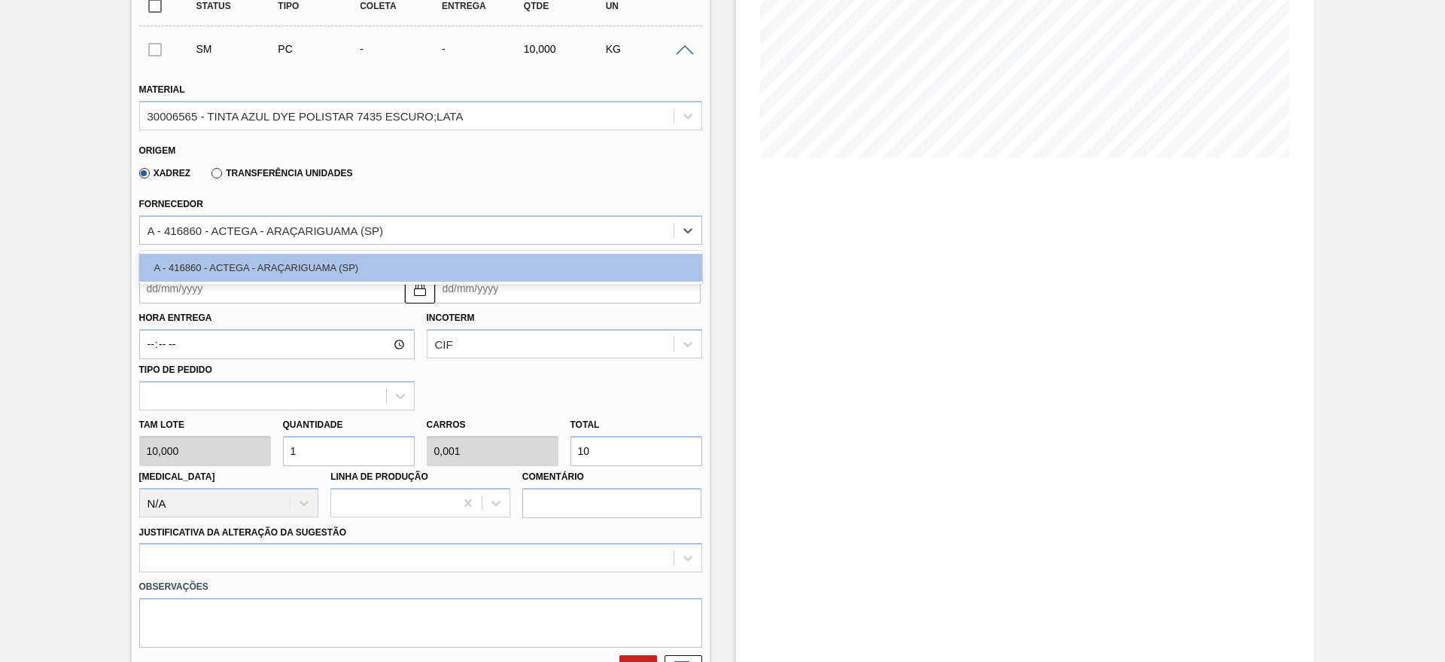
click at [507, 291] on input "Entrega" at bounding box center [568, 288] width 266 height 30
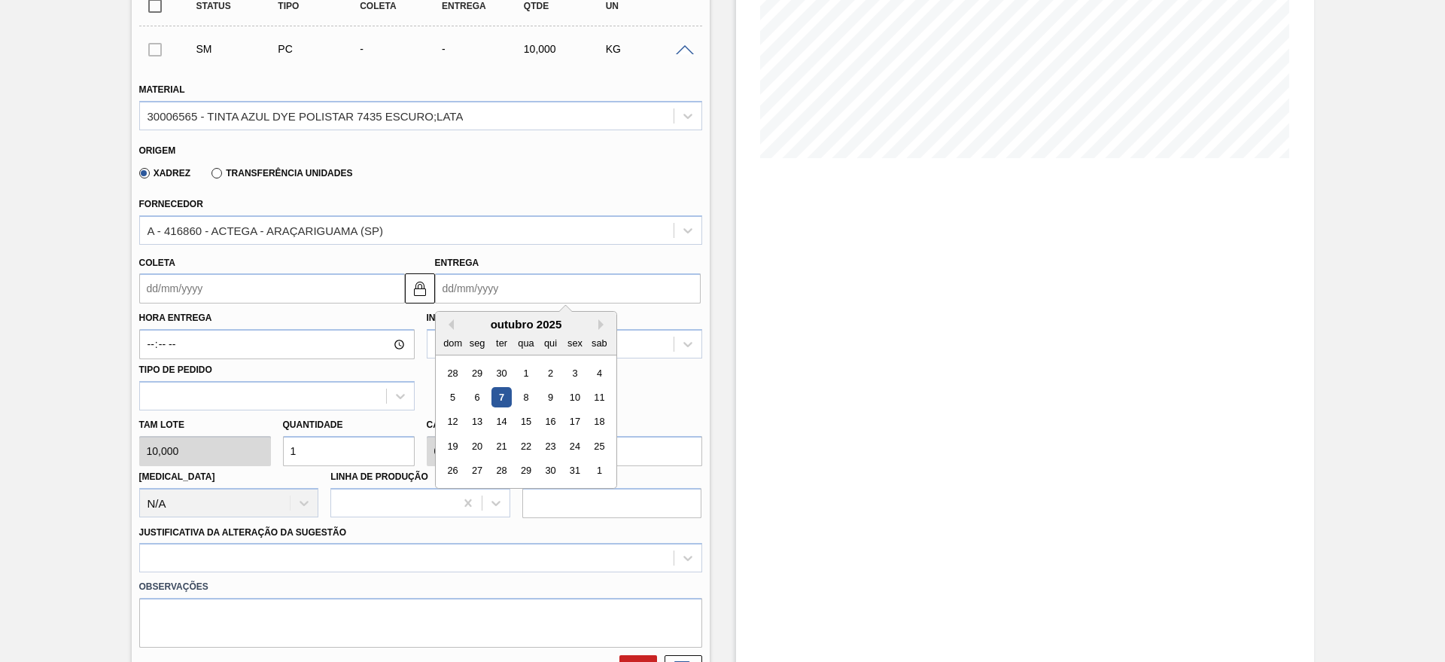
click at [480, 421] on div "13" at bounding box center [477, 422] width 20 height 20
type input "[DATE]"
type input "13/10/2025"
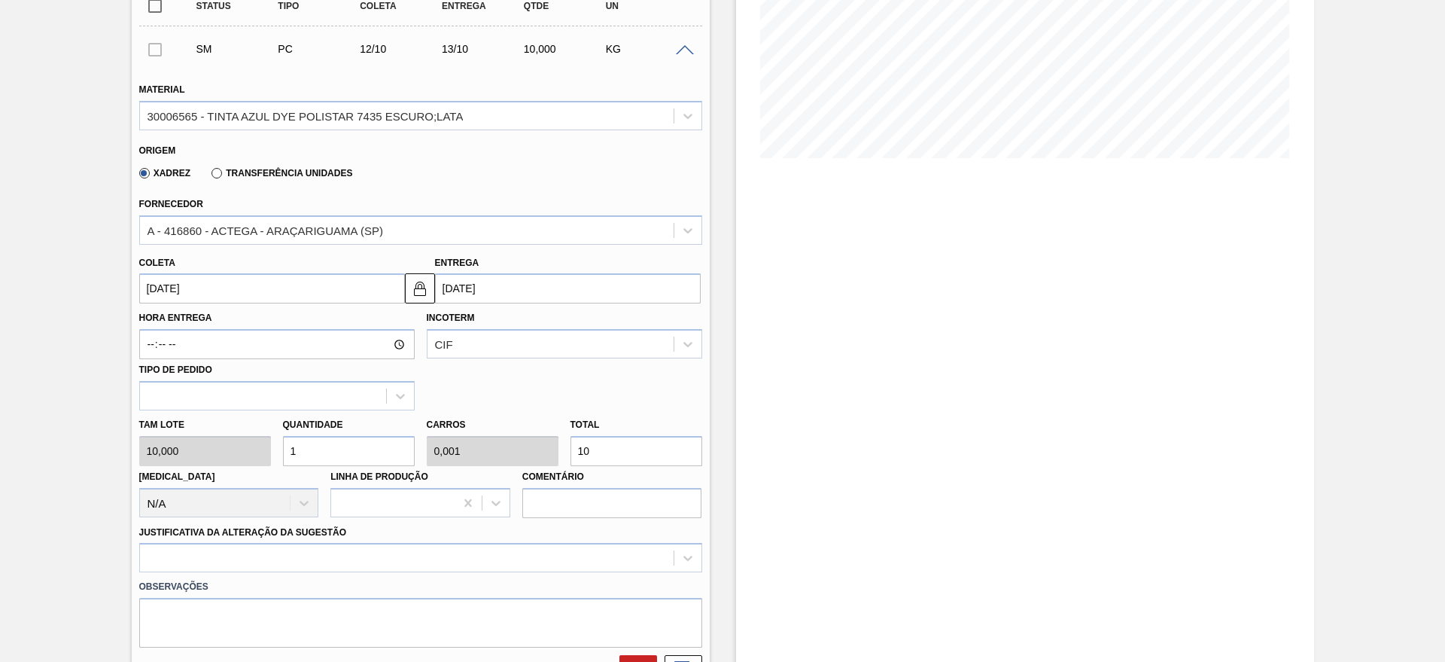
click at [341, 461] on input "1" at bounding box center [349, 451] width 132 height 30
type input "0"
type input "2"
type input "0,002"
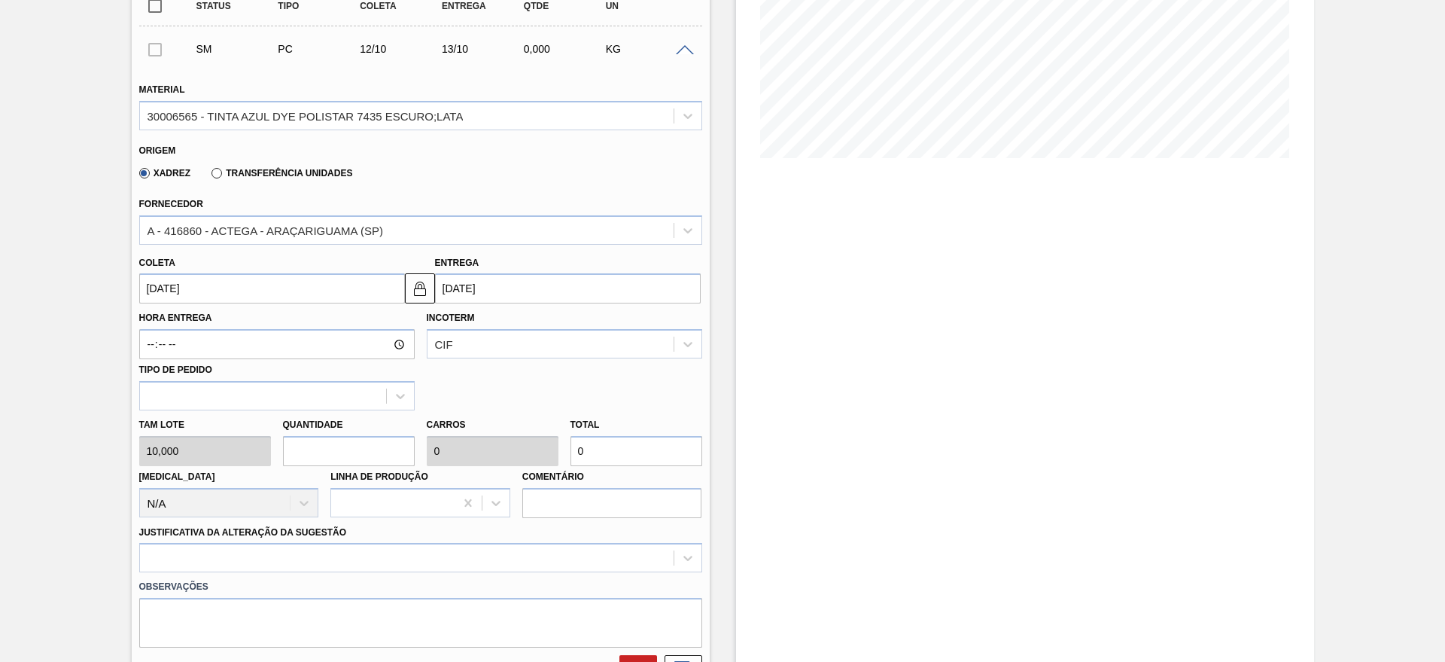
type input "20"
type input "2"
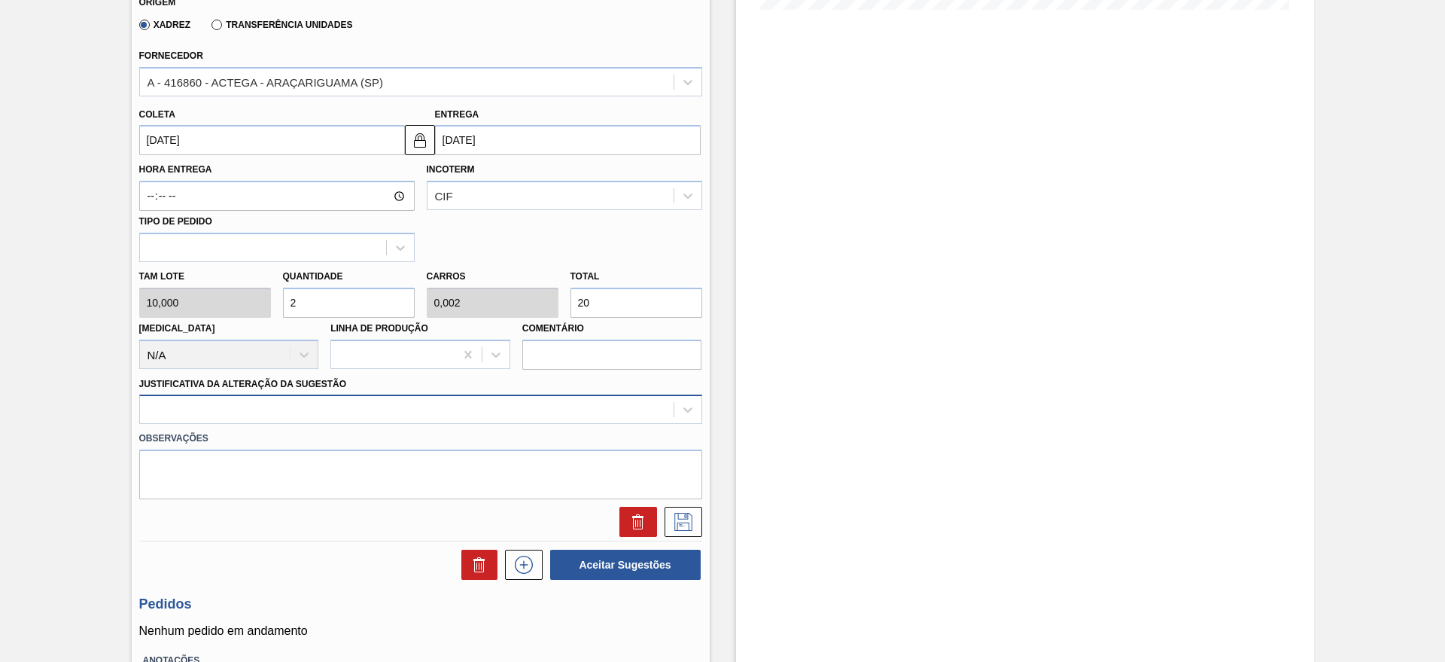
click at [334, 424] on div at bounding box center [420, 408] width 563 height 29
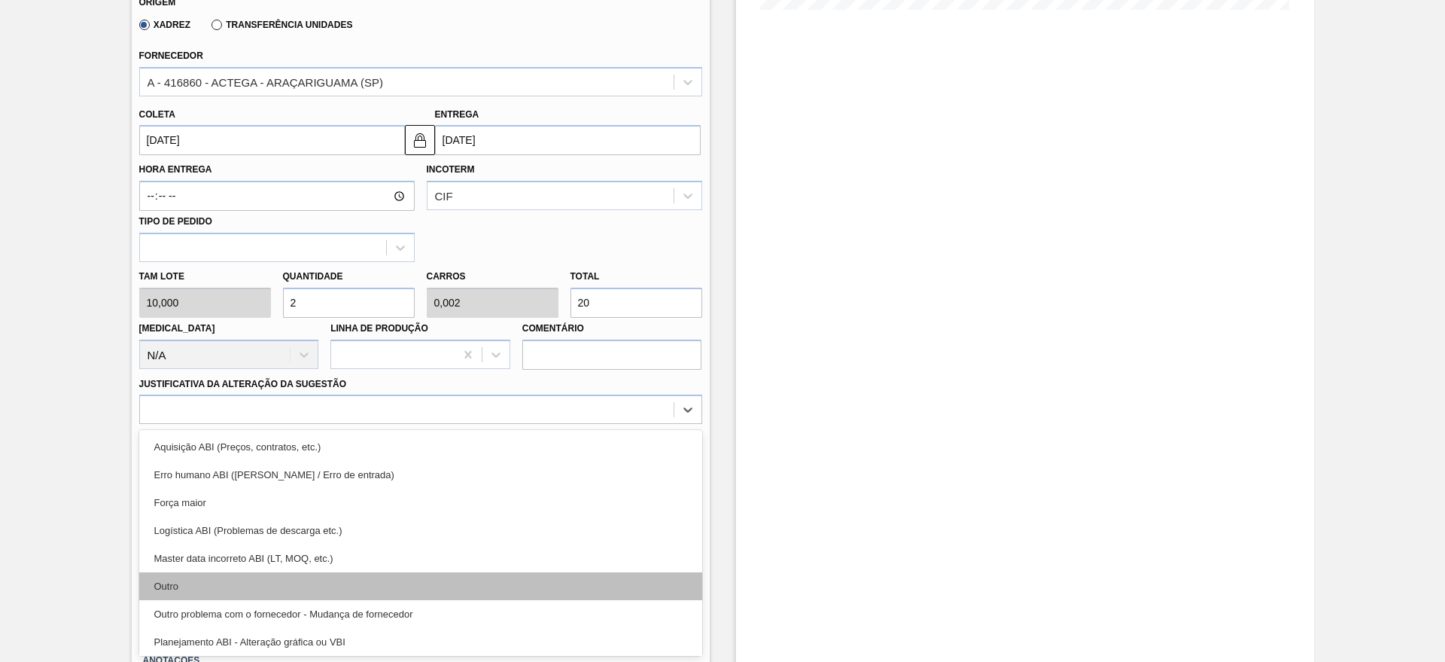
click at [290, 592] on div "Outro" at bounding box center [420, 586] width 563 height 28
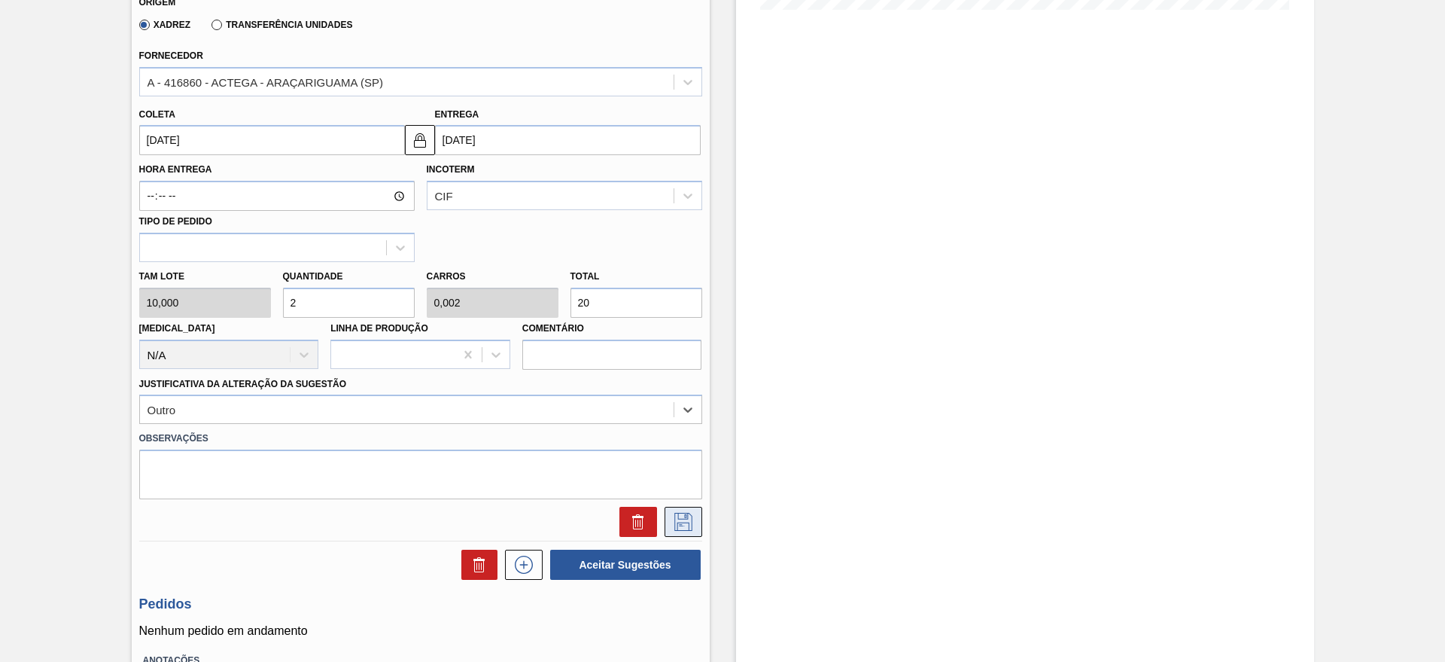
click at [674, 531] on button at bounding box center [684, 522] width 38 height 30
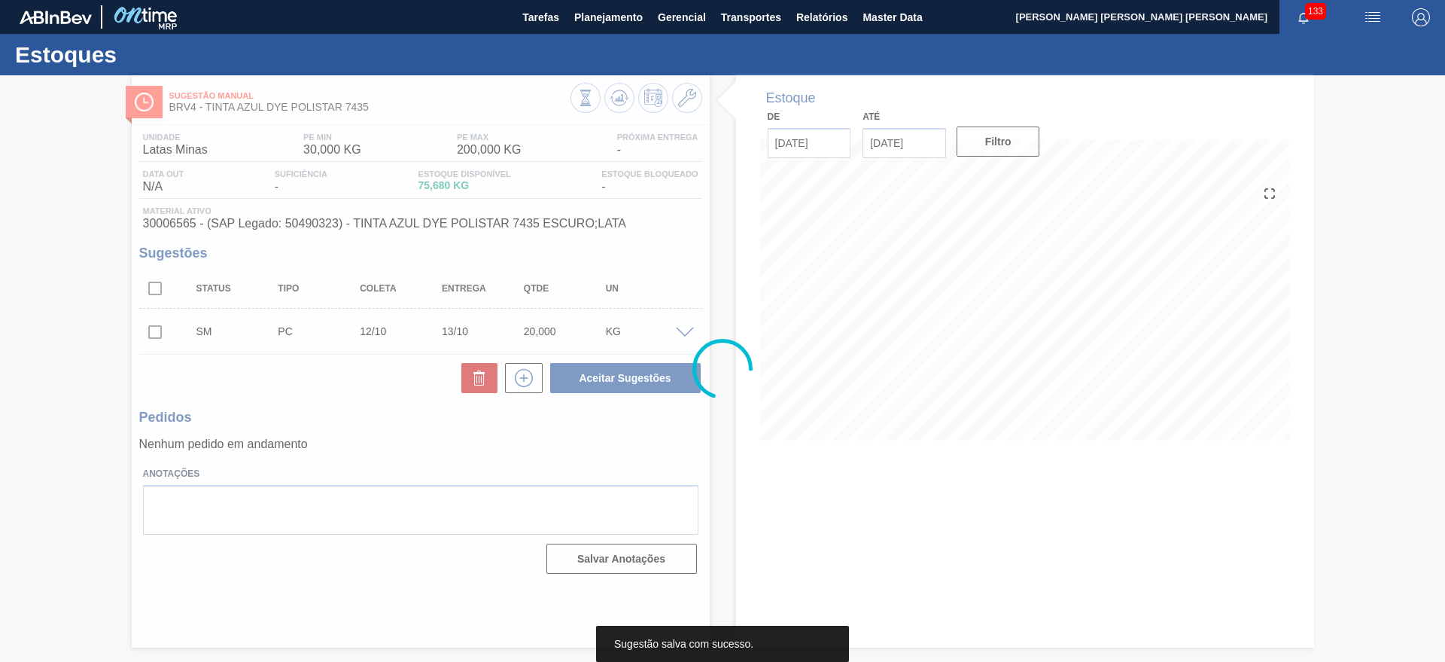
scroll to position [0, 0]
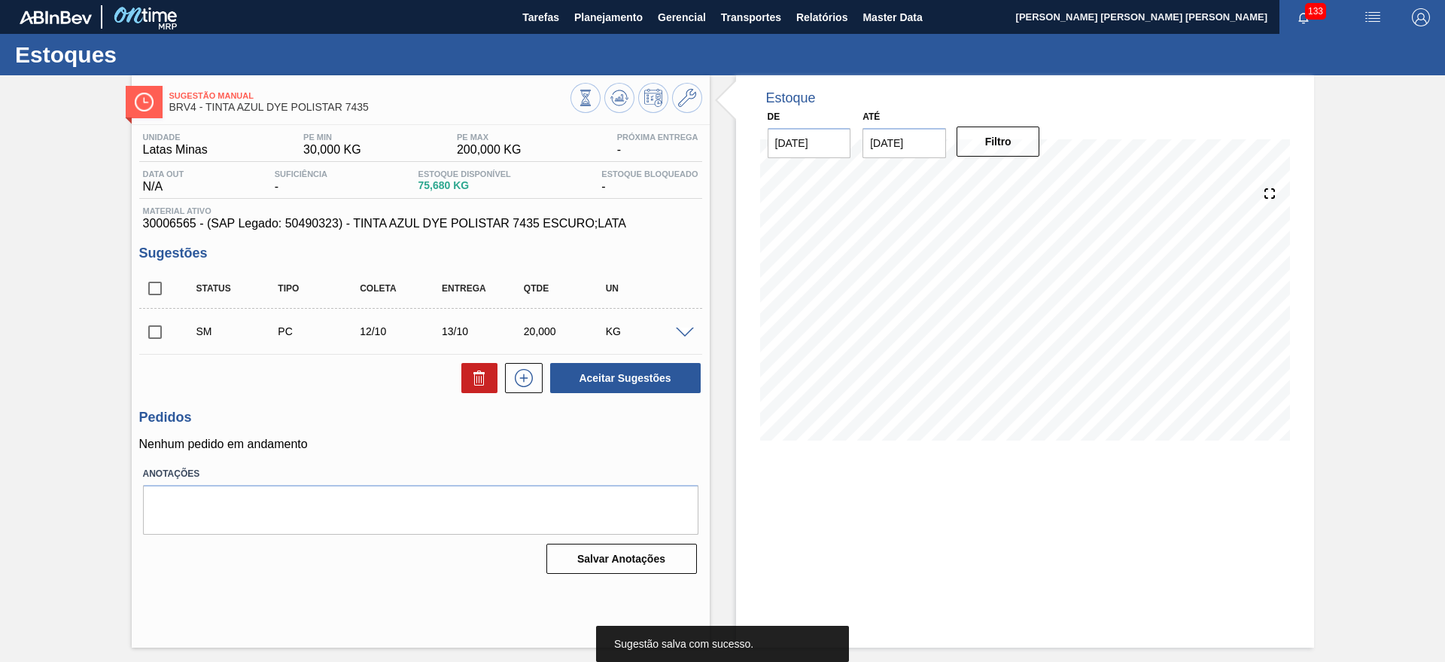
click at [155, 330] on input "checkbox" at bounding box center [155, 332] width 32 height 32
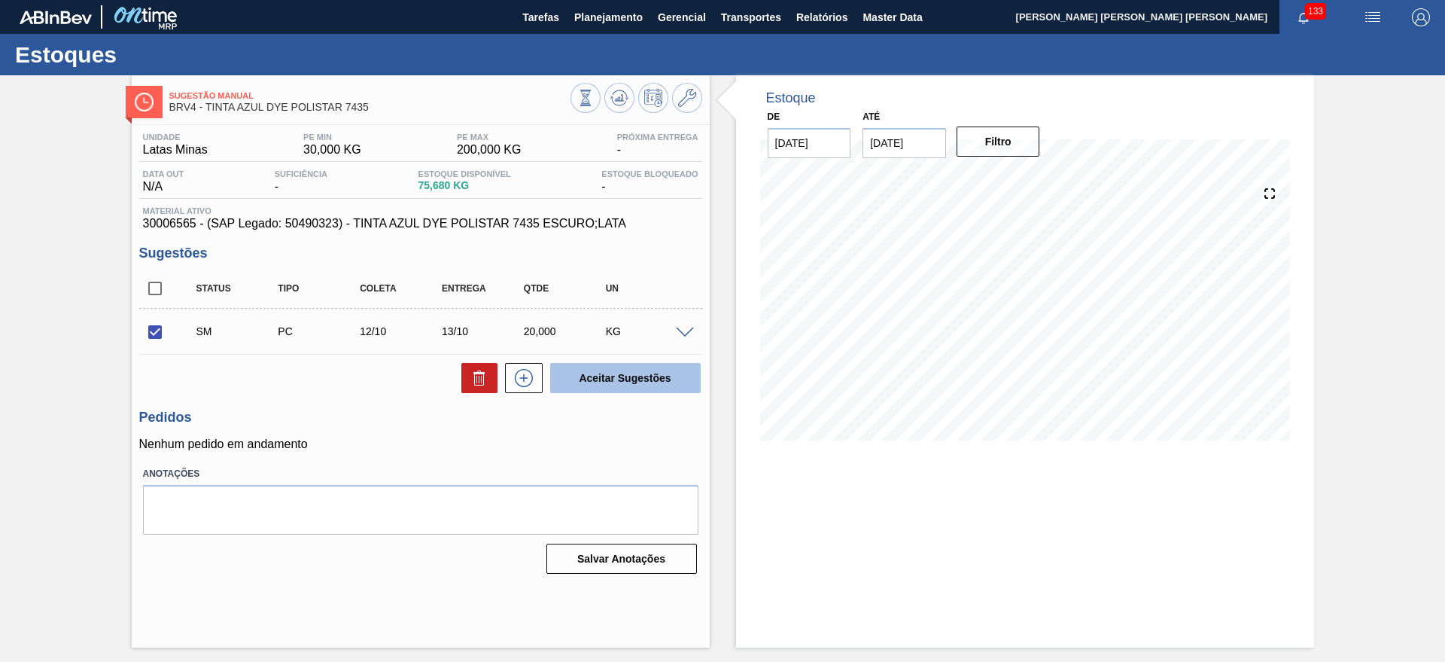
click at [592, 374] on button "Aceitar Sugestões" at bounding box center [625, 378] width 151 height 30
checkbox input "false"
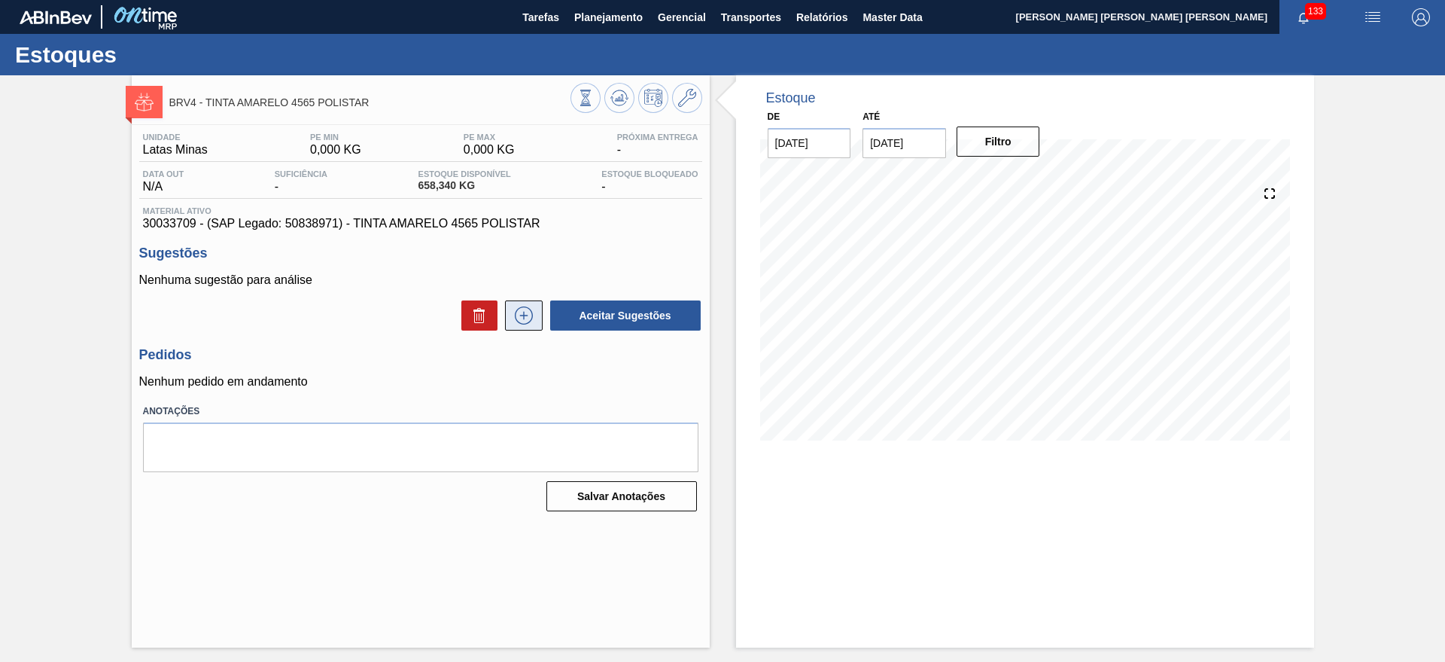
click at [528, 309] on icon at bounding box center [524, 315] width 24 height 18
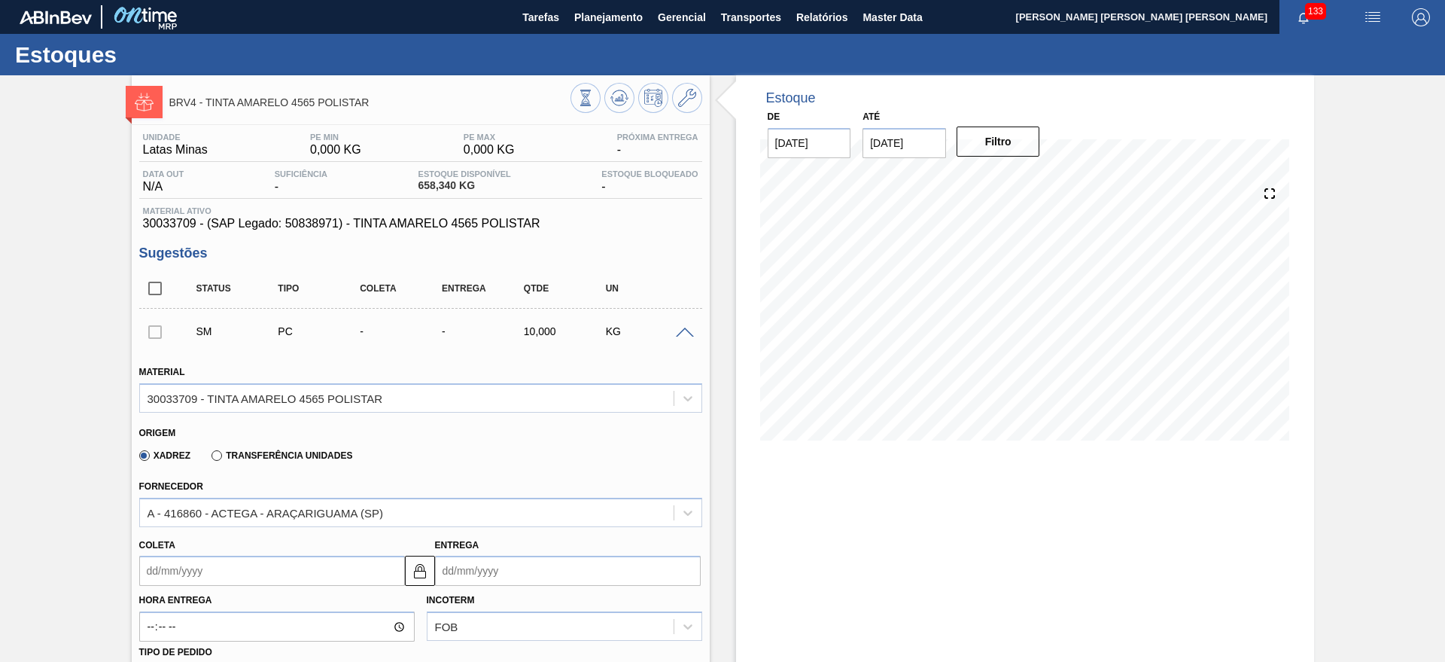
scroll to position [376, 0]
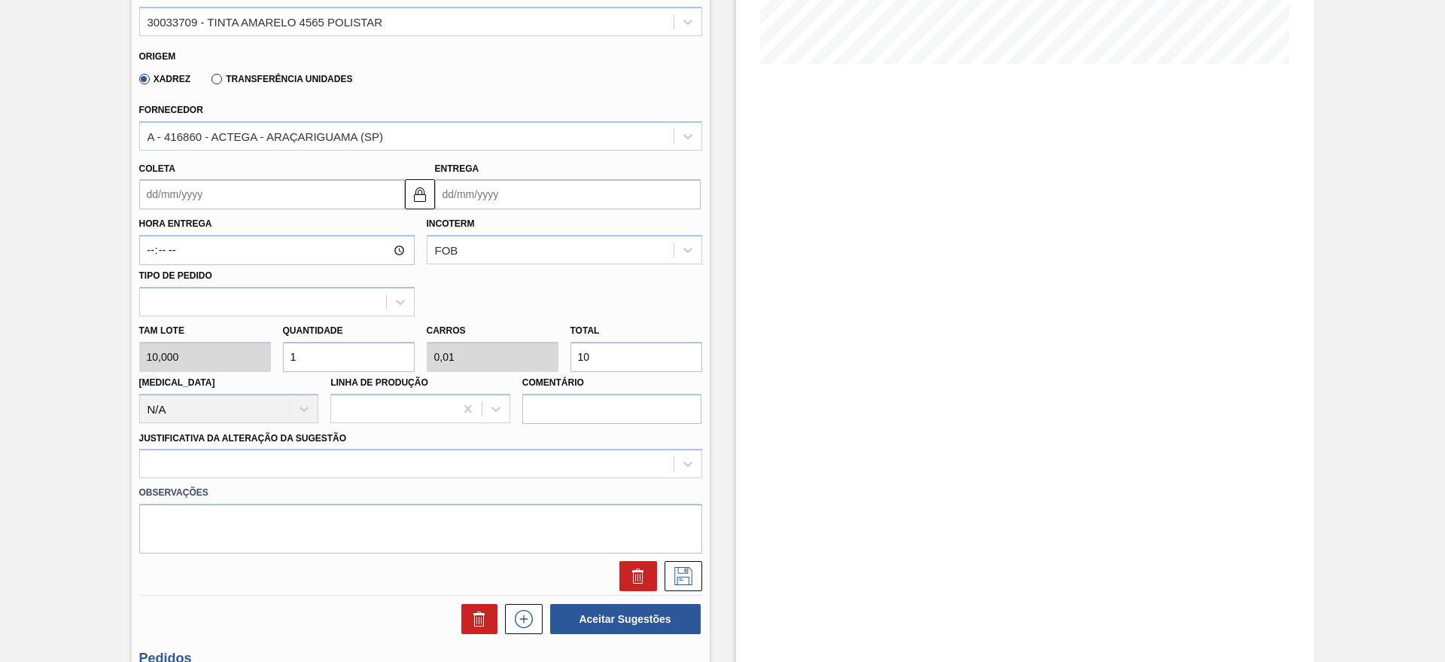
click at [503, 208] on div "Material 30033709 - TINTA AMARELO 4565 POLISTAR Origem Xadrez Transferência Uni…" at bounding box center [420, 282] width 563 height 617
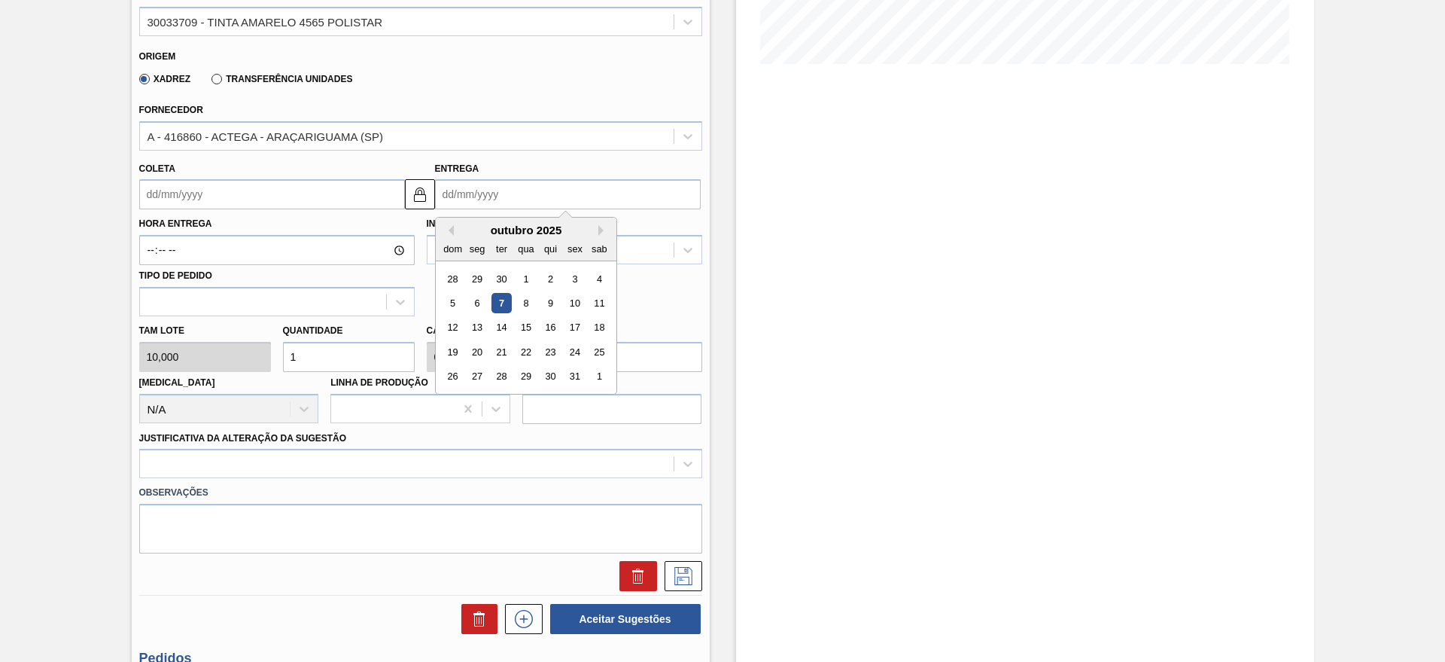
click at [503, 204] on input "Entrega" at bounding box center [568, 194] width 266 height 30
click at [473, 328] on div "13" at bounding box center [477, 328] width 20 height 20
type input "[DATE]"
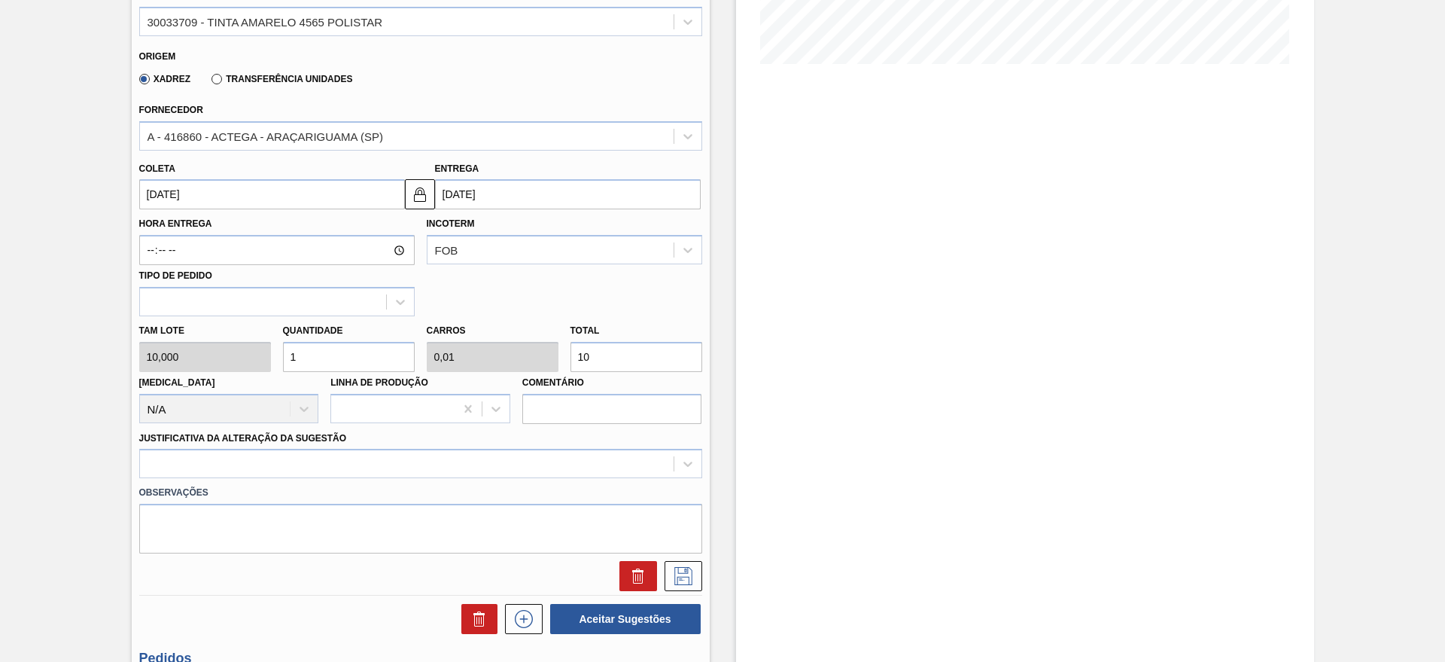
click at [384, 354] on input "1" at bounding box center [349, 357] width 132 height 30
type input "10"
type input "0,1"
type input "100"
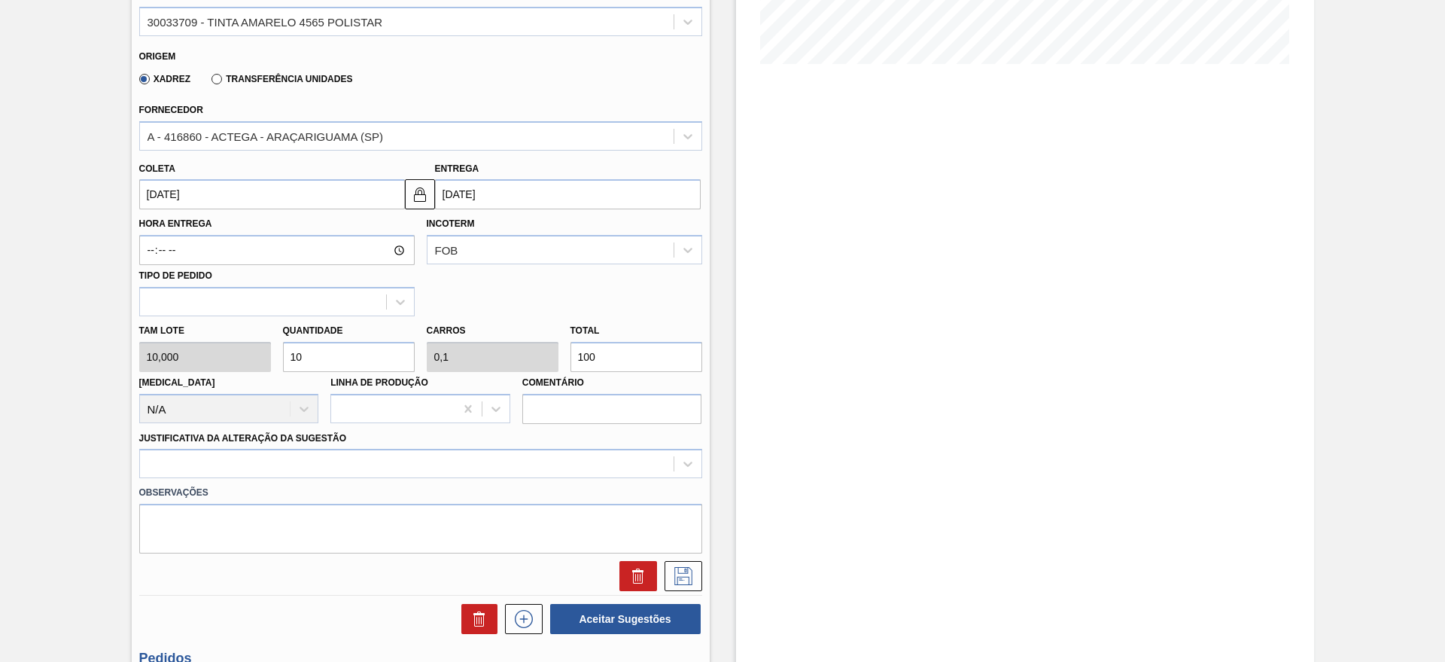
type input "1"
type input "1.000"
type input "100"
click at [242, 470] on div at bounding box center [420, 463] width 563 height 29
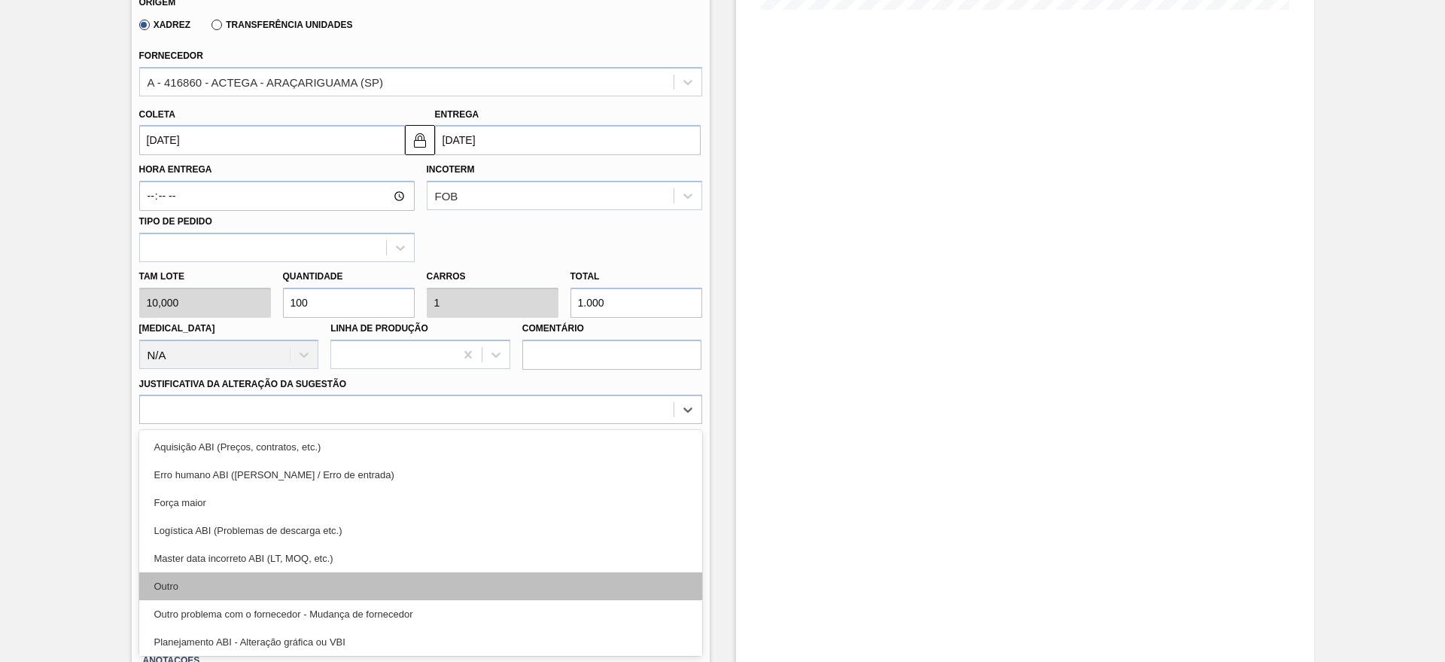
click at [198, 589] on div "Outro" at bounding box center [420, 586] width 563 height 28
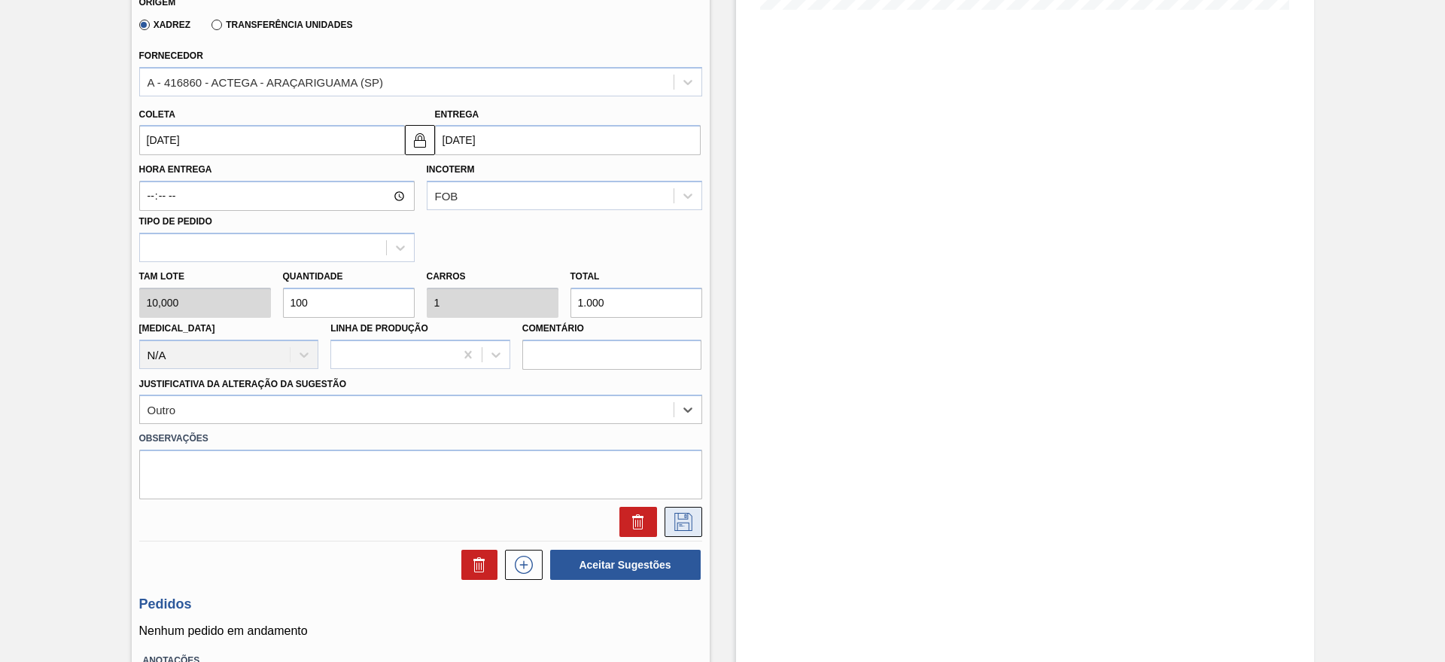
click at [693, 525] on icon at bounding box center [683, 522] width 24 height 18
click at [495, 146] on input "[DATE]" at bounding box center [568, 140] width 266 height 30
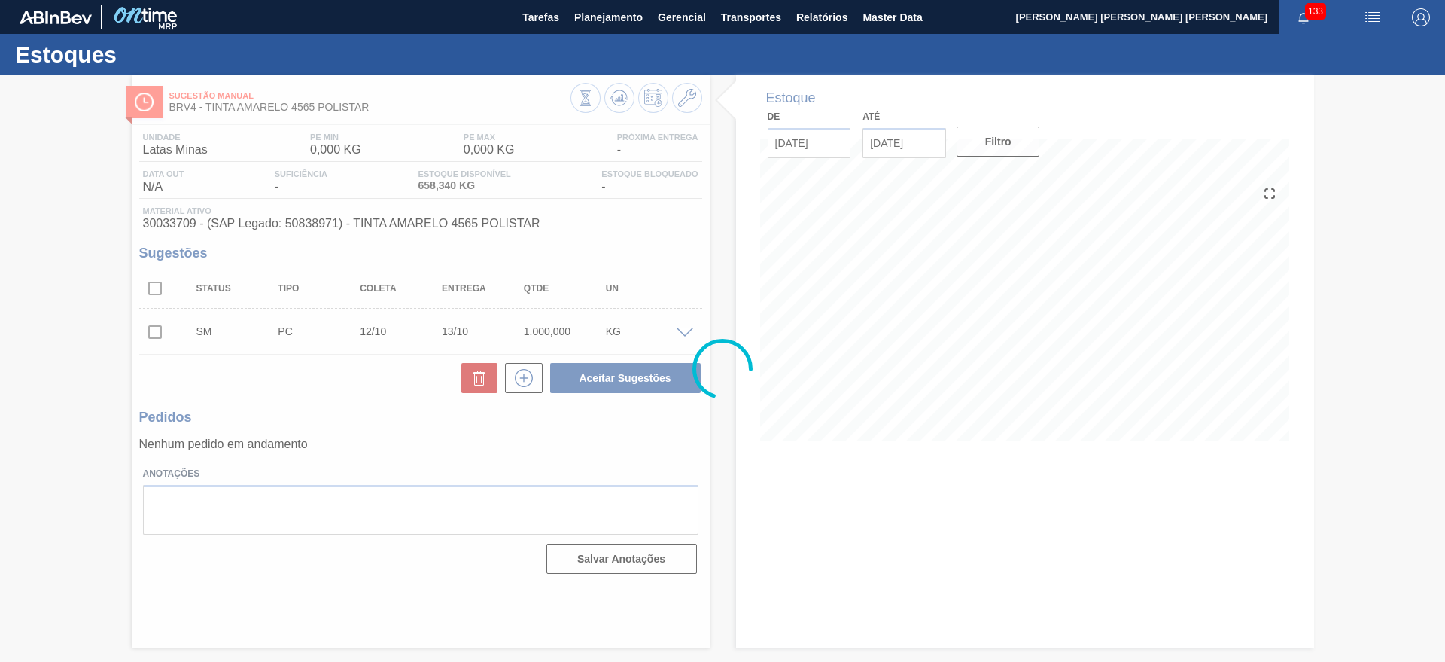
scroll to position [0, 0]
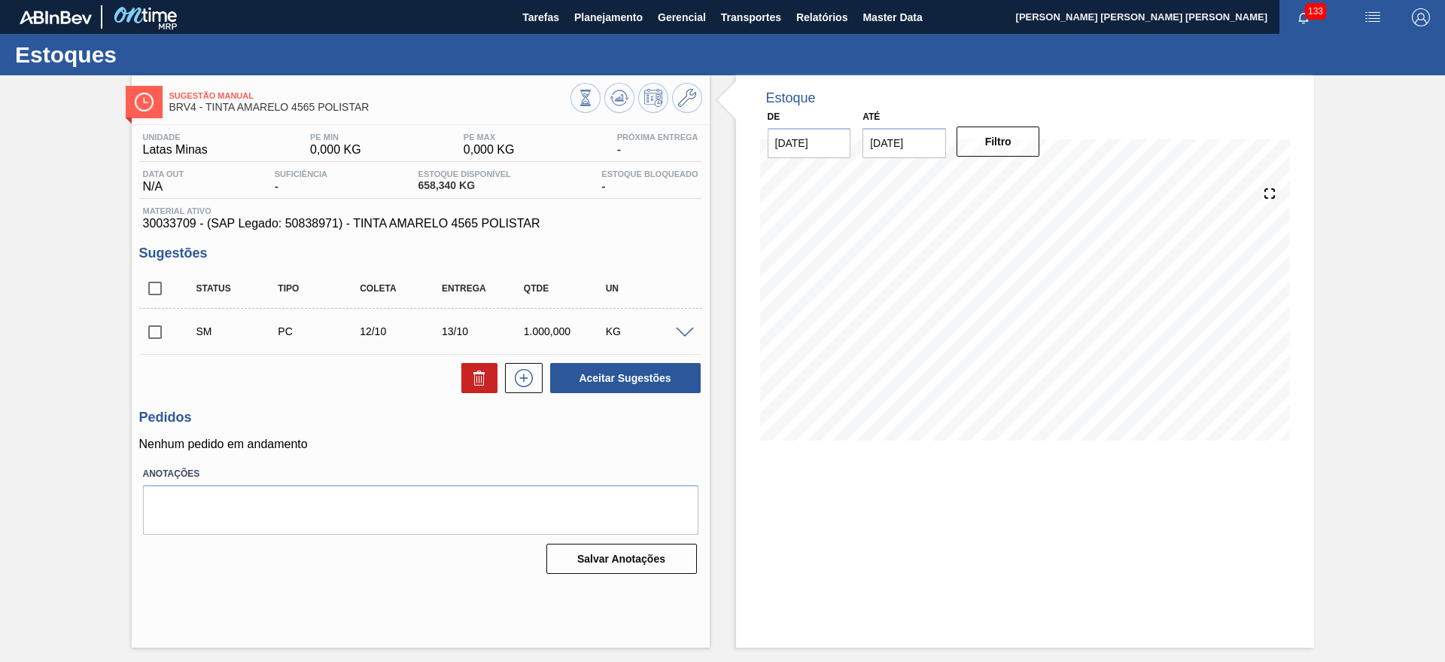
click at [158, 335] on input "checkbox" at bounding box center [155, 332] width 32 height 32
click at [619, 381] on button "Aceitar Sugestões" at bounding box center [625, 378] width 151 height 30
checkbox input "false"
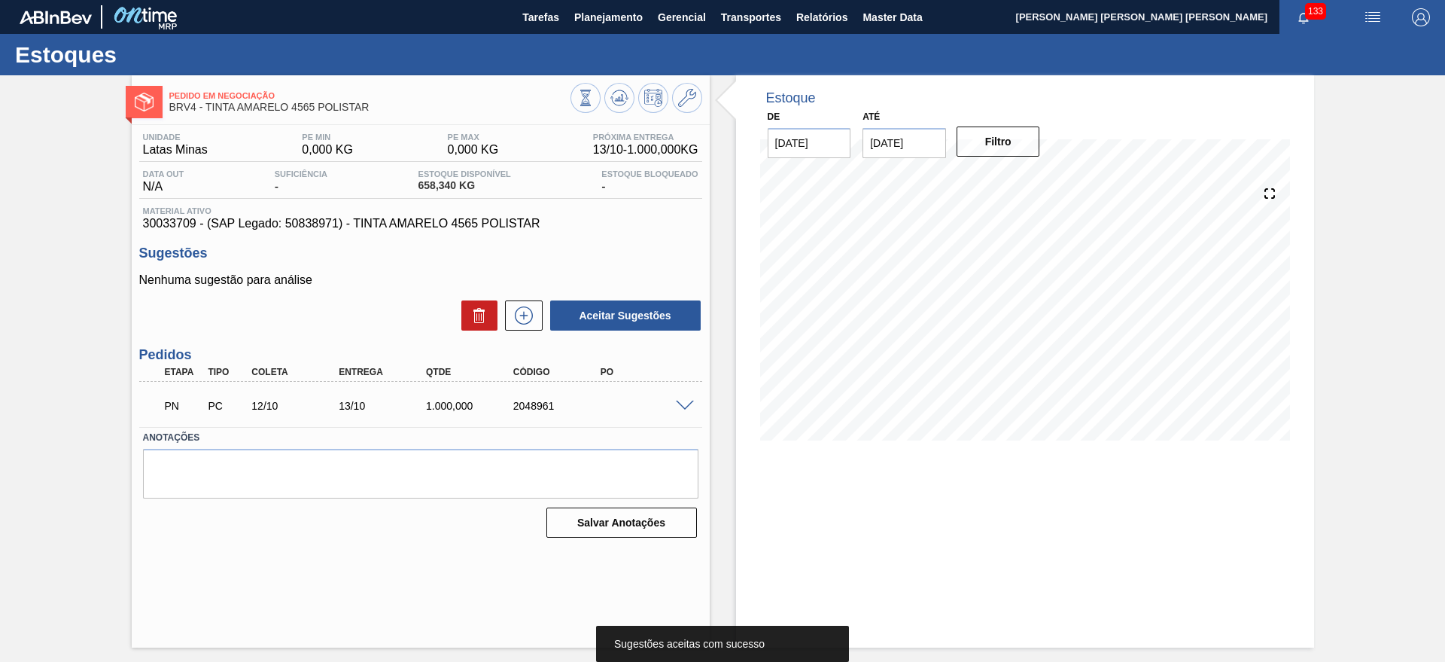
click at [677, 403] on span at bounding box center [685, 405] width 18 height 11
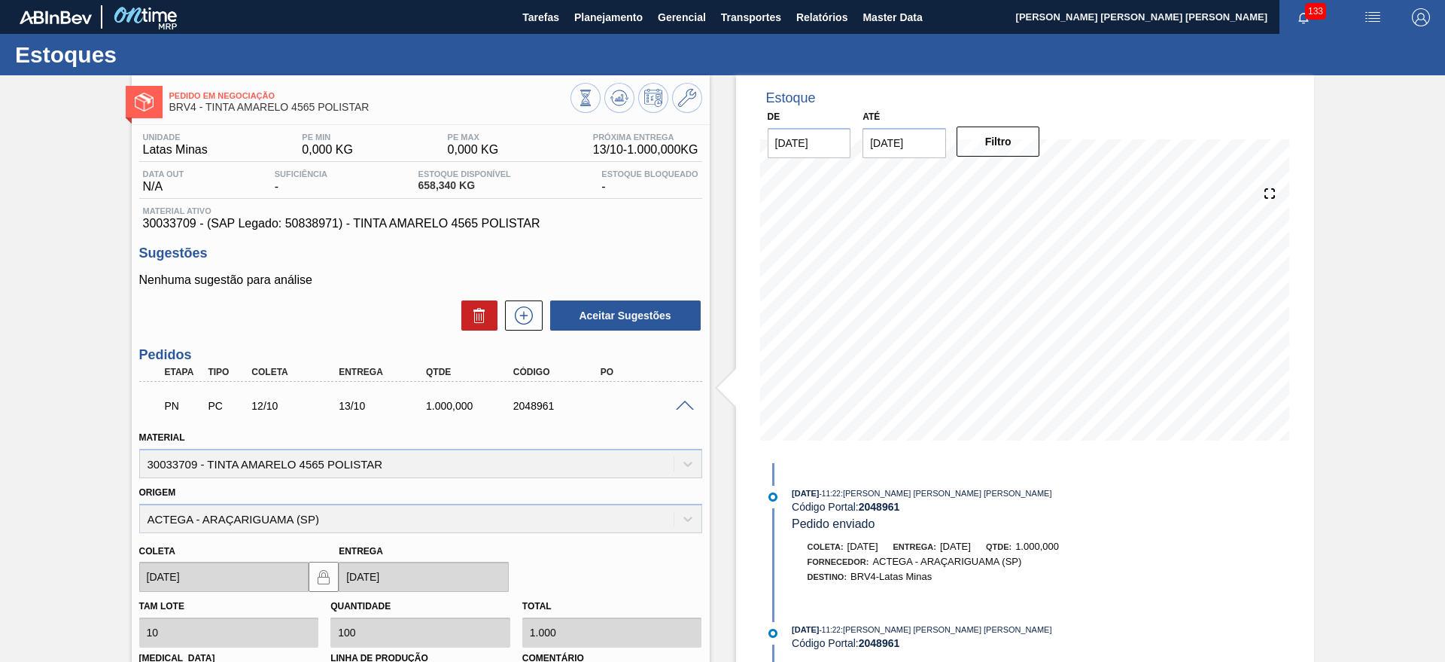
scroll to position [254, 0]
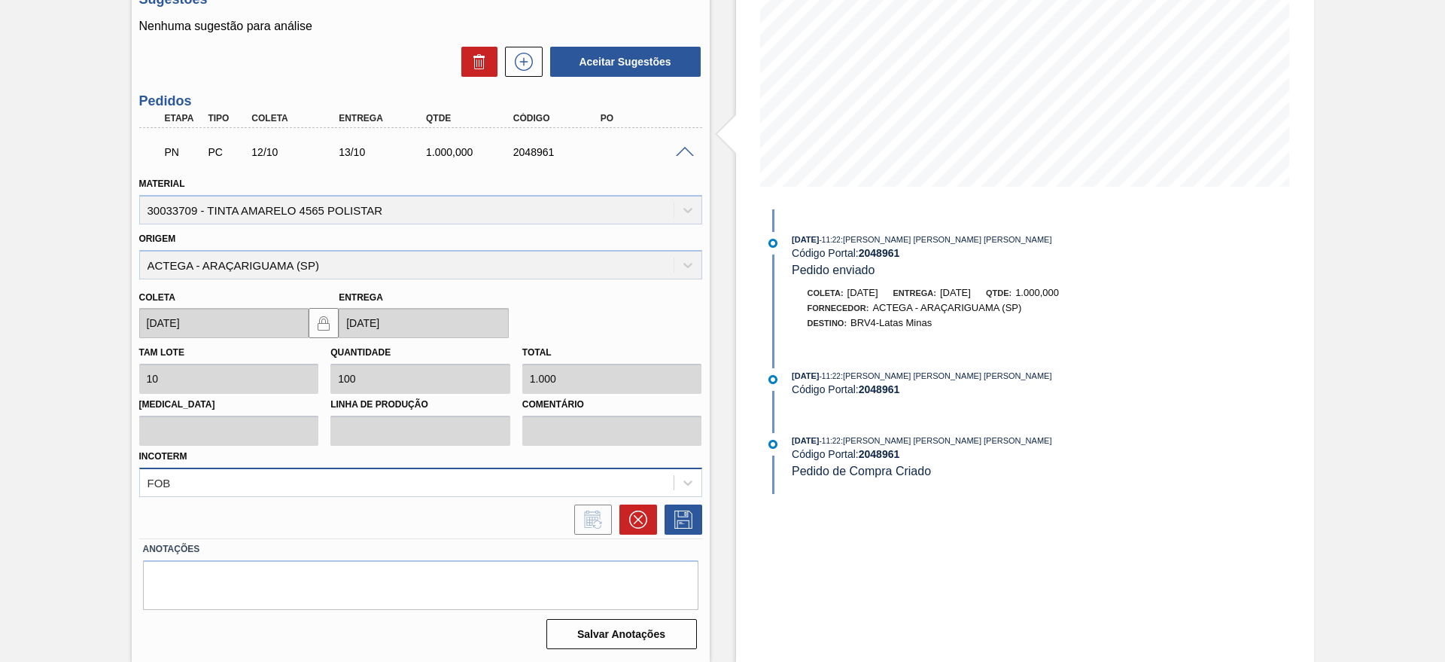
click at [294, 491] on div "FOB" at bounding box center [420, 481] width 563 height 29
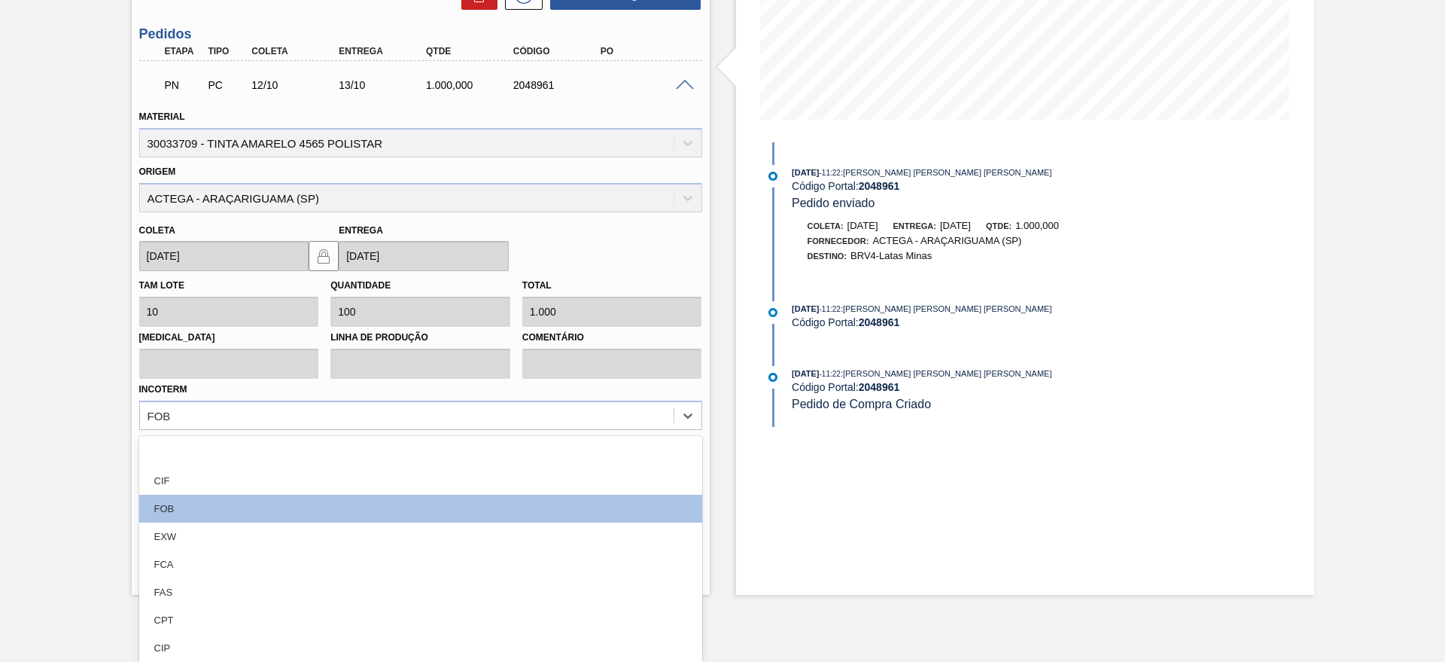
drag, startPoint x: 193, startPoint y: 478, endPoint x: 336, endPoint y: 453, distance: 144.4
click at [193, 477] on div "CIF" at bounding box center [420, 481] width 563 height 28
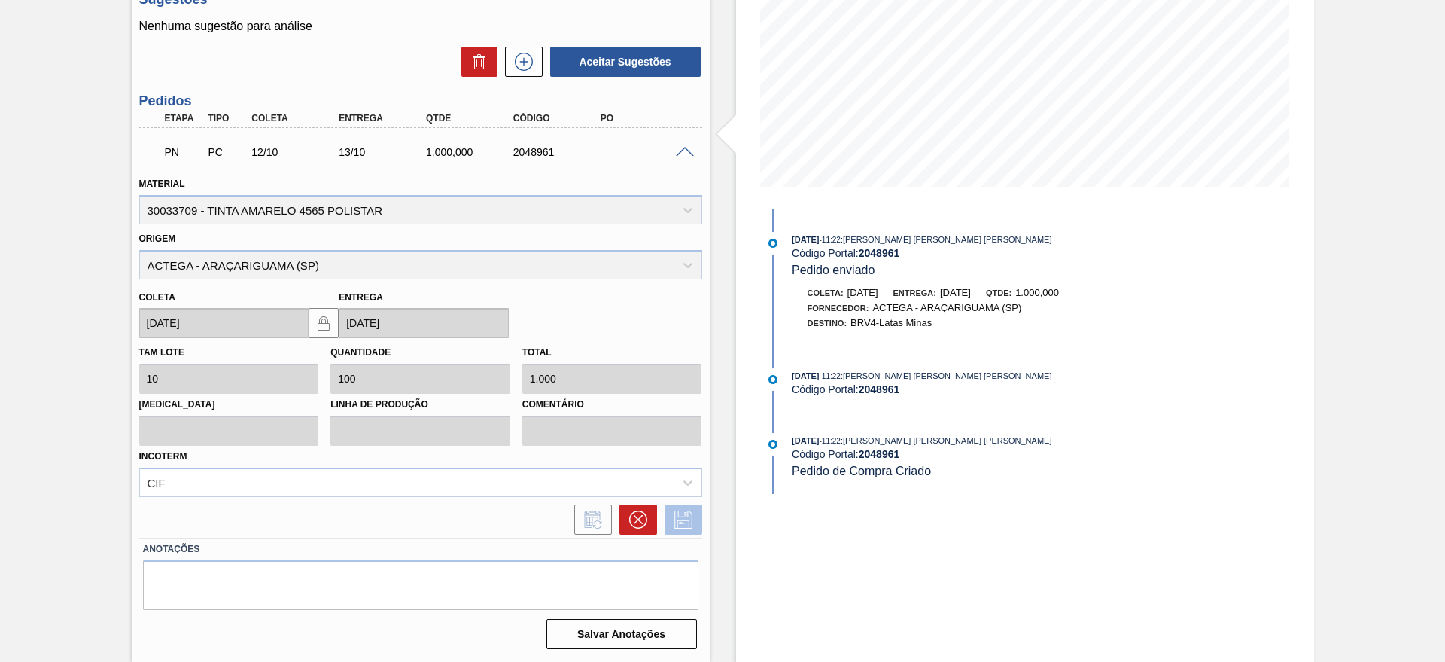
click at [681, 510] on icon at bounding box center [683, 519] width 18 height 18
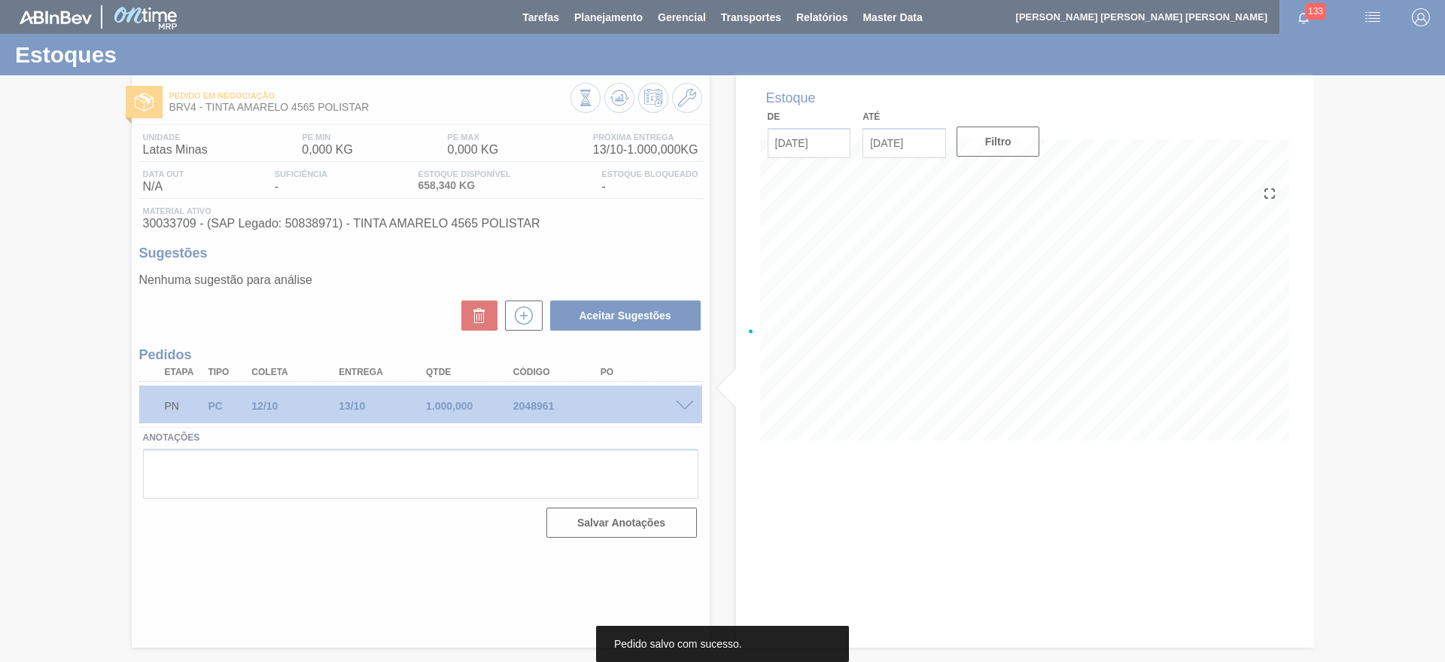
scroll to position [0, 0]
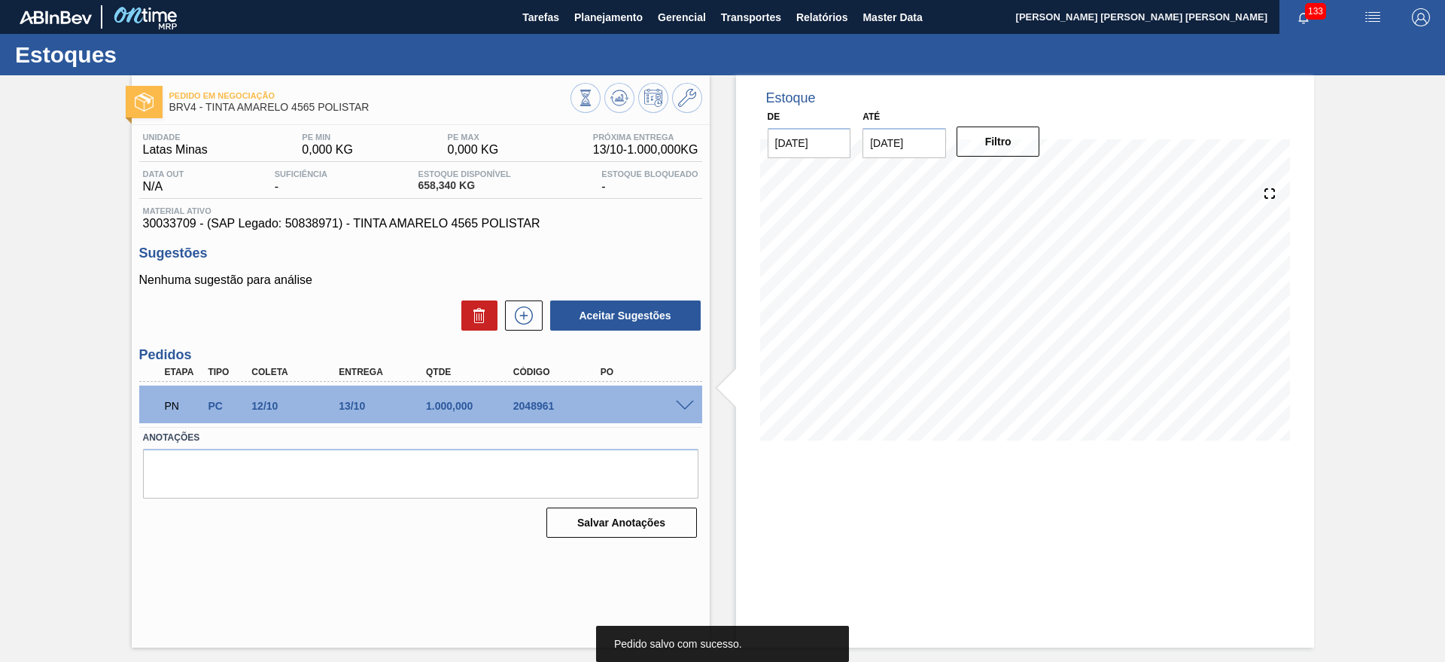
click at [695, 399] on div at bounding box center [687, 404] width 30 height 11
click at [689, 405] on span at bounding box center [685, 405] width 18 height 11
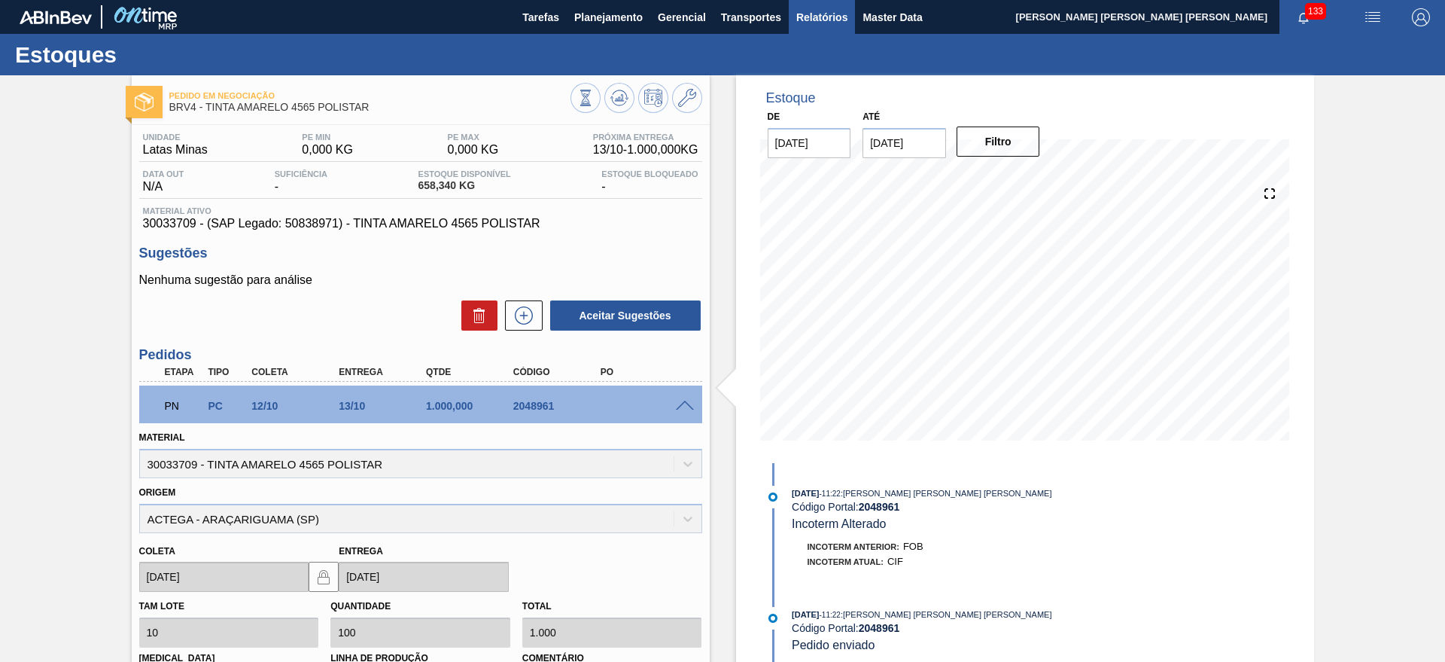
click at [811, 4] on button "Relatórios" at bounding box center [822, 17] width 66 height 34
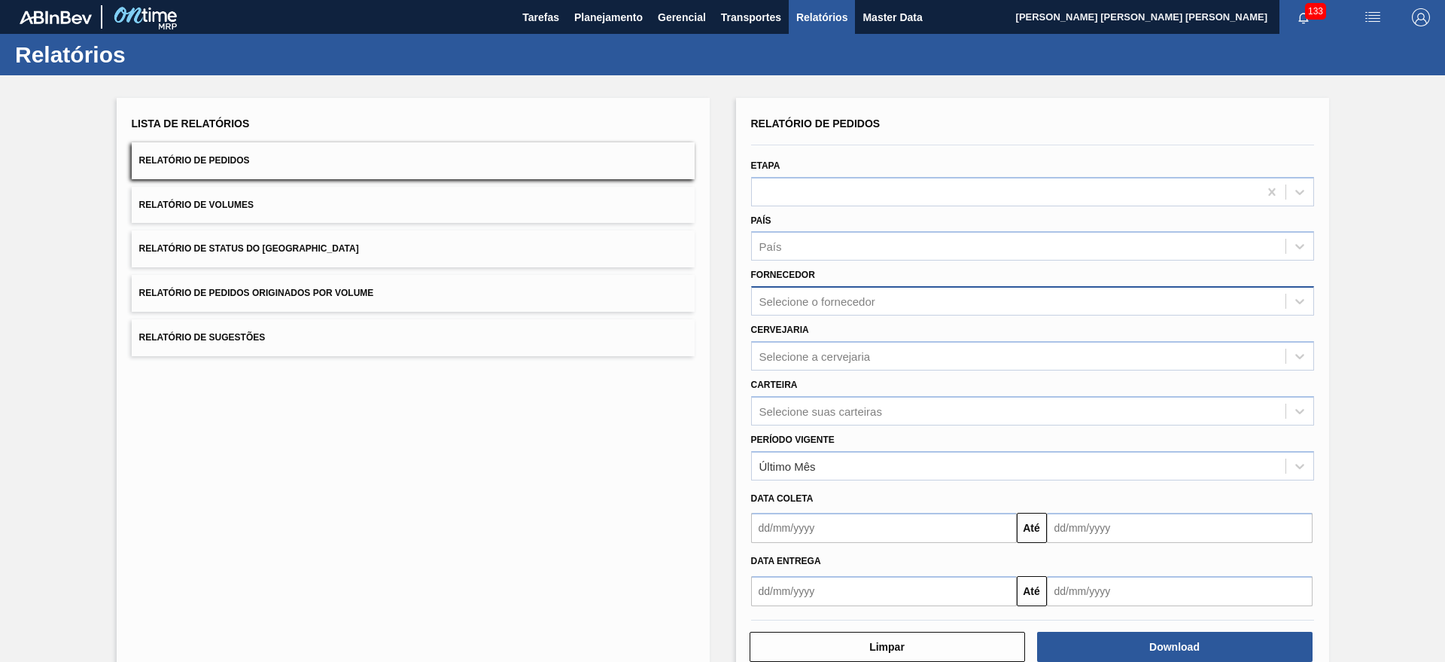
click at [832, 306] on div "Selecione o fornecedor" at bounding box center [817, 301] width 116 height 13
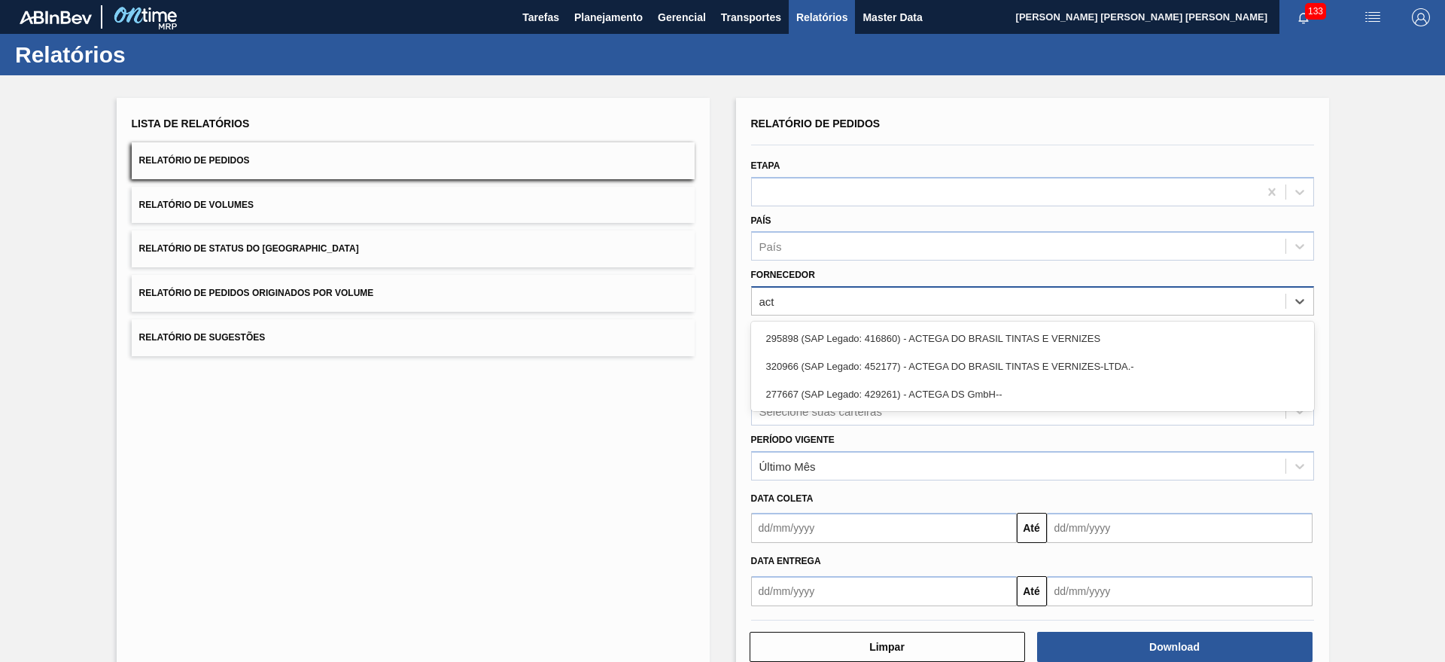
type input "acte"
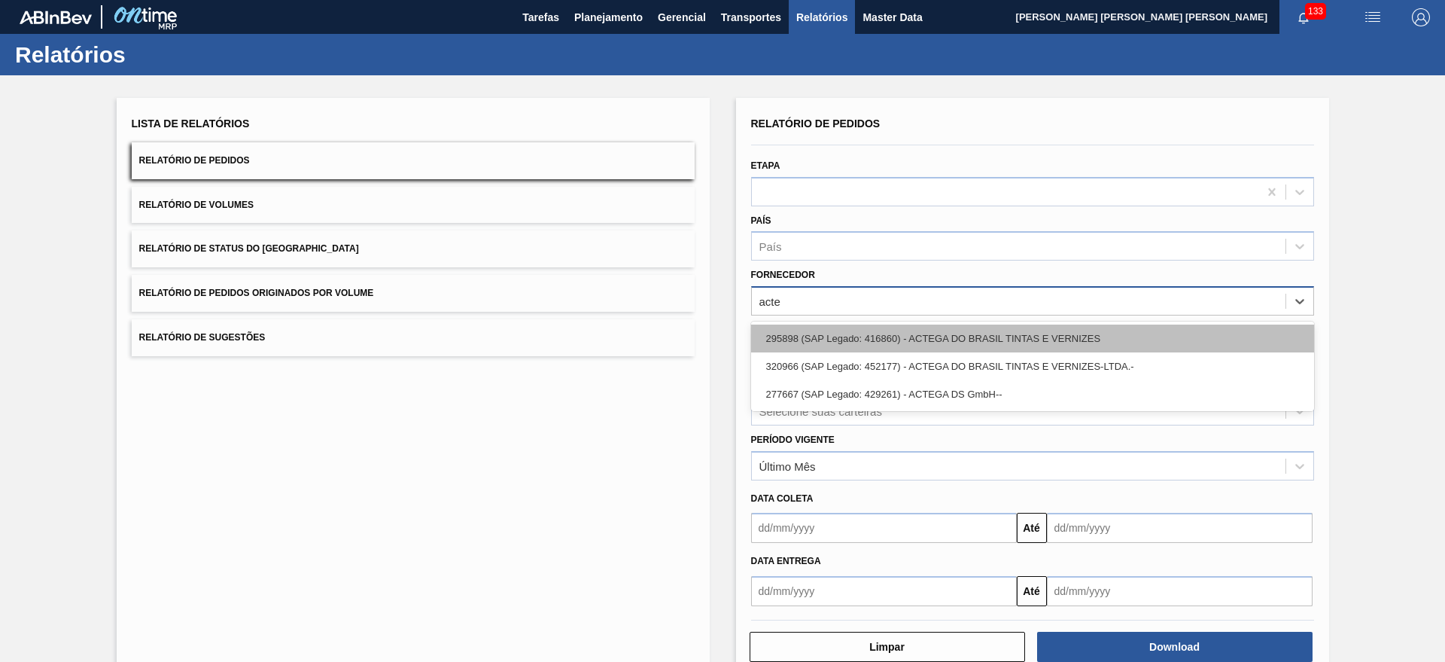
click at [1015, 347] on div "295898 (SAP Legado: 416860) - ACTEGA DO BRASIL TINTAS E VERNIZES" at bounding box center [1032, 338] width 563 height 28
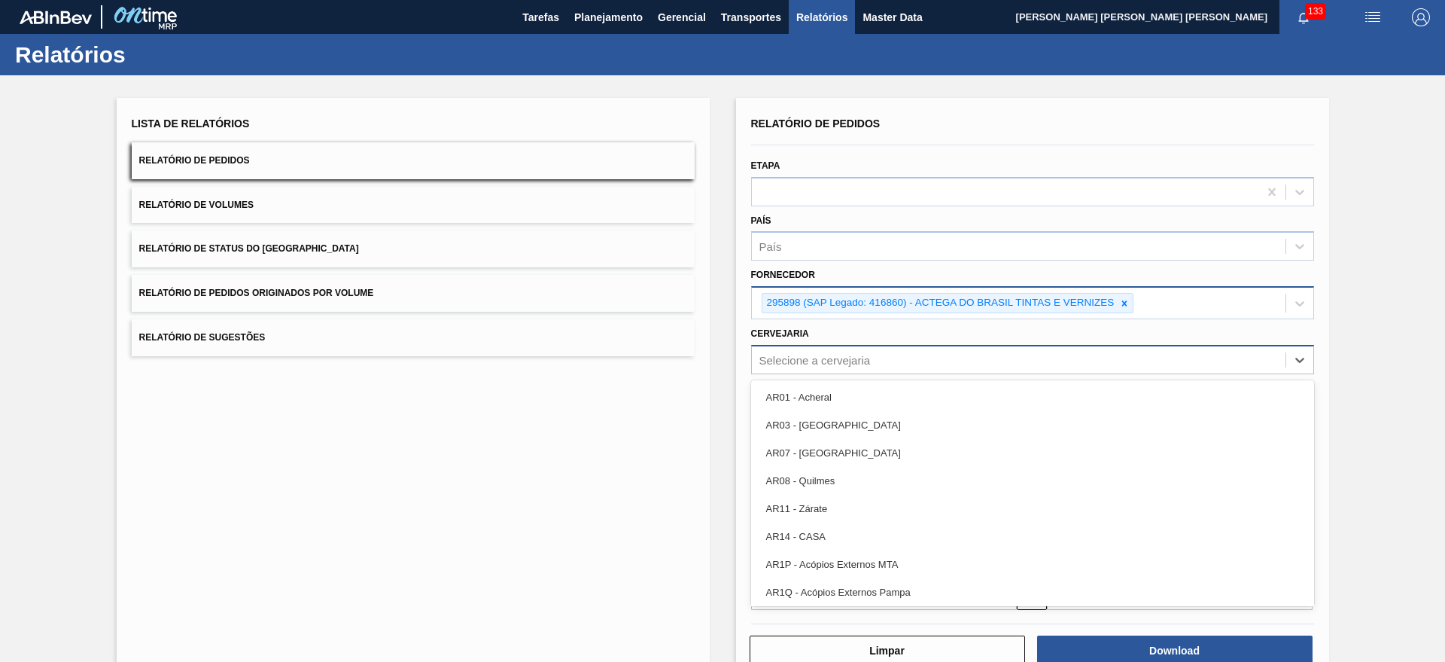
click at [880, 361] on div "Selecione a cervejaria" at bounding box center [1019, 359] width 534 height 22
type input "r"
type input "brv"
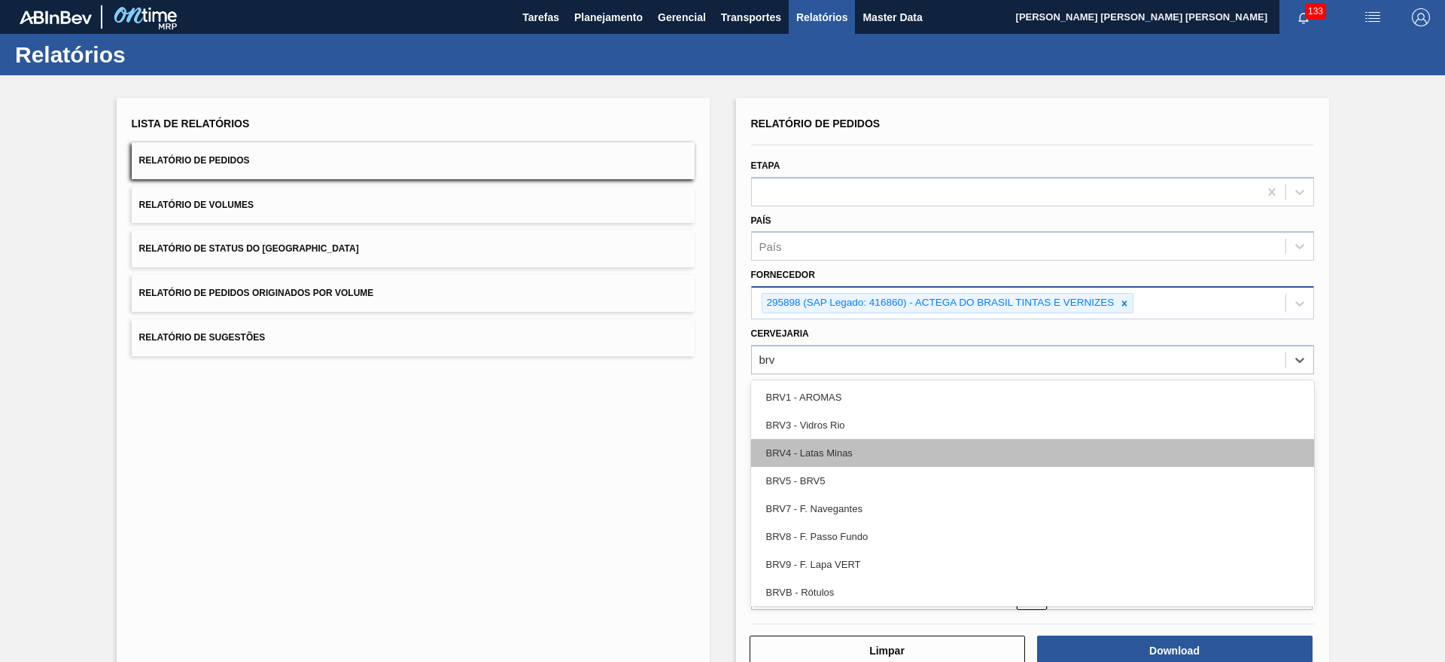
click at [861, 448] on div "BRV4 - Latas Minas" at bounding box center [1032, 453] width 563 height 28
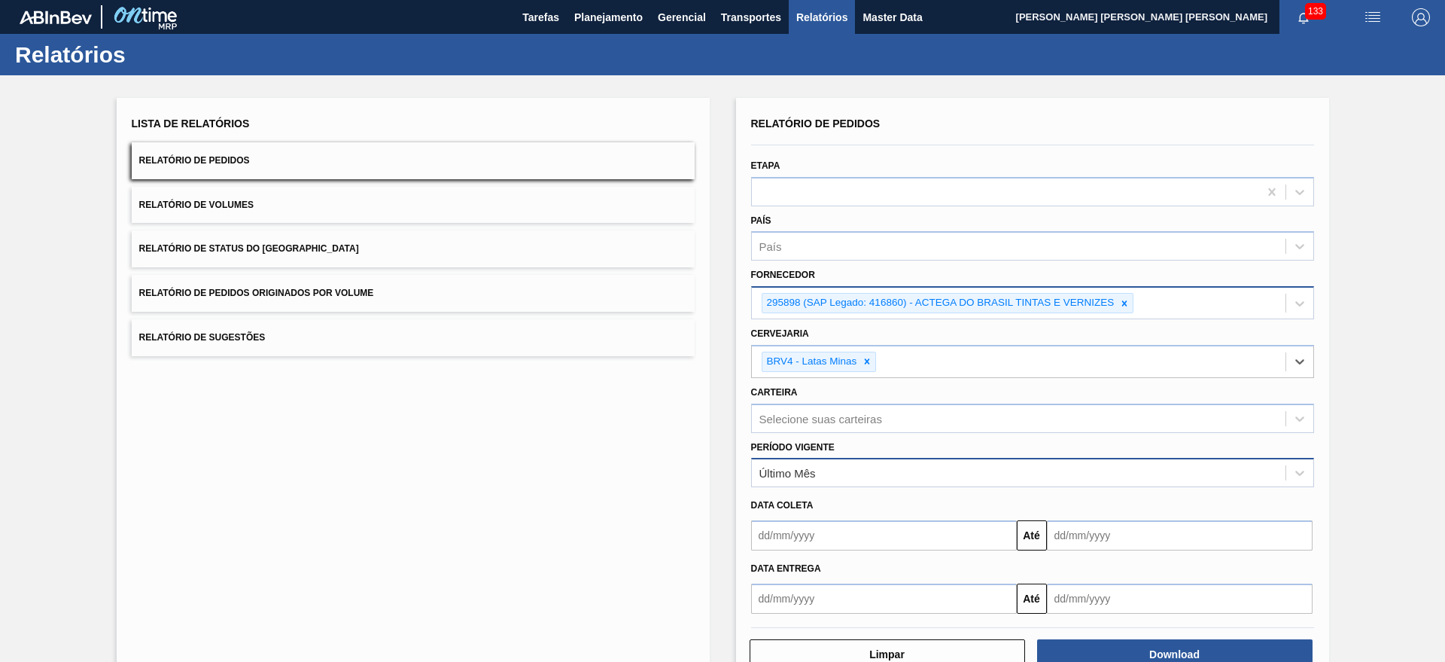
click at [890, 470] on div "Último Mês" at bounding box center [1019, 473] width 534 height 22
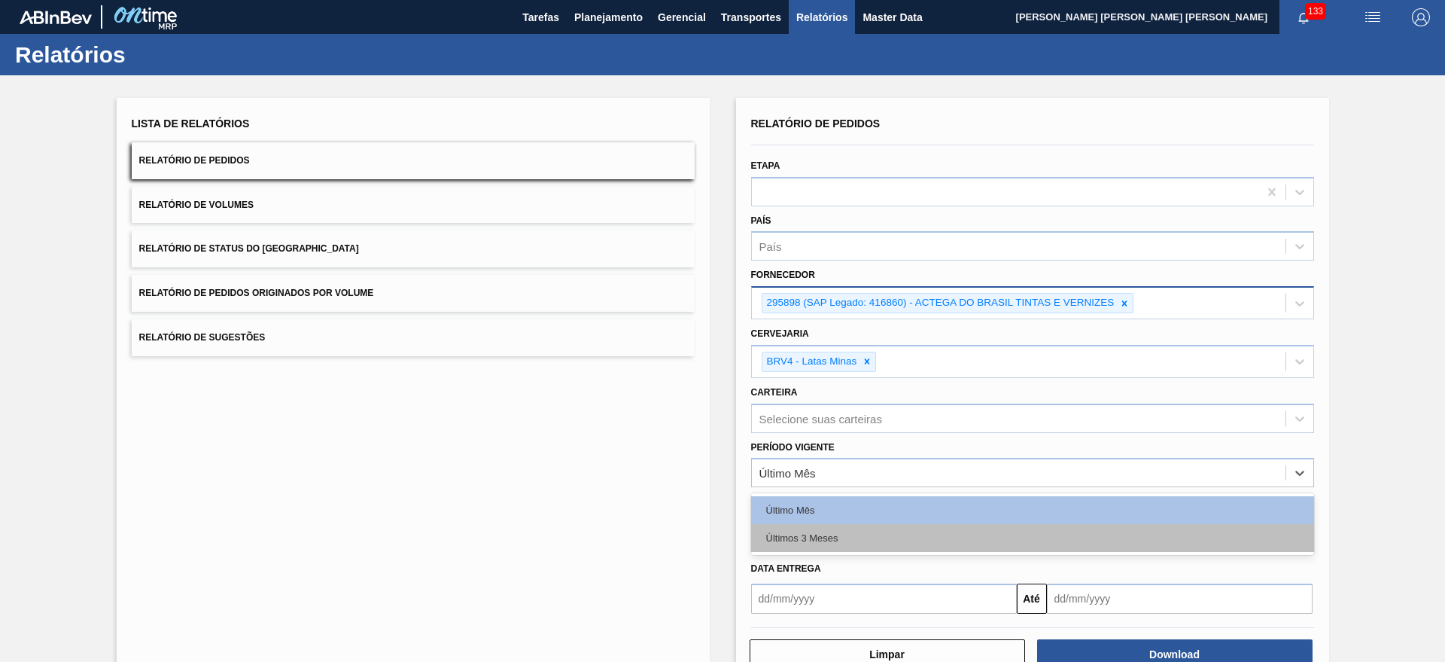
click at [863, 529] on div "Últimos 3 Meses" at bounding box center [1032, 538] width 563 height 28
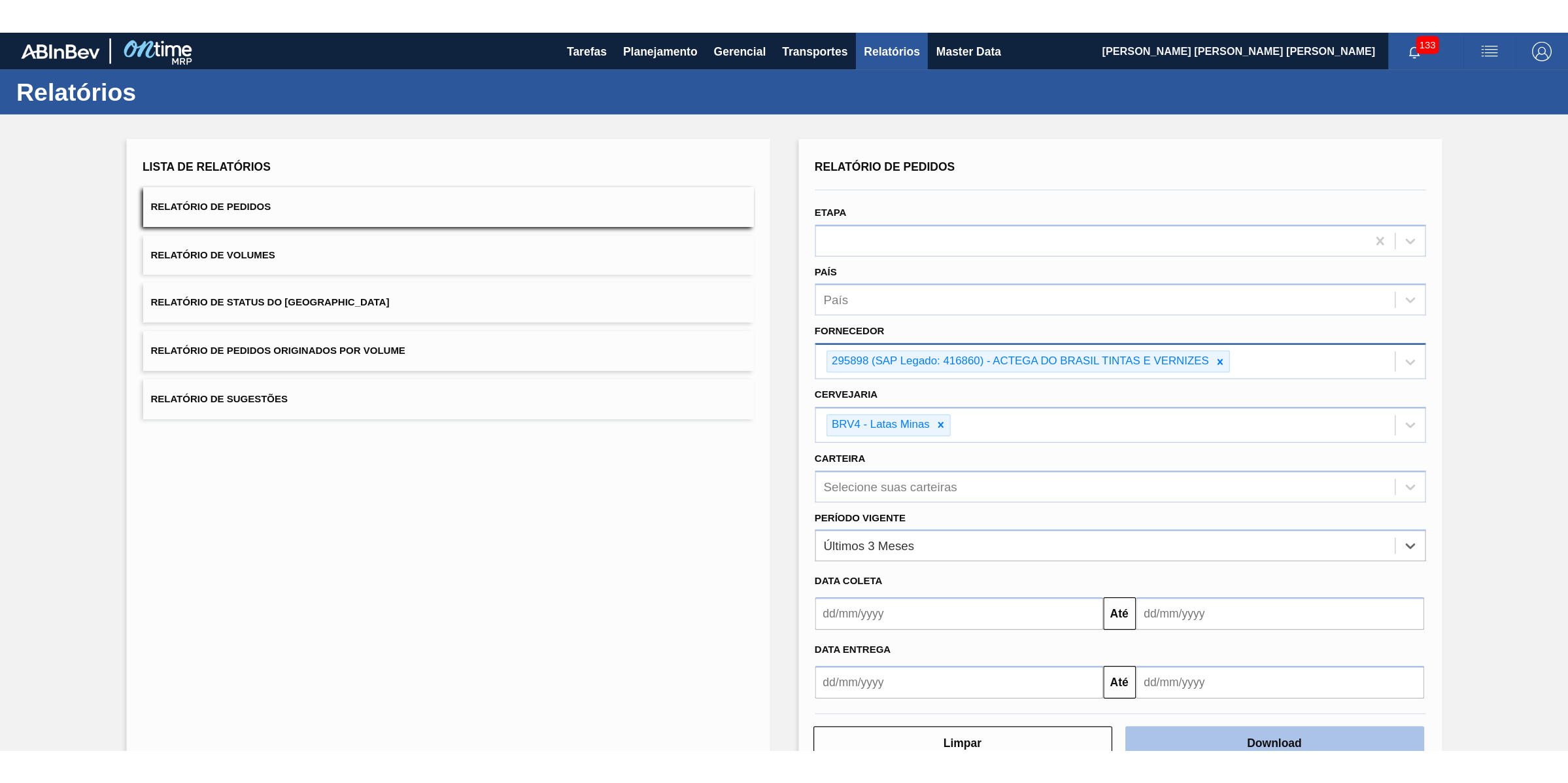
scroll to position [37, 0]
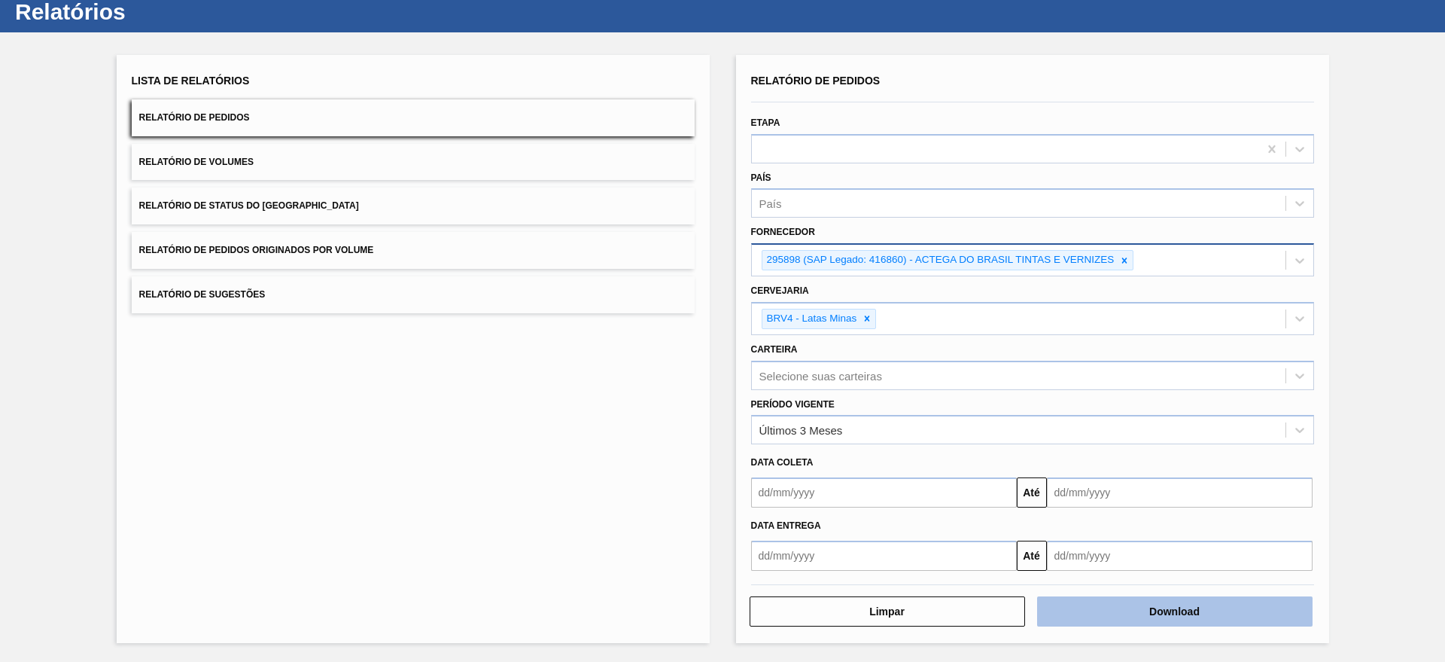
click at [1200, 607] on button "Download" at bounding box center [1174, 611] width 275 height 30
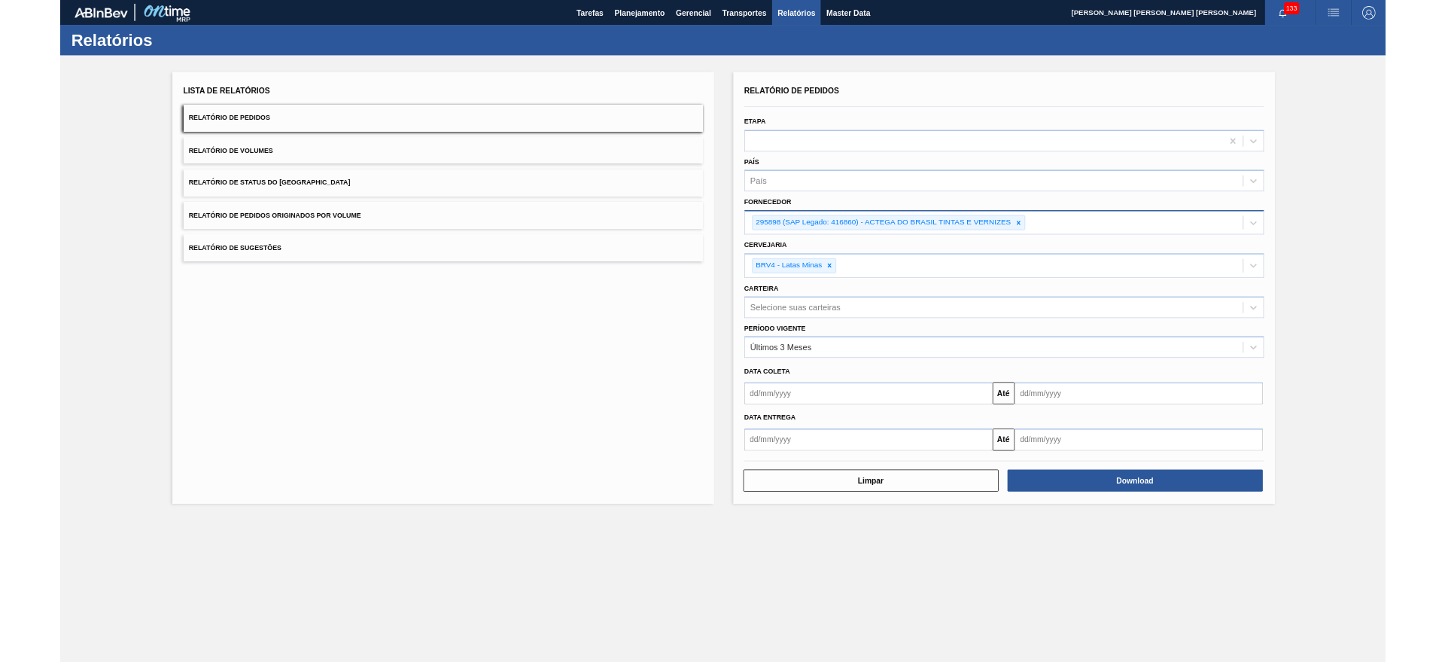
scroll to position [0, 0]
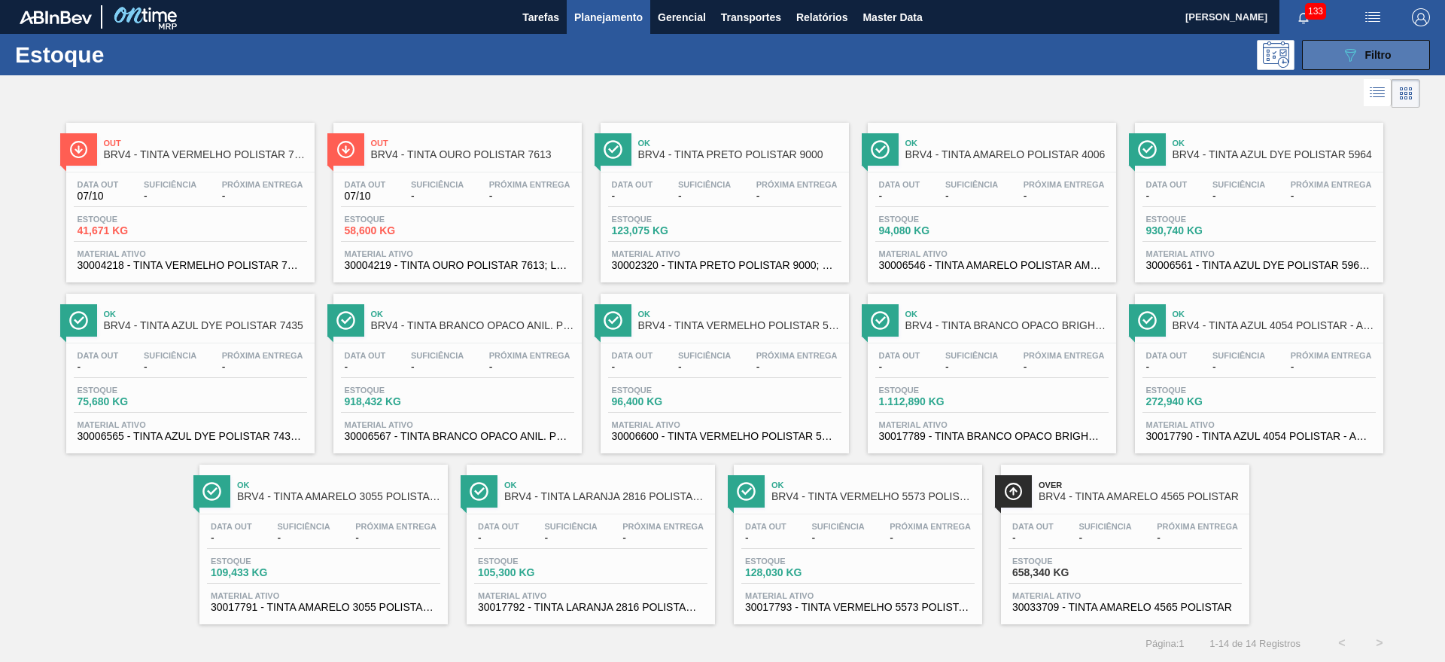
click at [1323, 53] on button "089F7B8B-B2A5-4AFE-B5C0-19BA573D28AC Filtro" at bounding box center [1366, 55] width 128 height 30
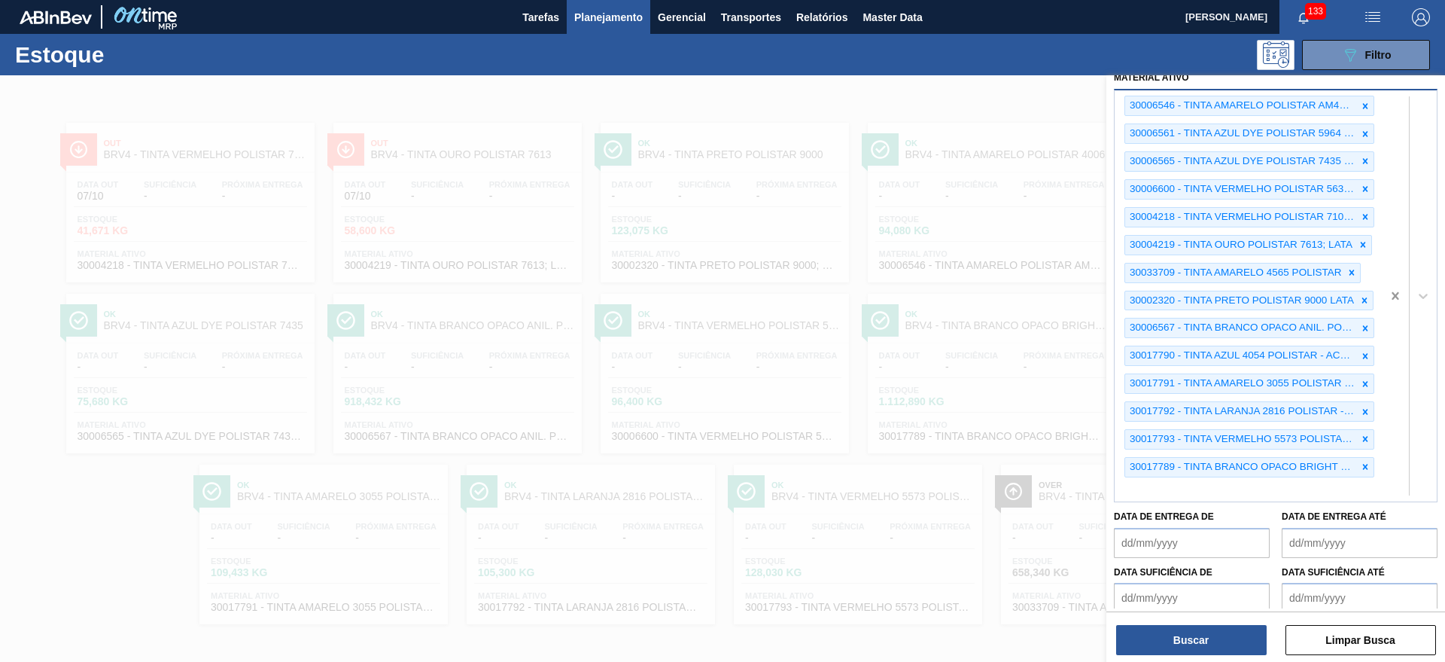
scroll to position [61, 0]
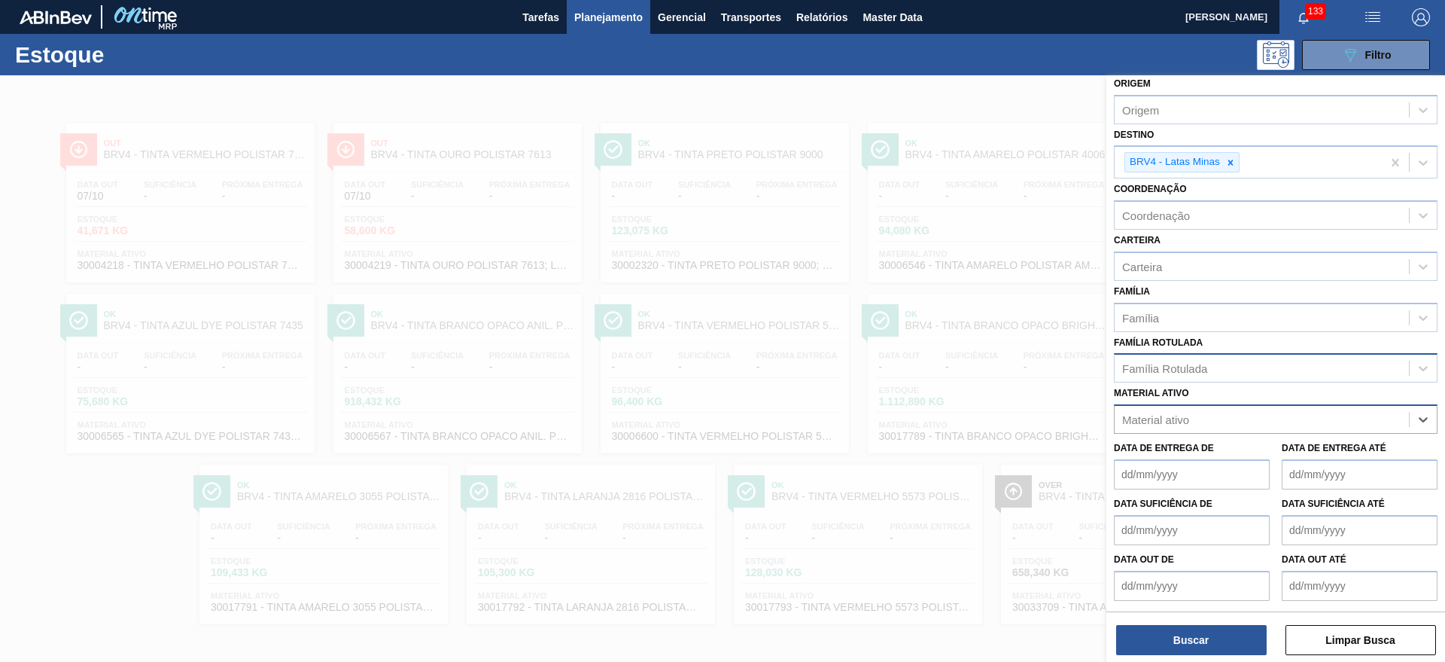
paste ativo "30017790"
type ativo "30017790"
click at [1191, 444] on div "30017790 - TINTA AZUL 4054 POLISTAR - ACTEGA" at bounding box center [1276, 457] width 324 height 28
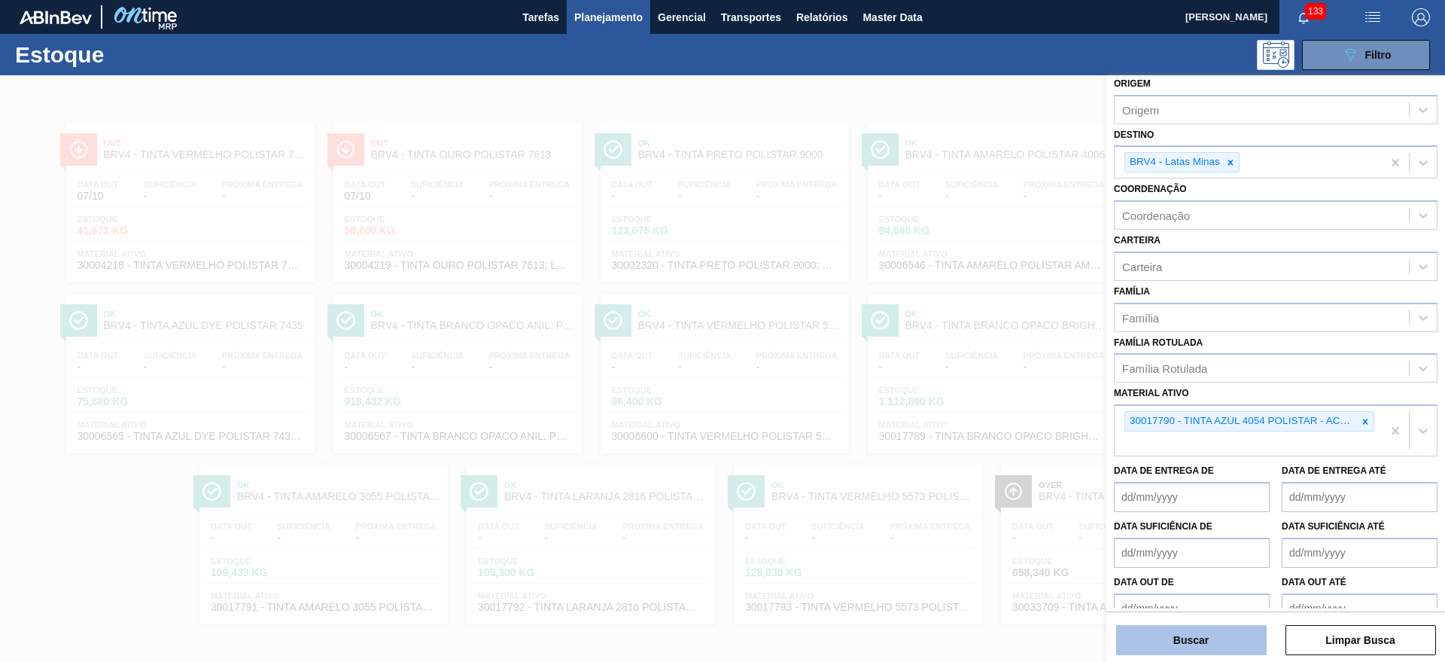
click at [1193, 639] on button "Buscar" at bounding box center [1191, 640] width 151 height 30
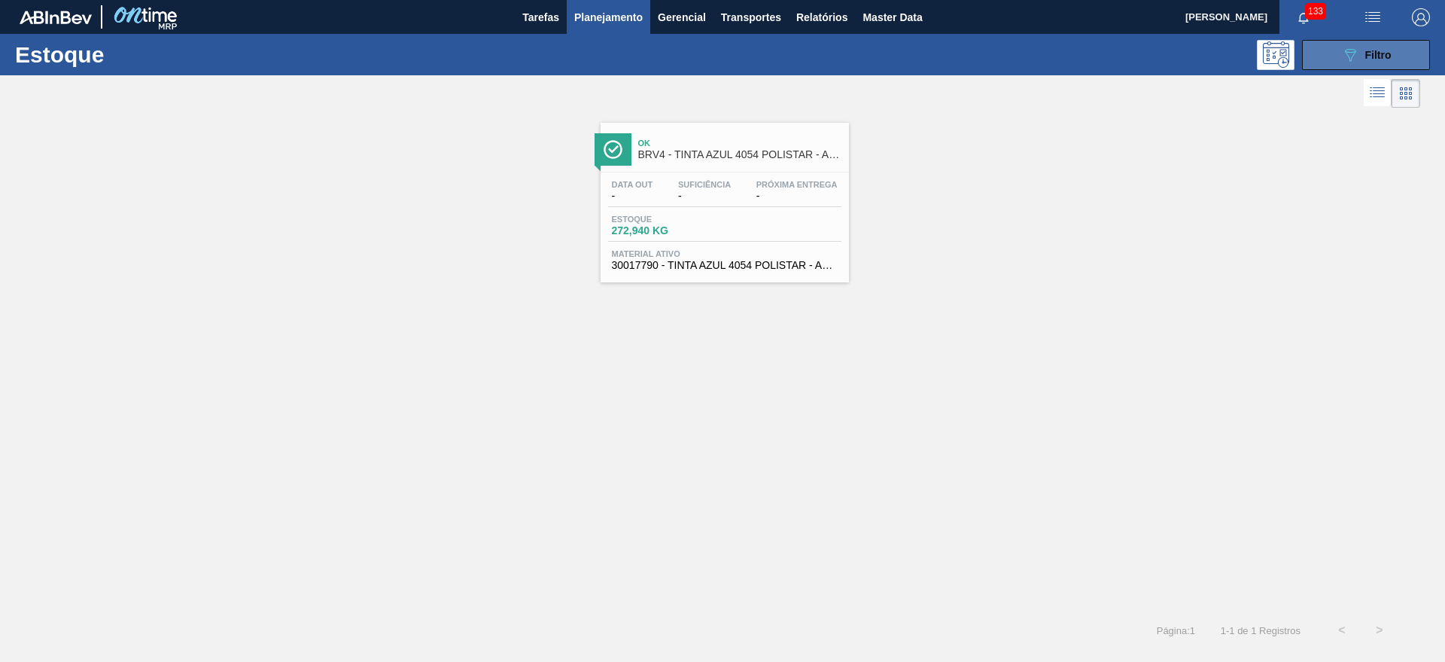
click at [1307, 58] on button "089F7B8B-B2A5-4AFE-B5C0-19BA573D28AC Filtro" at bounding box center [1366, 55] width 128 height 30
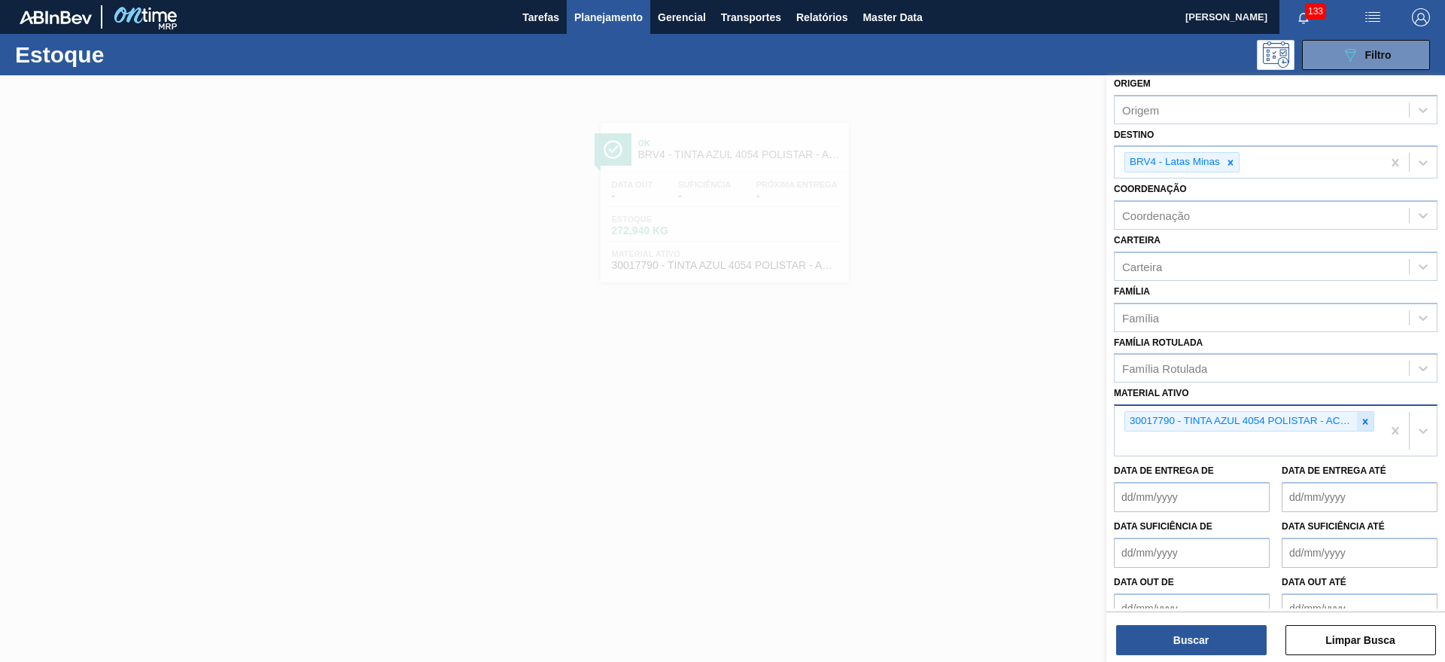
click at [1360, 417] on icon at bounding box center [1365, 421] width 11 height 11
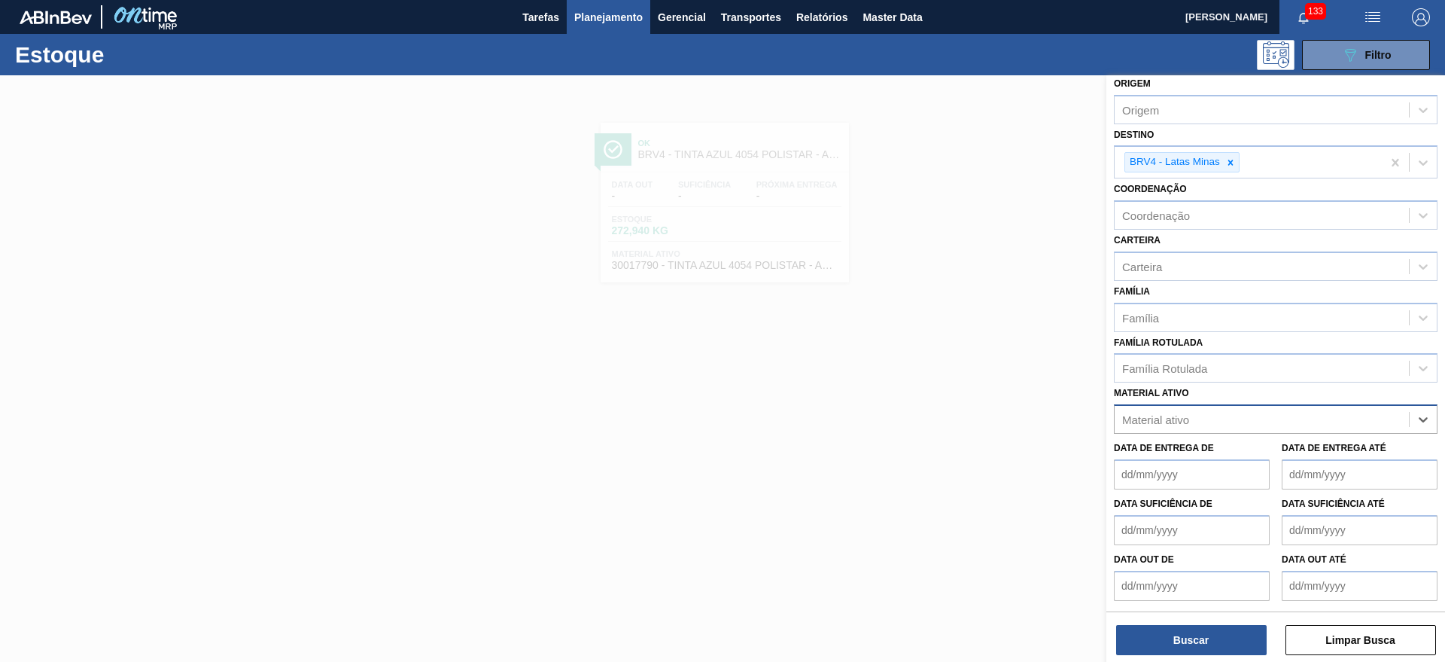
paste ativo "30033709"
type ativo "30033709"
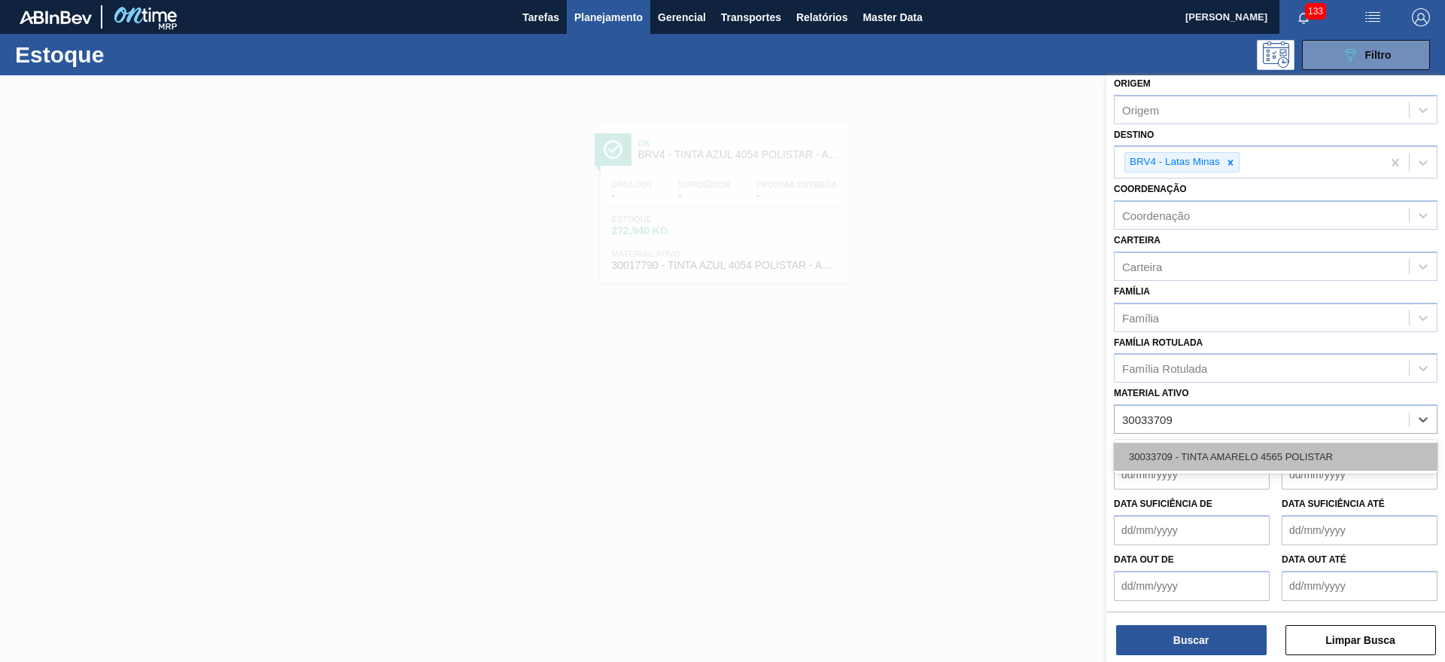
click at [1213, 456] on div "30033709 - TINTA AMARELO 4565 POLISTAR" at bounding box center [1276, 457] width 324 height 28
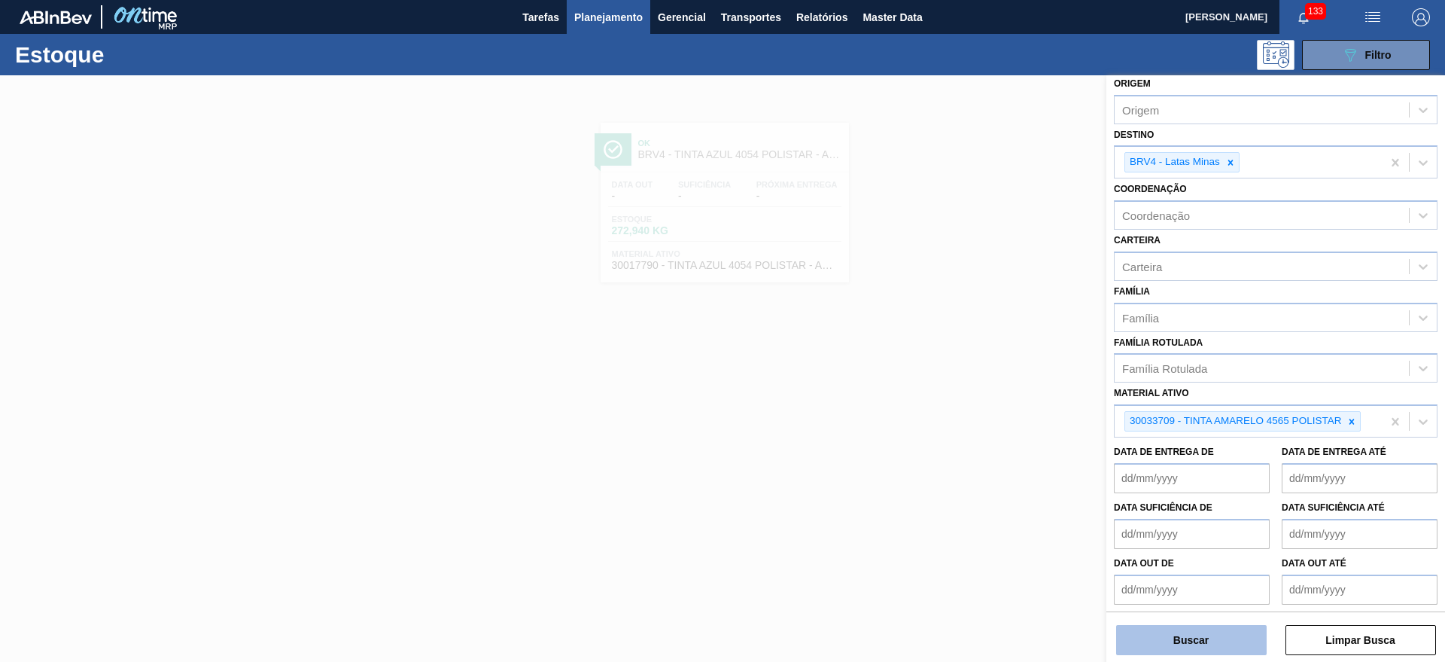
click at [1207, 652] on button "Buscar" at bounding box center [1191, 640] width 151 height 30
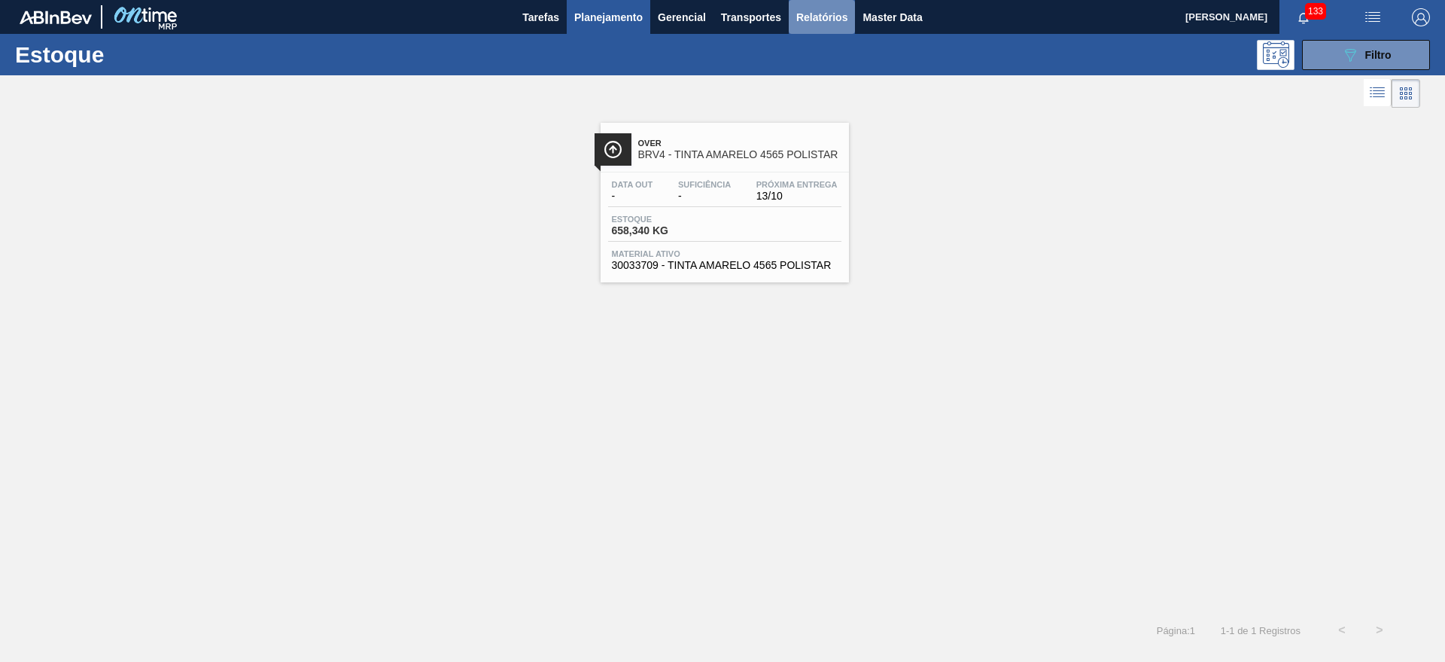
click at [805, 17] on span "Relatórios" at bounding box center [821, 17] width 51 height 18
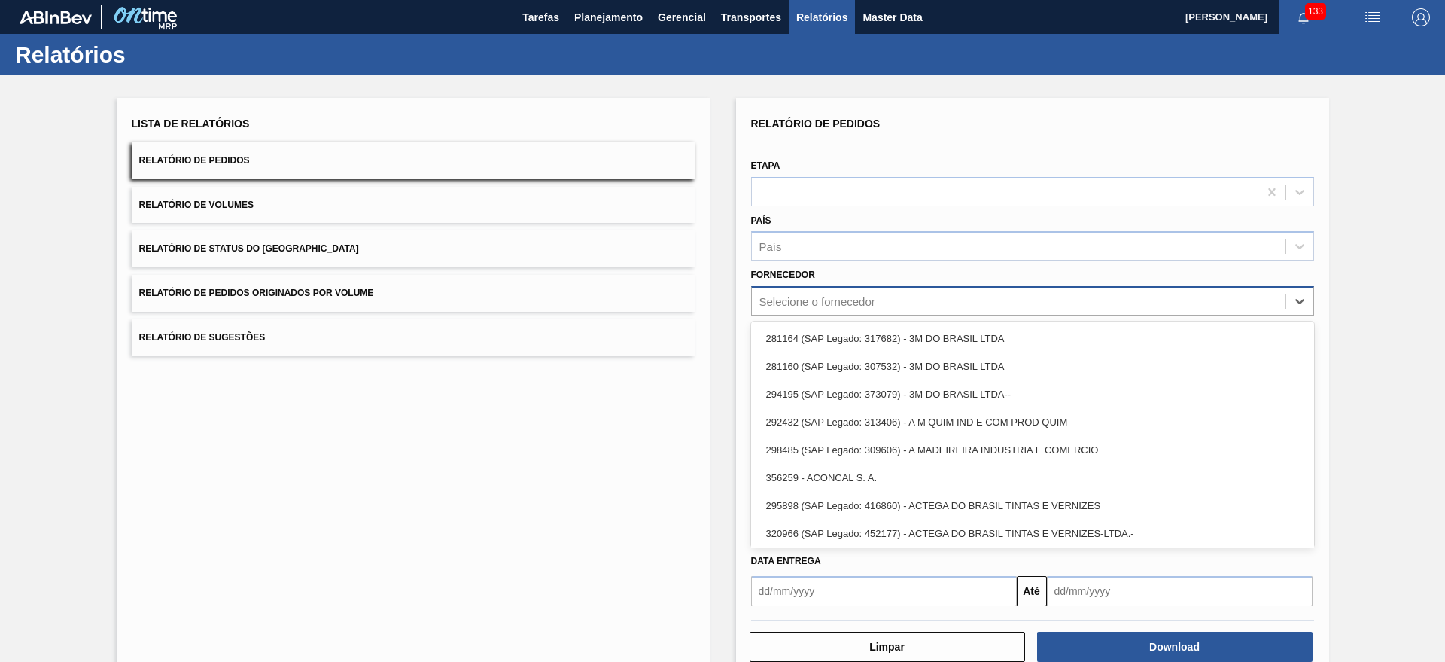
click at [820, 298] on div "Selecione o fornecedor" at bounding box center [817, 301] width 116 height 13
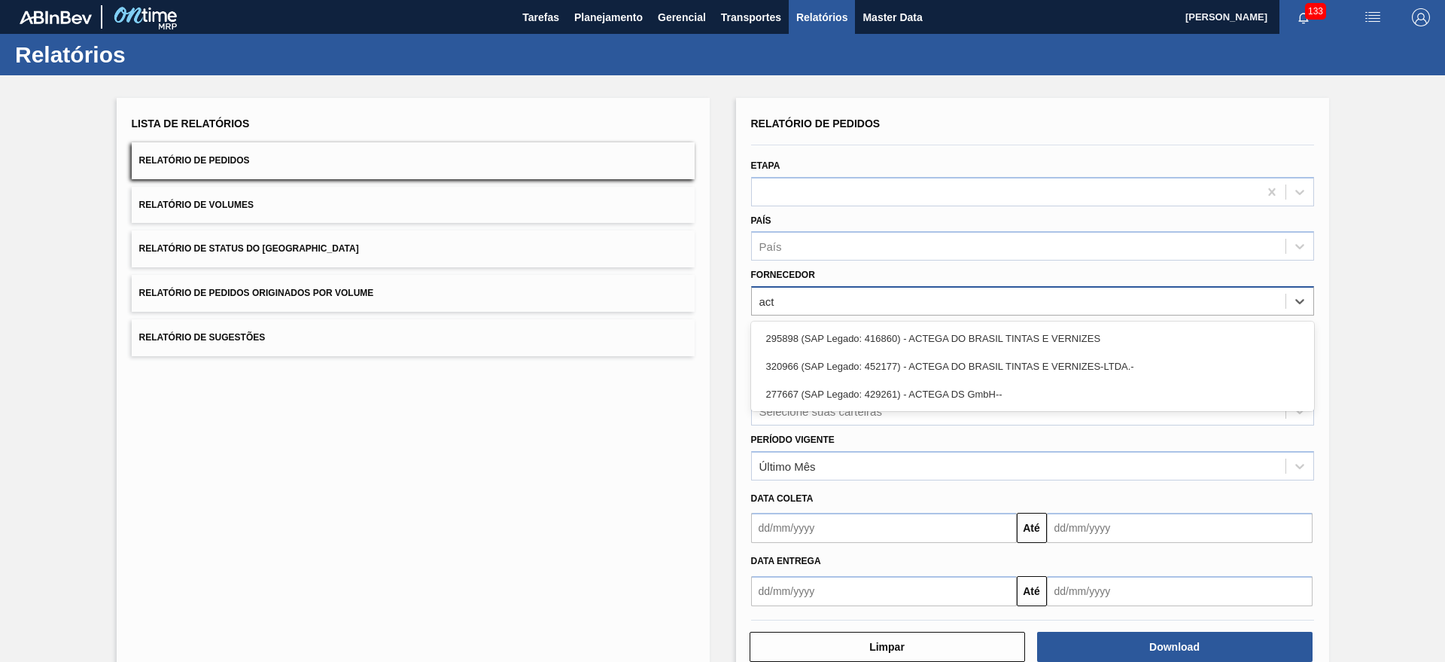
type input "acte"
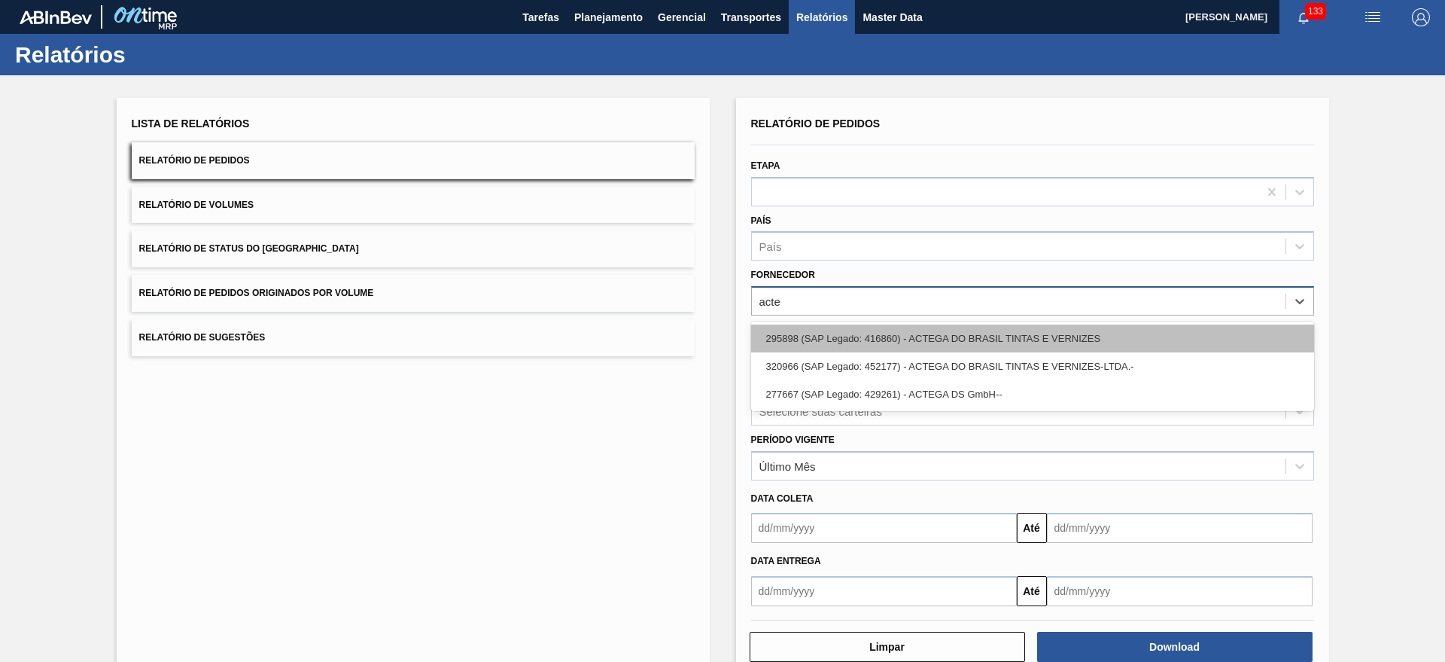
click at [925, 341] on div "295898 (SAP Legado: 416860) - ACTEGA DO BRASIL TINTAS E VERNIZES" at bounding box center [1032, 338] width 563 height 28
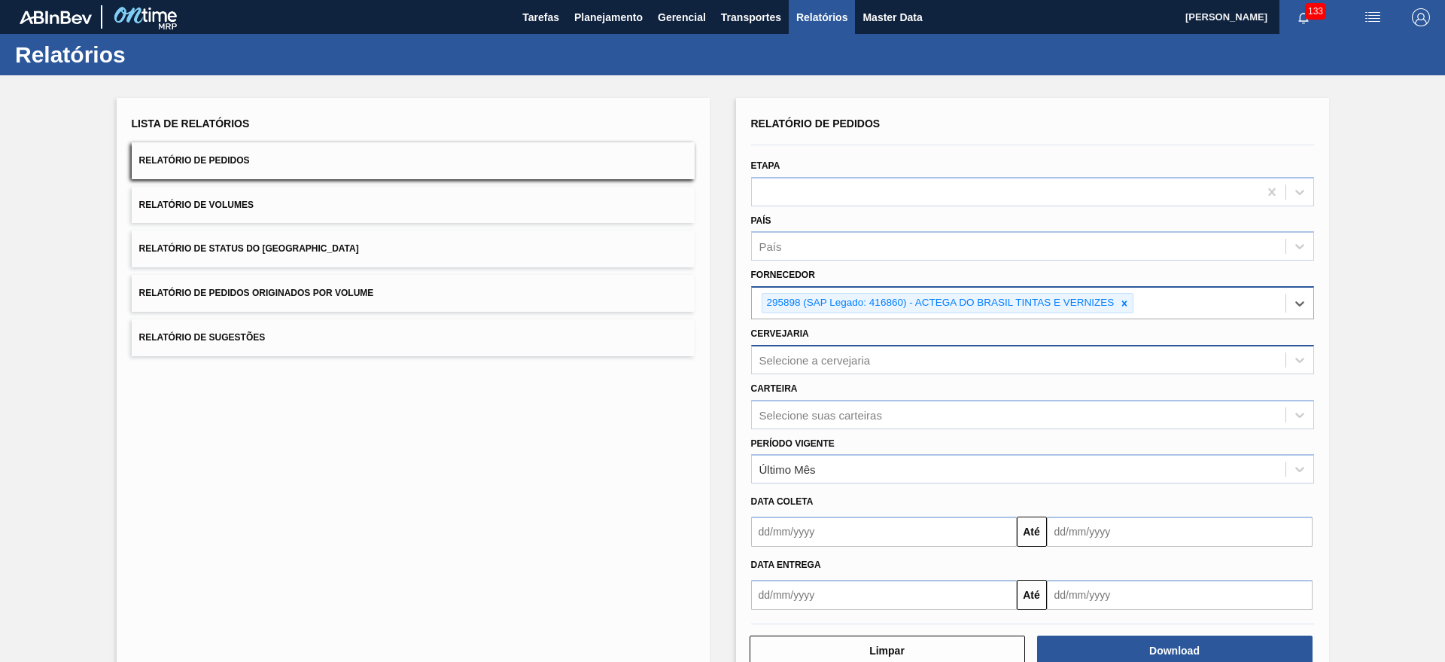
click at [828, 361] on div "Selecione a cervejaria" at bounding box center [814, 359] width 111 height 13
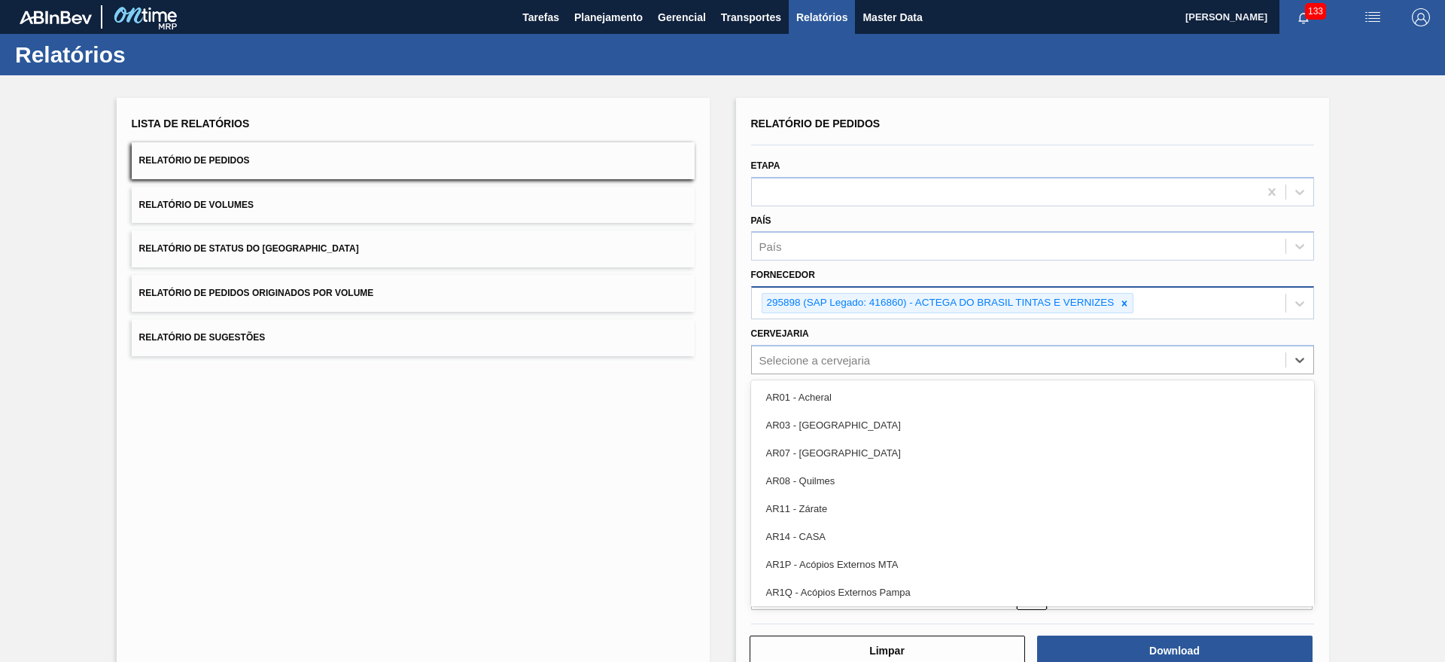
click at [726, 354] on div "Lista de Relatórios Relatório de Pedidos Relatório de Volumes Relatório de Stat…" at bounding box center [722, 387] width 1445 height 625
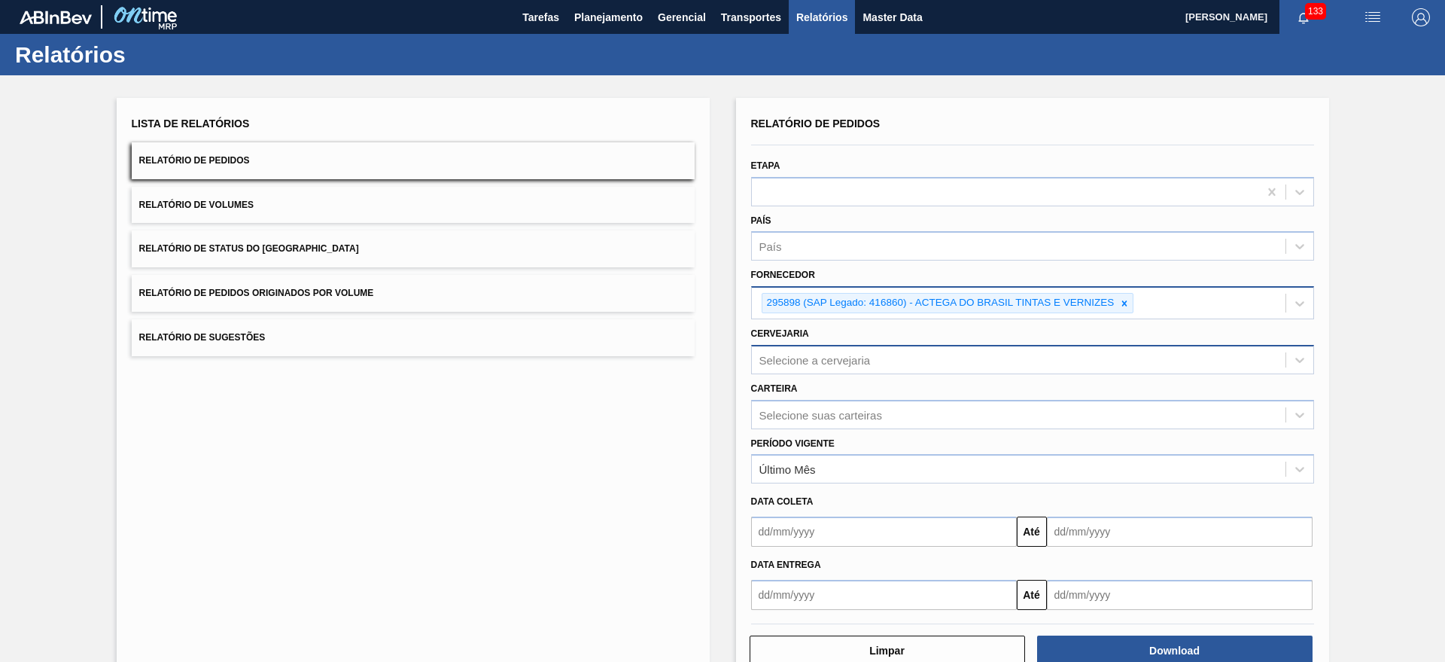
click at [808, 364] on div "Selecione a cervejaria" at bounding box center [814, 359] width 111 height 13
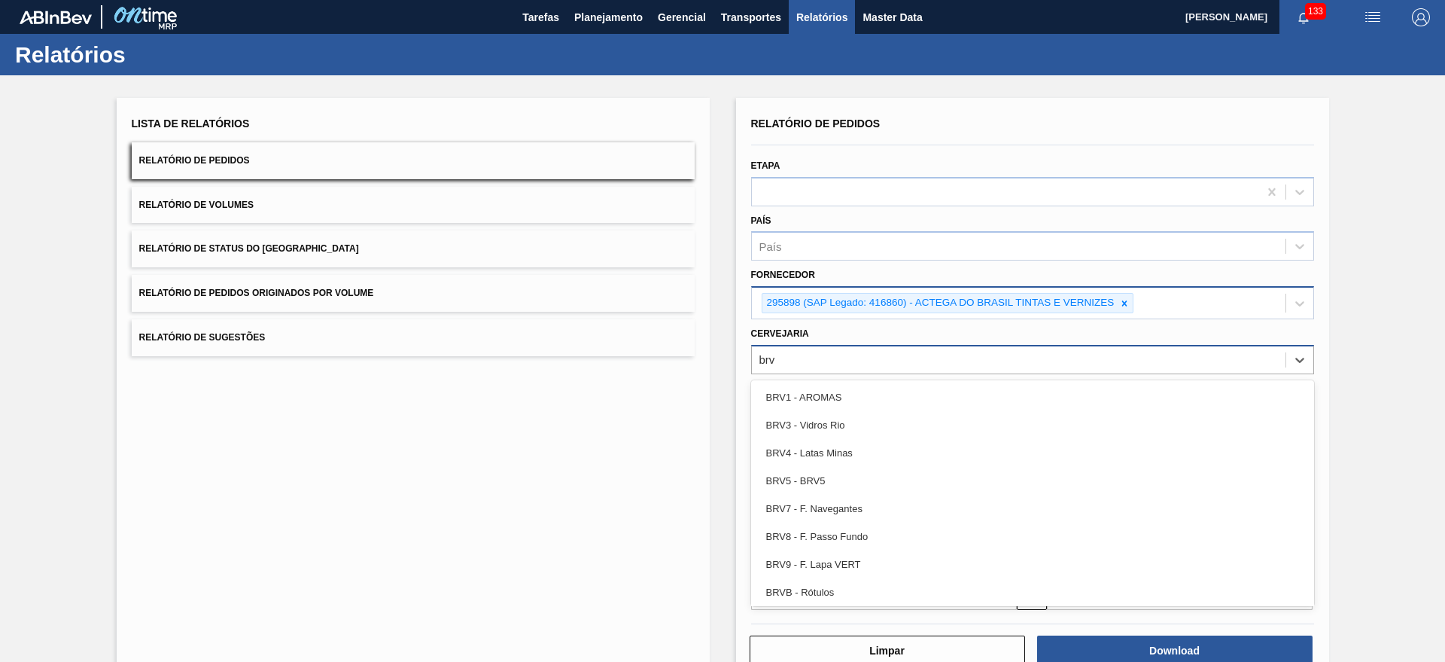
type input "brv4"
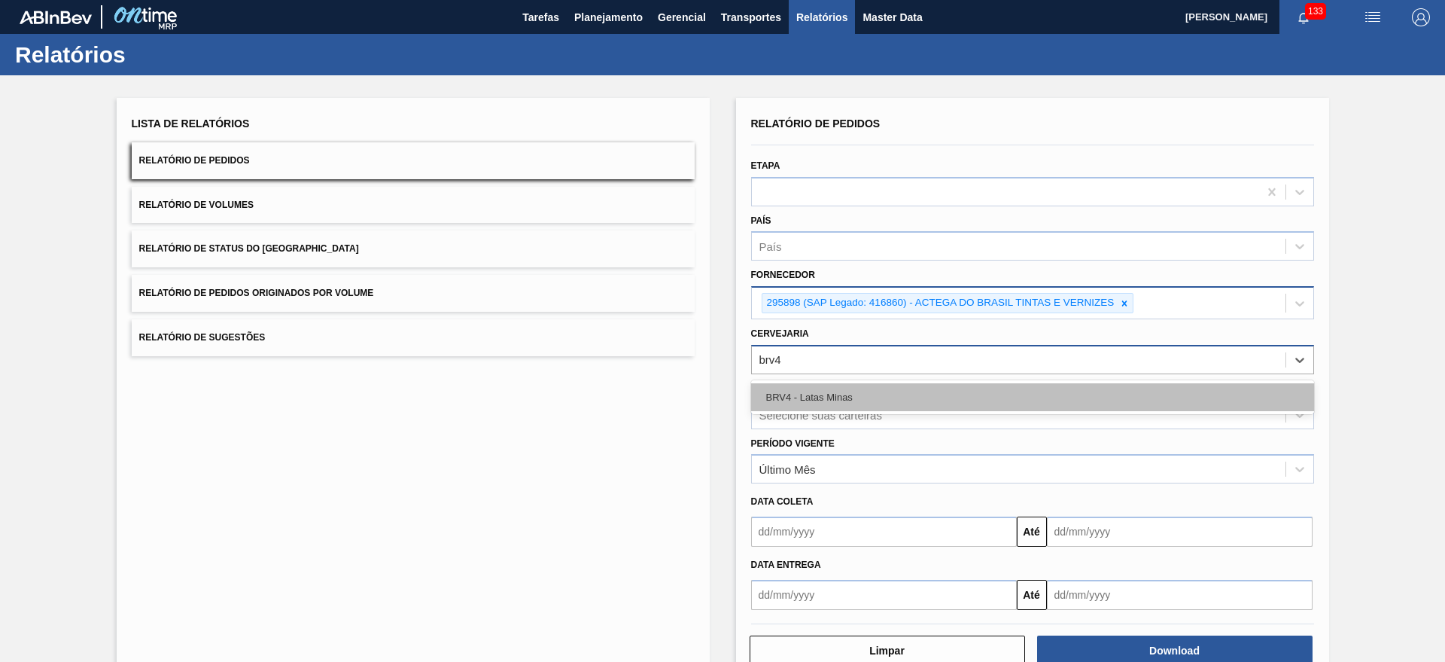
click at [820, 392] on div "BRV4 - Latas Minas" at bounding box center [1032, 397] width 563 height 28
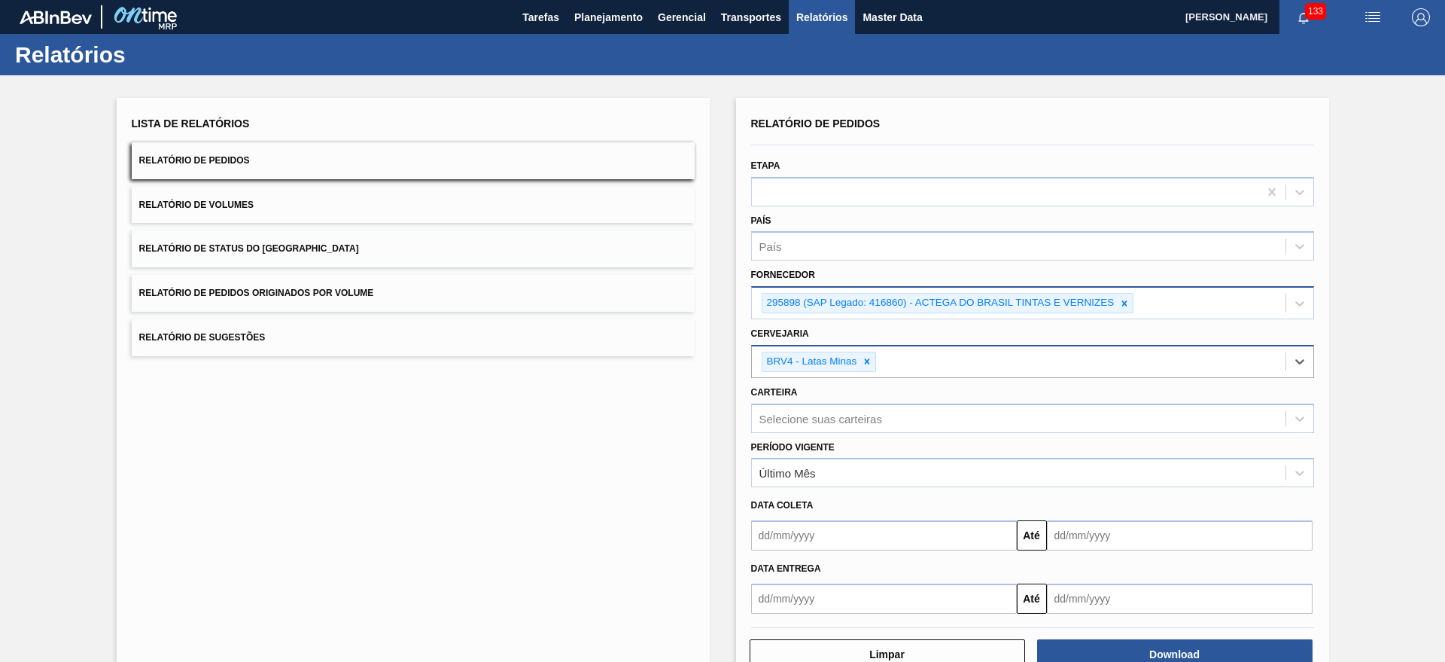
click at [871, 608] on input "text" at bounding box center [884, 598] width 266 height 30
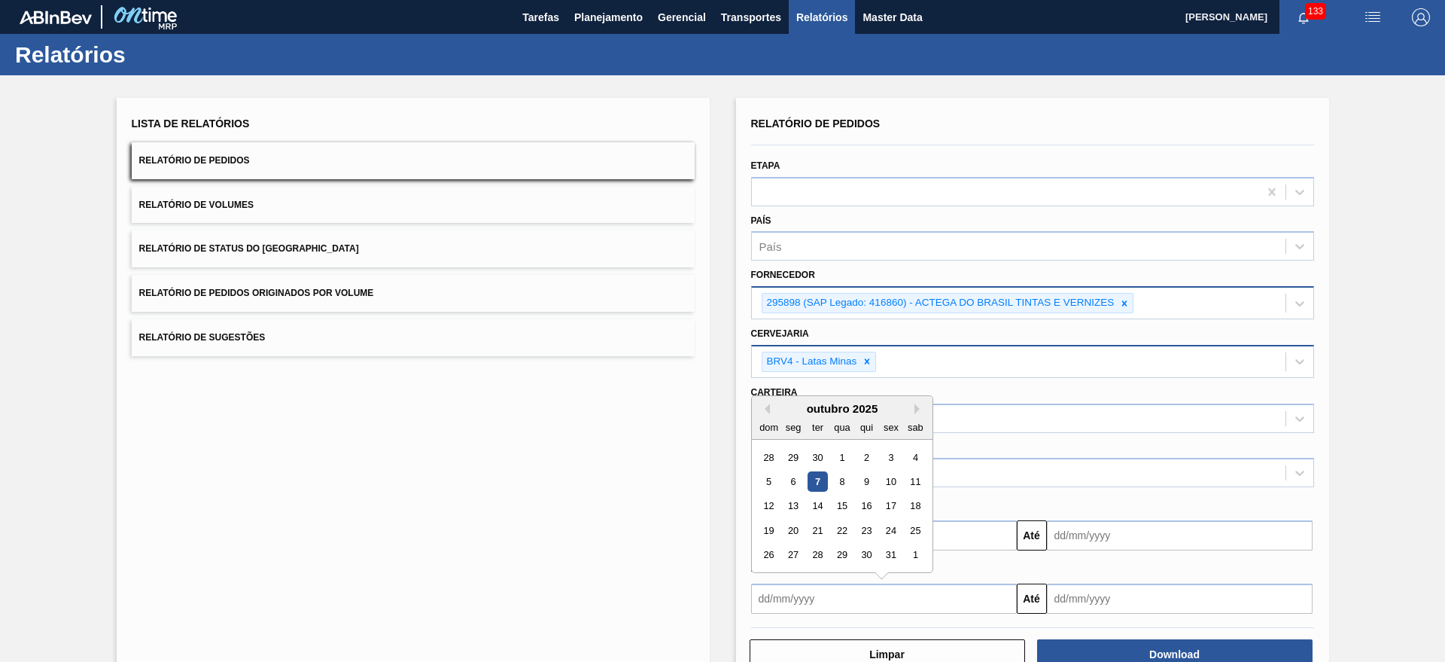
click at [821, 480] on div "7" at bounding box center [817, 481] width 20 height 20
type input "[DATE]"
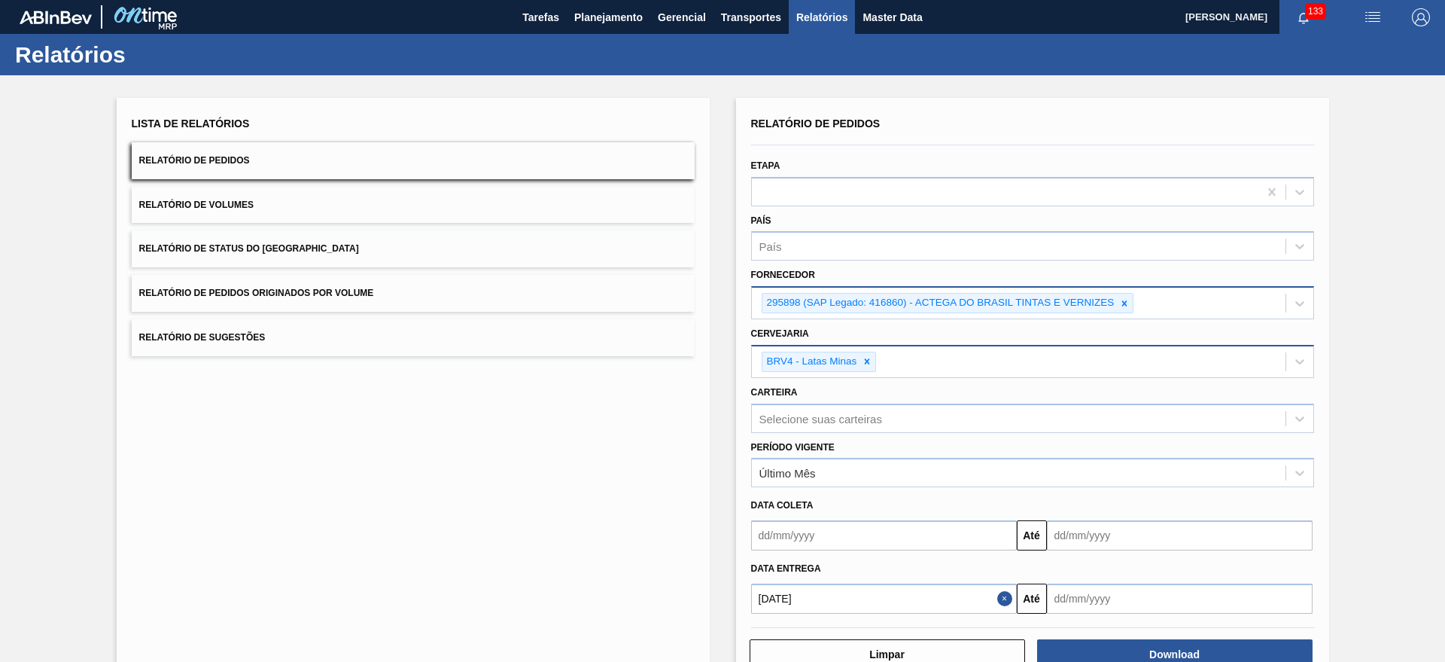
click at [1091, 589] on input "text" at bounding box center [1180, 598] width 266 height 30
click at [1129, 507] on div "15" at bounding box center [1137, 505] width 20 height 20
click at [1176, 605] on input "15/10/2025" at bounding box center [1180, 598] width 266 height 30
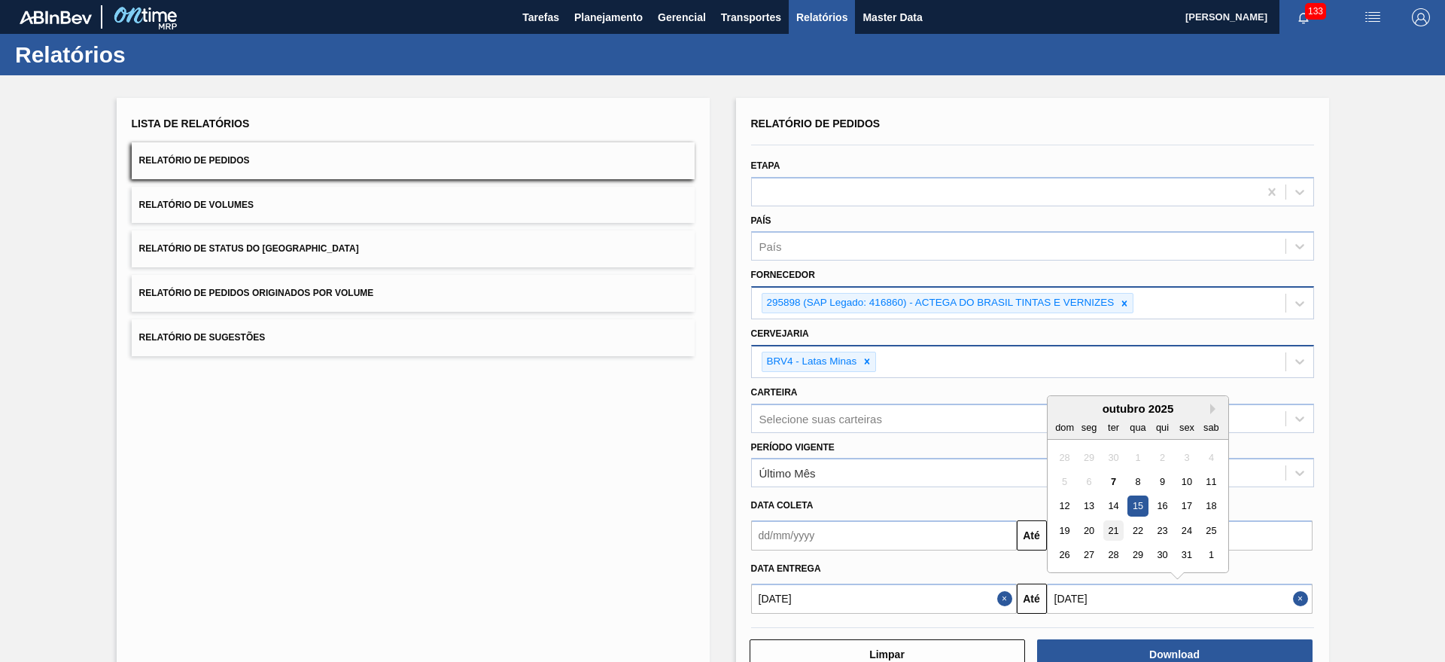
click at [1121, 530] on div "21" at bounding box center [1113, 530] width 20 height 20
type input "[DATE]"
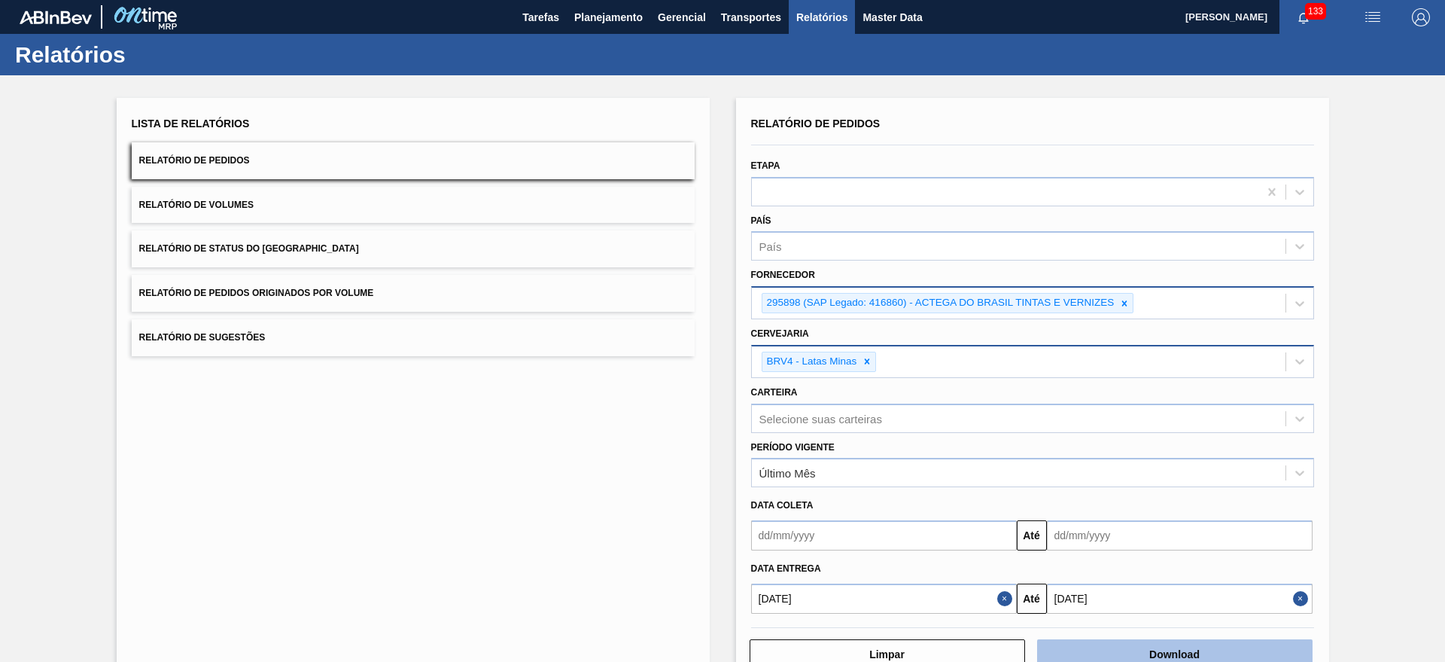
click at [1173, 650] on button "Download" at bounding box center [1174, 654] width 275 height 30
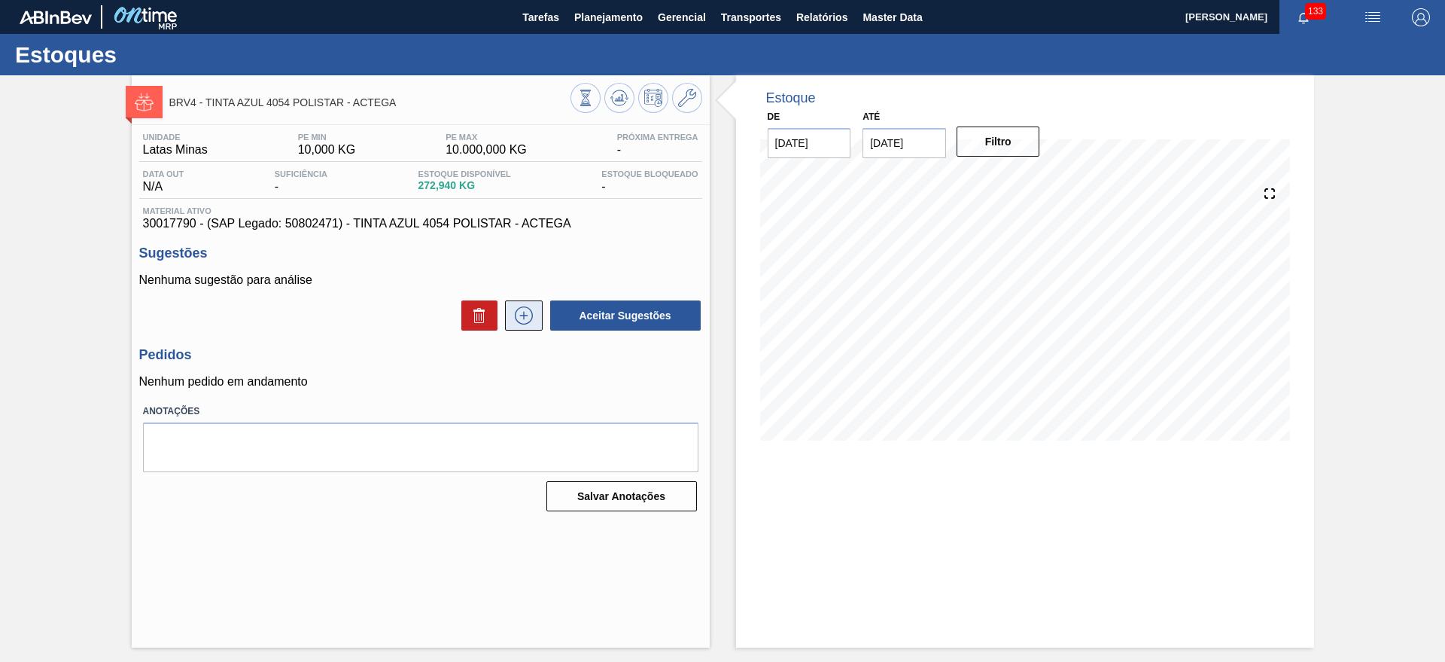
click at [536, 306] on button at bounding box center [524, 315] width 38 height 30
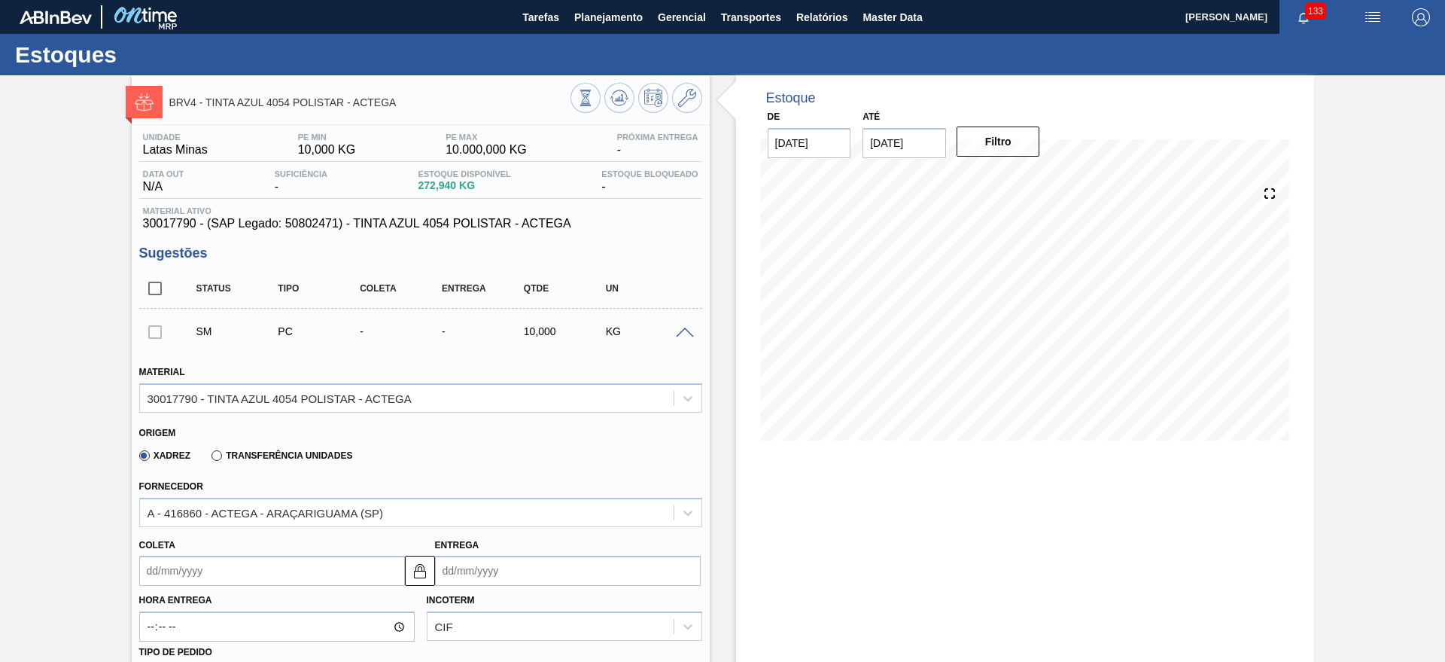
scroll to position [376, 0]
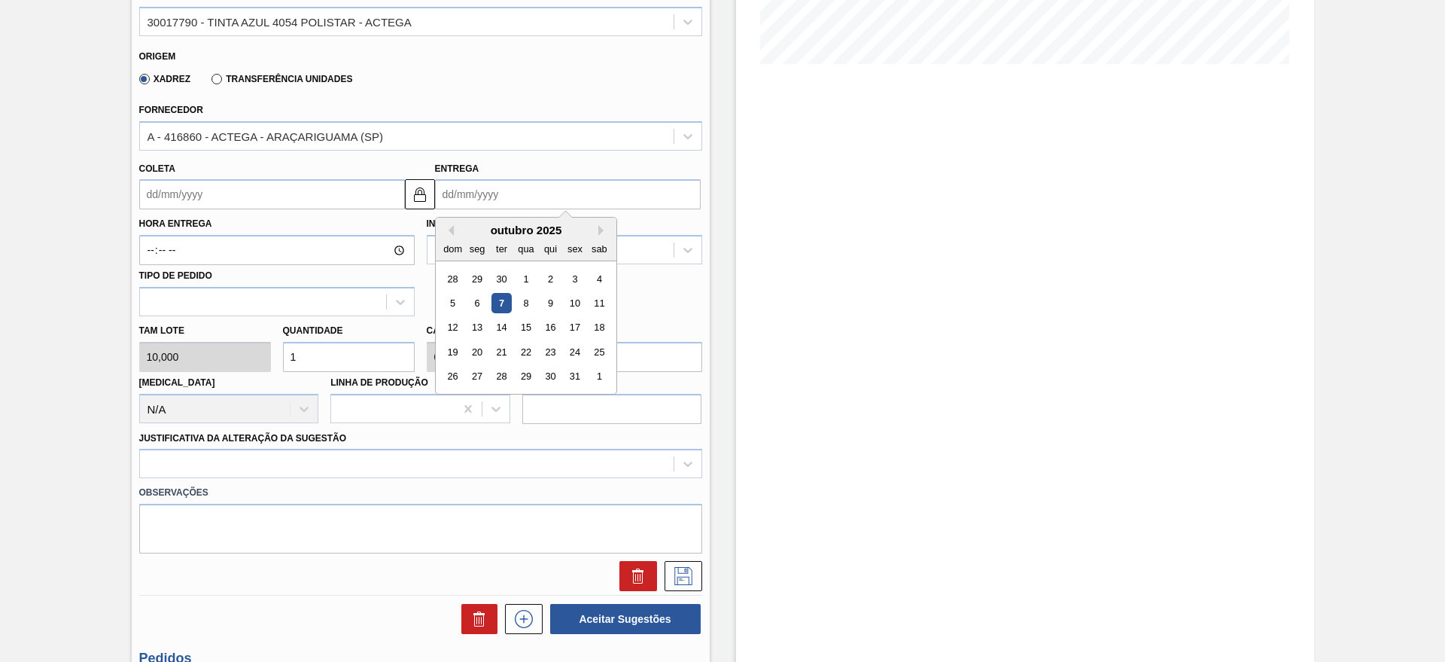
click at [492, 190] on input "Entrega" at bounding box center [568, 194] width 266 height 30
click at [480, 324] on div "13" at bounding box center [477, 328] width 20 height 20
type input "[DATE]"
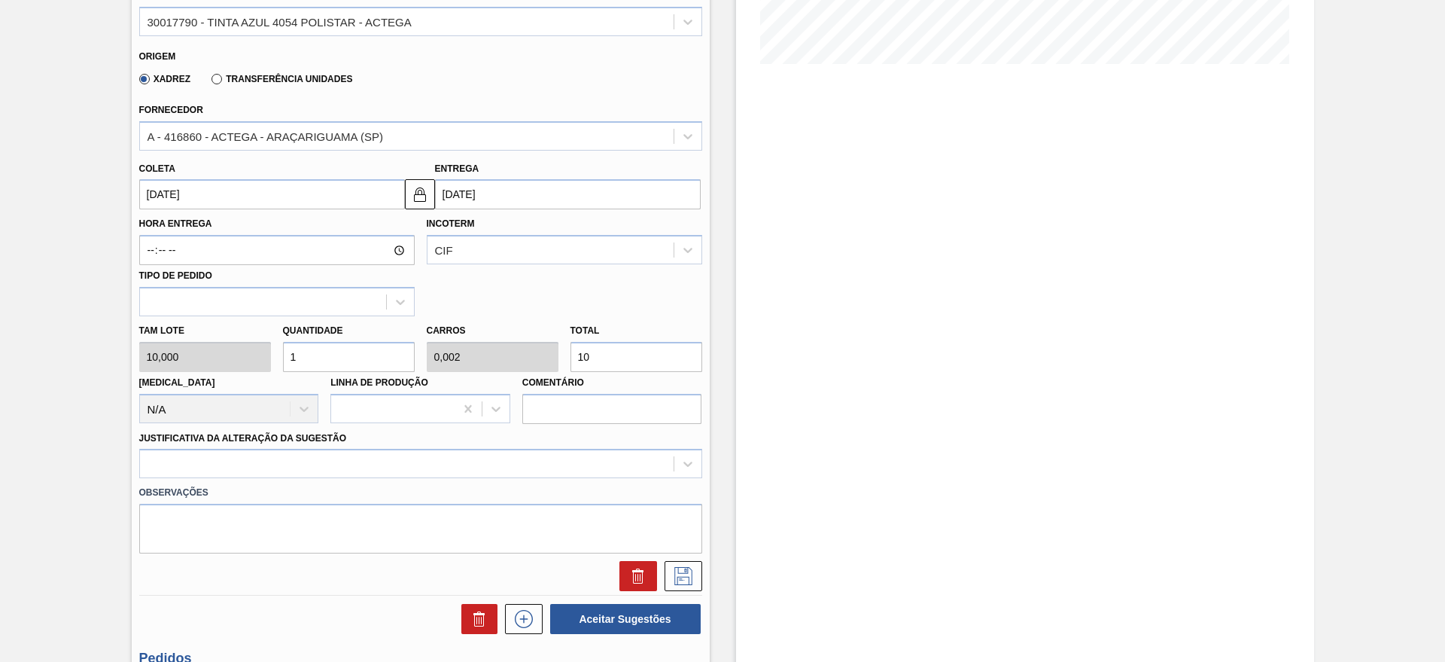
click at [376, 351] on input "1" at bounding box center [349, 357] width 132 height 30
type input "0"
type input "8"
type input "0,016"
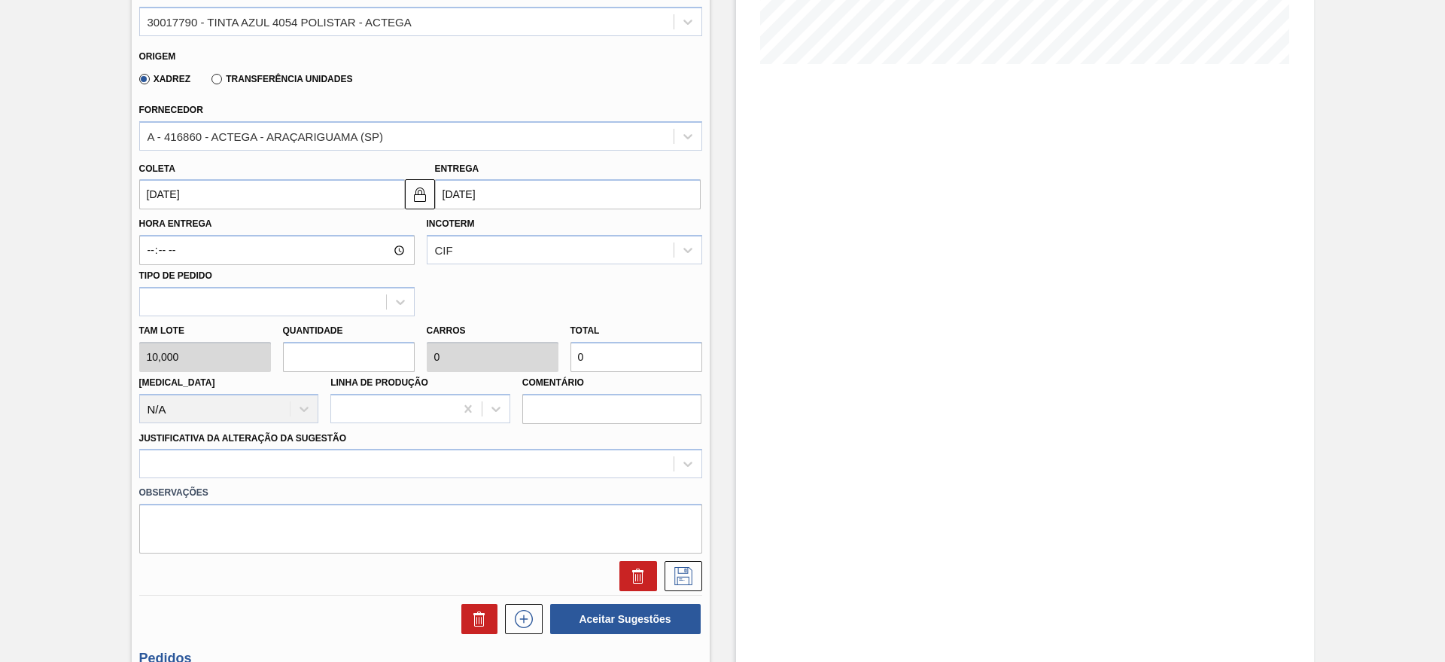
type input "80"
type input "8"
click at [279, 455] on div at bounding box center [420, 463] width 563 height 29
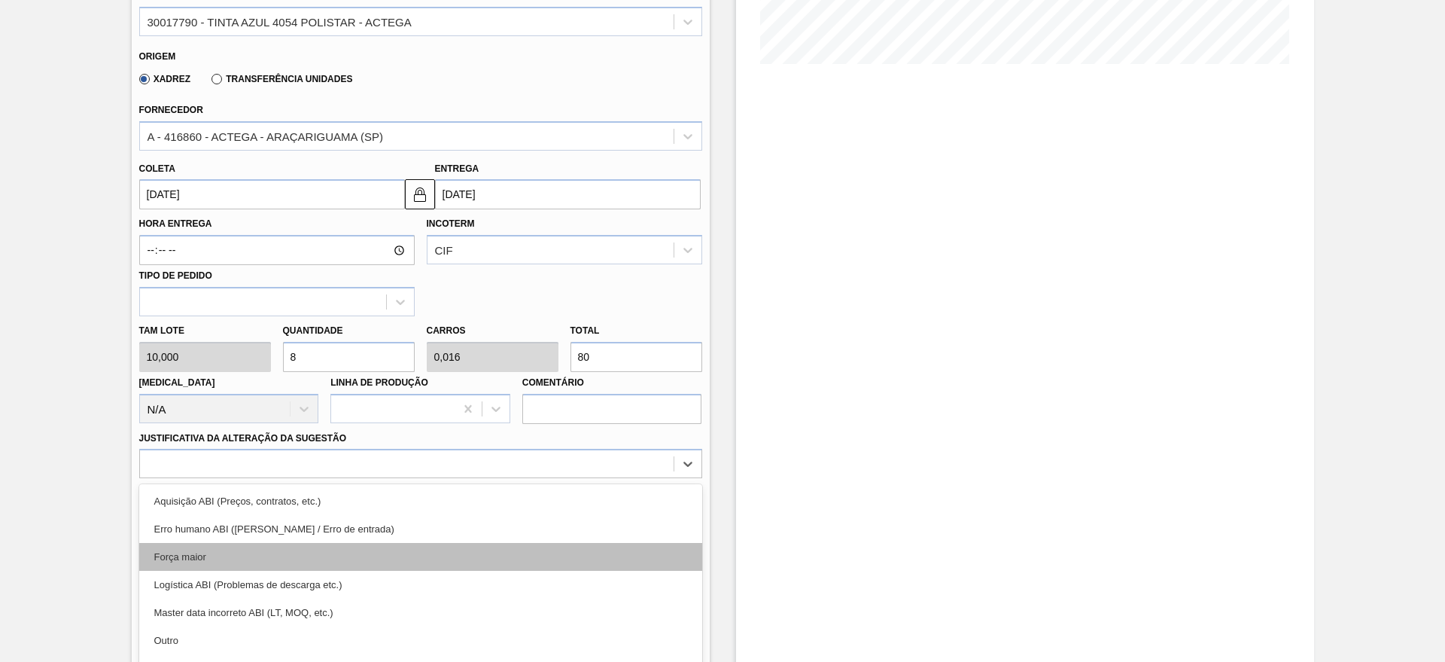
scroll to position [431, 0]
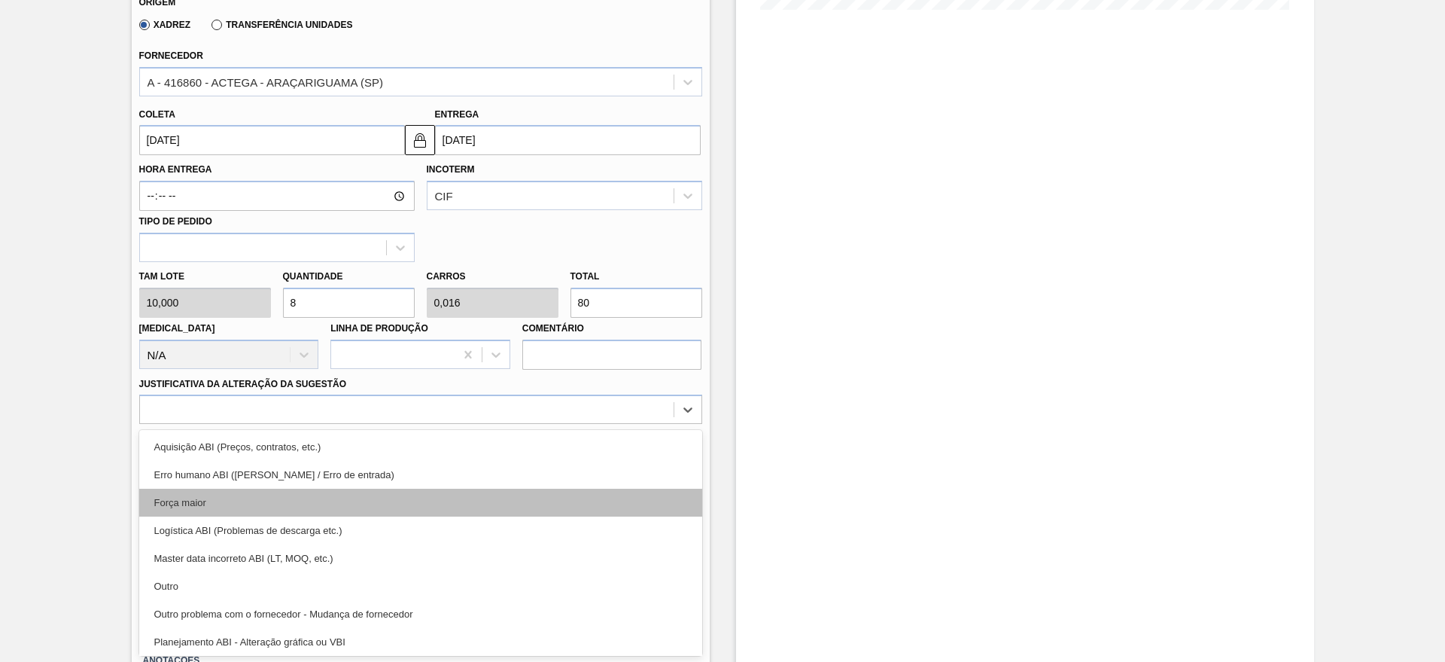
click at [198, 498] on div "Força maior" at bounding box center [420, 502] width 563 height 28
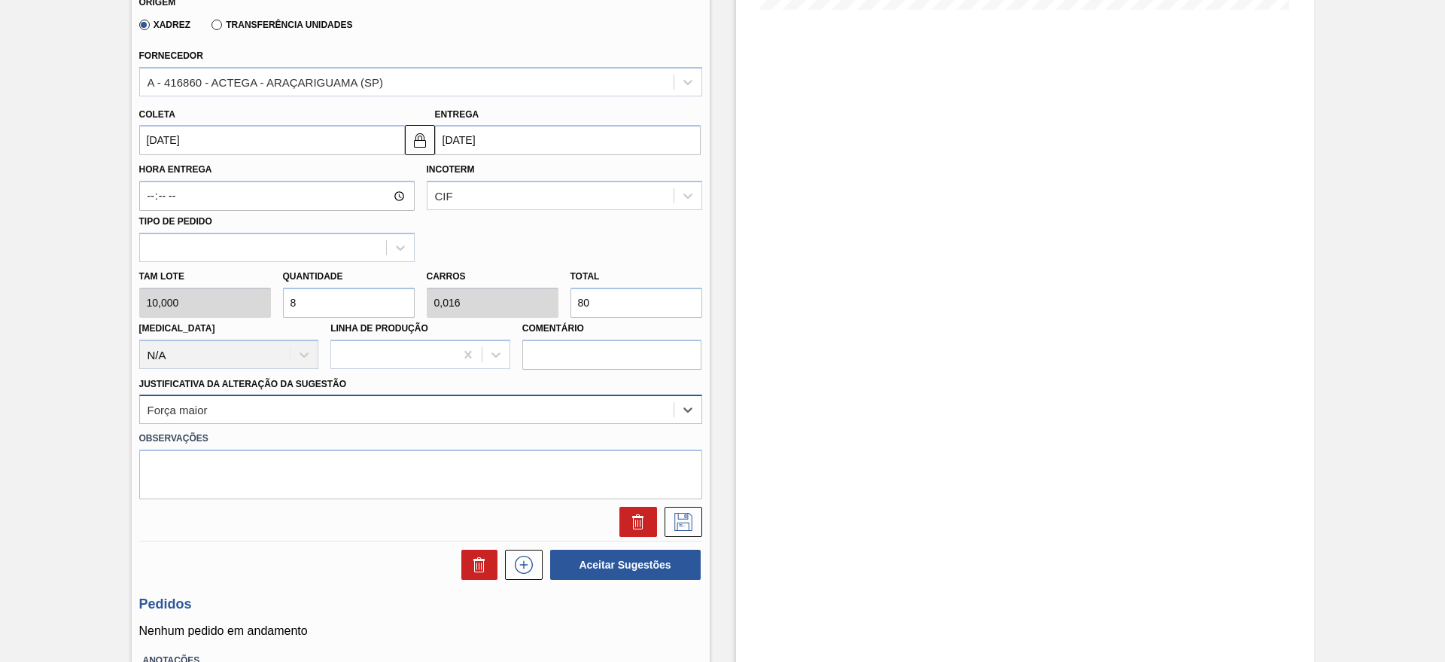
click at [207, 411] on div "Força maior" at bounding box center [178, 409] width 60 height 13
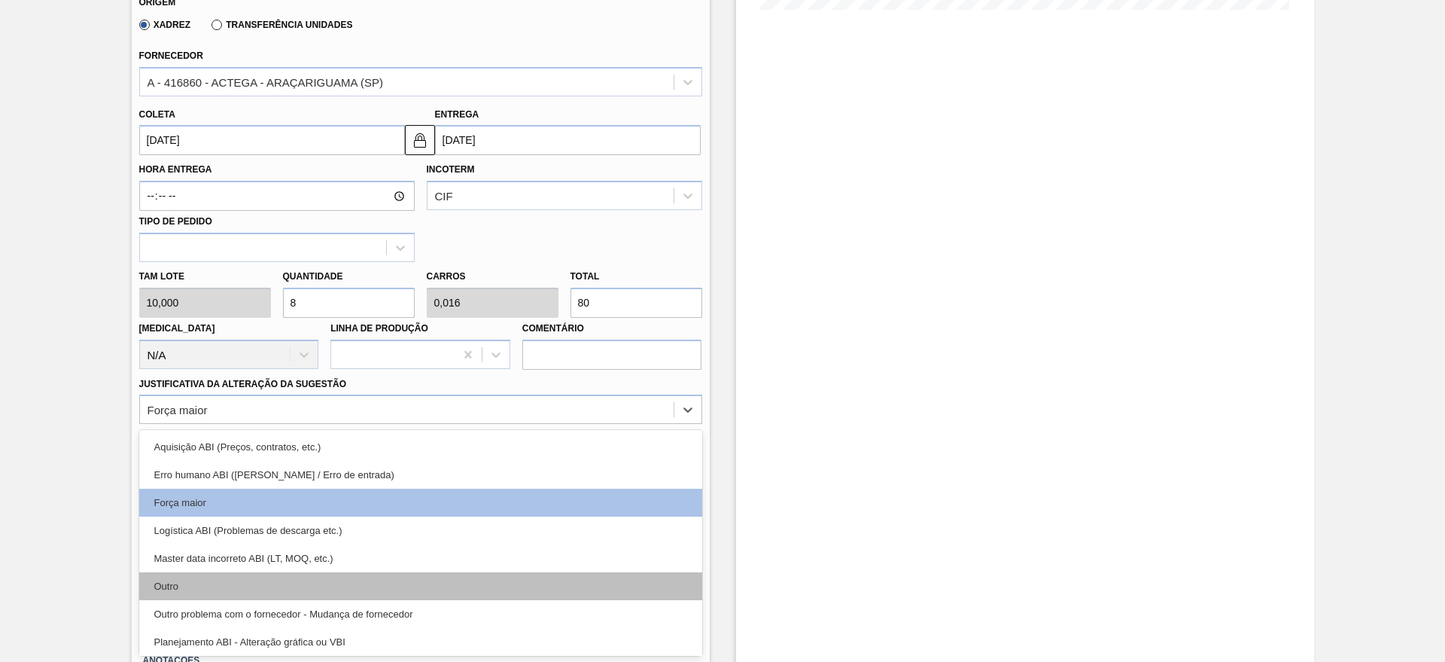
click at [192, 590] on div "Outro" at bounding box center [420, 586] width 563 height 28
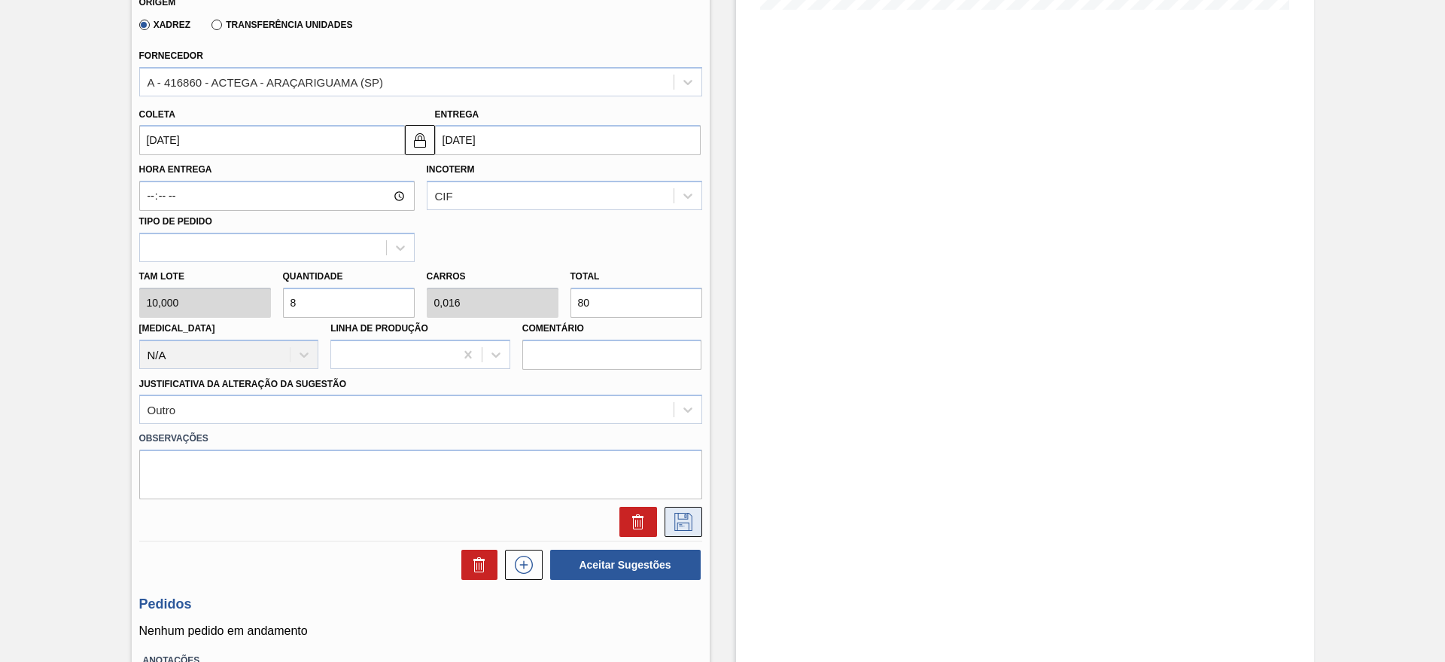
click at [671, 519] on icon at bounding box center [683, 522] width 24 height 18
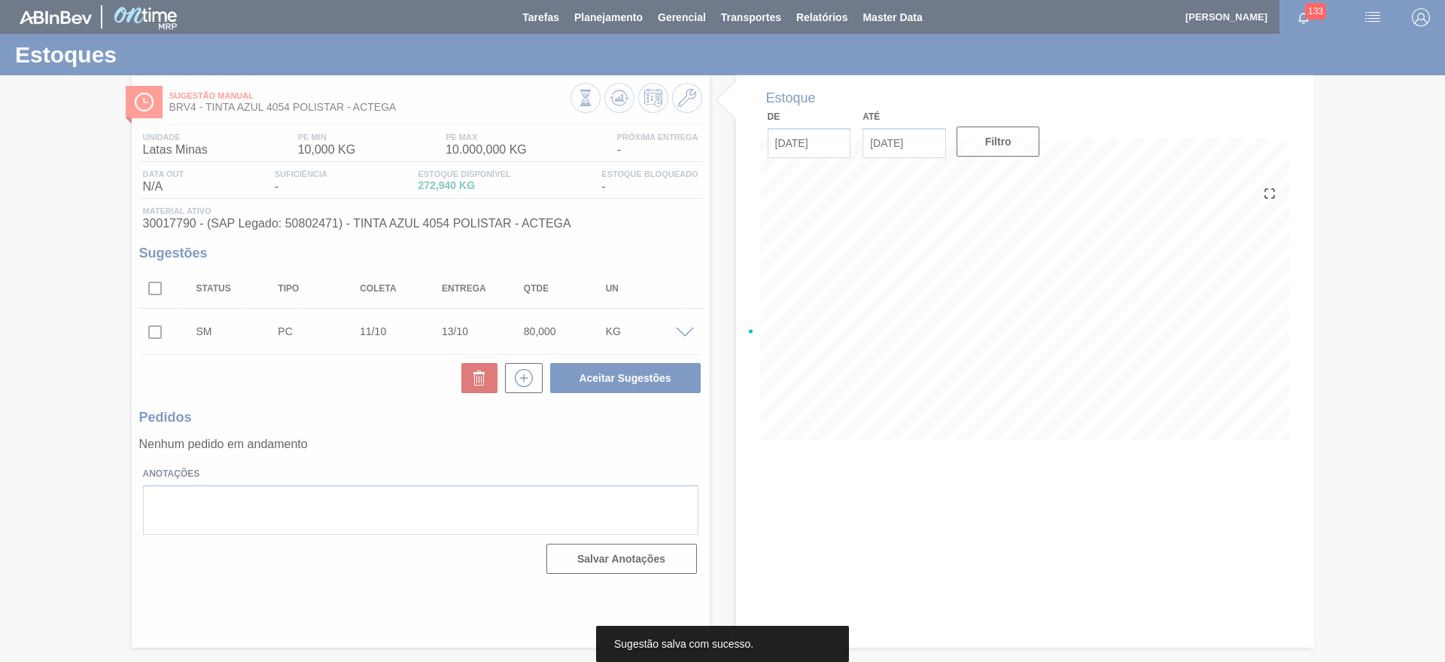
scroll to position [0, 0]
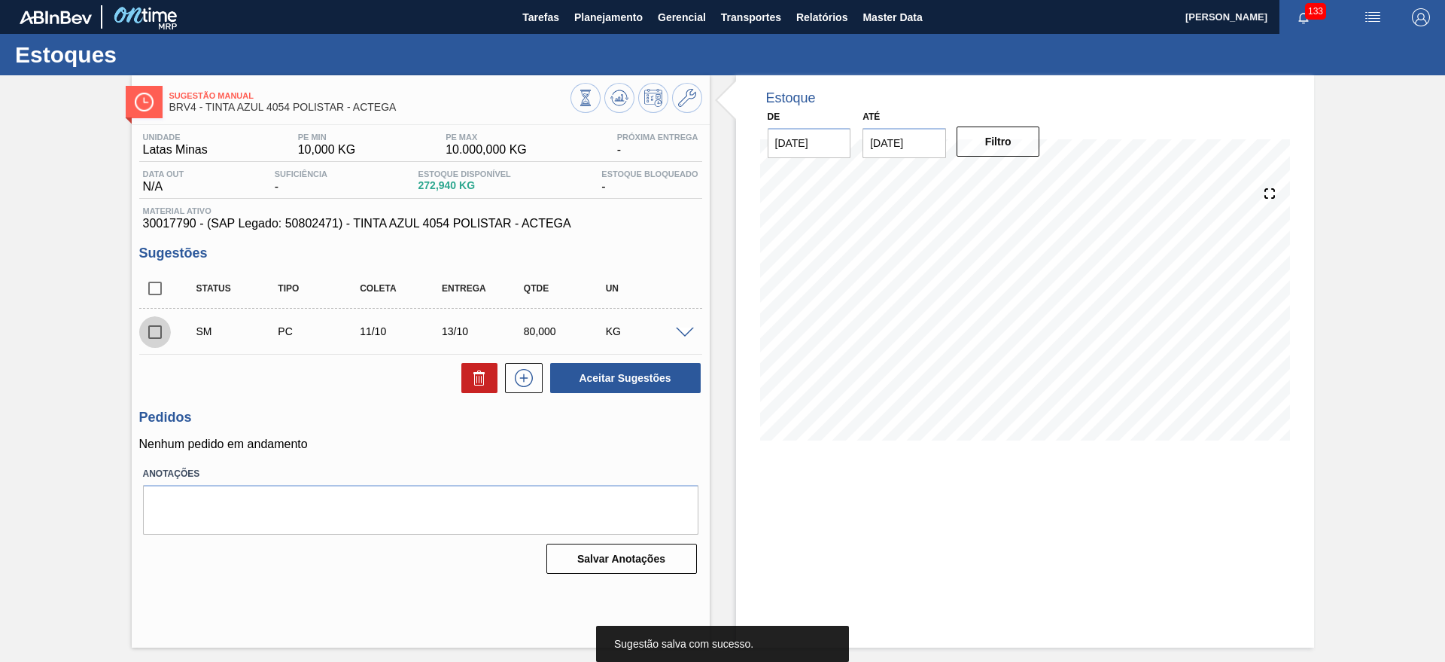
click at [162, 324] on input "checkbox" at bounding box center [155, 332] width 32 height 32
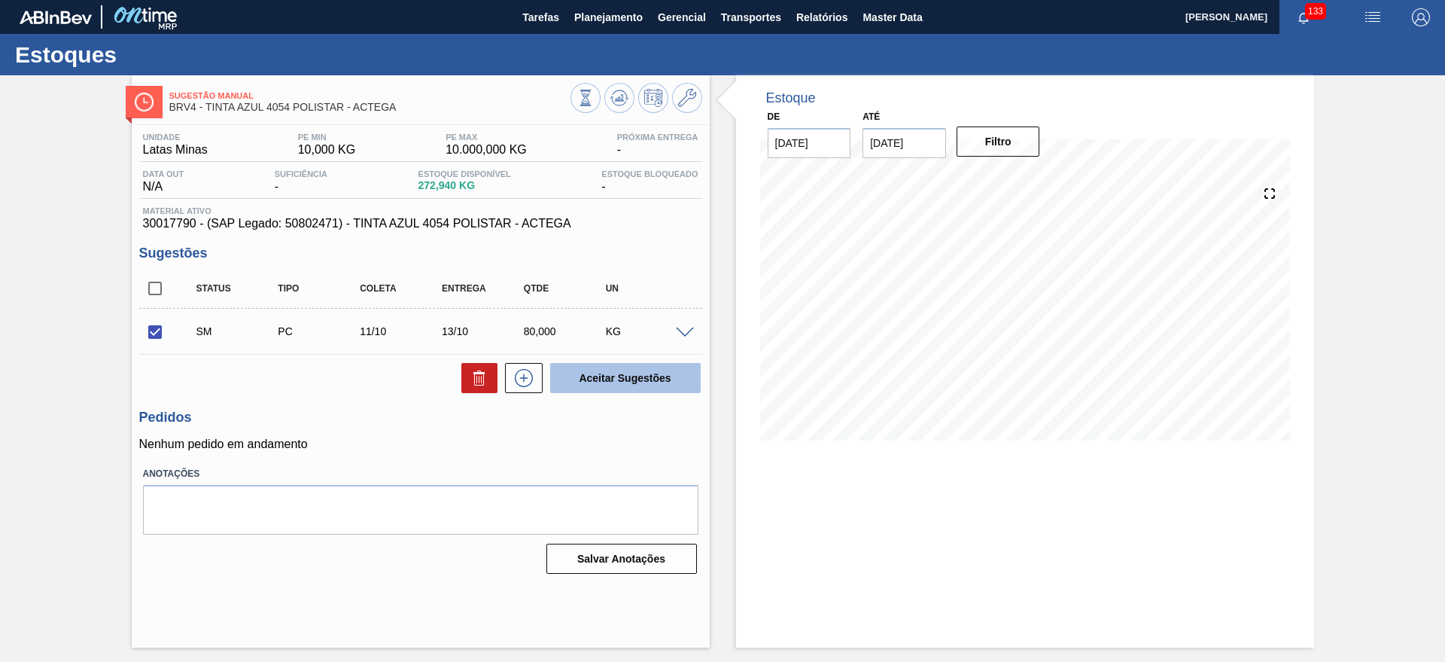
click at [571, 373] on button "Aceitar Sugestões" at bounding box center [625, 378] width 151 height 30
checkbox input "false"
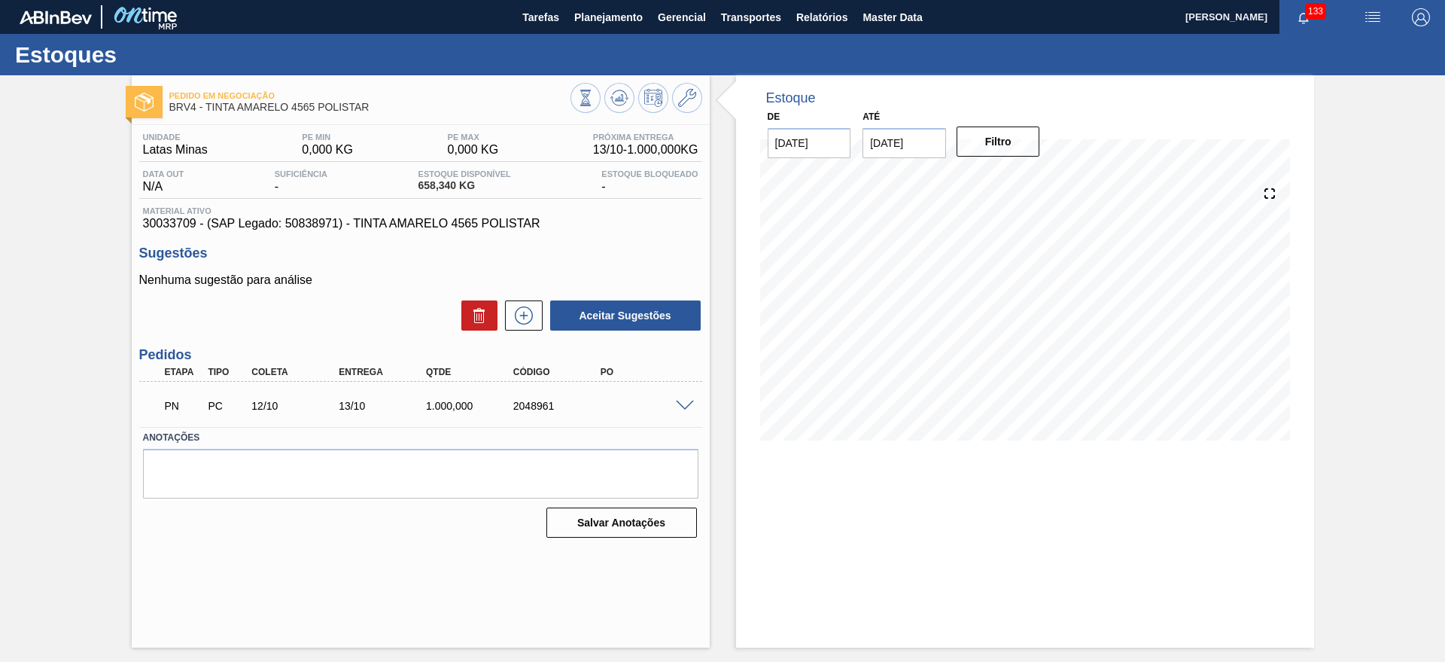
click at [687, 404] on span at bounding box center [685, 405] width 18 height 11
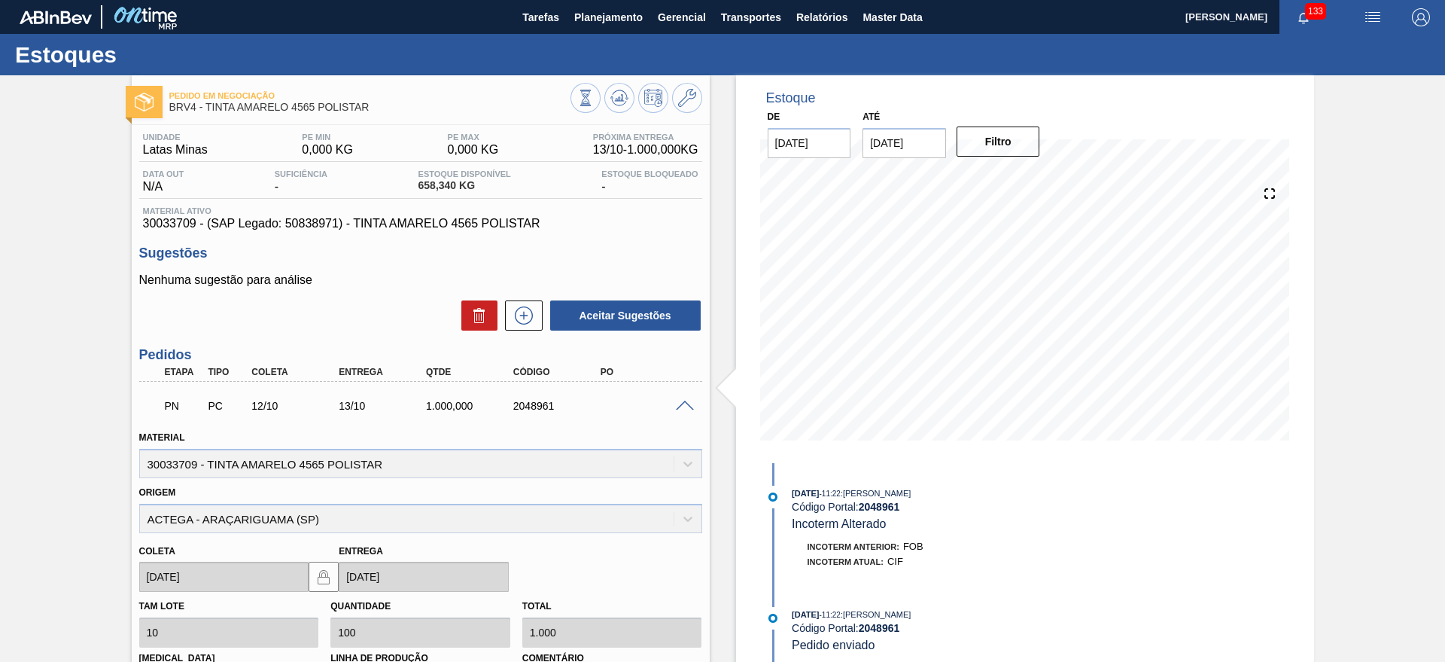
scroll to position [254, 0]
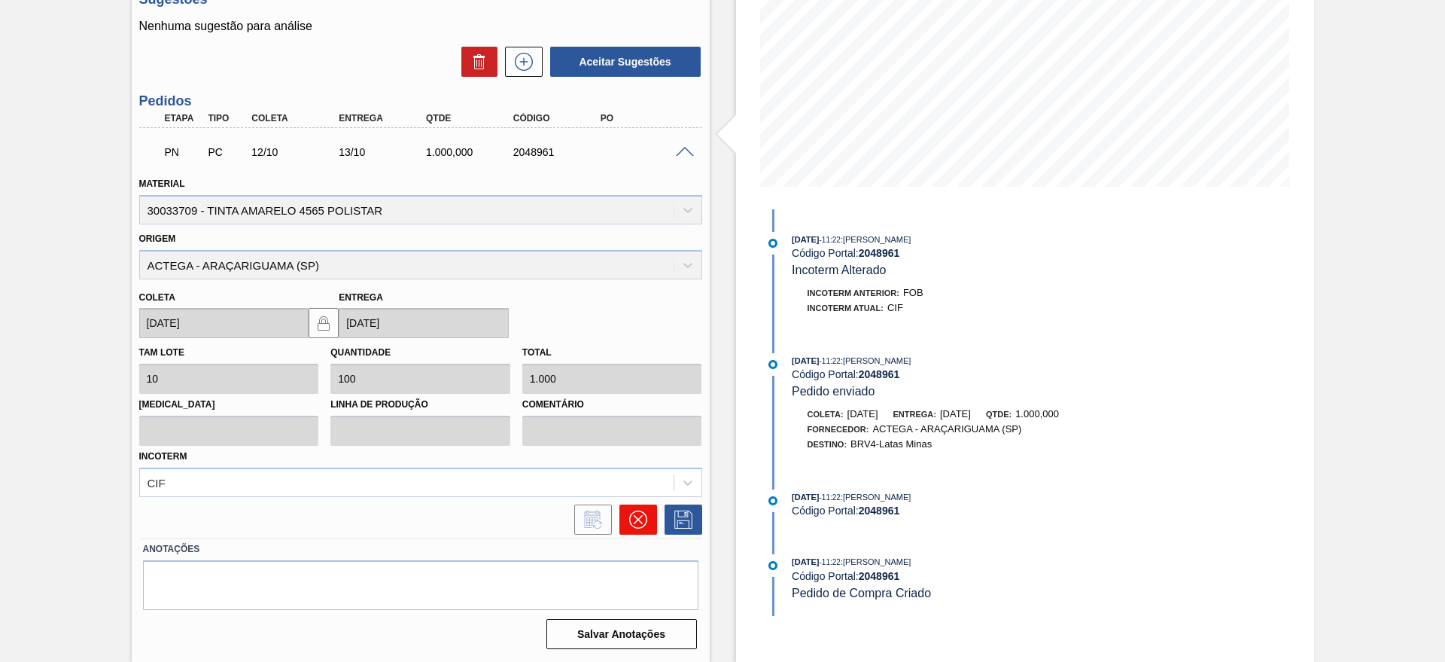
click at [626, 513] on button at bounding box center [638, 519] width 38 height 30
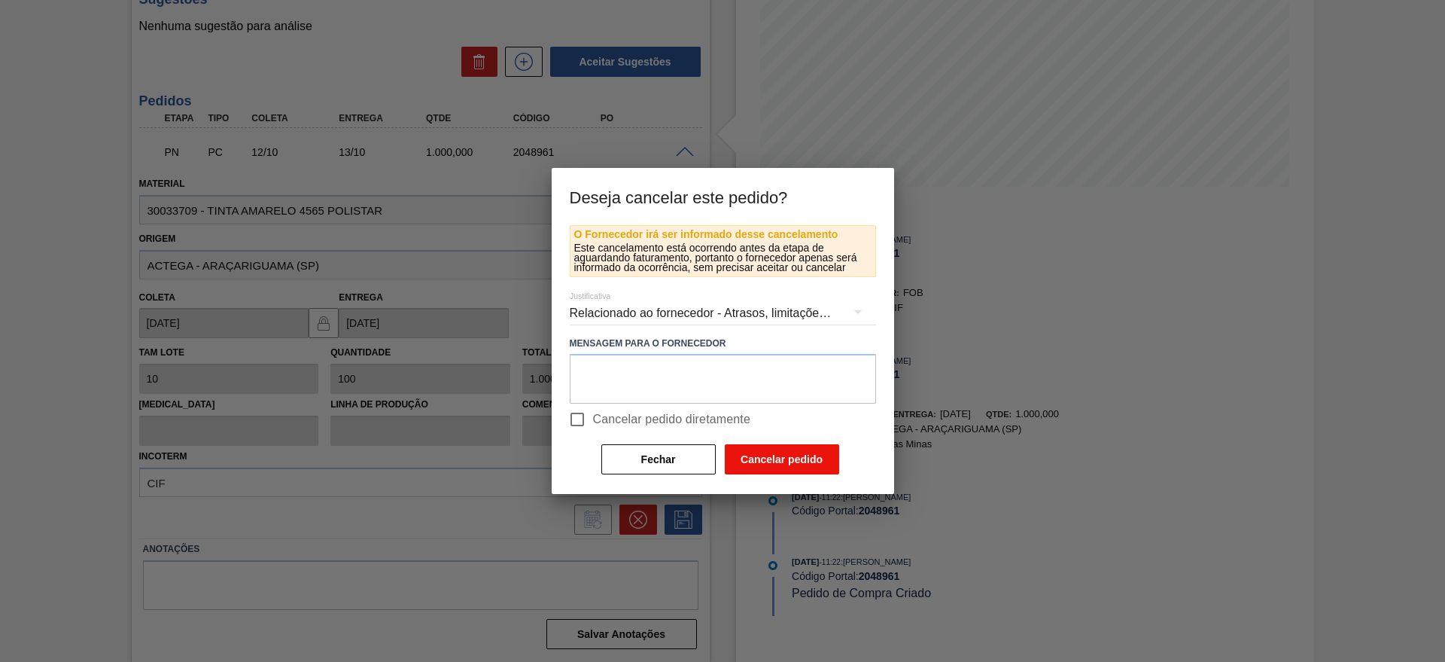
click at [766, 461] on button "Cancelar pedido" at bounding box center [782, 459] width 114 height 30
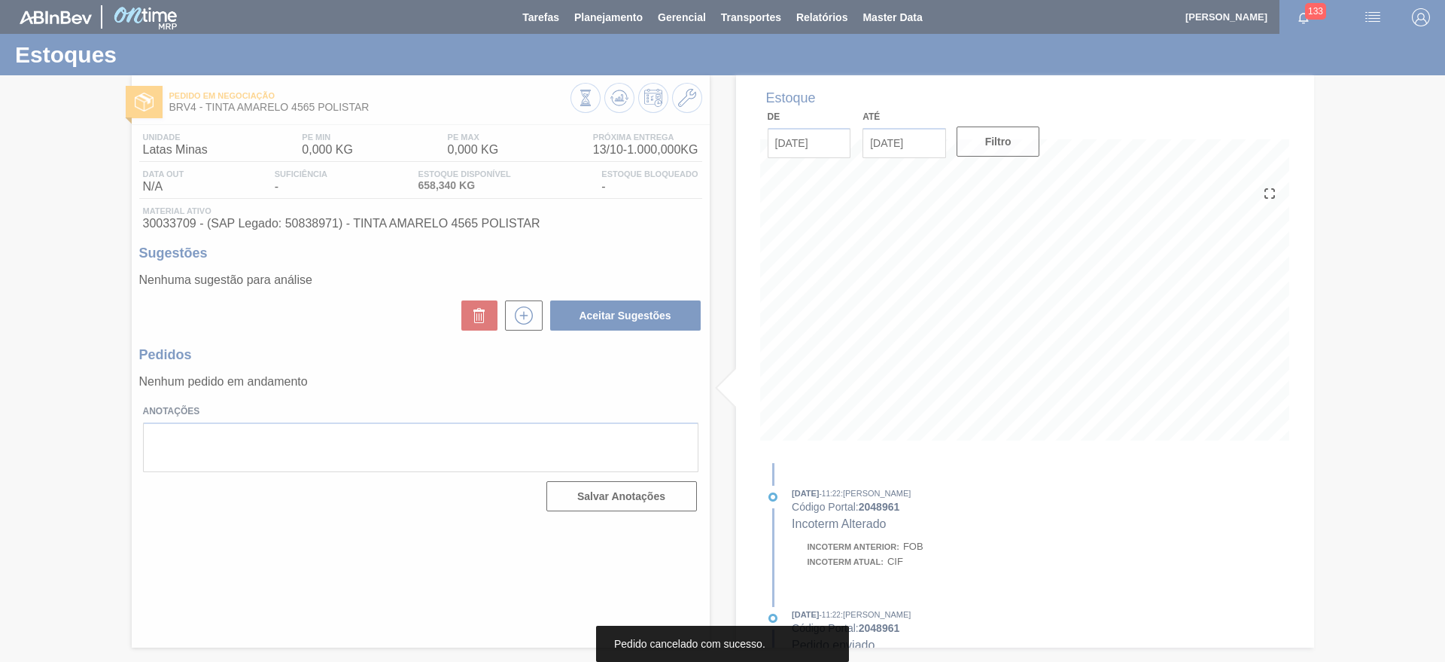
scroll to position [0, 0]
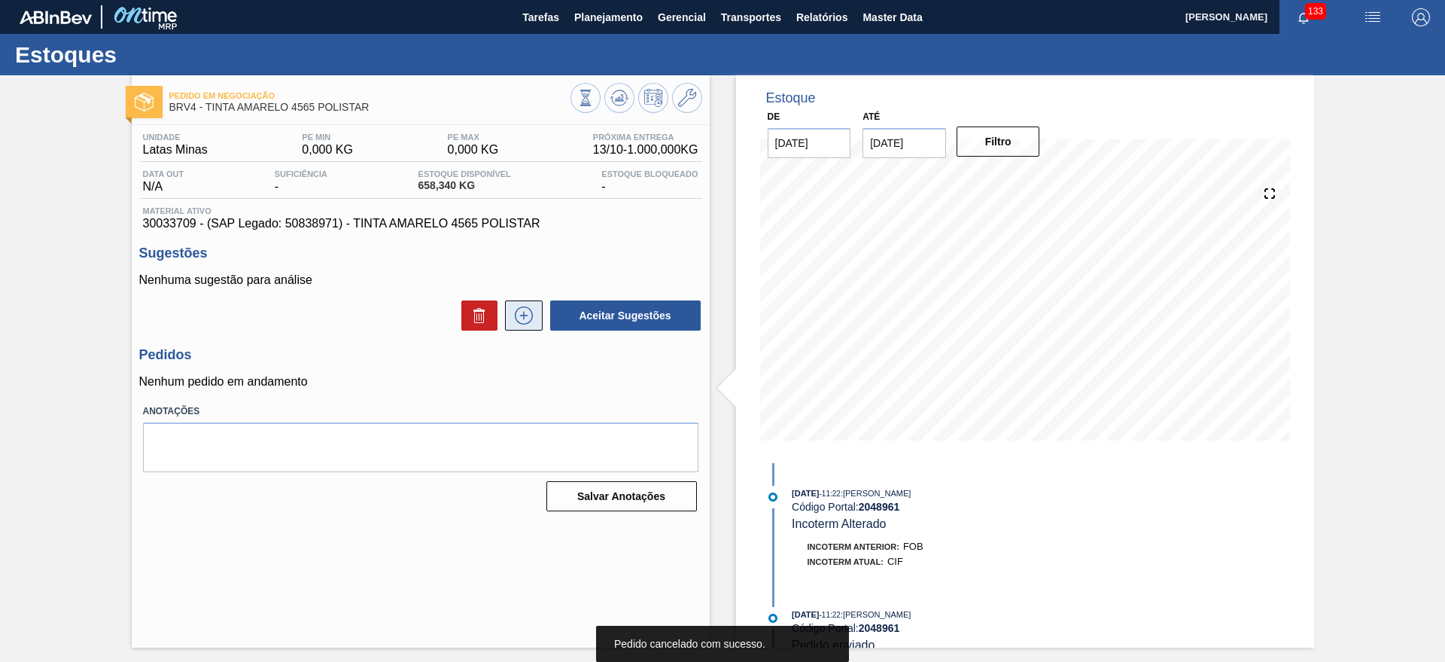
click at [530, 306] on icon at bounding box center [524, 315] width 24 height 18
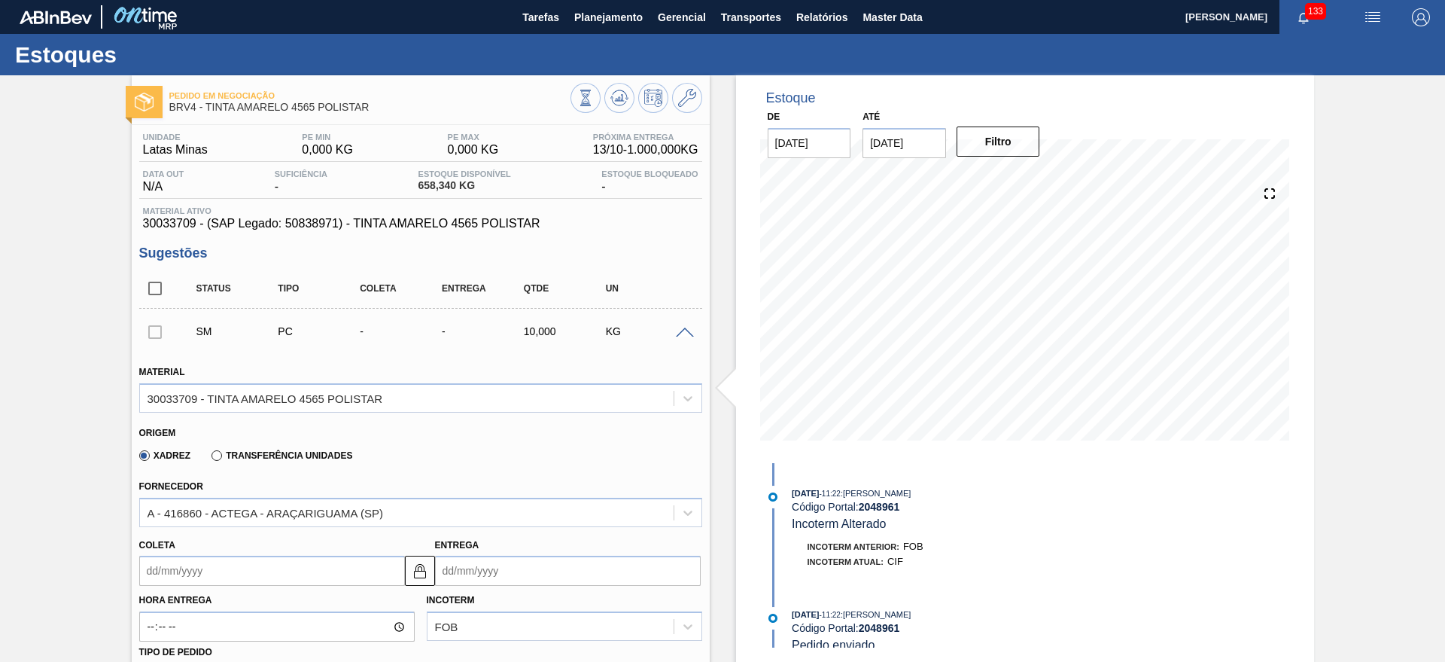
scroll to position [376, 0]
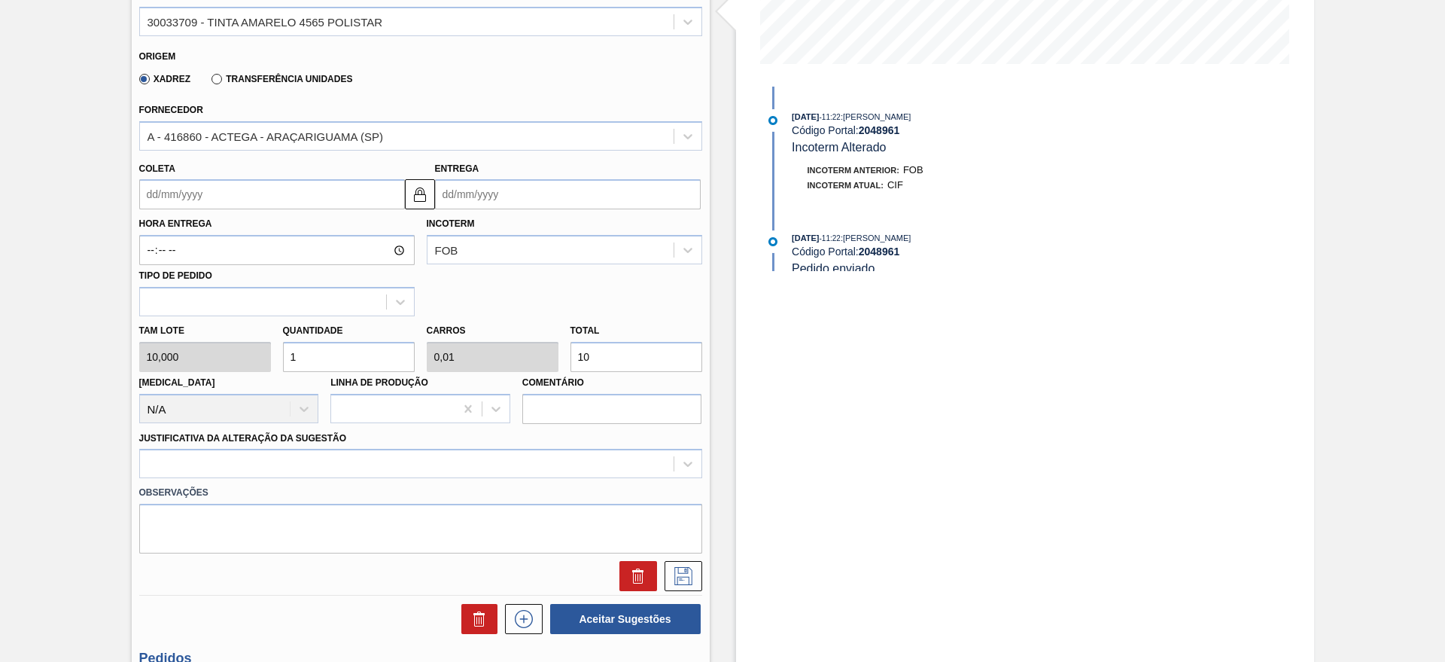
click at [514, 205] on input "Entrega" at bounding box center [568, 194] width 266 height 30
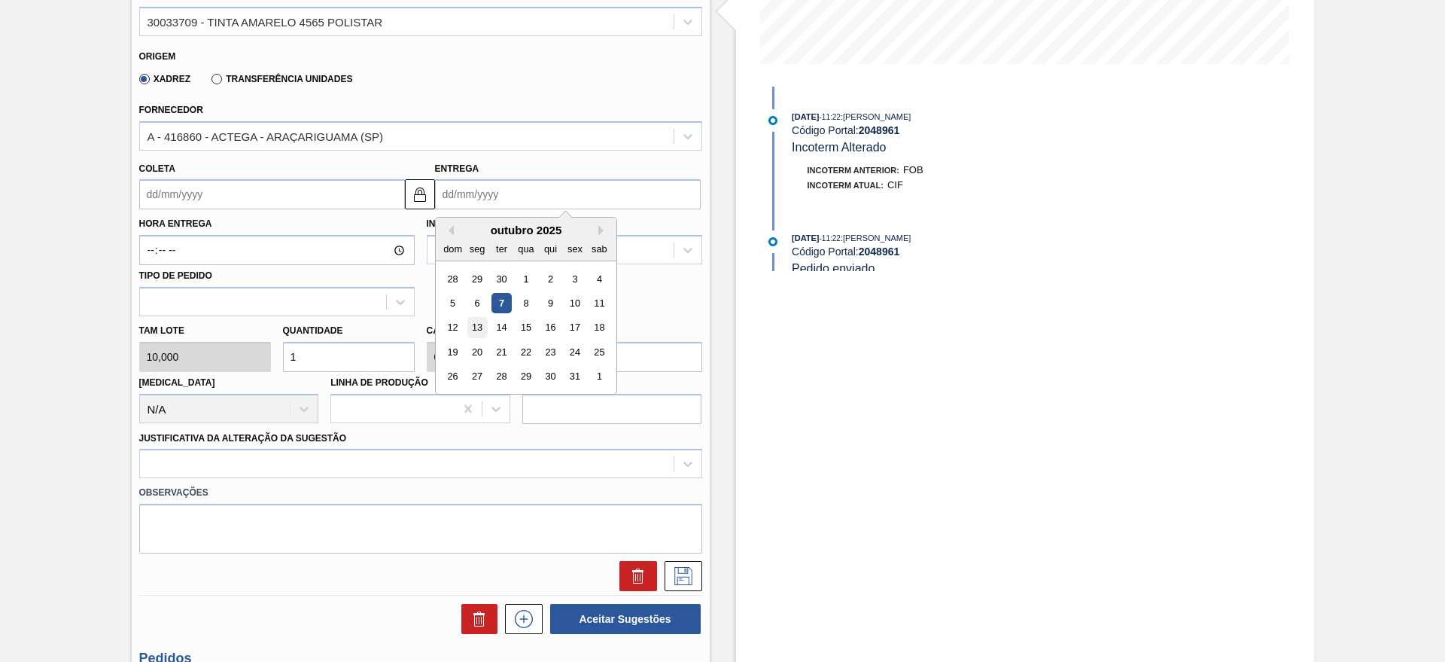
click at [474, 318] on div "13" at bounding box center [477, 328] width 20 height 20
type input "[DATE]"
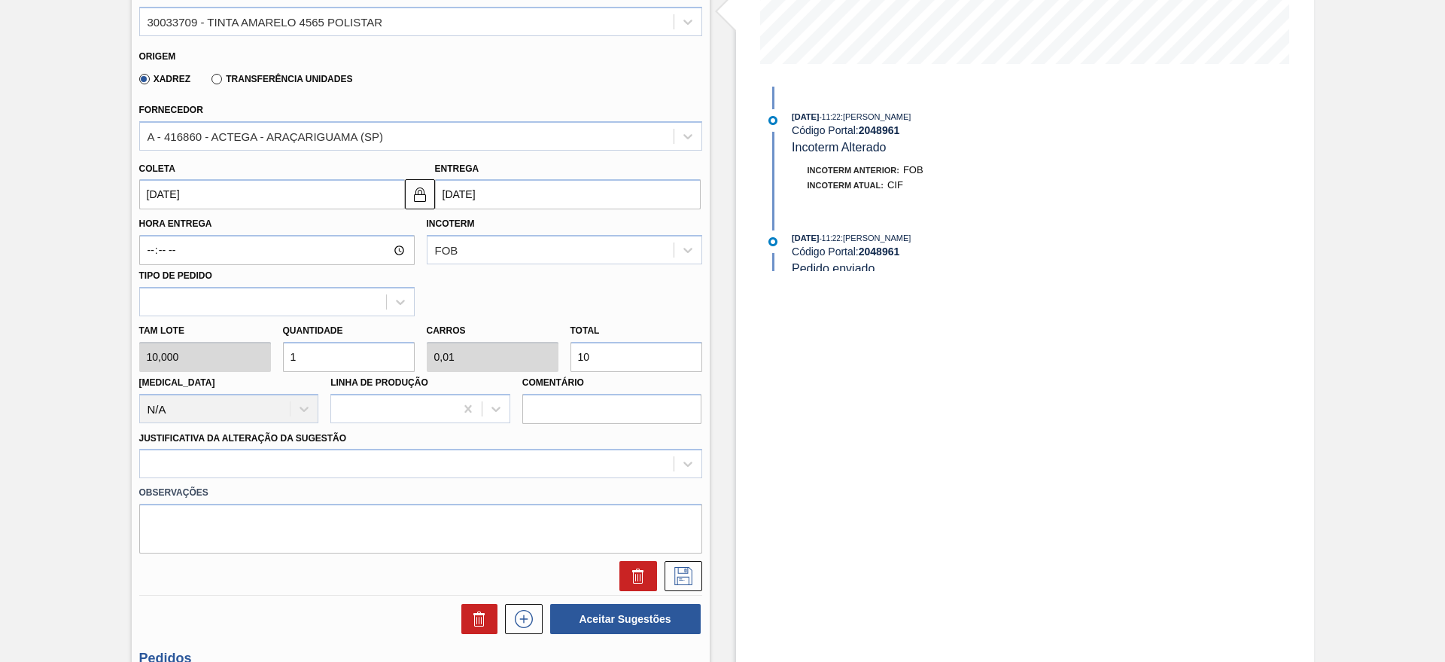
click at [348, 351] on input "1" at bounding box center [349, 357] width 132 height 30
type input "12"
type input "0,12"
type input "120"
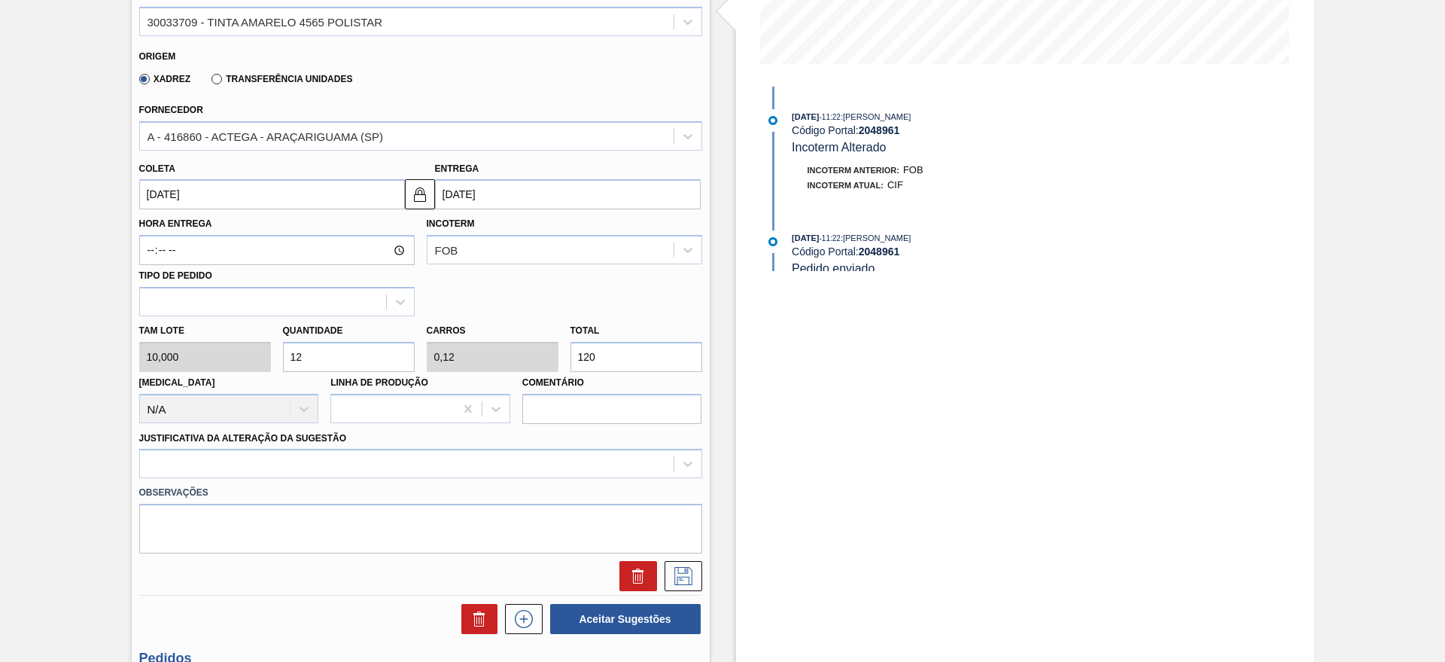
type input "1,2"
type input "1.200"
type input "120"
click at [281, 464] on div at bounding box center [420, 463] width 563 height 29
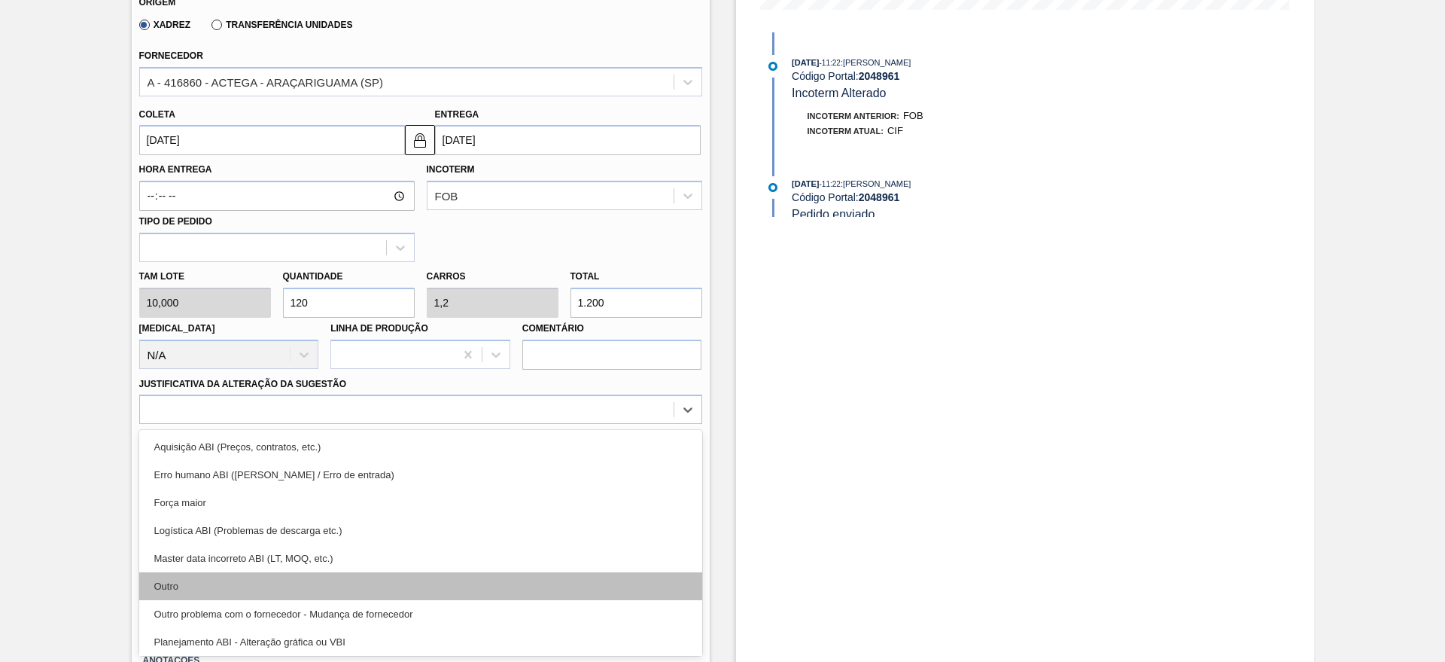
click at [190, 580] on div "Outro" at bounding box center [420, 586] width 563 height 28
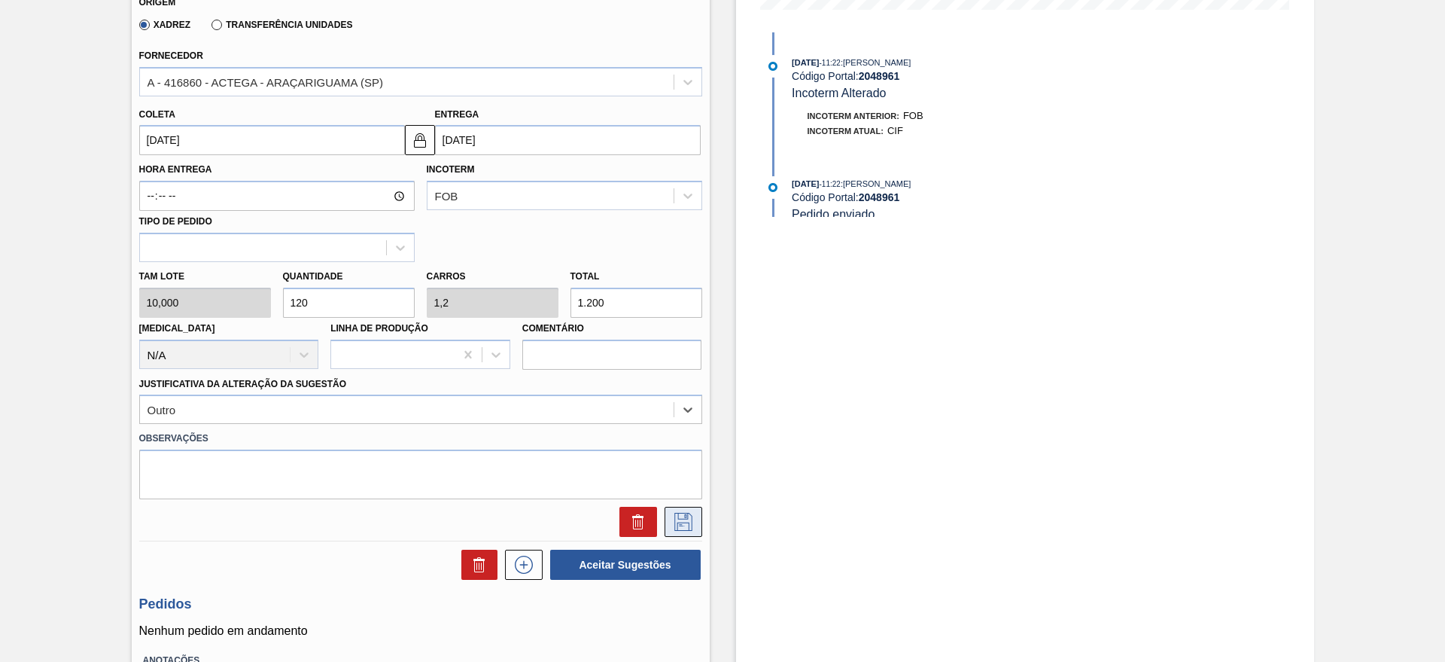
click at [680, 516] on icon at bounding box center [683, 522] width 24 height 18
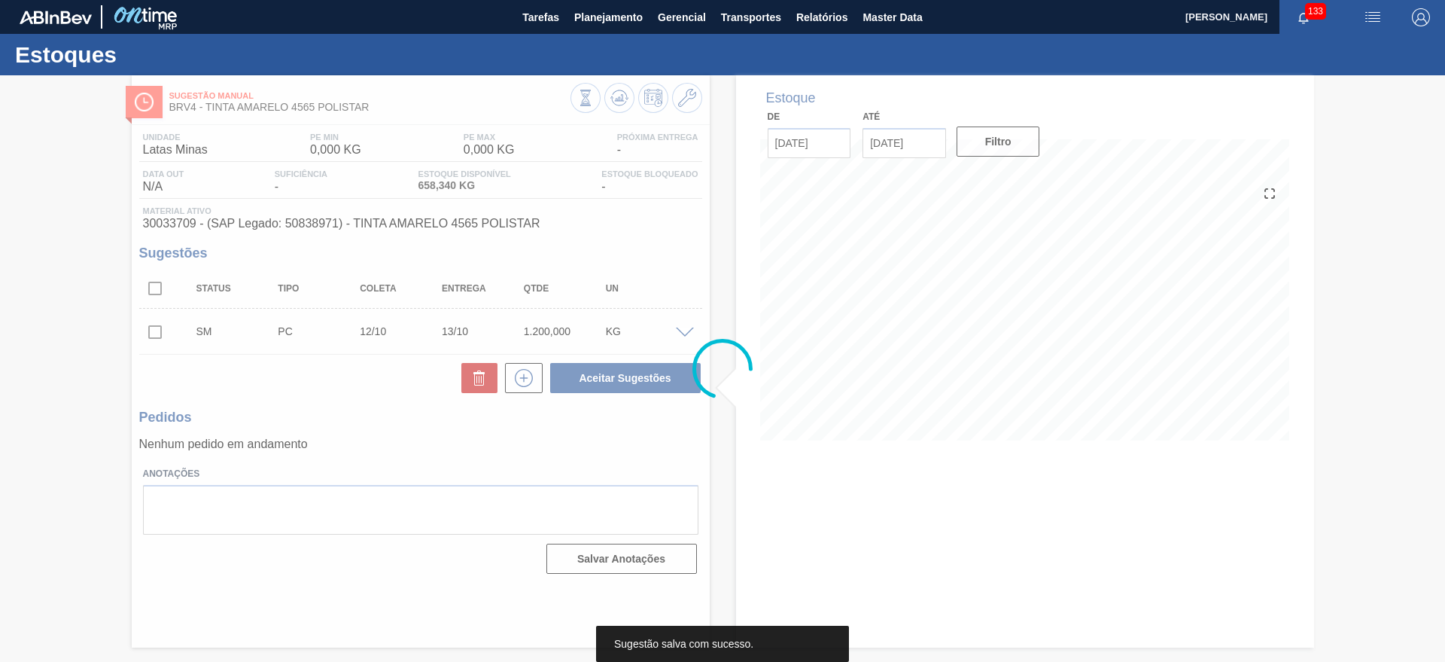
scroll to position [0, 0]
click at [164, 330] on div at bounding box center [722, 368] width 1445 height 586
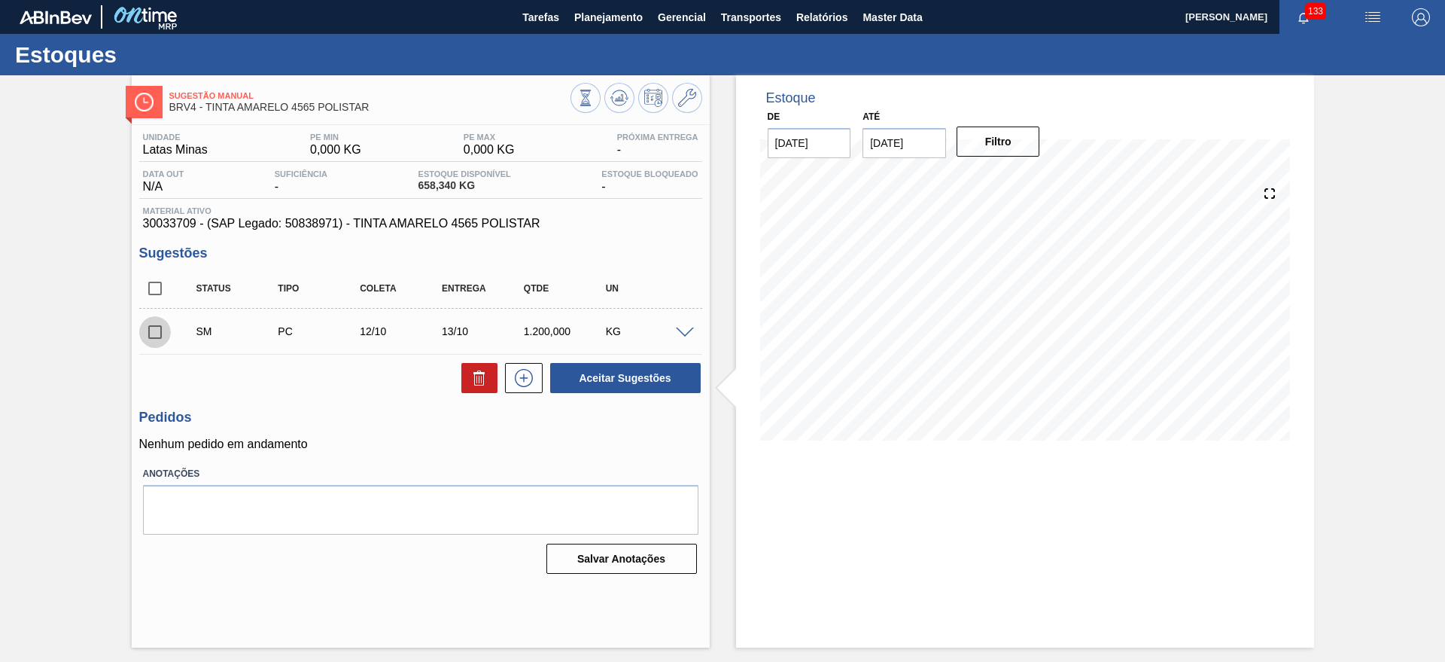
click at [161, 331] on input "checkbox" at bounding box center [155, 332] width 32 height 32
click at [617, 392] on button "Aceitar Sugestões" at bounding box center [625, 378] width 151 height 30
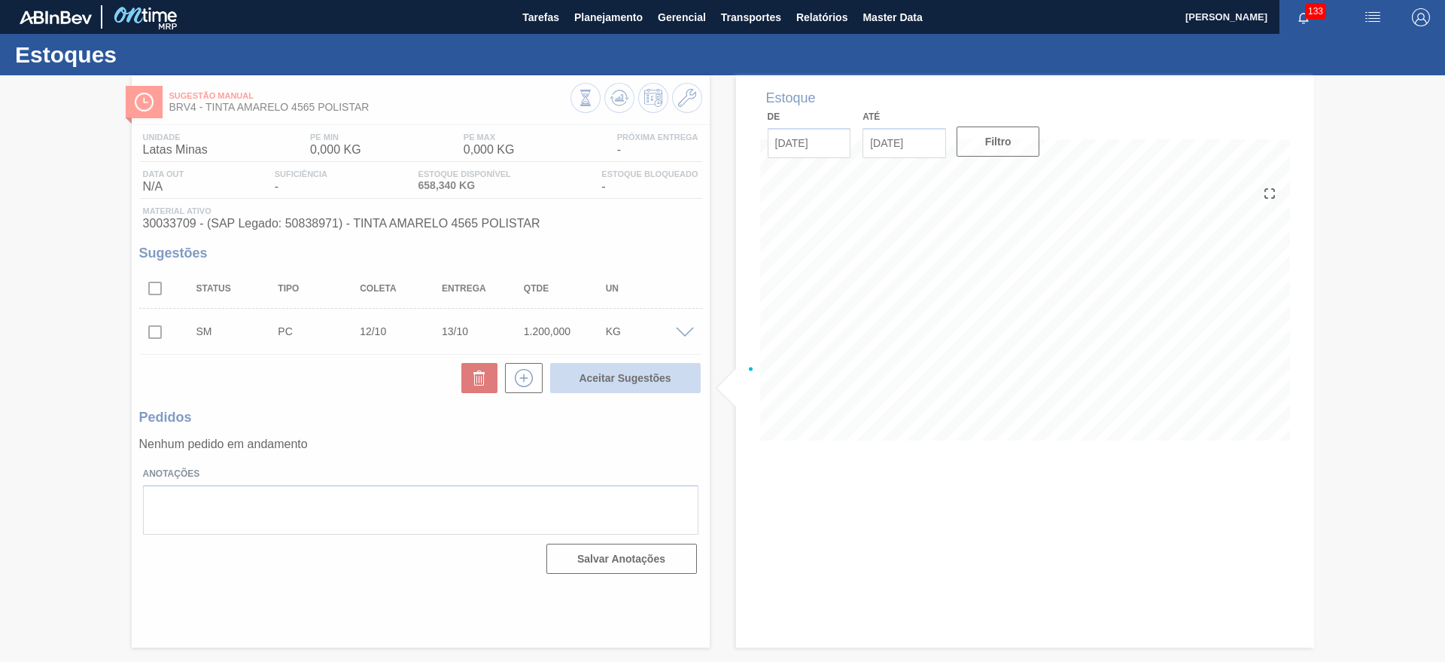
checkbox input "false"
